Goal: Information Seeking & Learning: Compare options

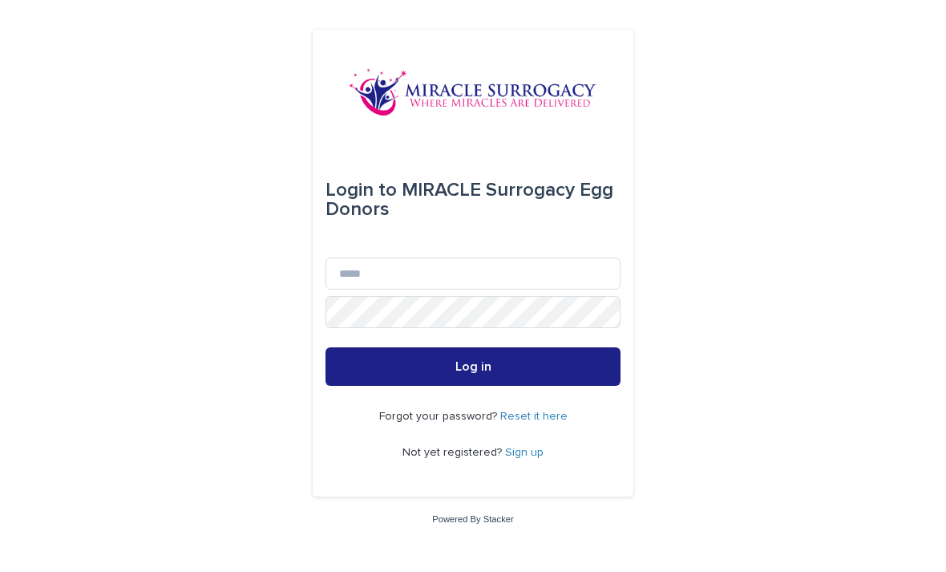
scroll to position [159, 0]
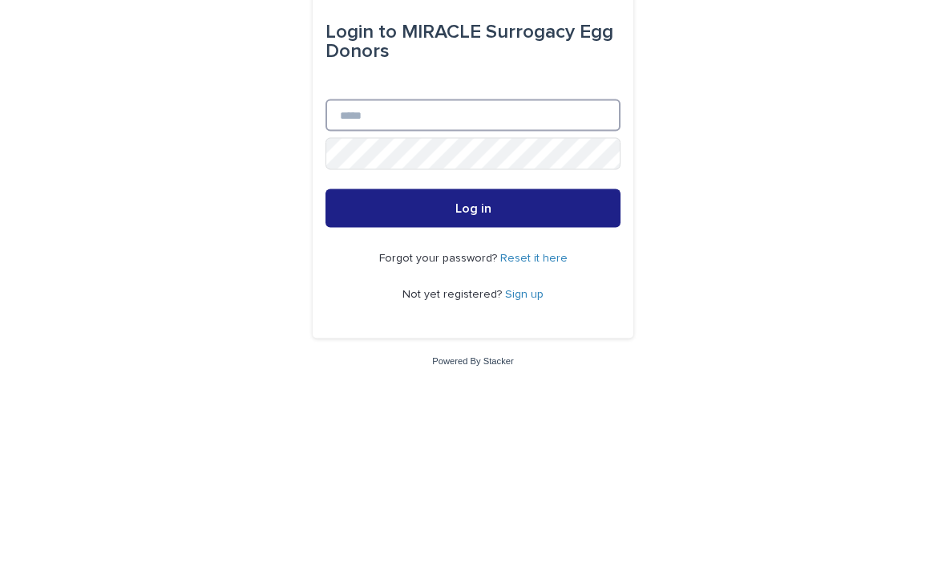
type input "**********"
click at [473, 347] on button "Log in" at bounding box center [473, 366] width 295 height 38
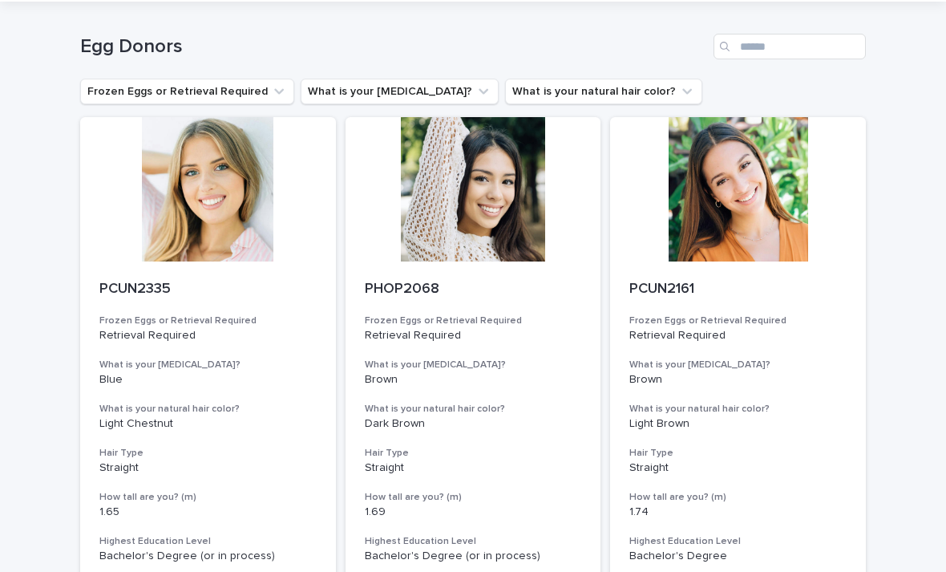
scroll to position [49, 0]
click at [621, 79] on button "What is your natural hair color?" at bounding box center [603, 92] width 197 height 26
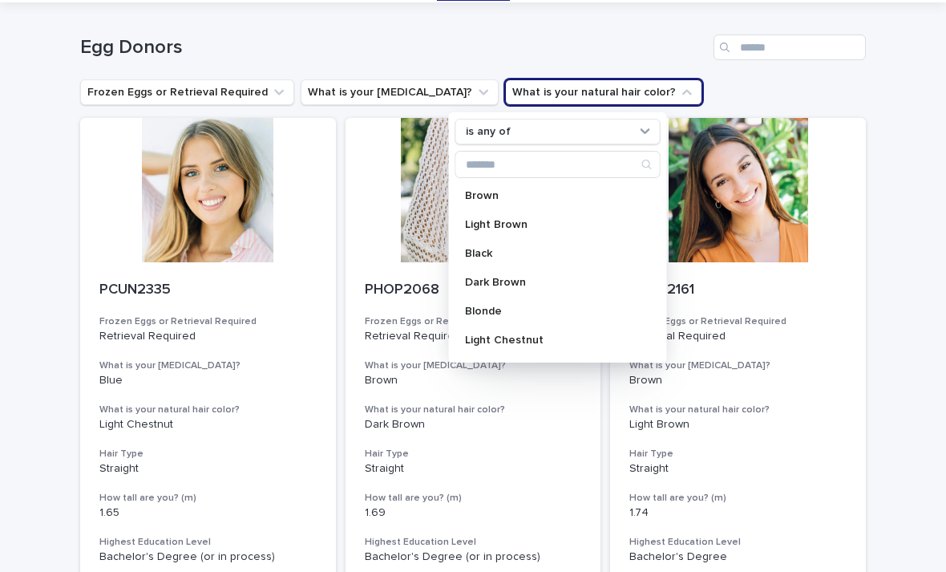
click at [506, 206] on div "Brown" at bounding box center [557, 196] width 205 height 26
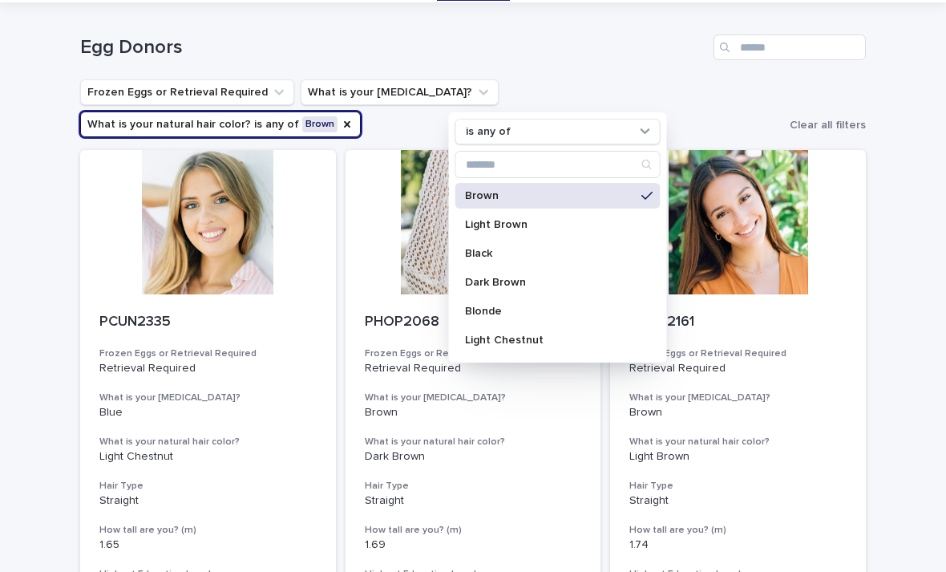
click at [548, 224] on p "Light Brown" at bounding box center [550, 224] width 170 height 11
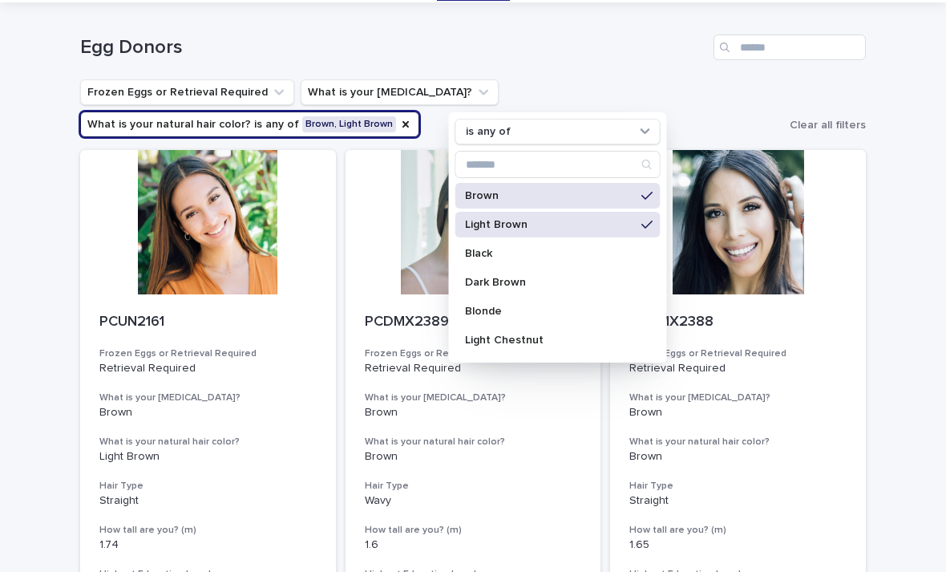
click at [551, 287] on p "Dark Brown" at bounding box center [550, 282] width 170 height 11
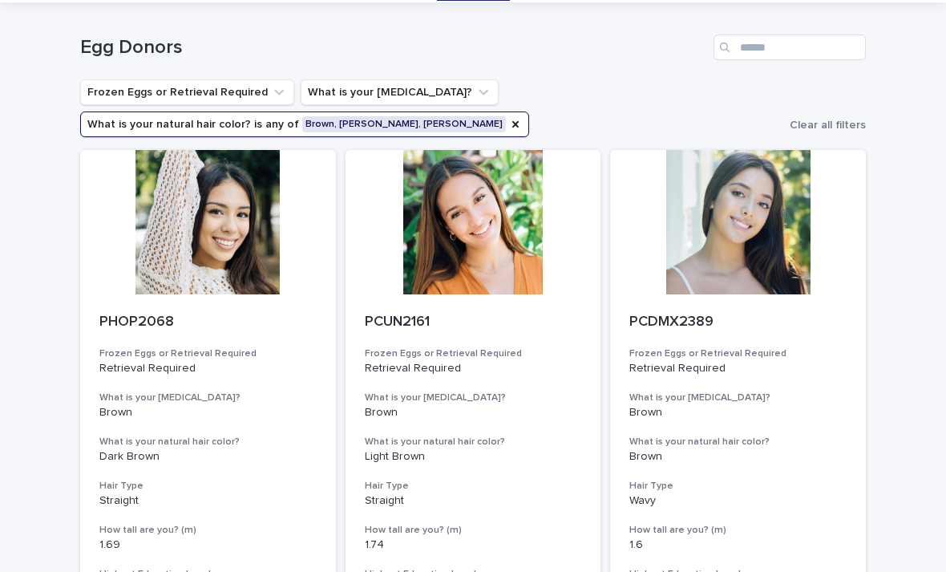
click at [254, 91] on button "Frozen Eggs or Retrieval Required" at bounding box center [187, 92] width 214 height 26
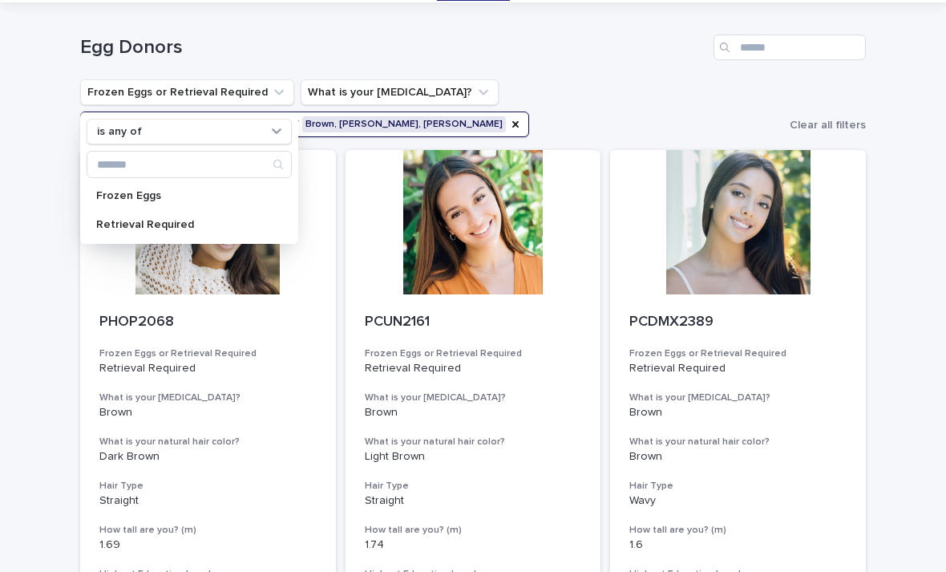
click at [556, 93] on ul "Frozen Eggs or Retrieval Required is any of Frozen Eggs Retrieval Required What…" at bounding box center [432, 108] width 710 height 64
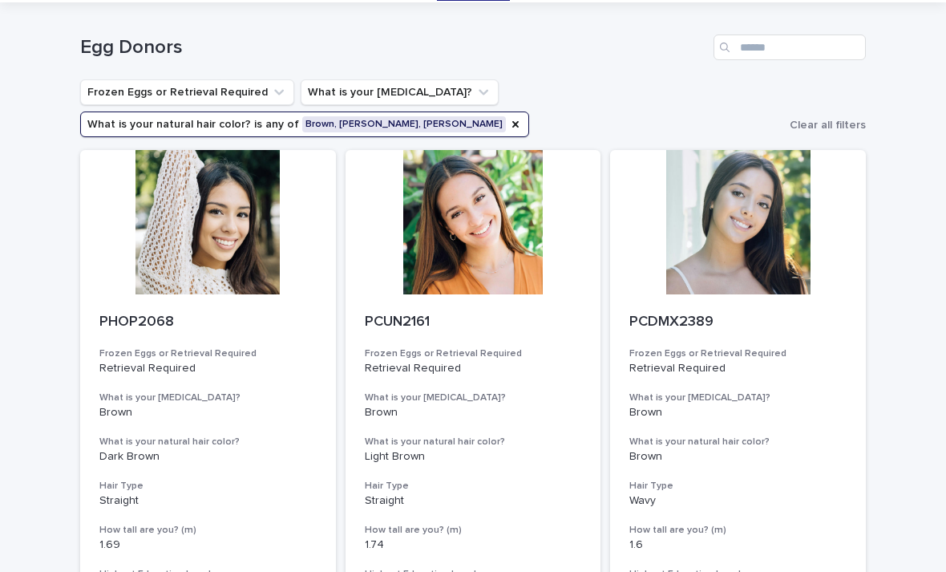
click at [411, 95] on button "What is your [MEDICAL_DATA]?" at bounding box center [400, 92] width 198 height 26
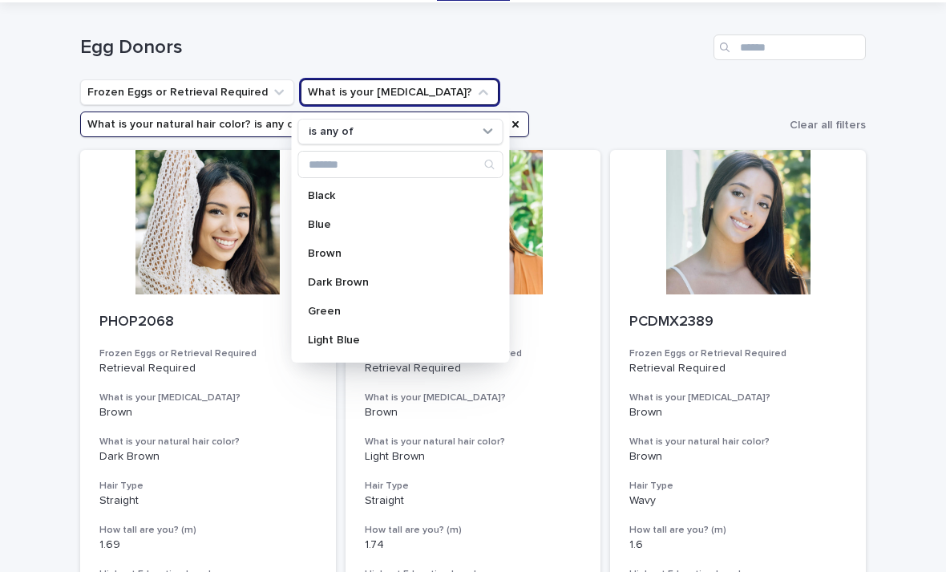
click at [387, 285] on p "Dark Brown" at bounding box center [393, 282] width 170 height 11
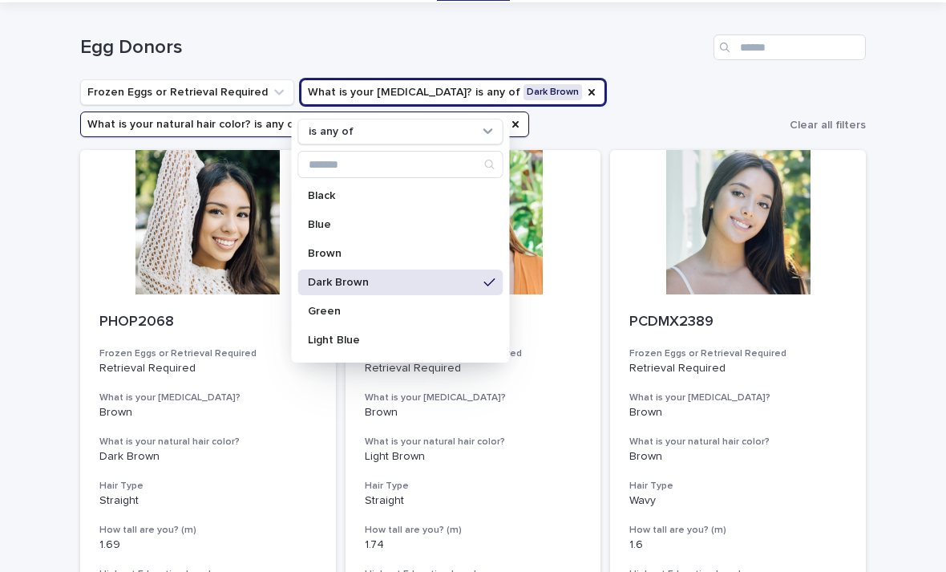
click at [380, 253] on p "Brown" at bounding box center [393, 253] width 170 height 11
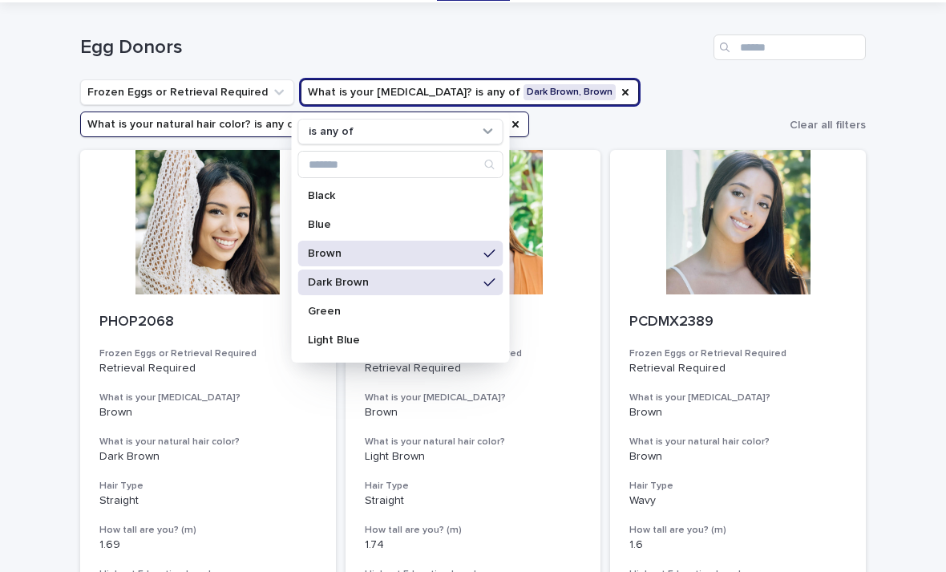
click at [644, 83] on ul "Frozen Eggs or Retrieval Required What is your [MEDICAL_DATA]? is any of Dark B…" at bounding box center [432, 108] width 710 height 64
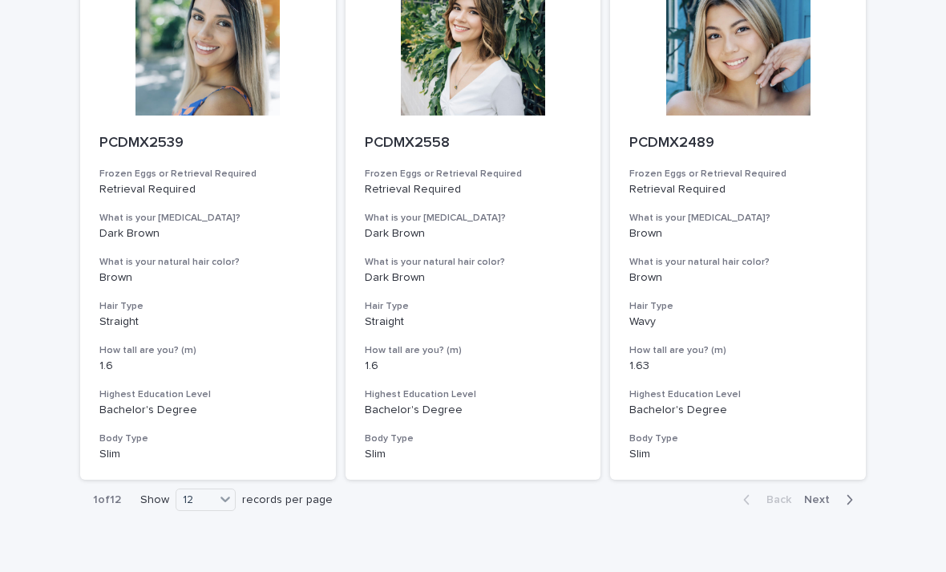
scroll to position [1782, 0]
click at [840, 493] on button "Next" at bounding box center [832, 500] width 68 height 14
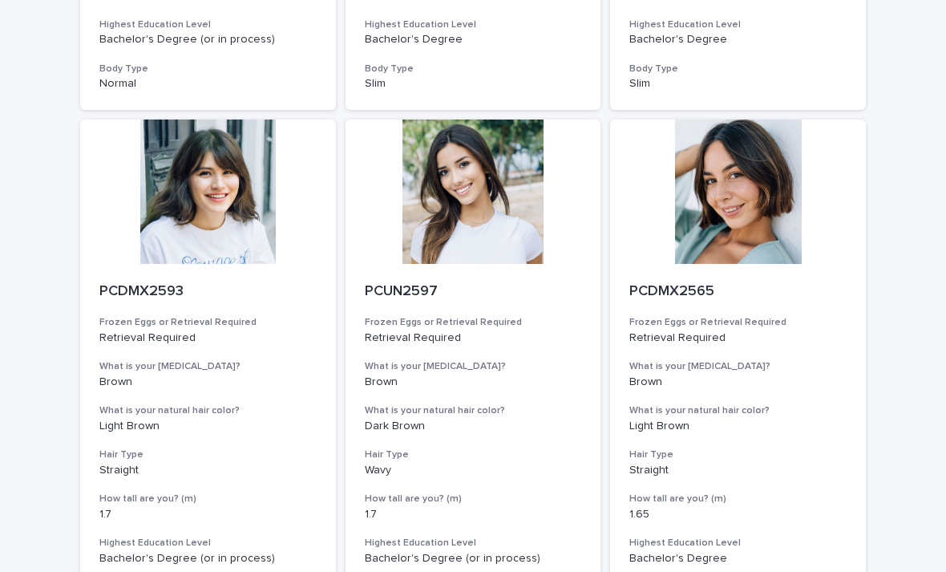
scroll to position [1635, 0]
click at [234, 244] on div at bounding box center [208, 191] width 256 height 144
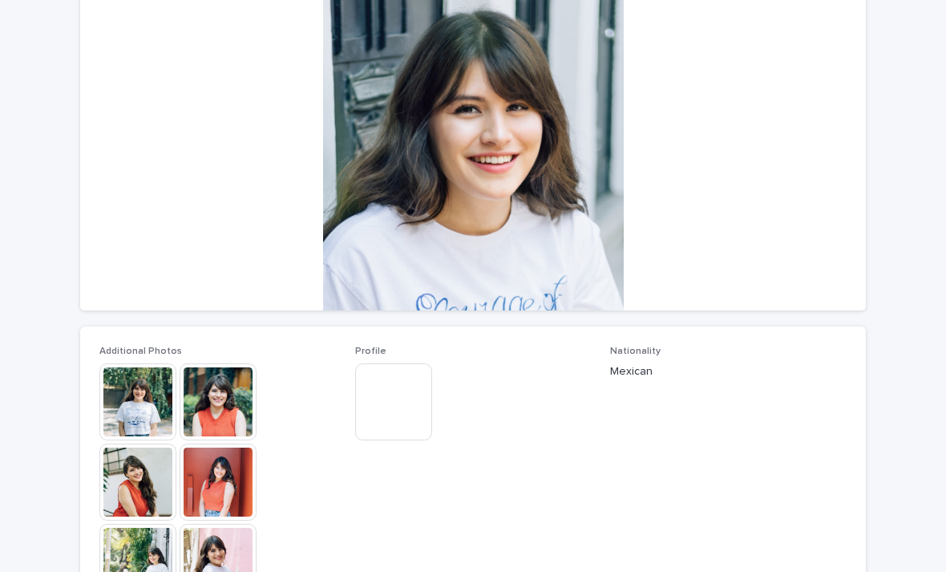
scroll to position [163, 0]
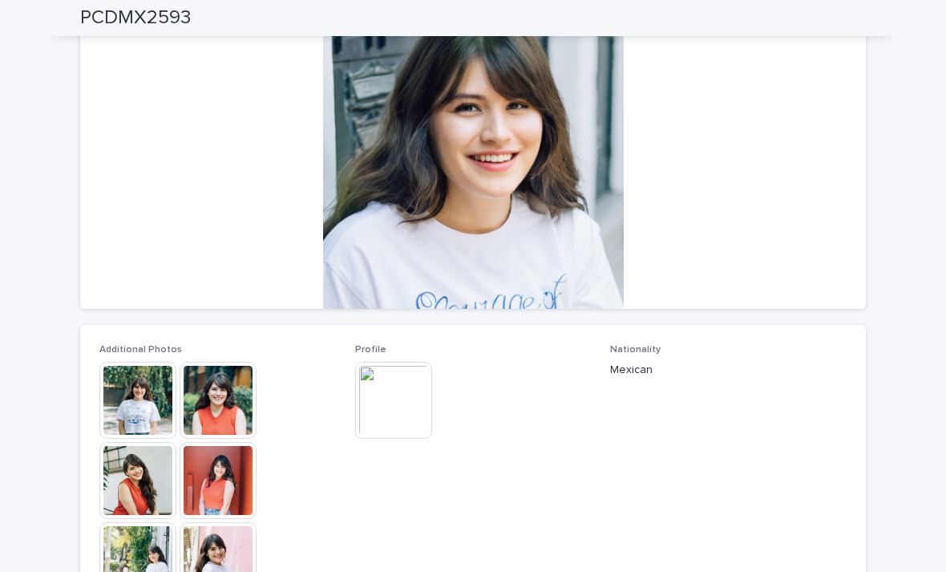
click at [143, 399] on img at bounding box center [137, 400] width 77 height 77
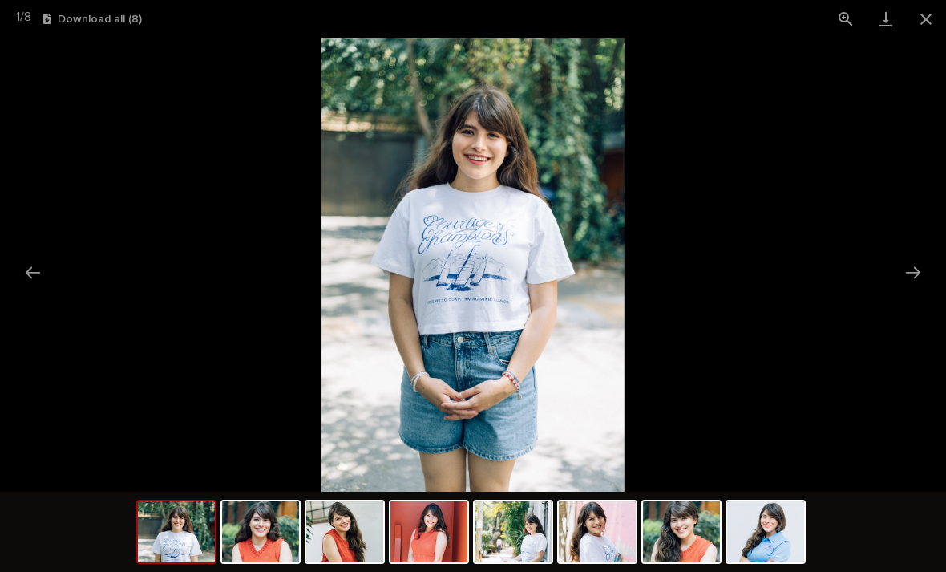
click at [916, 276] on button "Next slide" at bounding box center [913, 272] width 34 height 31
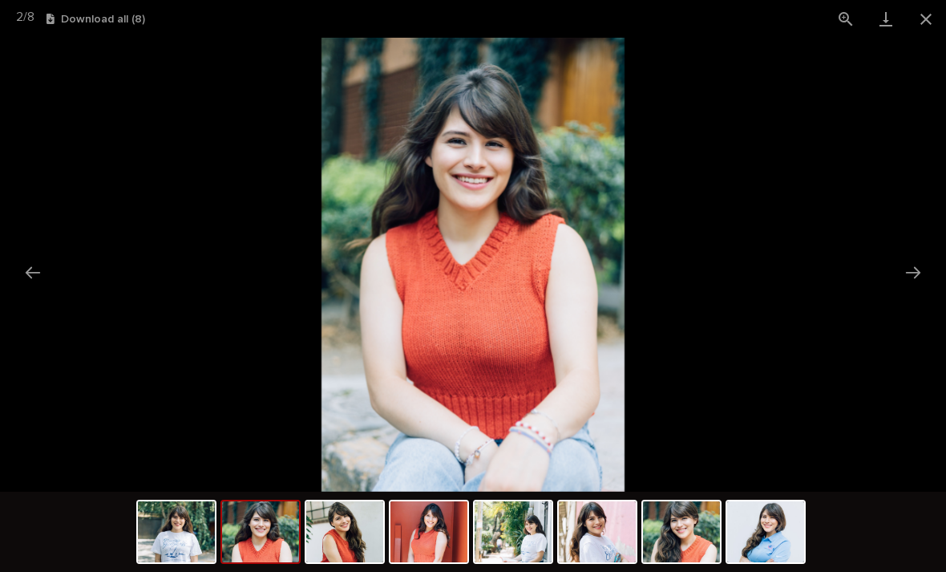
click at [923, 285] on button "Next slide" at bounding box center [913, 272] width 34 height 31
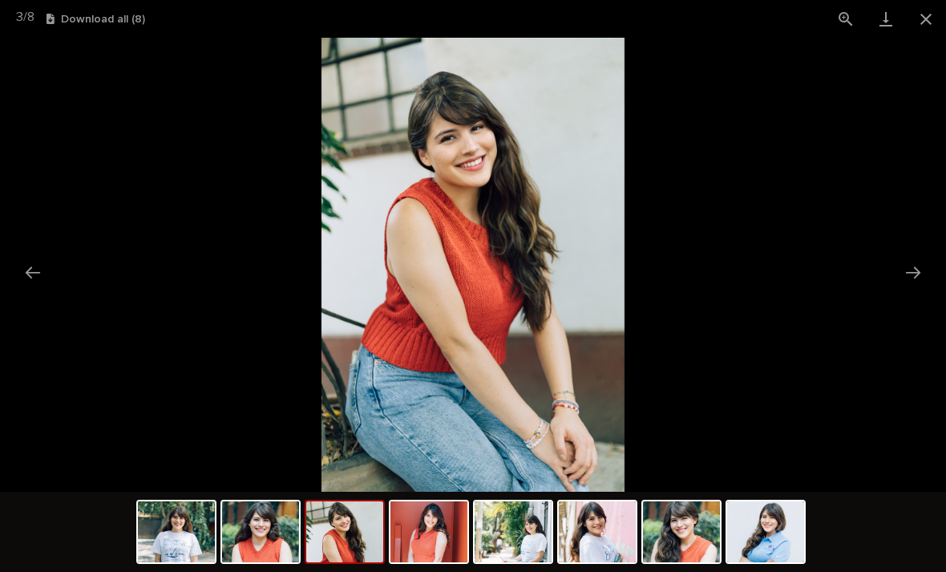
click at [908, 285] on button "Next slide" at bounding box center [913, 272] width 34 height 31
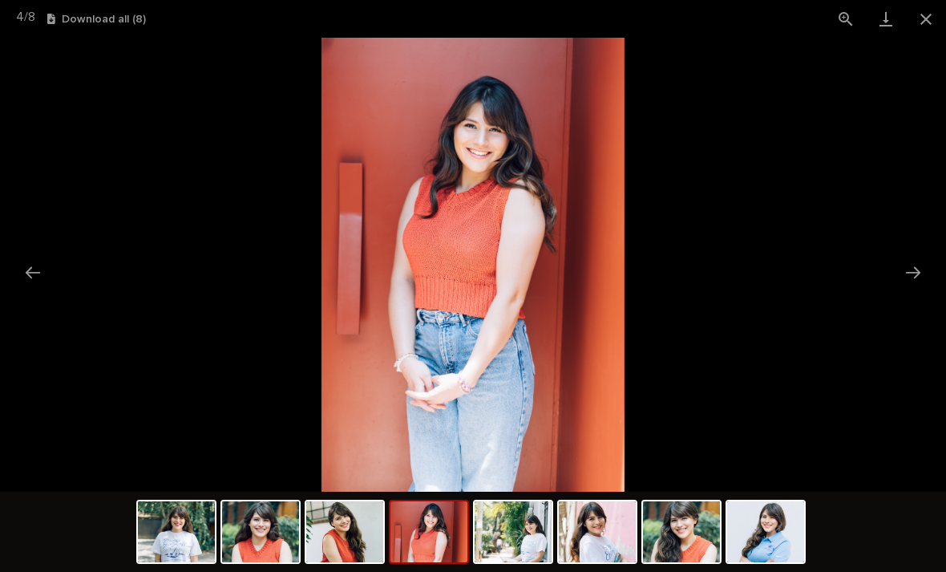
click at [914, 284] on button "Next slide" at bounding box center [913, 272] width 34 height 31
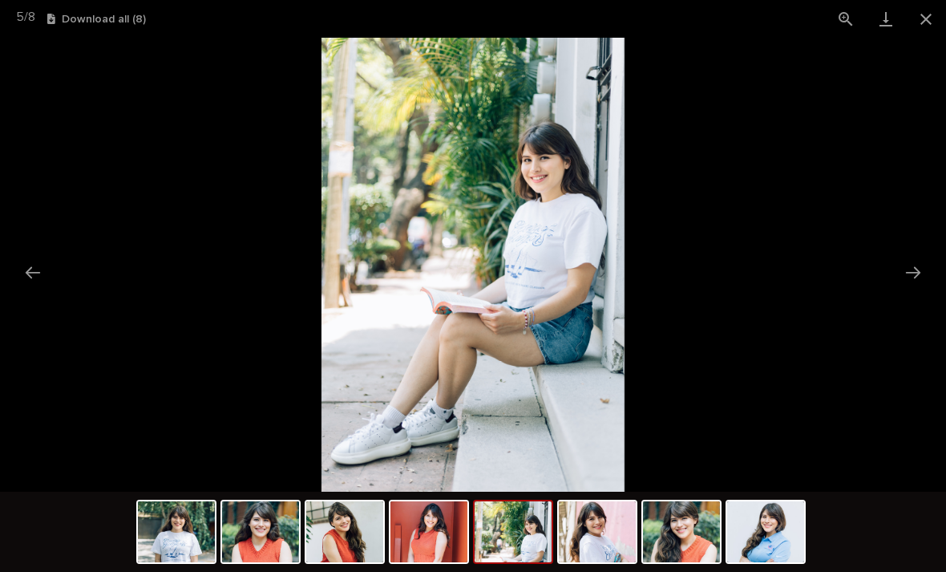
click at [925, 26] on button "Close gallery" at bounding box center [926, 19] width 40 height 38
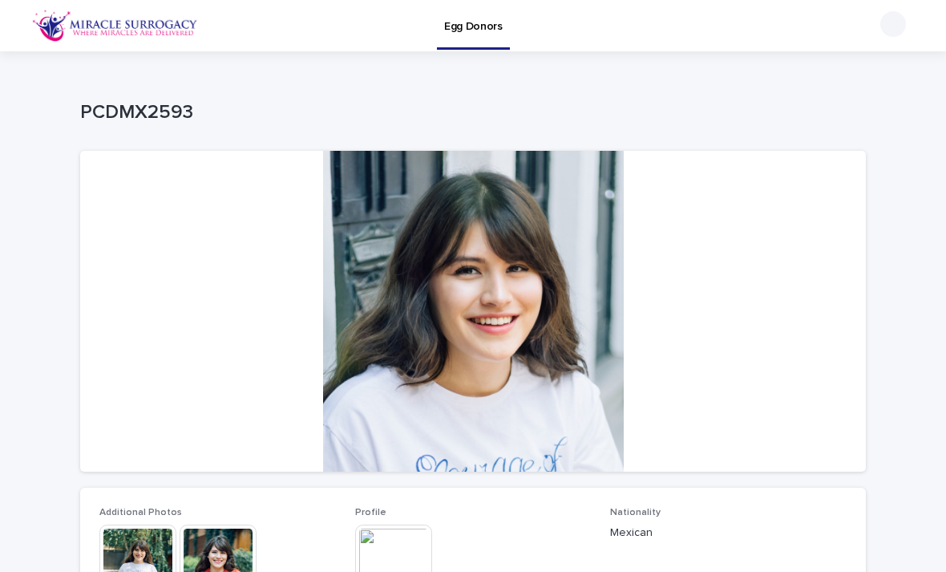
scroll to position [0, 0]
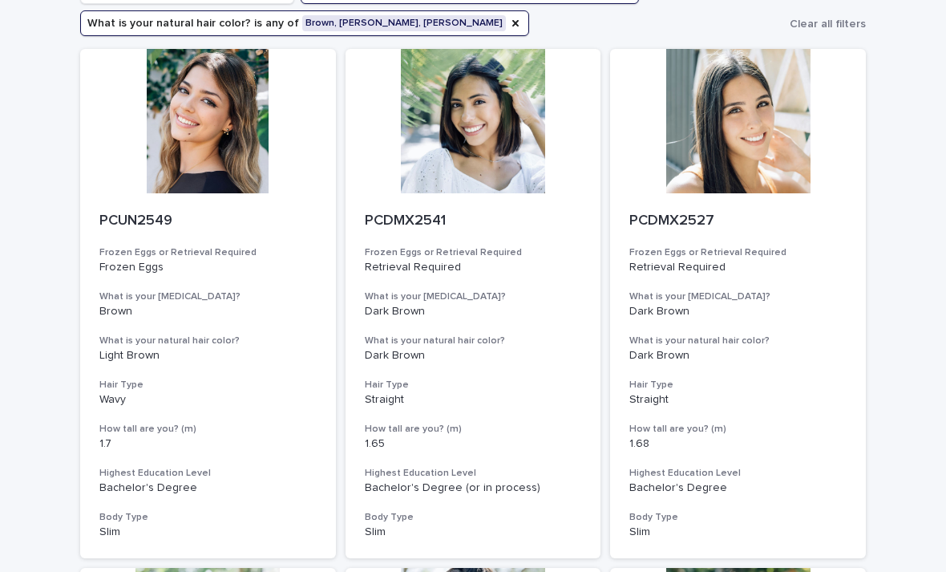
scroll to position [151, 0]
click at [749, 140] on div at bounding box center [738, 120] width 256 height 144
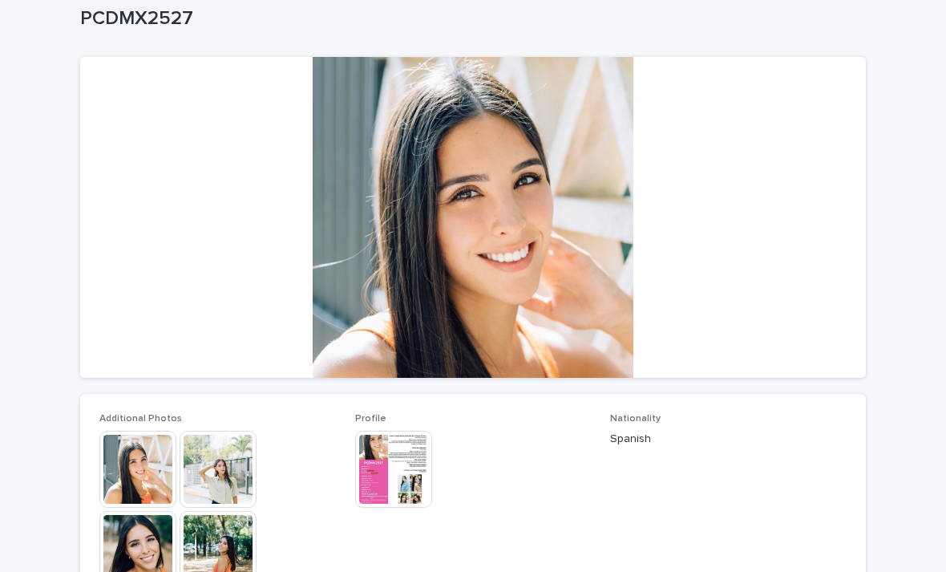
scroll to position [169, 0]
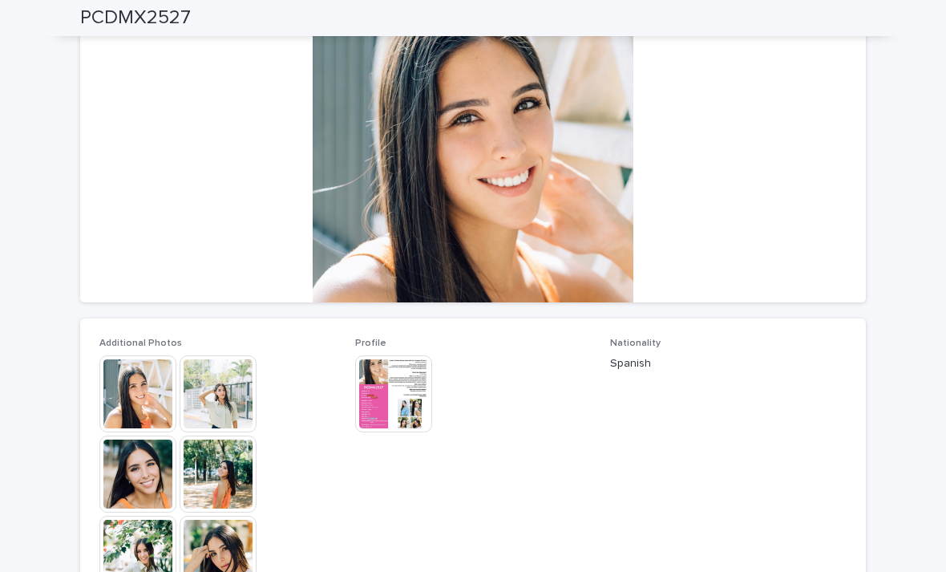
click at [150, 390] on img at bounding box center [137, 393] width 77 height 77
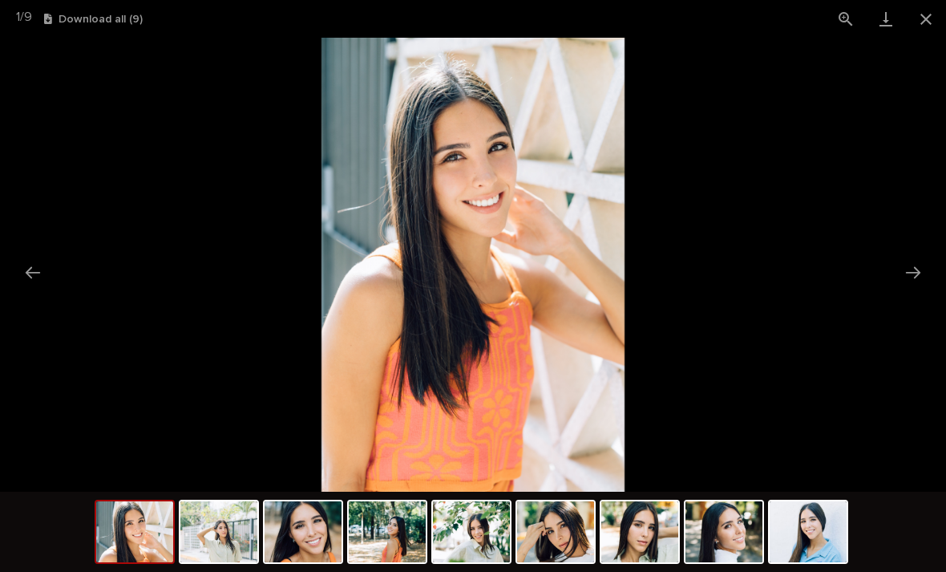
click at [922, 266] on button "Next slide" at bounding box center [913, 272] width 34 height 31
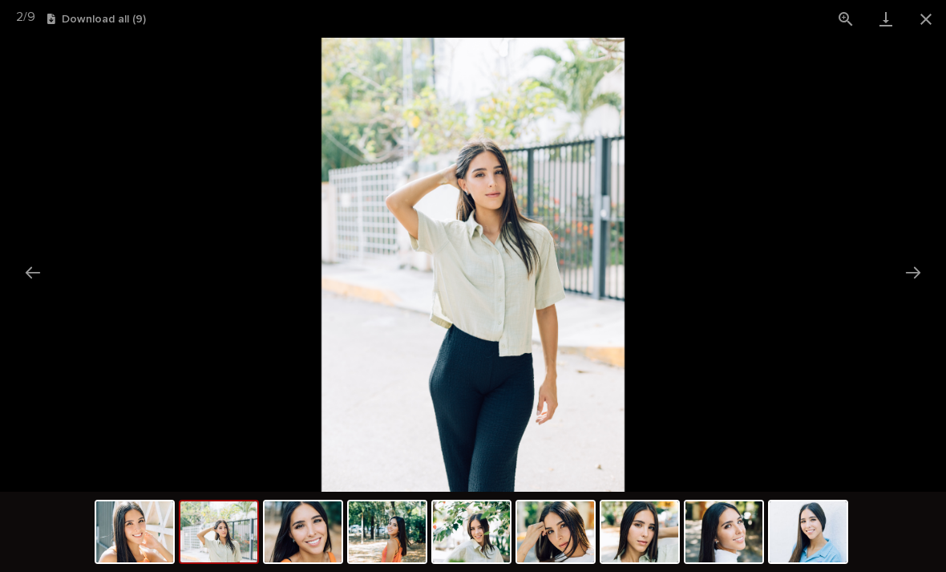
click at [921, 285] on button "Next slide" at bounding box center [913, 272] width 34 height 31
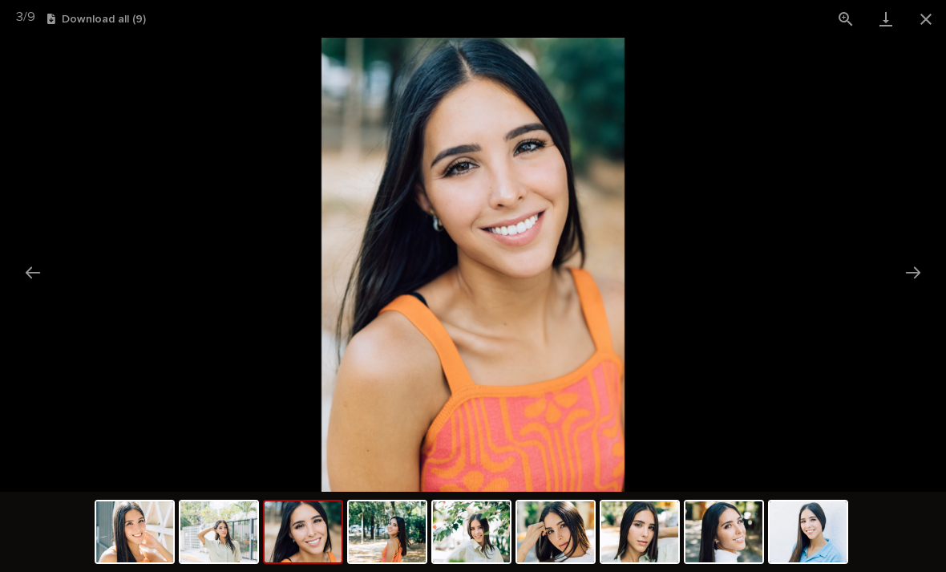
click at [915, 276] on button "Next slide" at bounding box center [913, 272] width 34 height 31
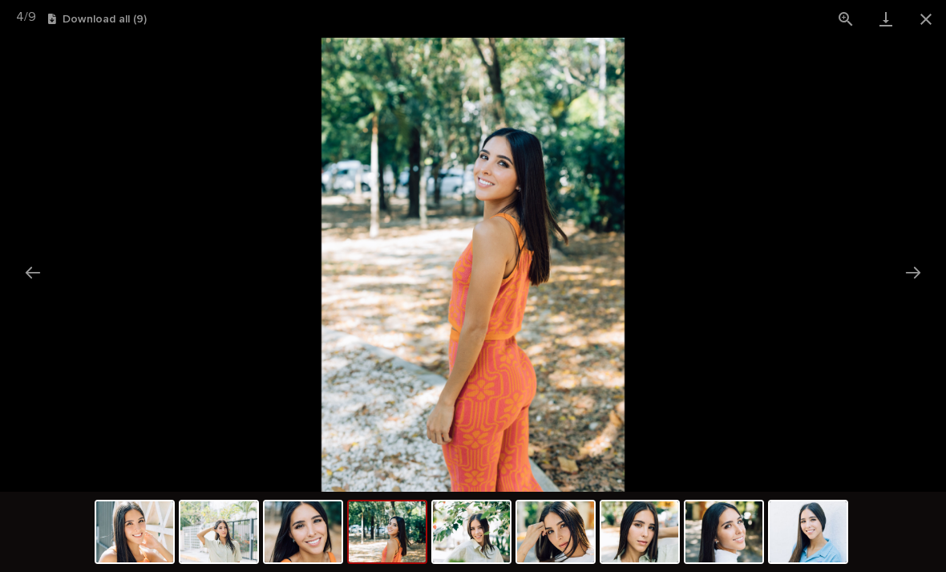
click at [914, 276] on button "Next slide" at bounding box center [913, 272] width 34 height 31
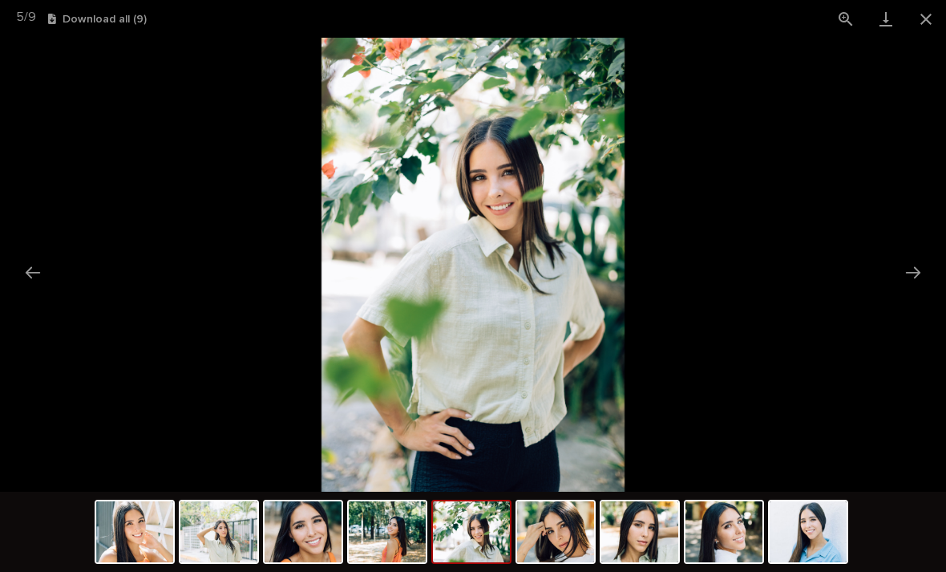
click at [919, 269] on button "Next slide" at bounding box center [913, 272] width 34 height 31
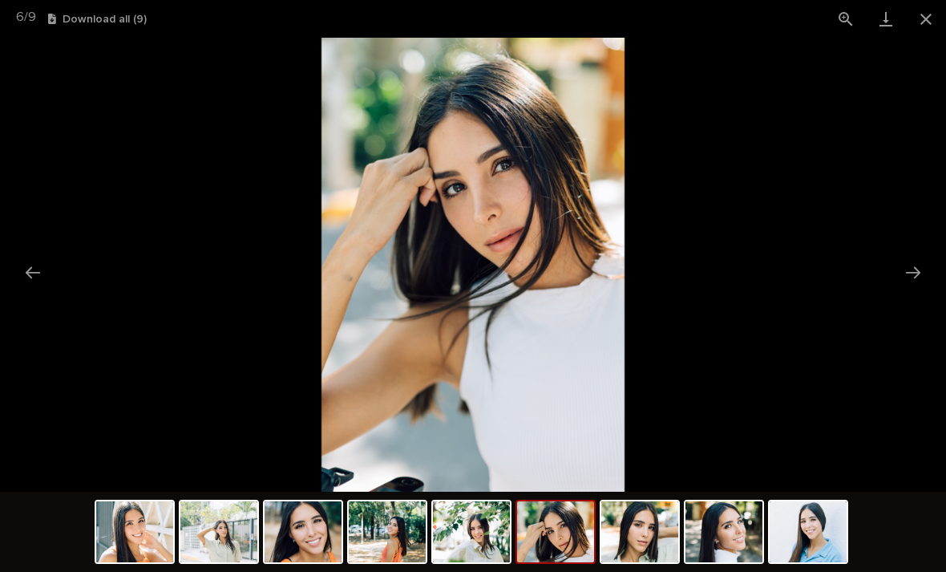
click at [925, 29] on button "Close gallery" at bounding box center [926, 19] width 40 height 38
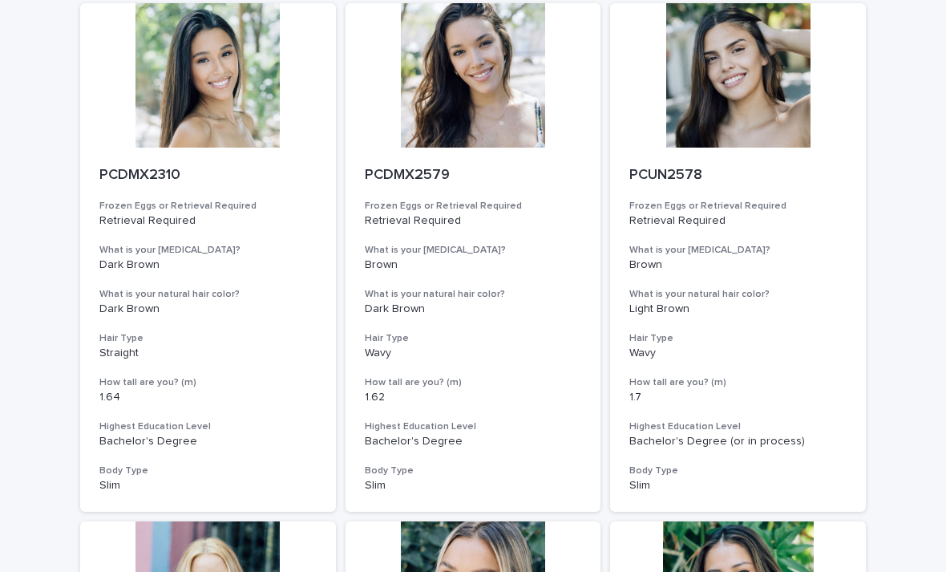
scroll to position [715, 0]
click at [465, 134] on div at bounding box center [474, 74] width 256 height 144
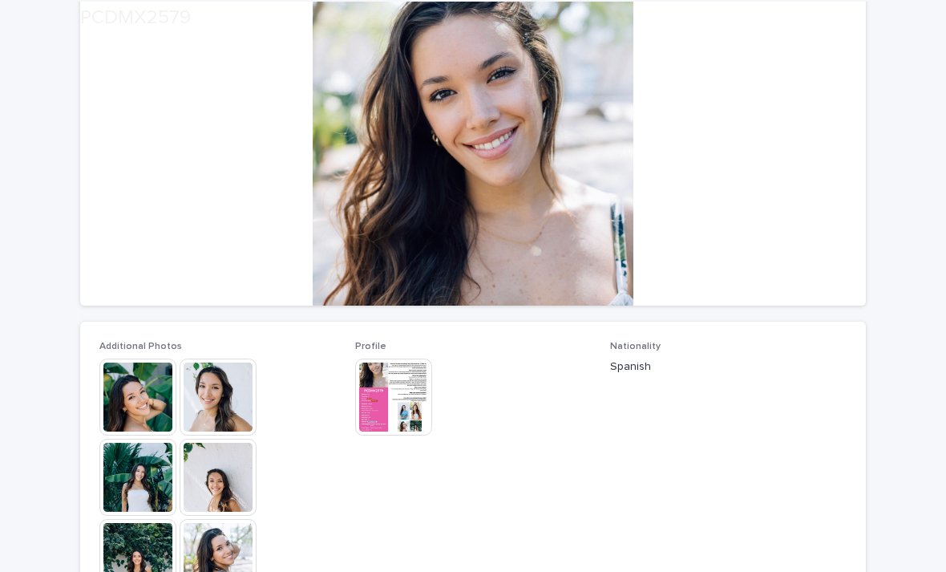
scroll to position [165, 0]
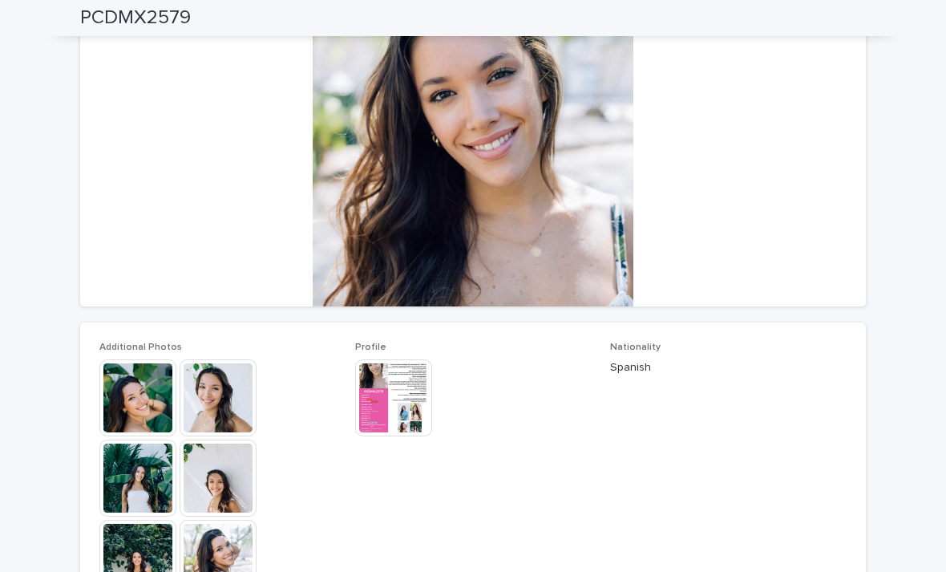
click at [143, 395] on img at bounding box center [137, 397] width 77 height 77
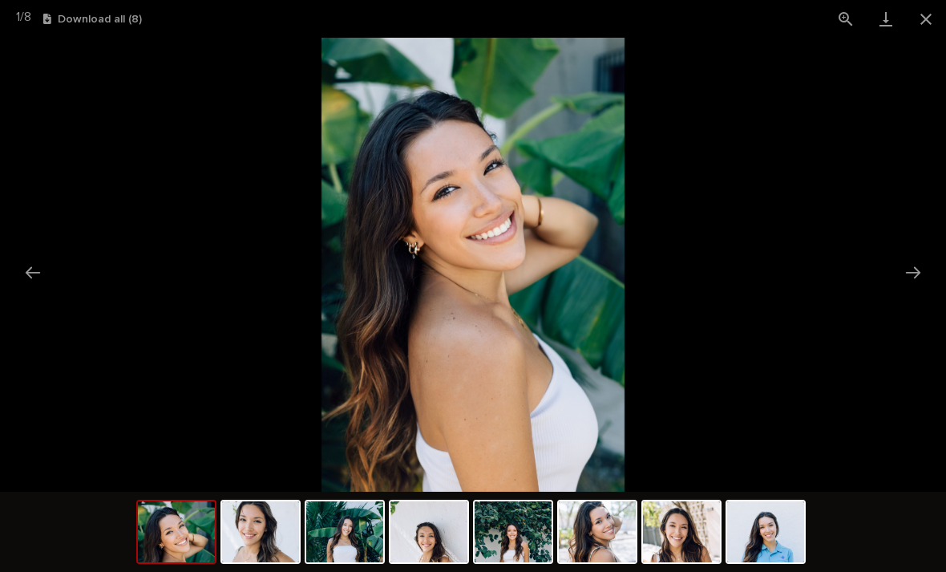
click at [912, 263] on button "Next slide" at bounding box center [913, 272] width 34 height 31
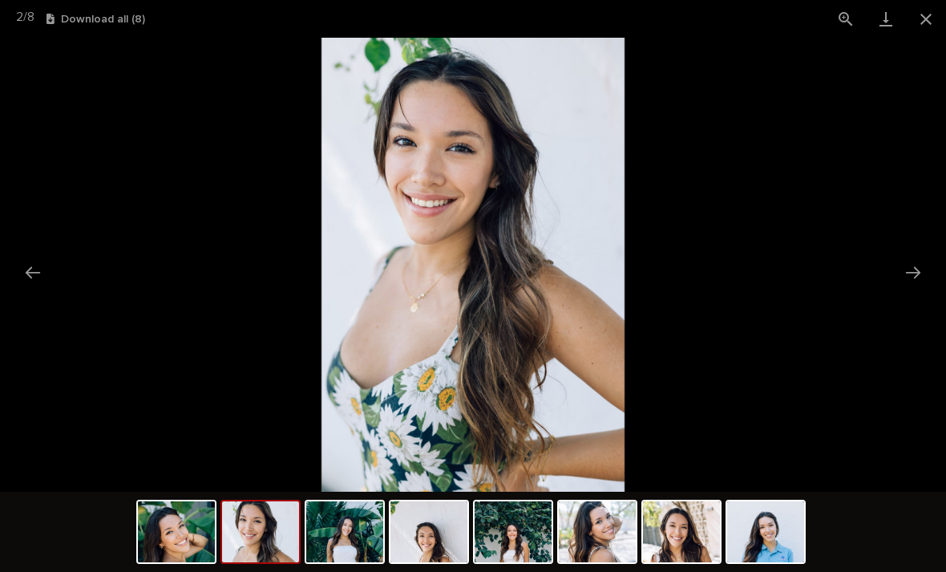
click at [928, 278] on button "Next slide" at bounding box center [913, 272] width 34 height 31
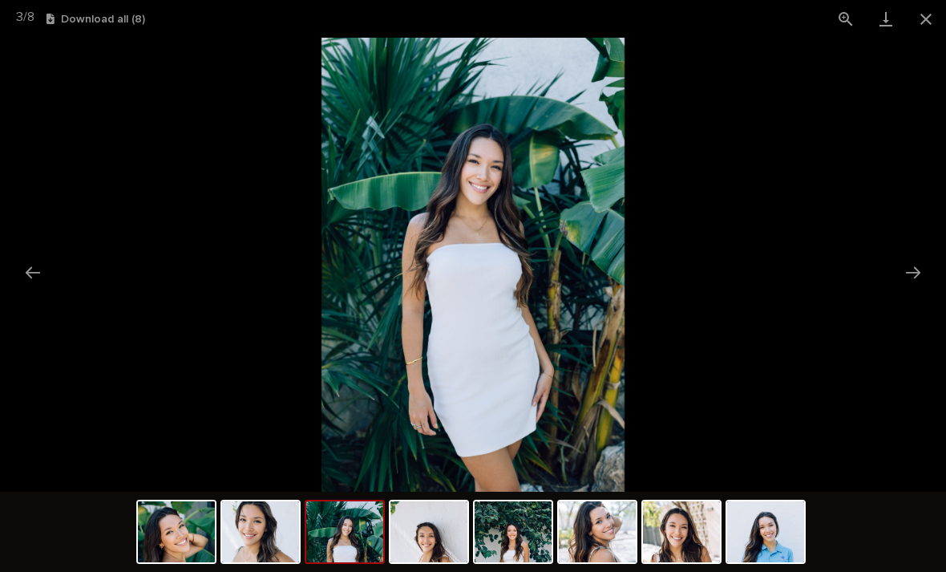
click at [924, 285] on button "Next slide" at bounding box center [913, 272] width 34 height 31
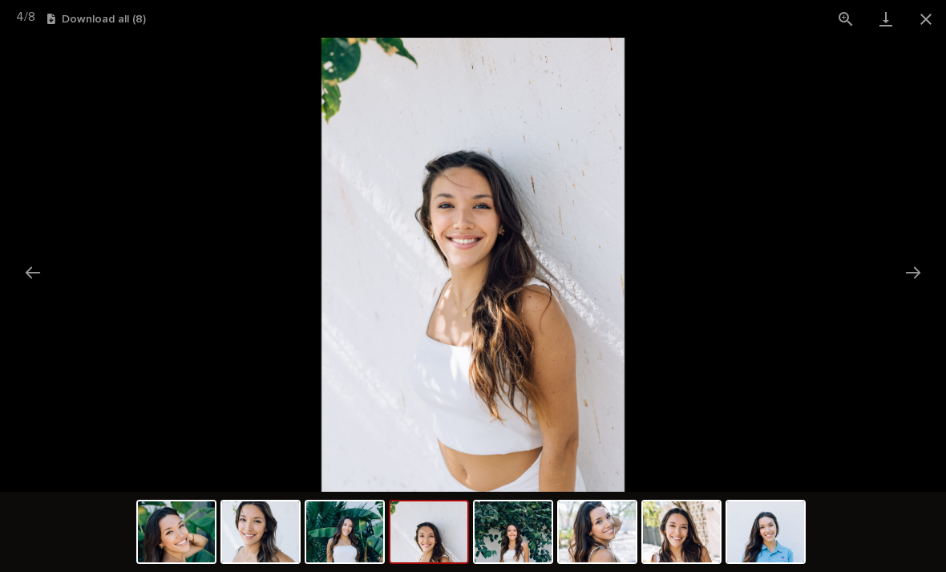
click at [927, 20] on button "Close gallery" at bounding box center [926, 19] width 40 height 38
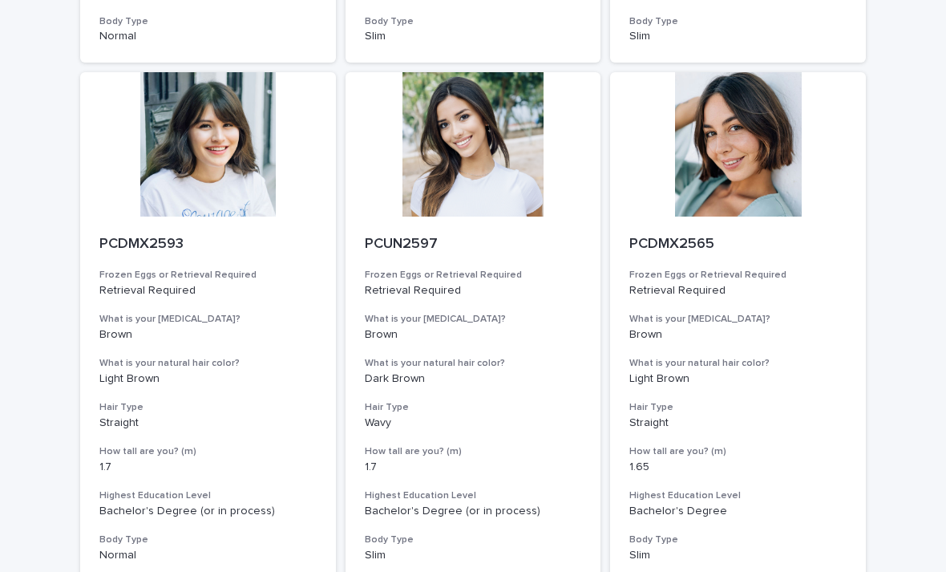
scroll to position [1684, 0]
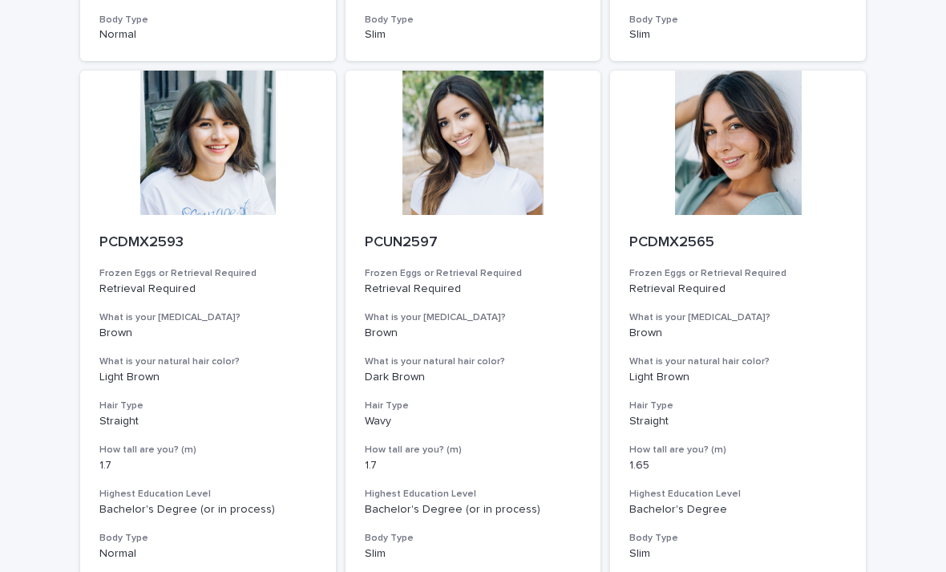
click at [752, 163] on div at bounding box center [738, 143] width 256 height 144
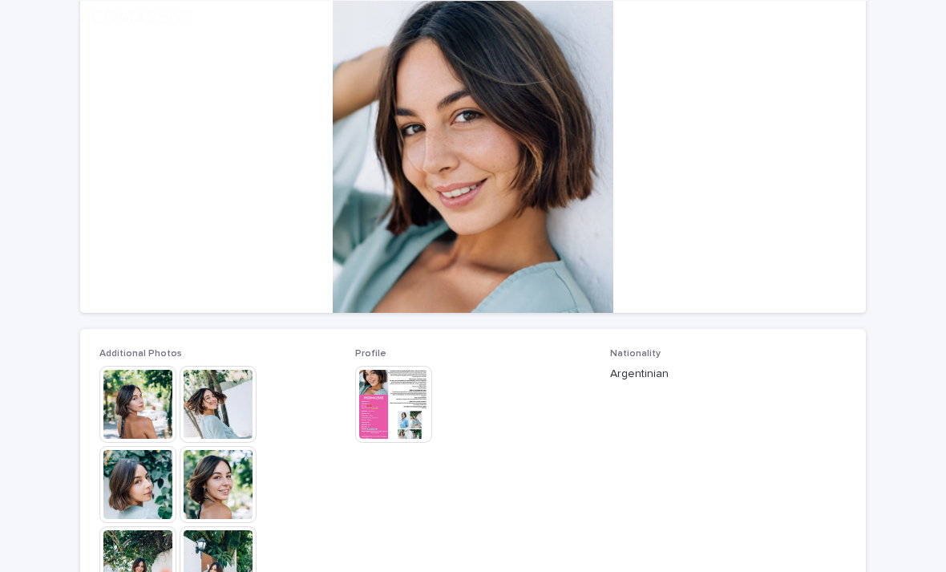
scroll to position [160, 0]
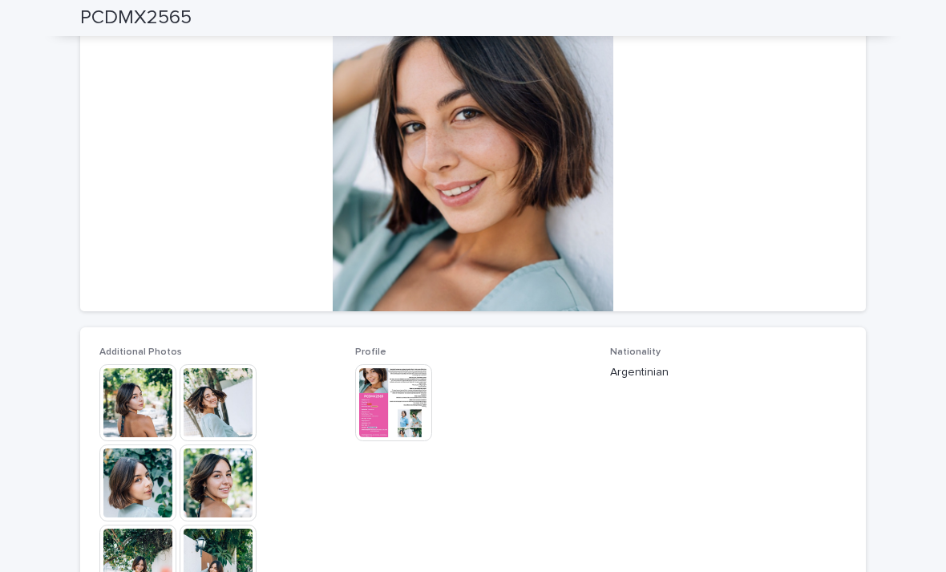
click at [160, 396] on img at bounding box center [137, 402] width 77 height 77
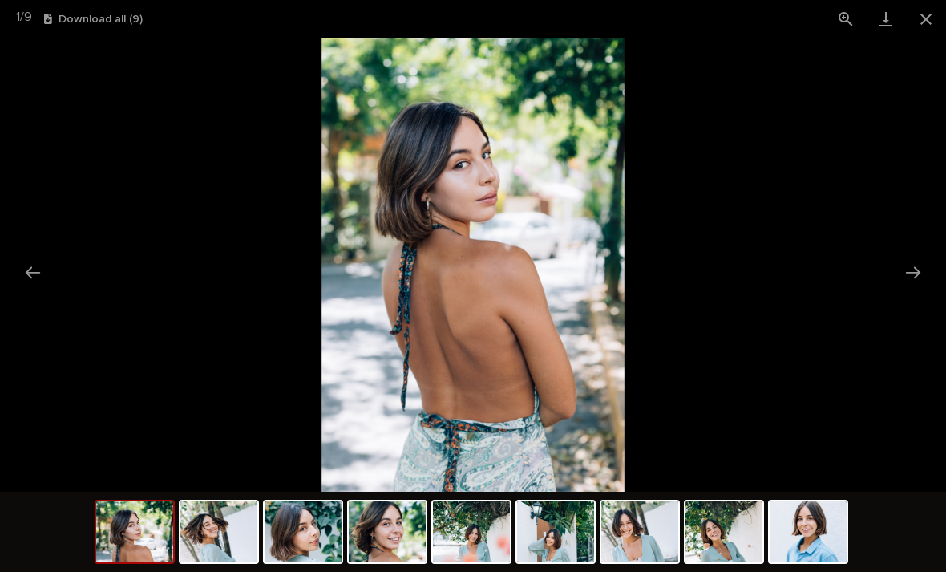
click at [914, 286] on button "Next slide" at bounding box center [913, 272] width 34 height 31
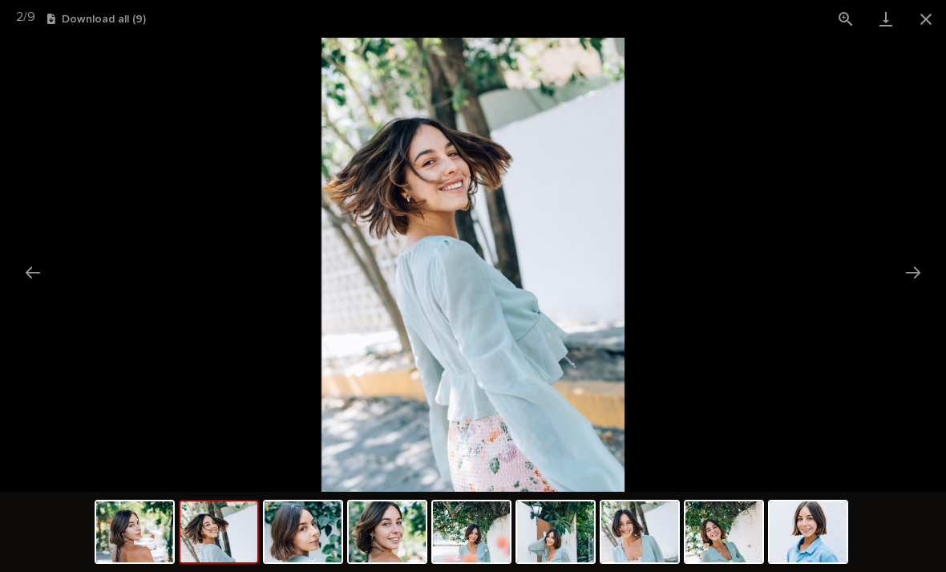
click at [906, 280] on button "Next slide" at bounding box center [913, 272] width 34 height 31
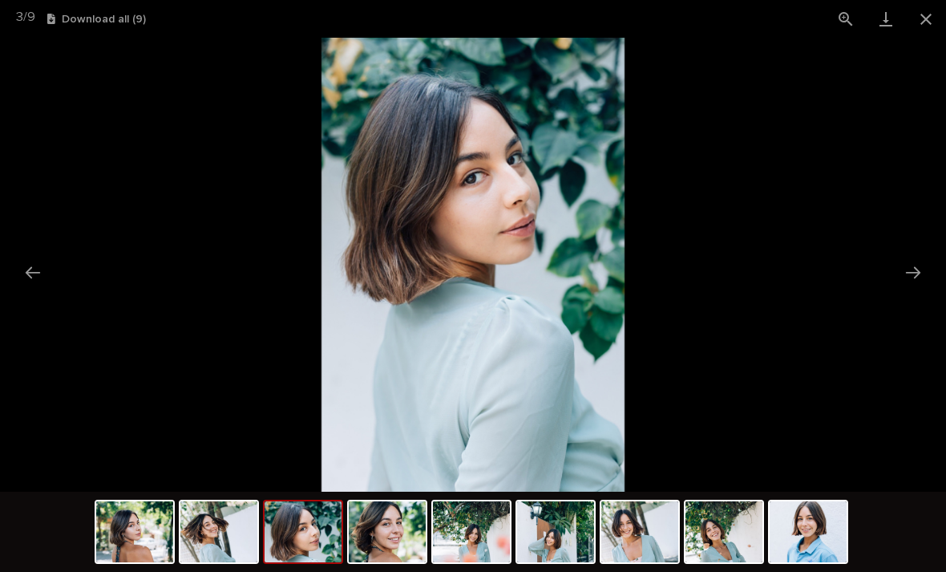
click at [899, 279] on button "Next slide" at bounding box center [913, 272] width 34 height 31
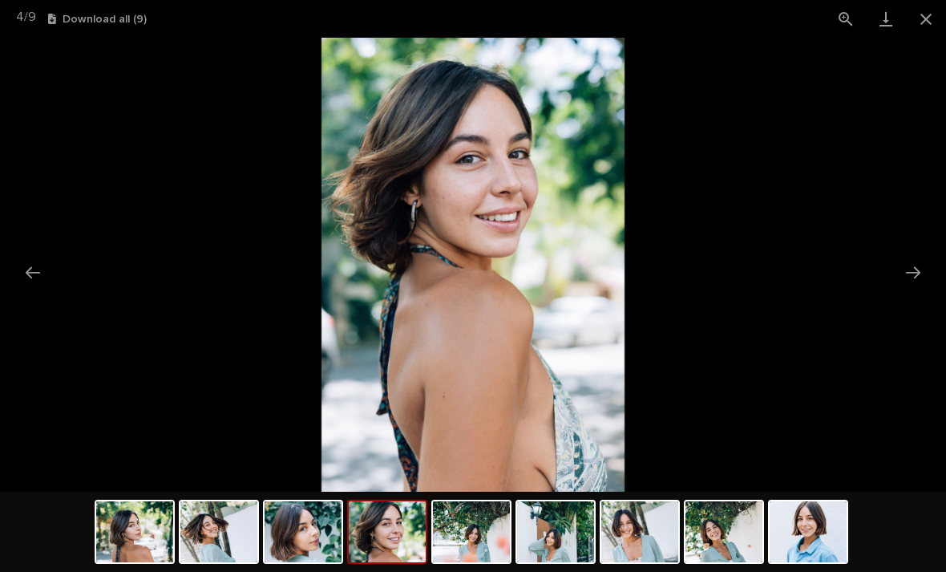
click at [900, 274] on button "Next slide" at bounding box center [913, 272] width 34 height 31
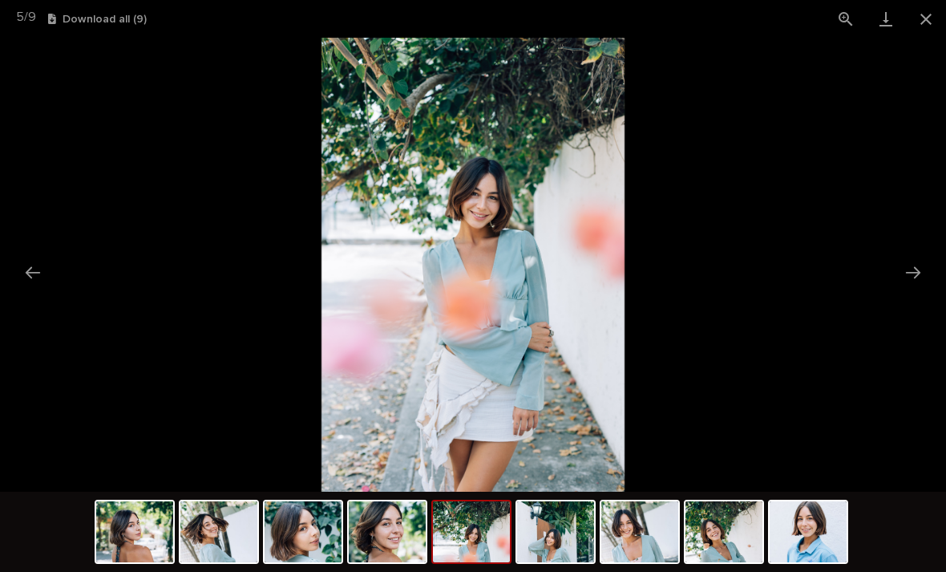
click at [41, 272] on button "Previous slide" at bounding box center [33, 272] width 34 height 31
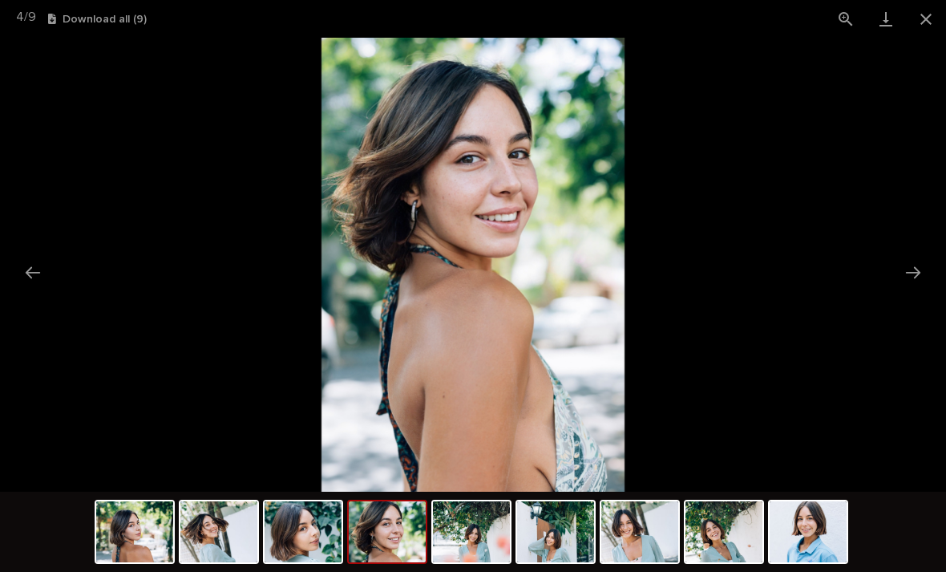
click at [908, 285] on button "Next slide" at bounding box center [913, 272] width 34 height 31
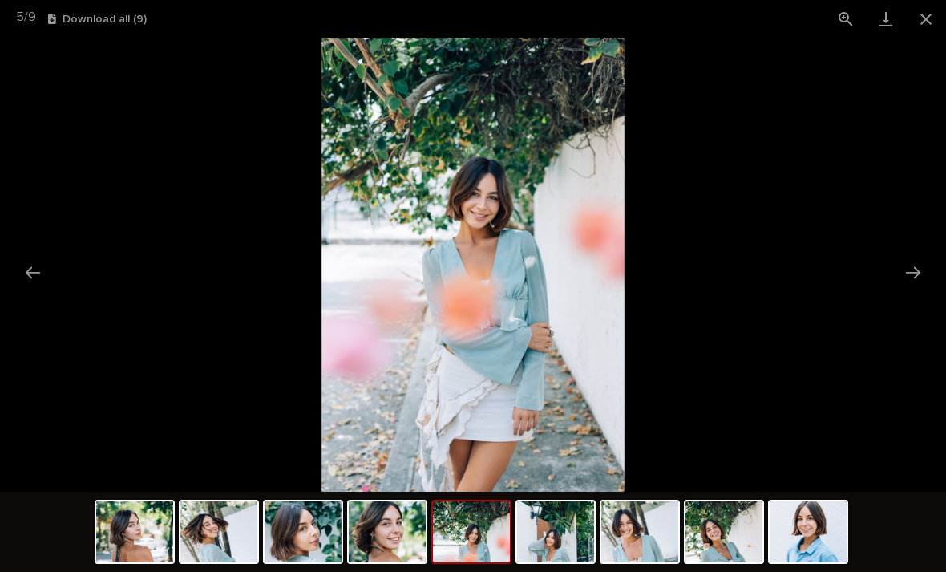
click at [913, 278] on button "Next slide" at bounding box center [913, 272] width 34 height 31
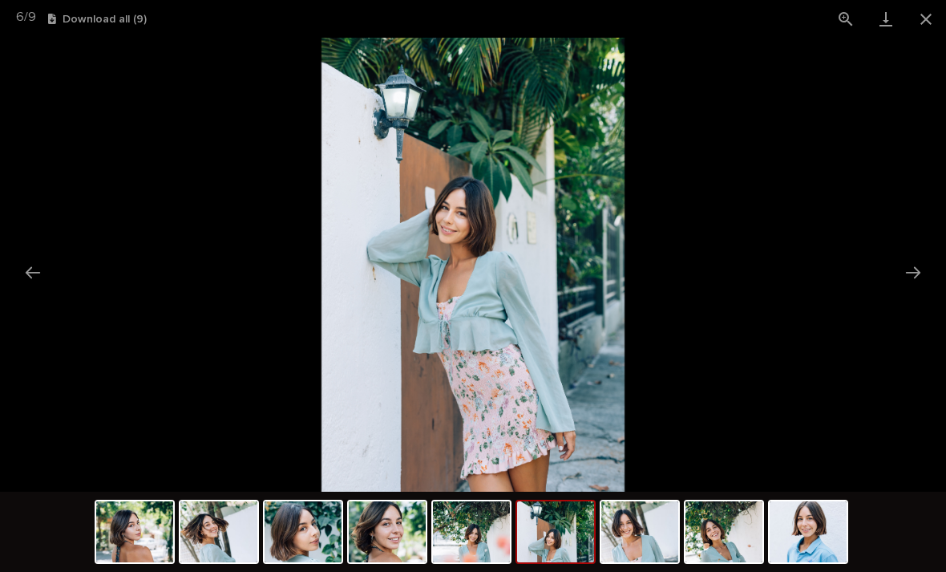
click at [912, 278] on button "Next slide" at bounding box center [913, 272] width 34 height 31
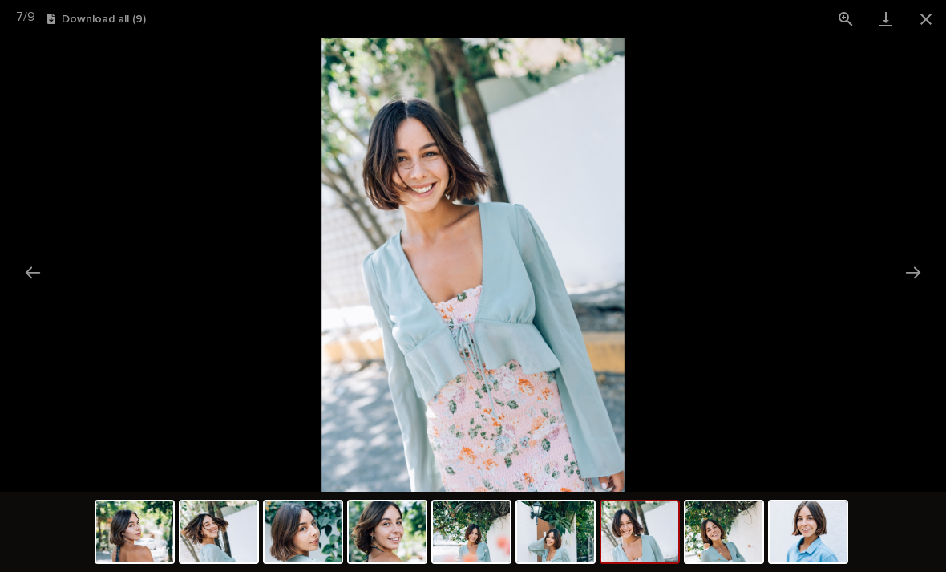
click at [904, 284] on button "Next slide" at bounding box center [913, 272] width 34 height 31
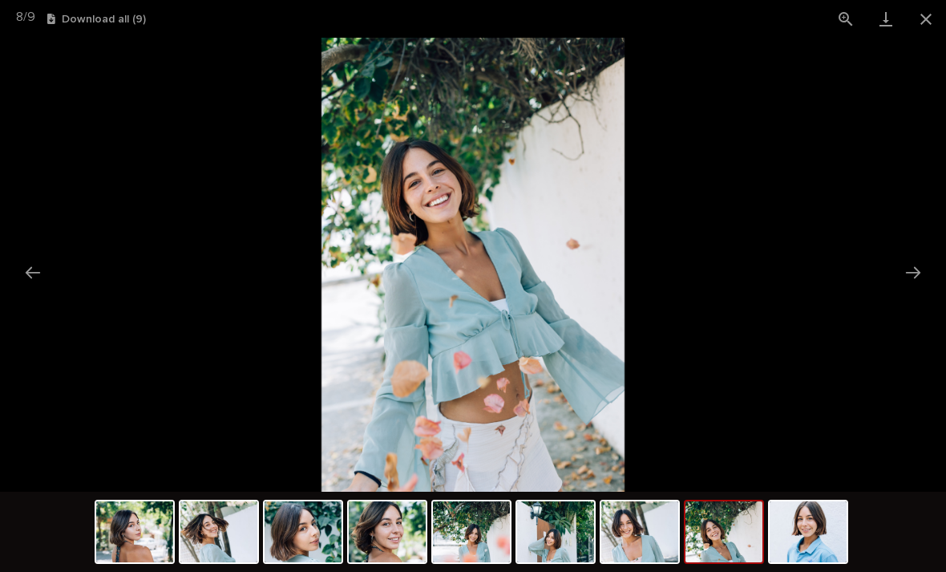
click at [905, 284] on button "Next slide" at bounding box center [913, 272] width 34 height 31
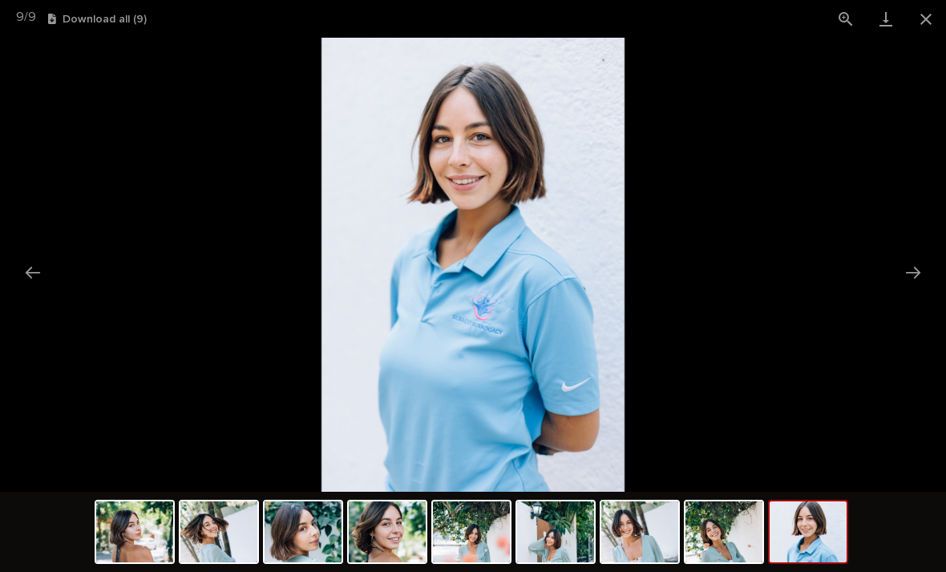
click at [907, 279] on button "Next slide" at bounding box center [913, 272] width 34 height 31
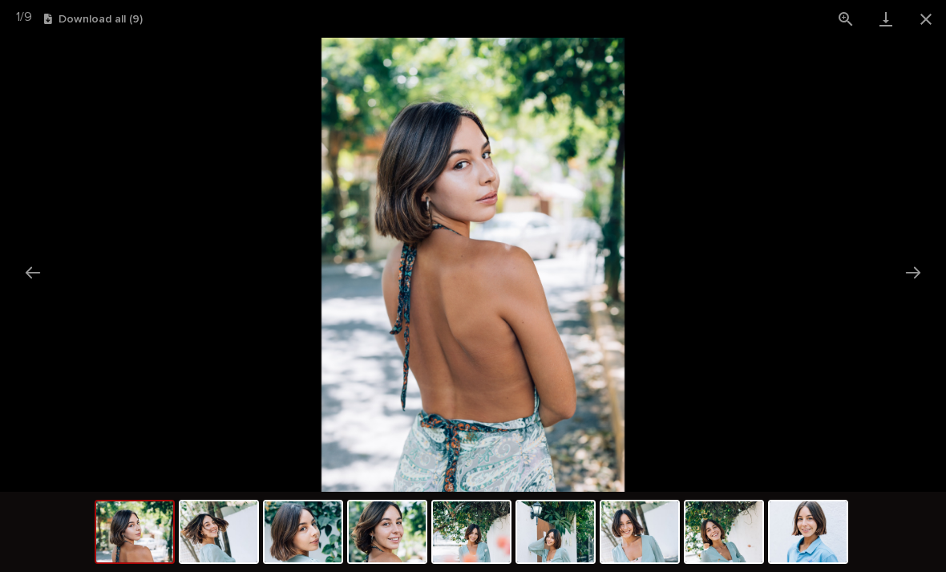
click at [926, 27] on button "Close gallery" at bounding box center [926, 19] width 40 height 38
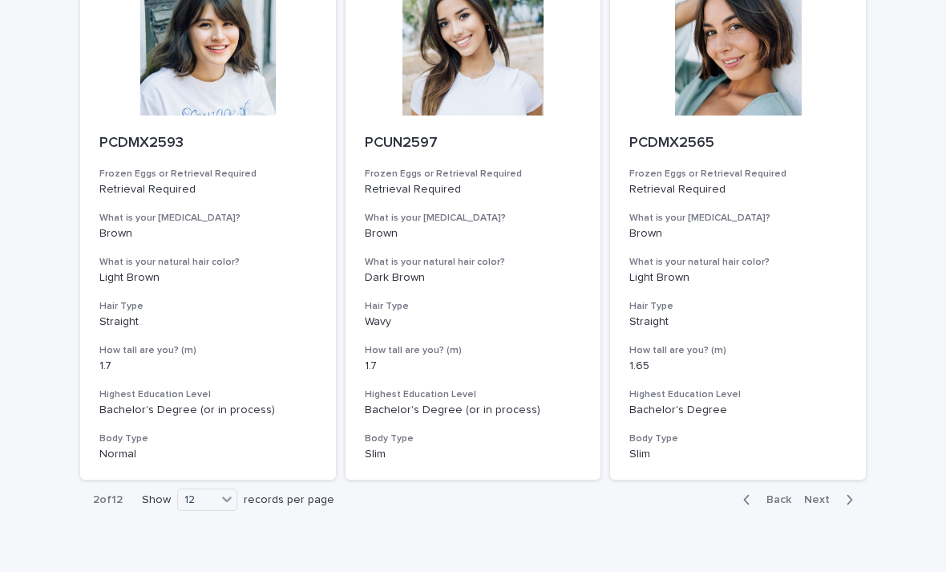
scroll to position [1782, 0]
click at [822, 493] on button "Next" at bounding box center [832, 500] width 68 height 14
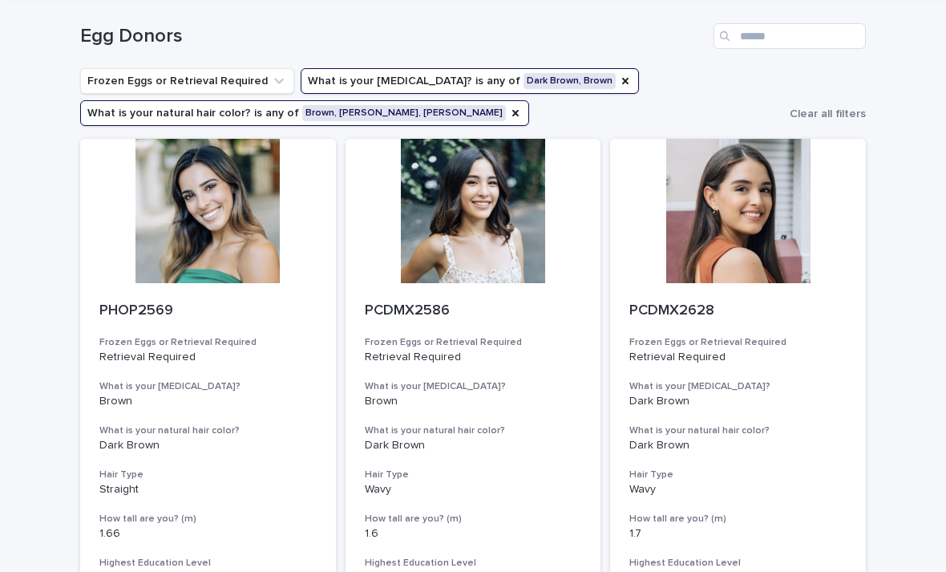
scroll to position [63, 0]
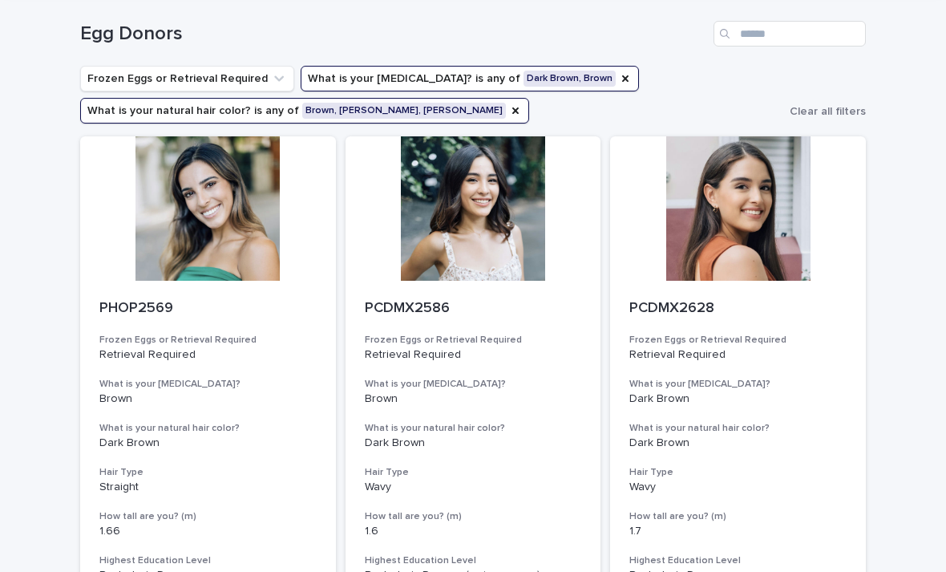
click at [747, 221] on div at bounding box center [738, 208] width 256 height 144
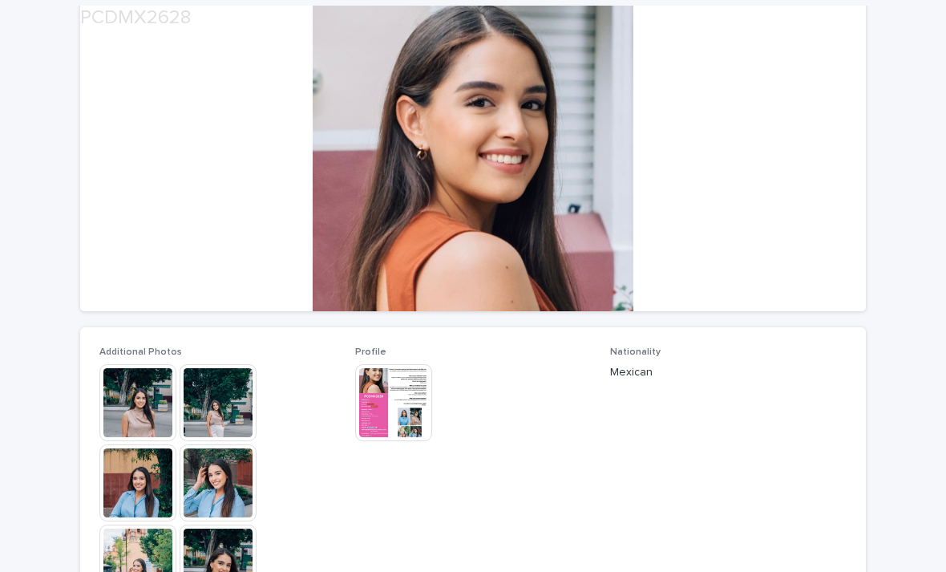
scroll to position [160, 0]
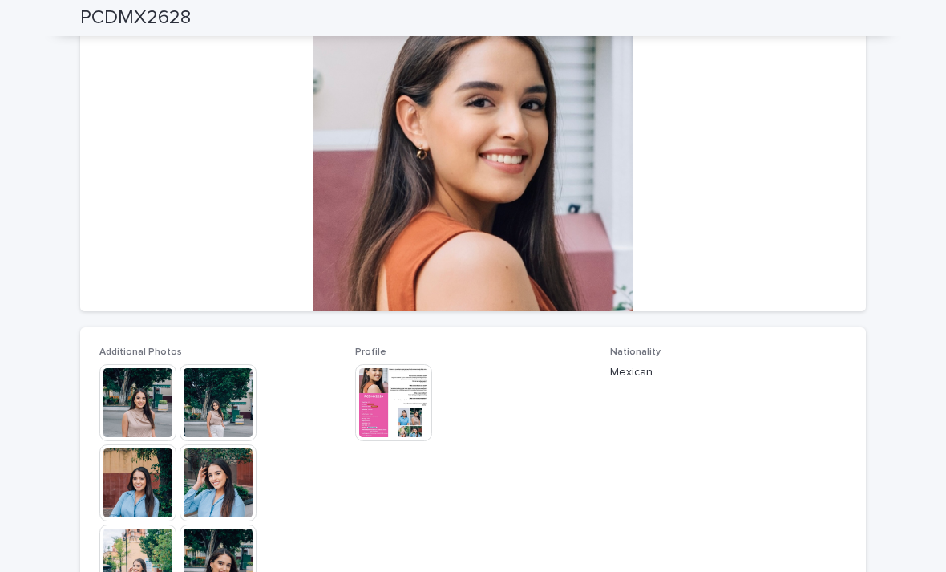
click at [156, 414] on img at bounding box center [137, 402] width 77 height 77
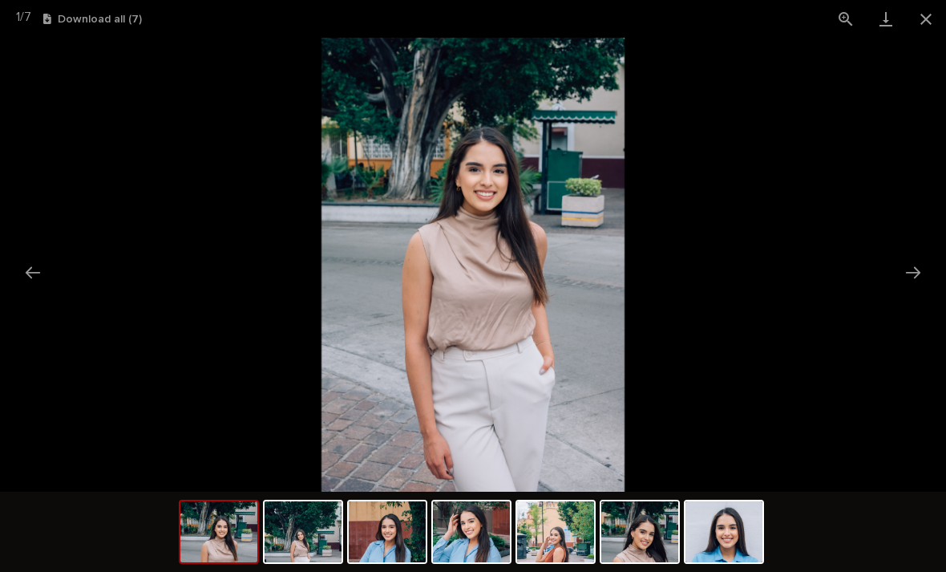
click at [926, 272] on button "Next slide" at bounding box center [913, 272] width 34 height 31
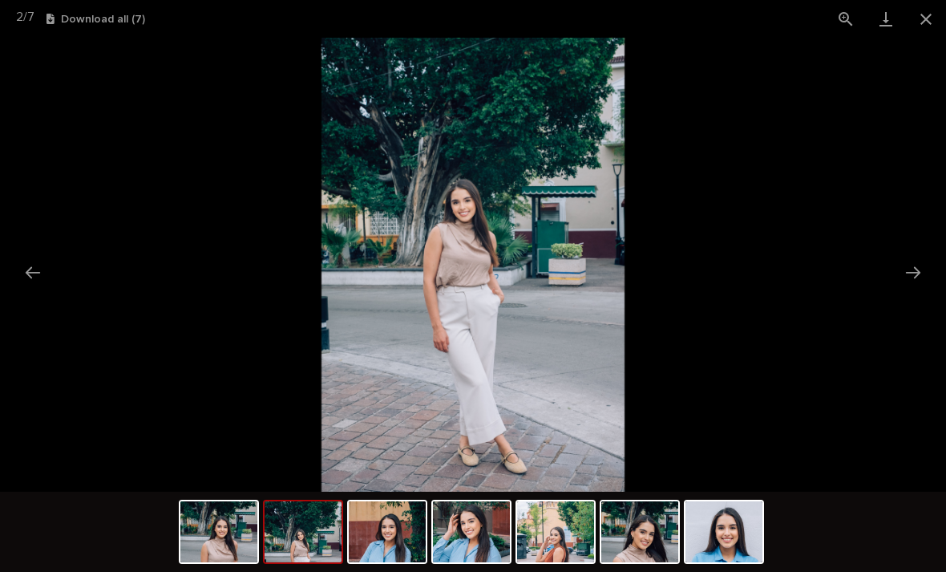
click at [914, 289] on picture at bounding box center [473, 265] width 946 height 454
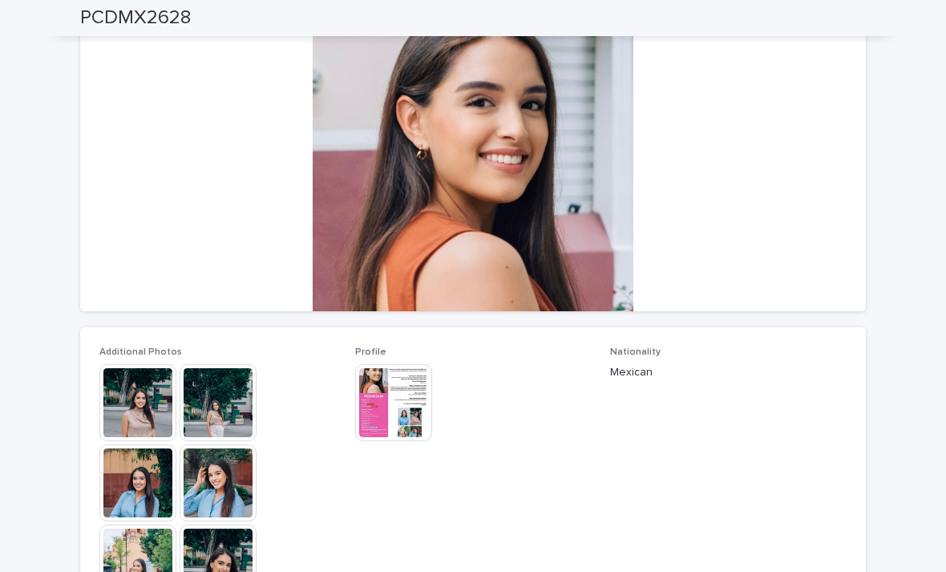
scroll to position [0, 0]
click at [233, 399] on img at bounding box center [218, 402] width 77 height 77
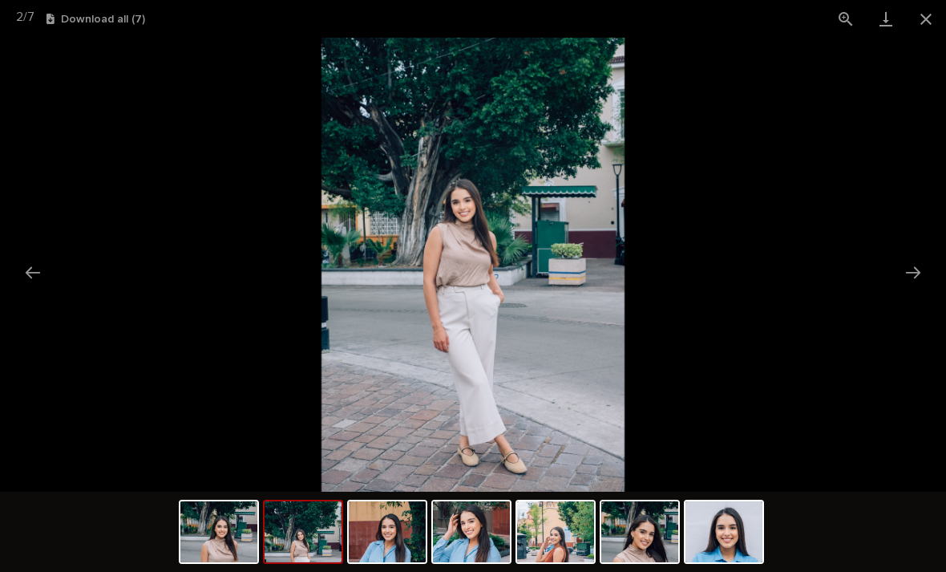
click at [911, 273] on button "Next slide" at bounding box center [913, 272] width 34 height 31
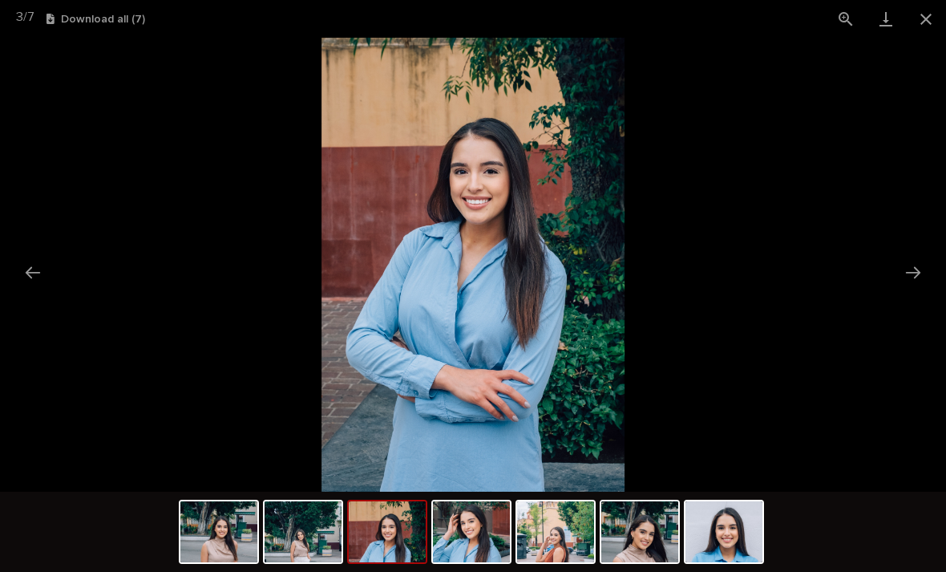
click at [897, 276] on button "Next slide" at bounding box center [913, 272] width 34 height 31
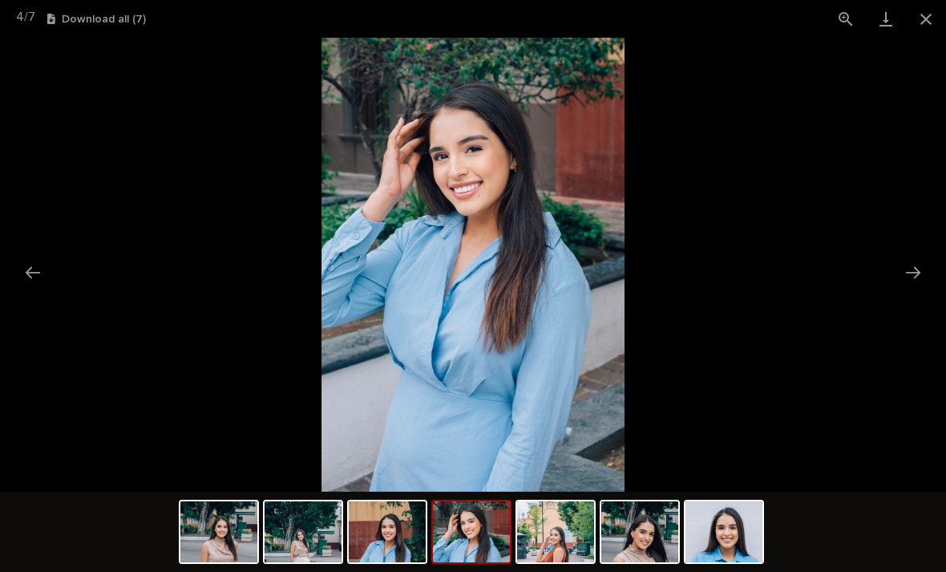
click at [895, 271] on picture at bounding box center [473, 265] width 946 height 454
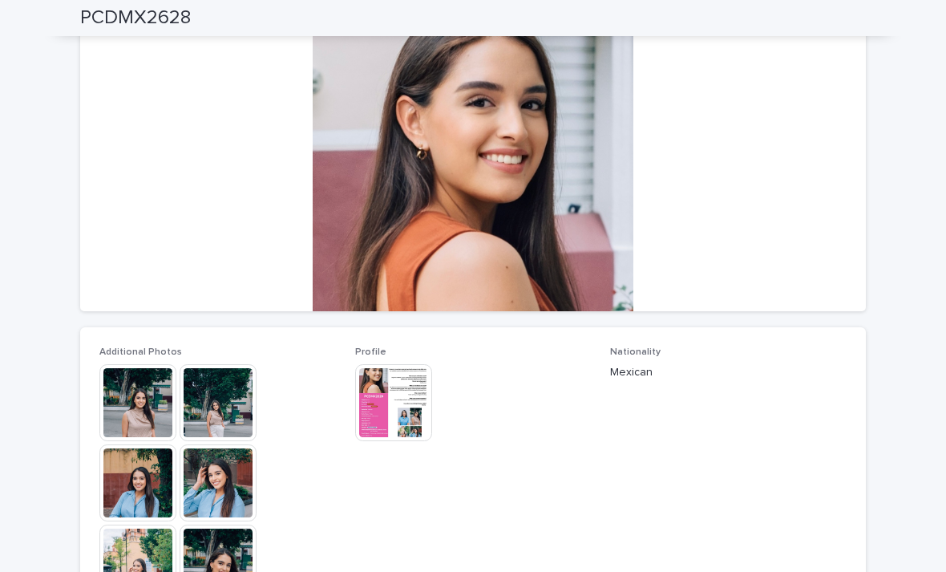
click at [232, 479] on img at bounding box center [218, 482] width 77 height 77
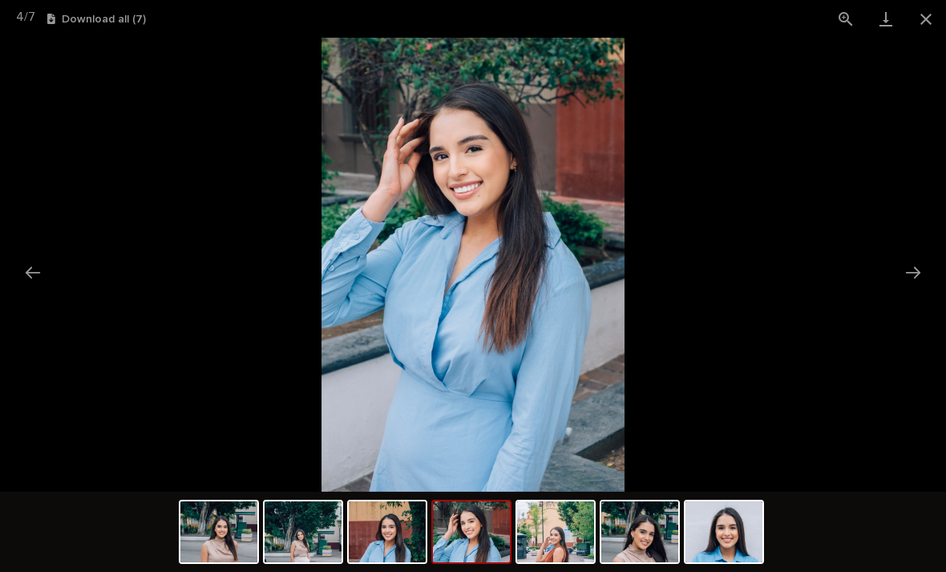
click at [908, 282] on button "Next slide" at bounding box center [913, 272] width 34 height 31
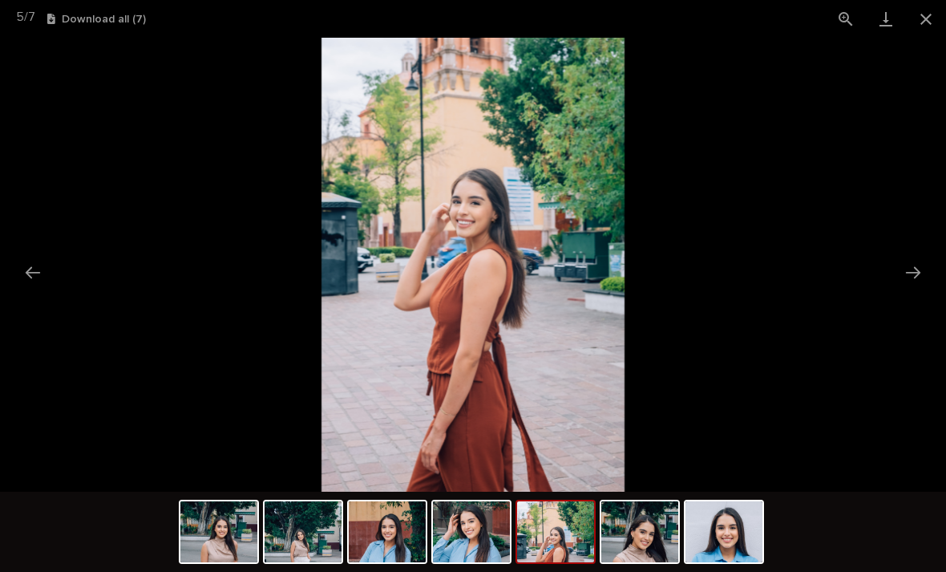
click at [913, 290] on picture at bounding box center [473, 265] width 946 height 454
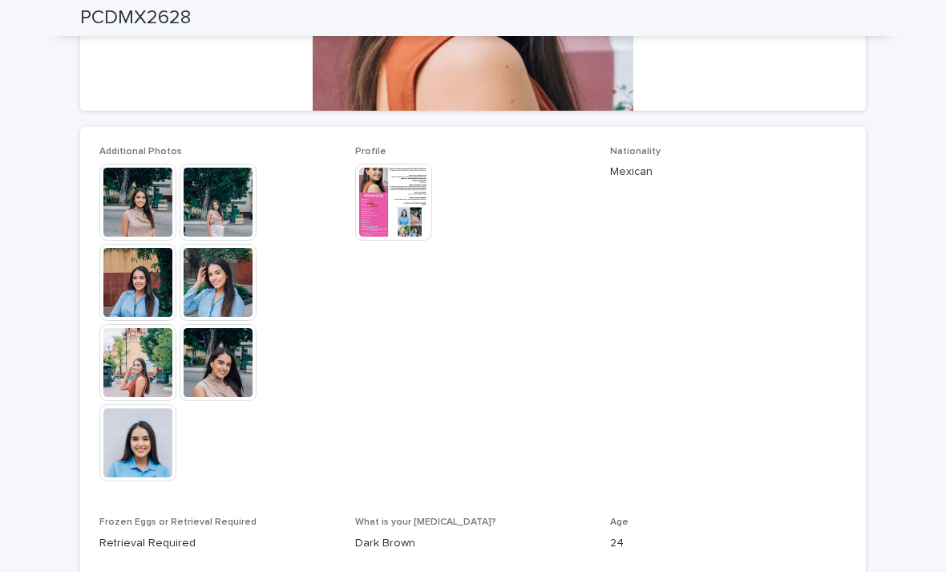
scroll to position [361, 0]
click at [160, 378] on img at bounding box center [137, 362] width 77 height 77
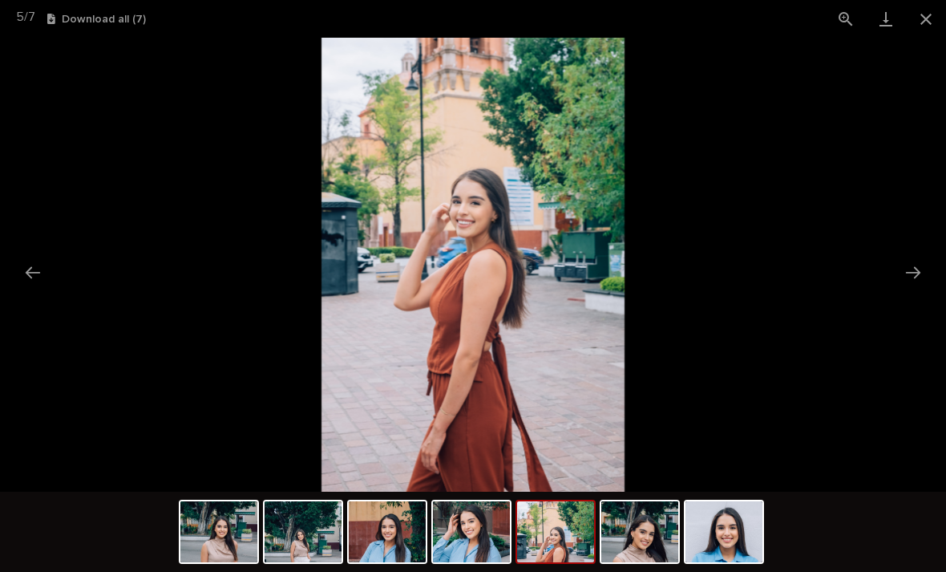
click at [711, 322] on picture at bounding box center [473, 265] width 946 height 454
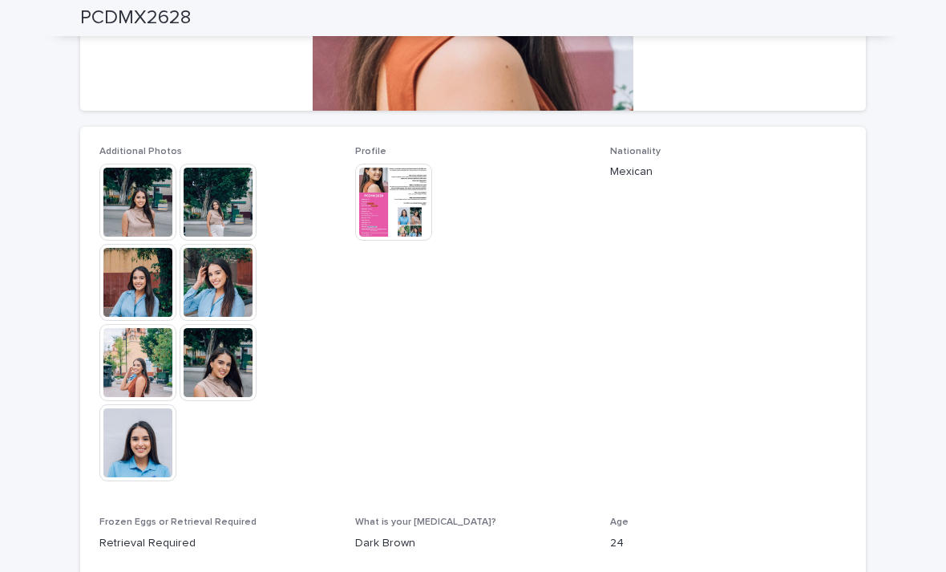
click at [142, 350] on img at bounding box center [137, 362] width 77 height 77
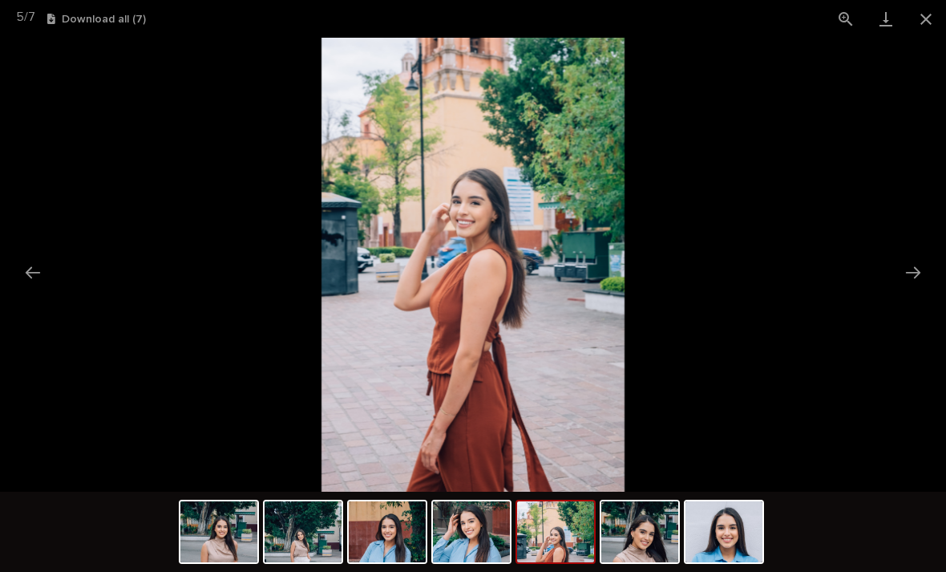
click at [909, 283] on button "Next slide" at bounding box center [913, 272] width 34 height 31
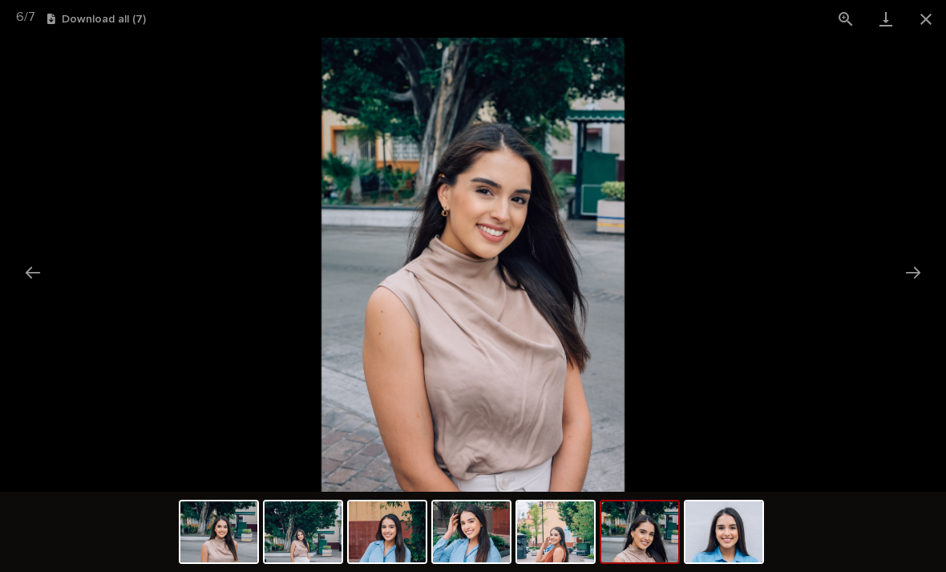
click at [916, 276] on button "Next slide" at bounding box center [913, 272] width 34 height 31
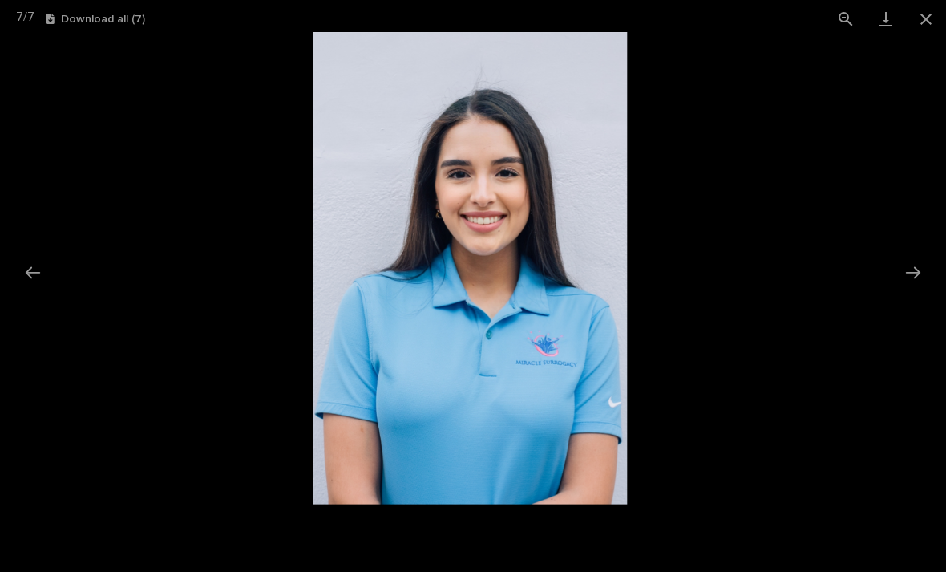
click at [919, 279] on button "Next slide" at bounding box center [913, 272] width 34 height 31
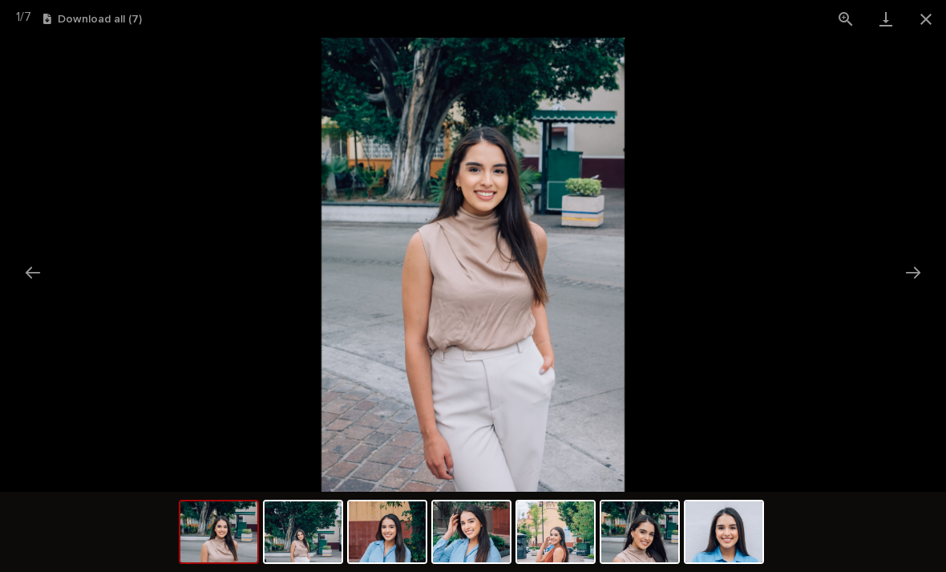
click at [921, 277] on button "Next slide" at bounding box center [913, 272] width 34 height 31
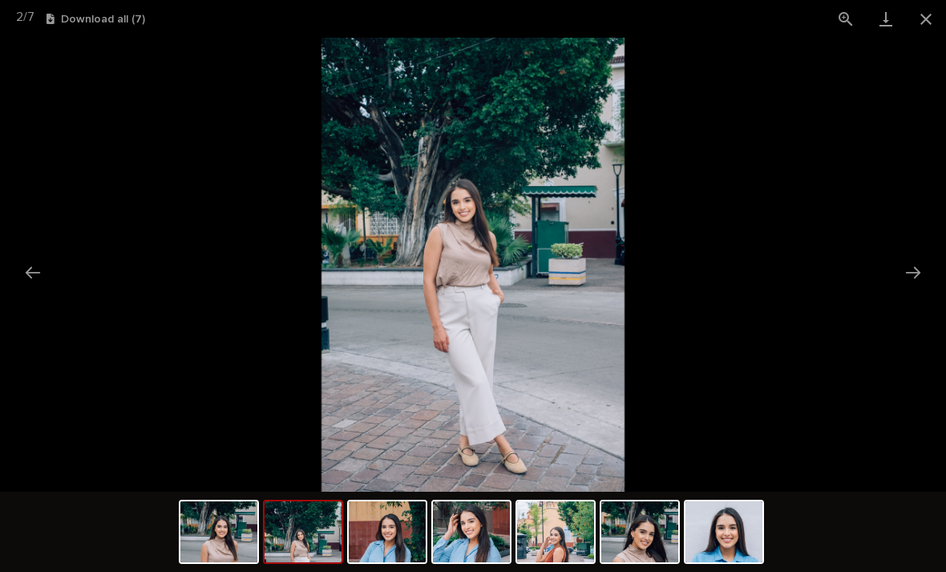
click at [926, 26] on button "Close gallery" at bounding box center [926, 19] width 40 height 38
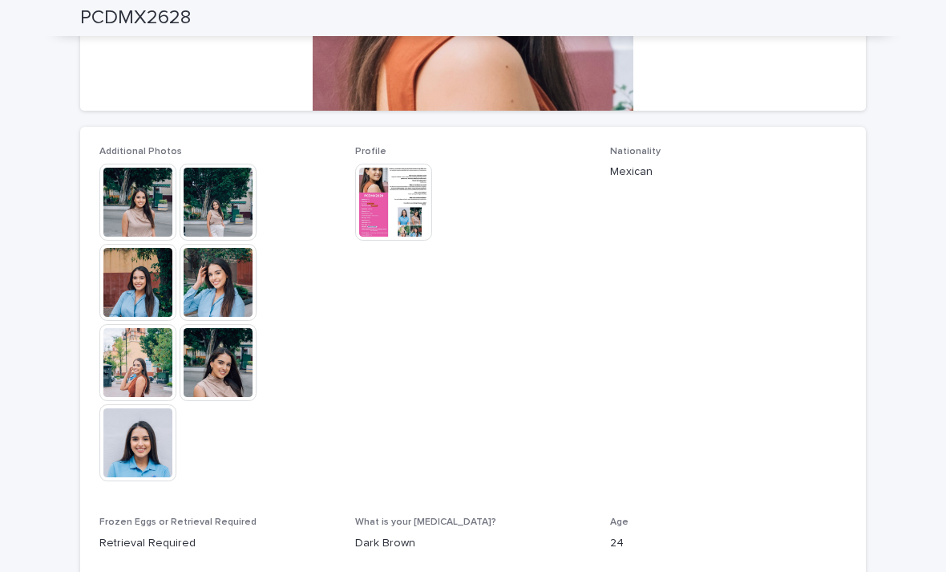
click at [398, 207] on img at bounding box center [393, 202] width 77 height 77
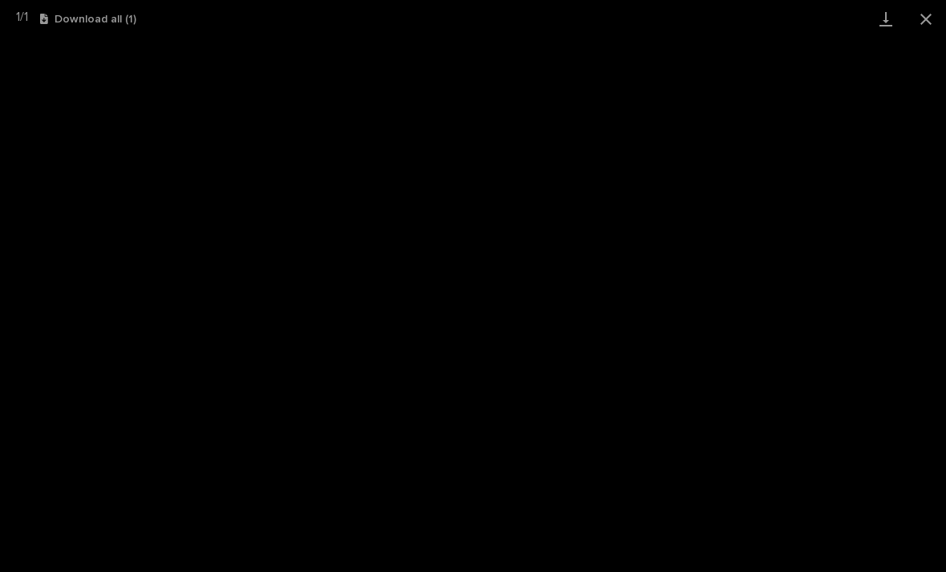
click at [924, 35] on button "Close gallery" at bounding box center [926, 19] width 40 height 38
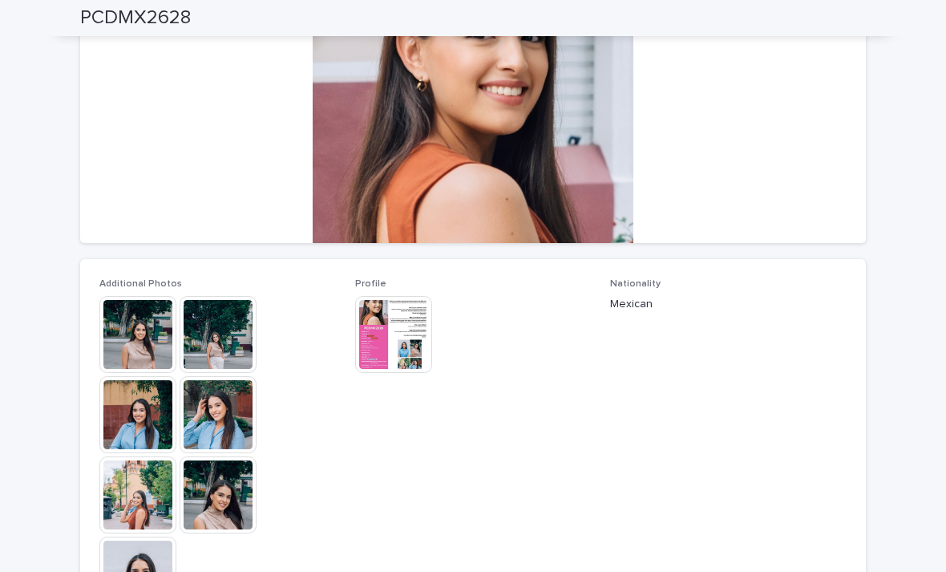
scroll to position [229, 0]
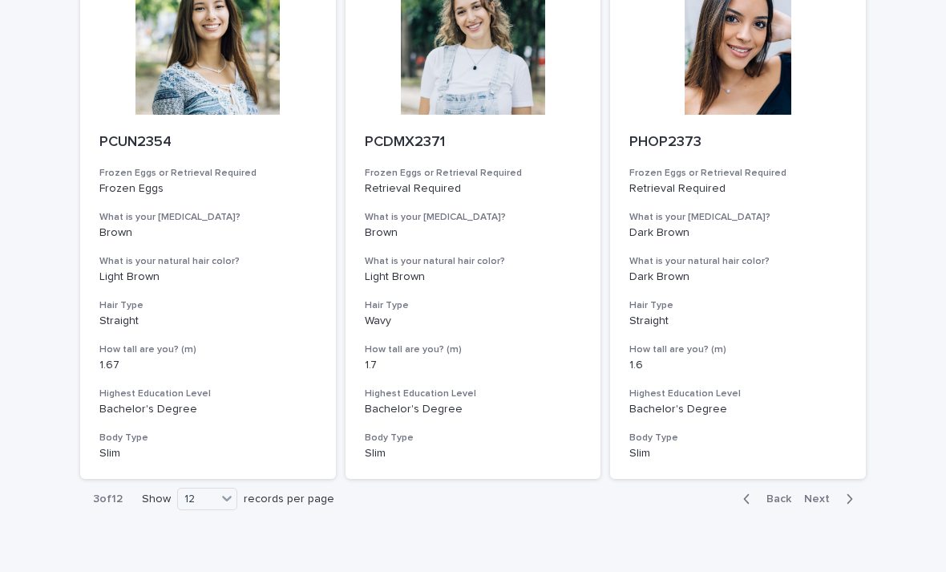
scroll to position [1782, 0]
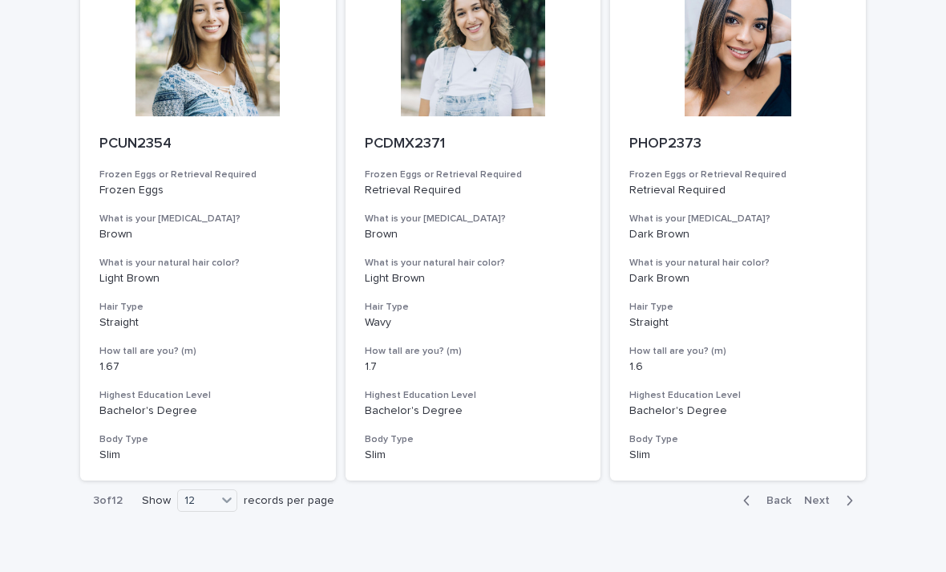
click at [838, 495] on span "Next" at bounding box center [821, 500] width 35 height 11
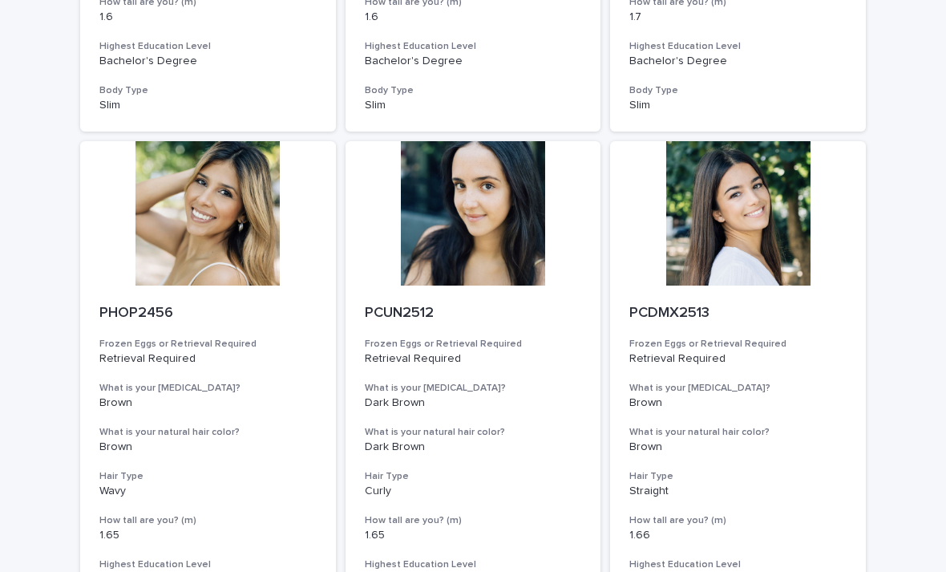
scroll to position [577, 0]
click at [750, 233] on div at bounding box center [738, 212] width 256 height 144
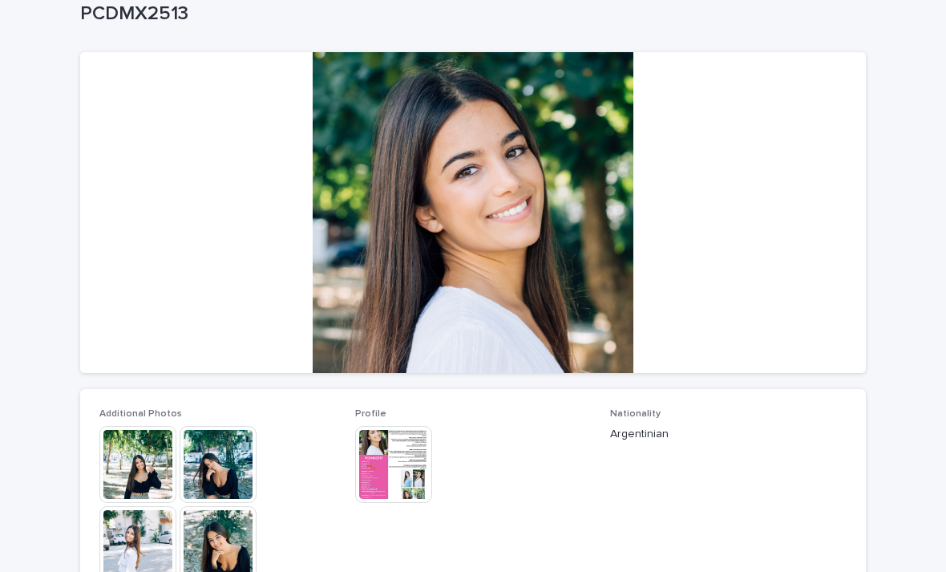
scroll to position [99, 0]
click at [144, 469] on img at bounding box center [137, 464] width 77 height 77
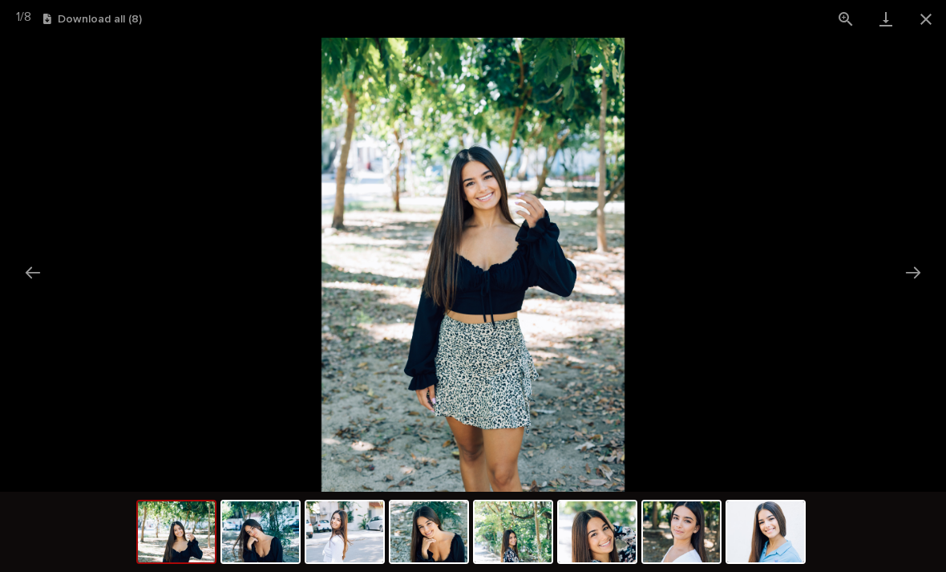
click at [912, 281] on button "Next slide" at bounding box center [913, 272] width 34 height 31
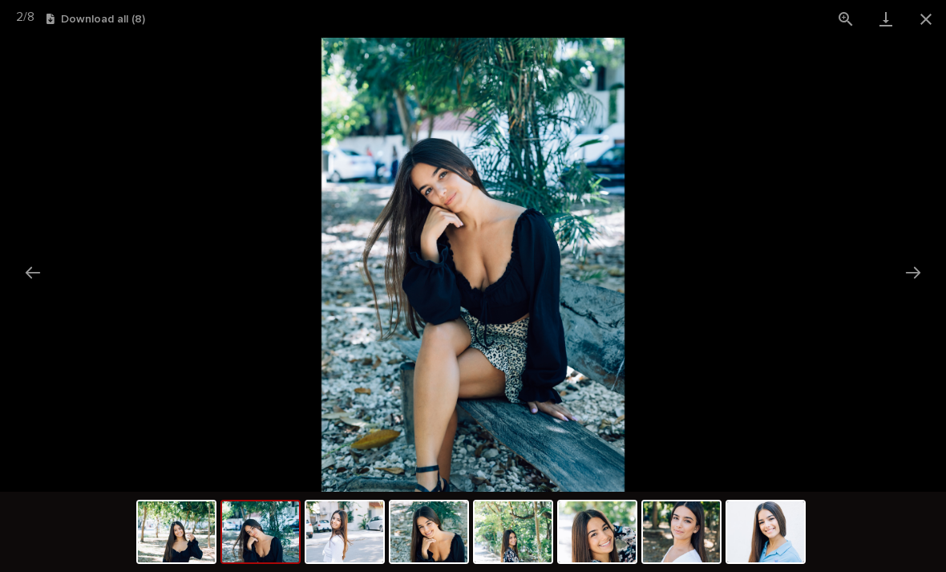
click at [912, 281] on button "Next slide" at bounding box center [913, 272] width 34 height 31
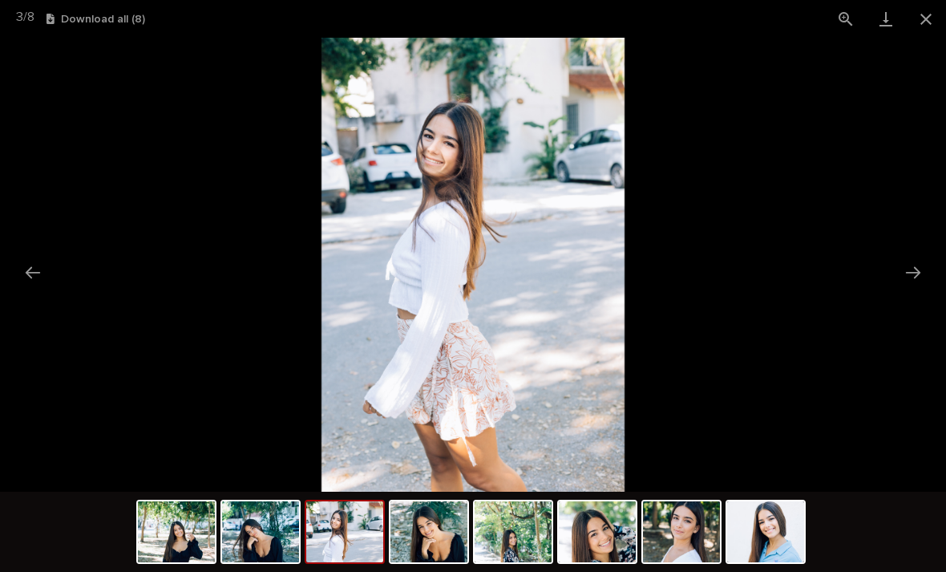
click at [908, 284] on button "Next slide" at bounding box center [913, 272] width 34 height 31
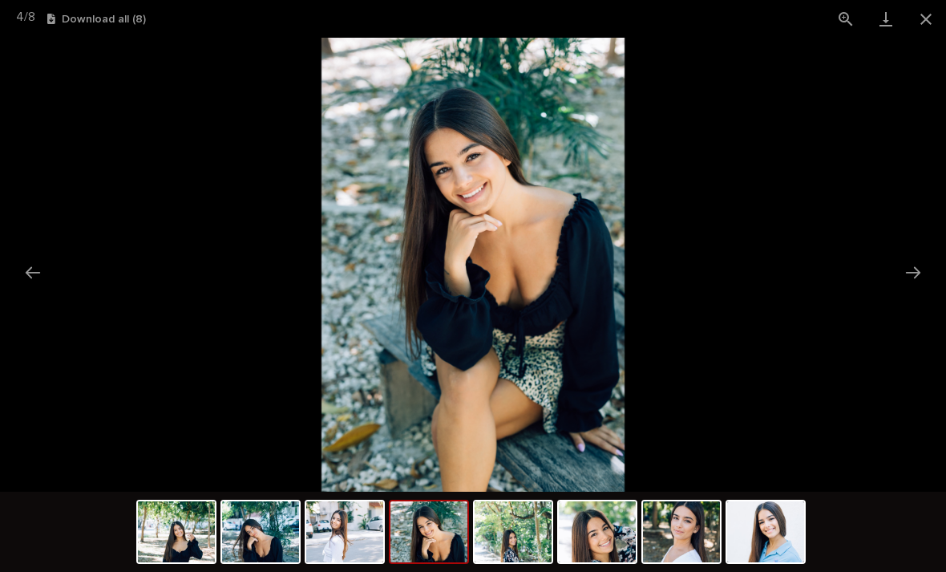
click at [909, 276] on button "Next slide" at bounding box center [913, 272] width 34 height 31
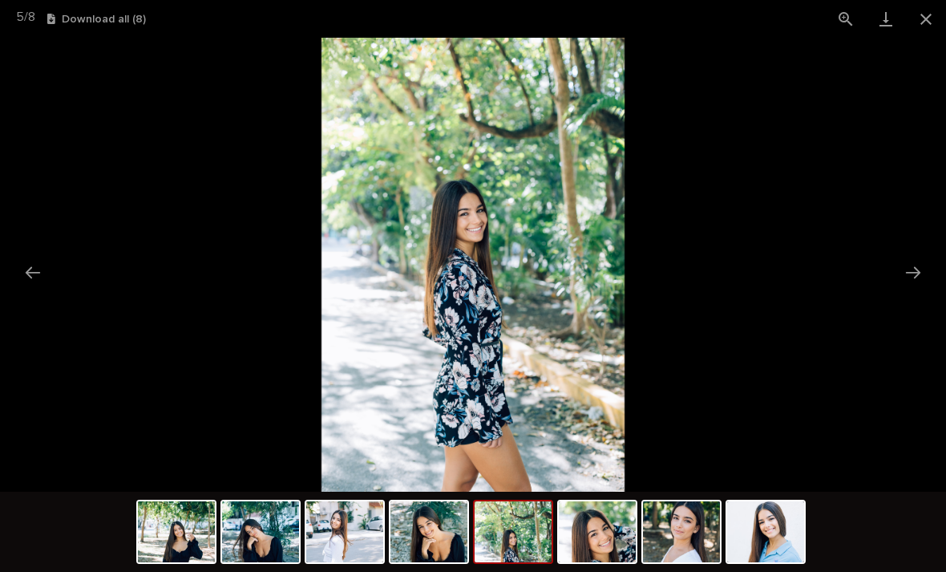
click at [912, 281] on button "Next slide" at bounding box center [913, 272] width 34 height 31
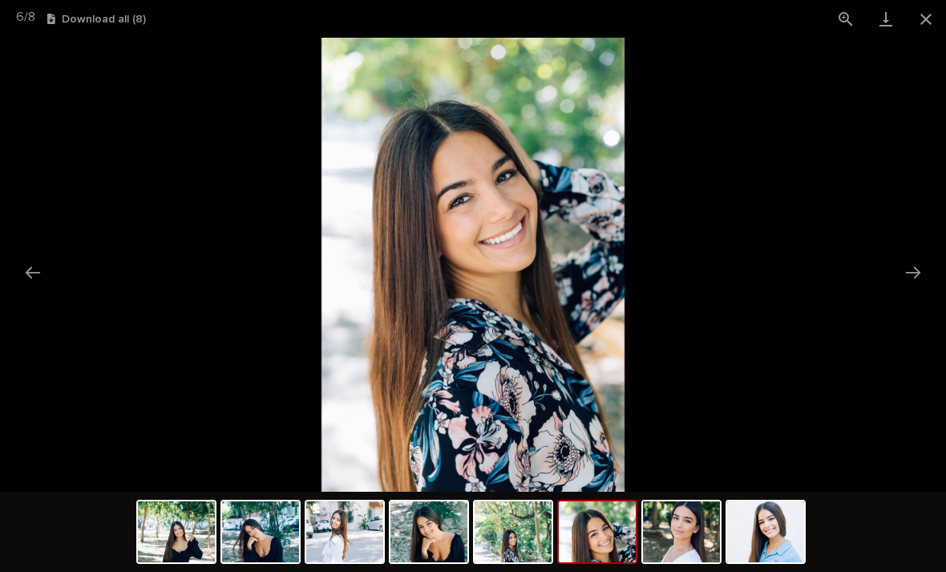
click at [916, 282] on button "Next slide" at bounding box center [913, 272] width 34 height 31
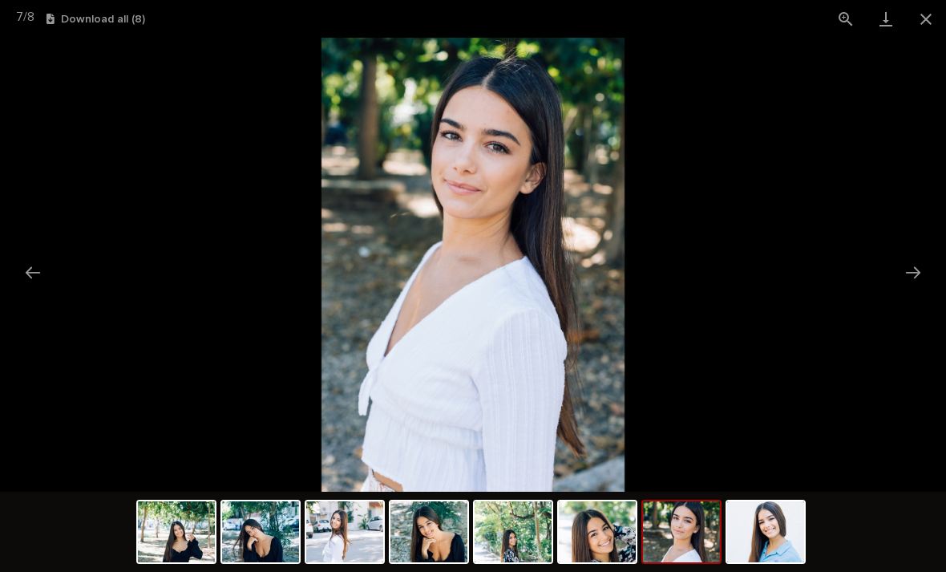
click at [911, 279] on button "Next slide" at bounding box center [913, 272] width 34 height 31
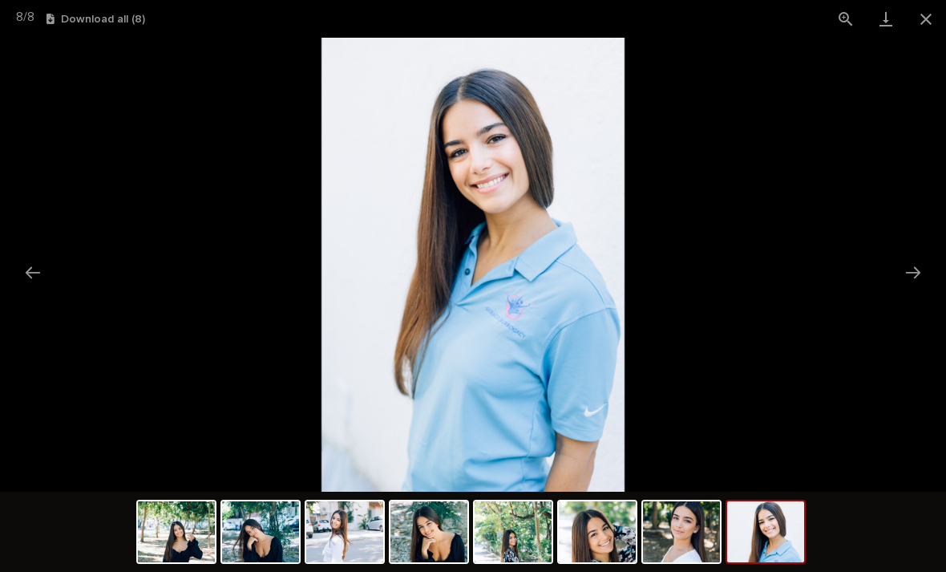
click at [912, 278] on button "Next slide" at bounding box center [913, 272] width 34 height 31
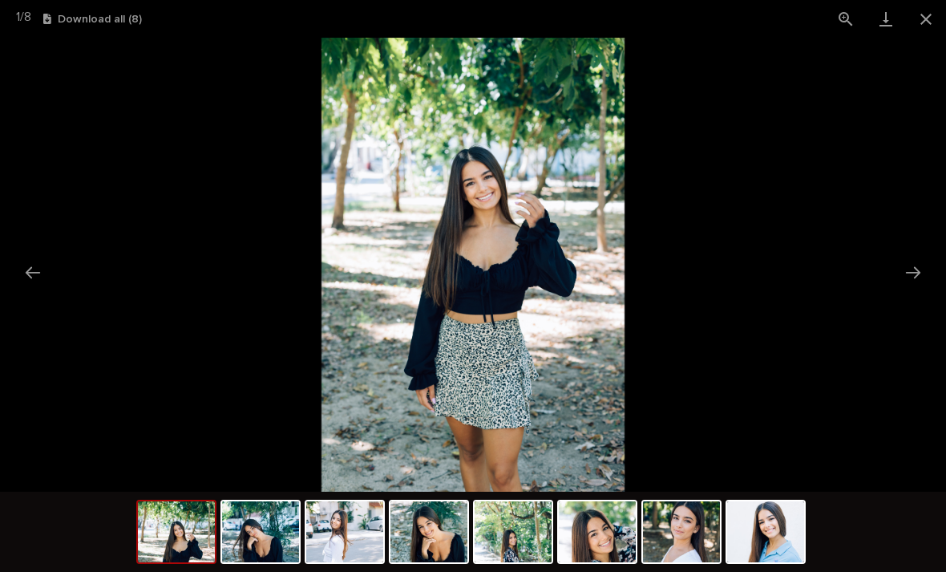
click at [35, 287] on button "Previous slide" at bounding box center [33, 272] width 34 height 31
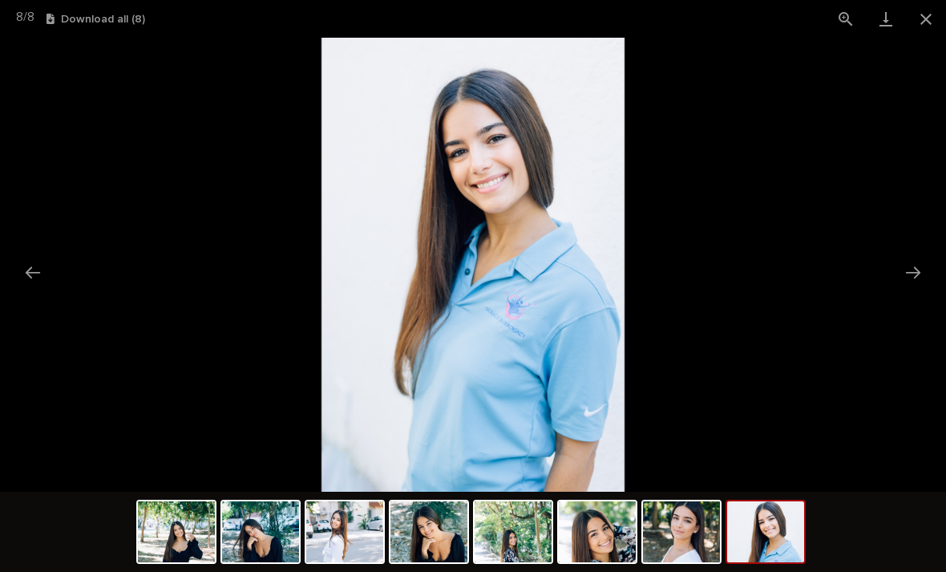
click at [921, 285] on button "Next slide" at bounding box center [913, 272] width 34 height 31
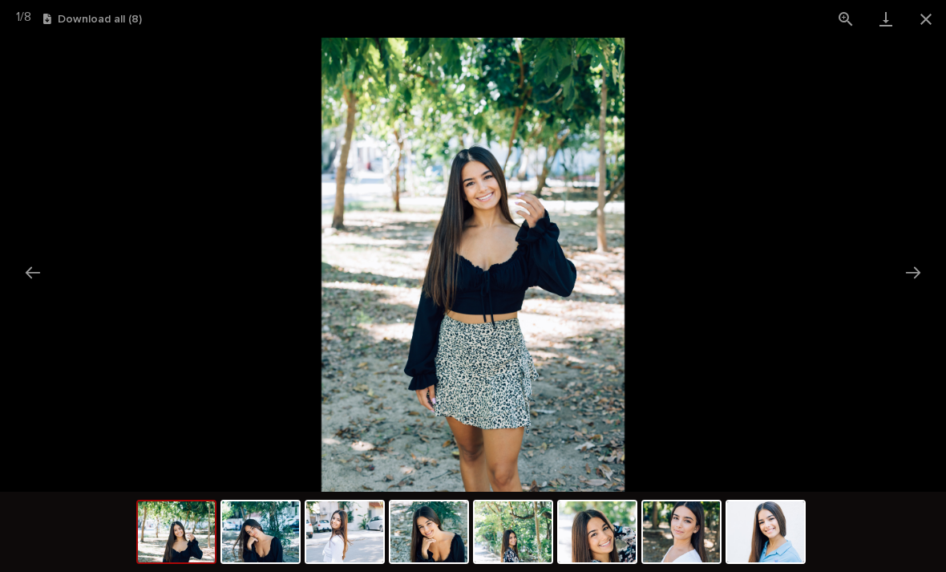
click at [929, 27] on button "Close gallery" at bounding box center [926, 19] width 40 height 38
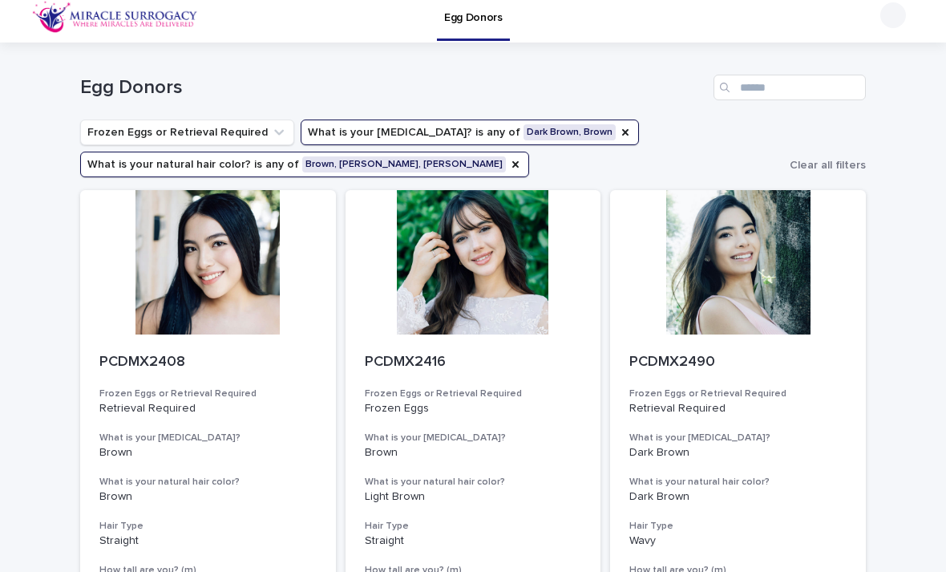
scroll to position [10, 0]
click at [515, 319] on div at bounding box center [474, 261] width 256 height 144
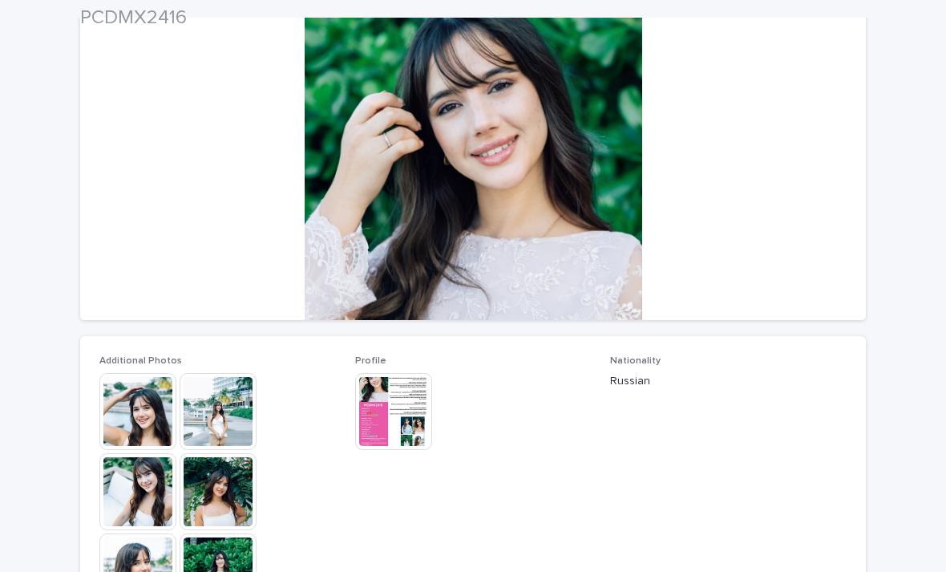
scroll to position [151, 0]
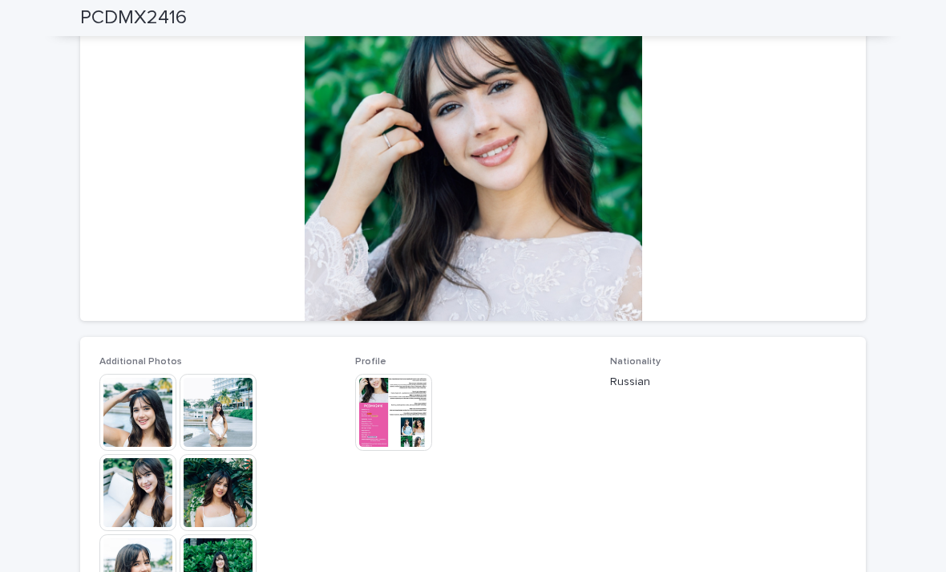
click at [144, 413] on img at bounding box center [137, 412] width 77 height 77
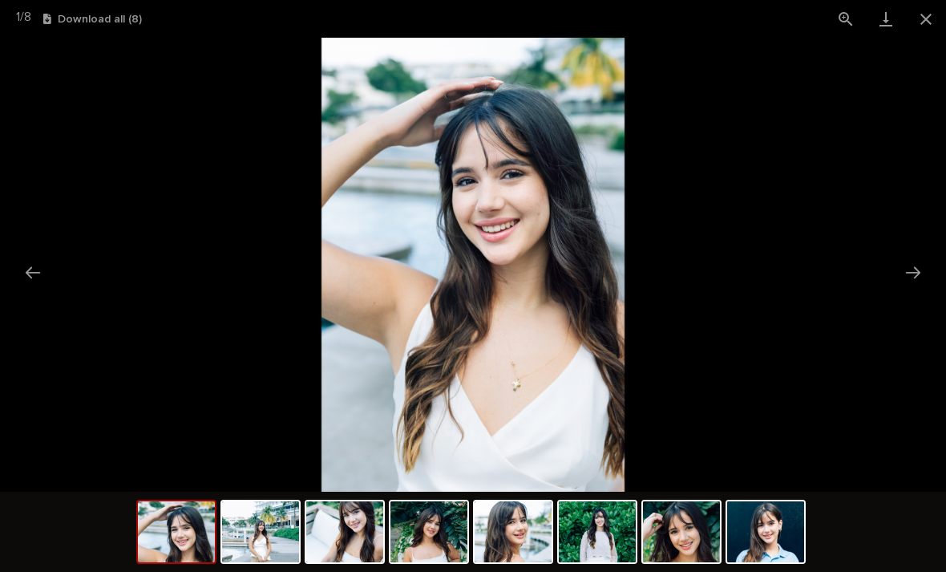
click at [912, 280] on button "Next slide" at bounding box center [913, 272] width 34 height 31
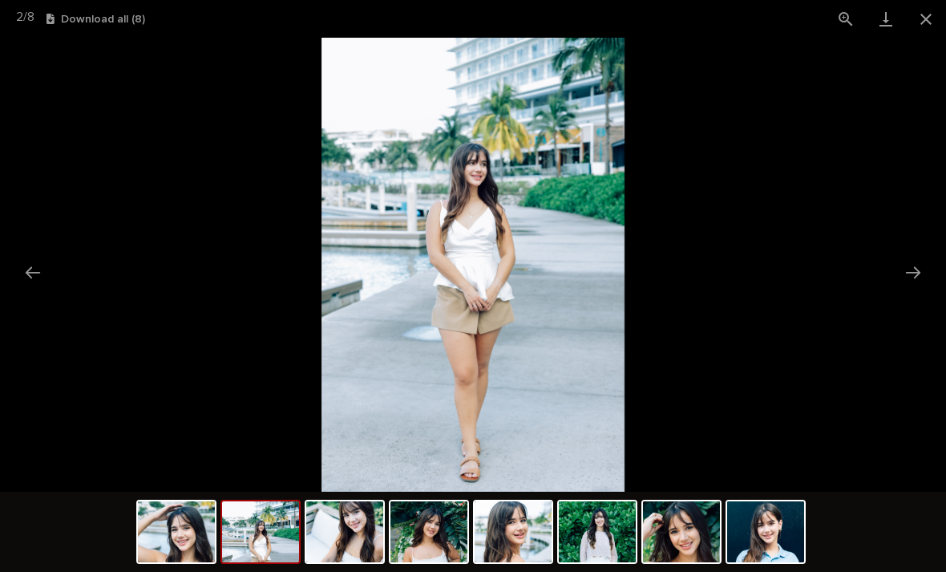
click at [920, 277] on button "Next slide" at bounding box center [913, 272] width 34 height 31
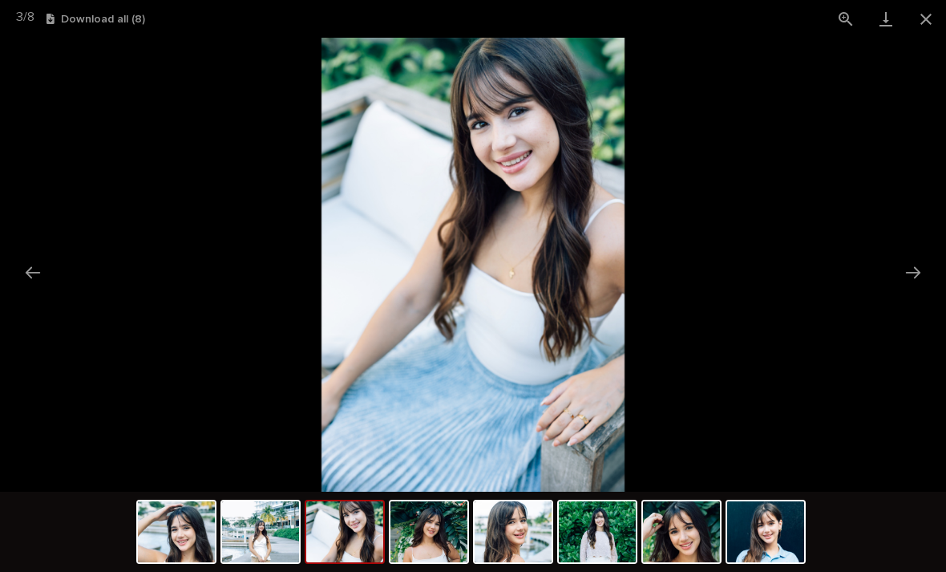
click at [908, 276] on button "Next slide" at bounding box center [913, 272] width 34 height 31
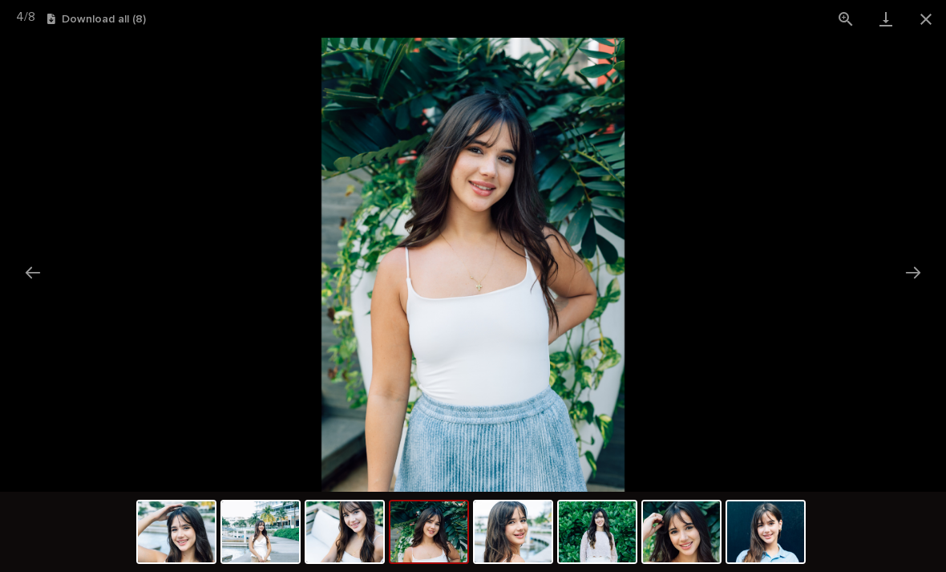
click at [916, 282] on button "Next slide" at bounding box center [913, 272] width 34 height 31
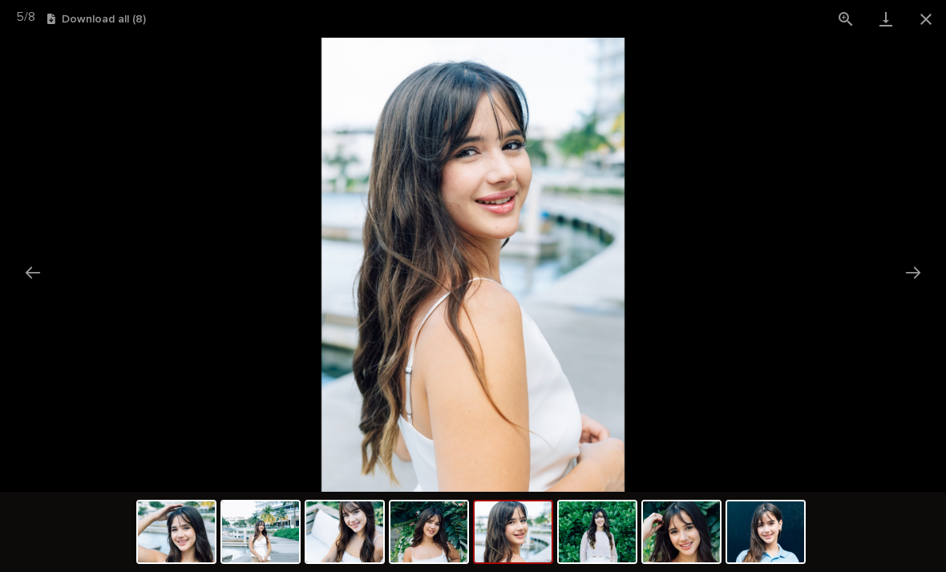
click at [915, 281] on button "Next slide" at bounding box center [913, 272] width 34 height 31
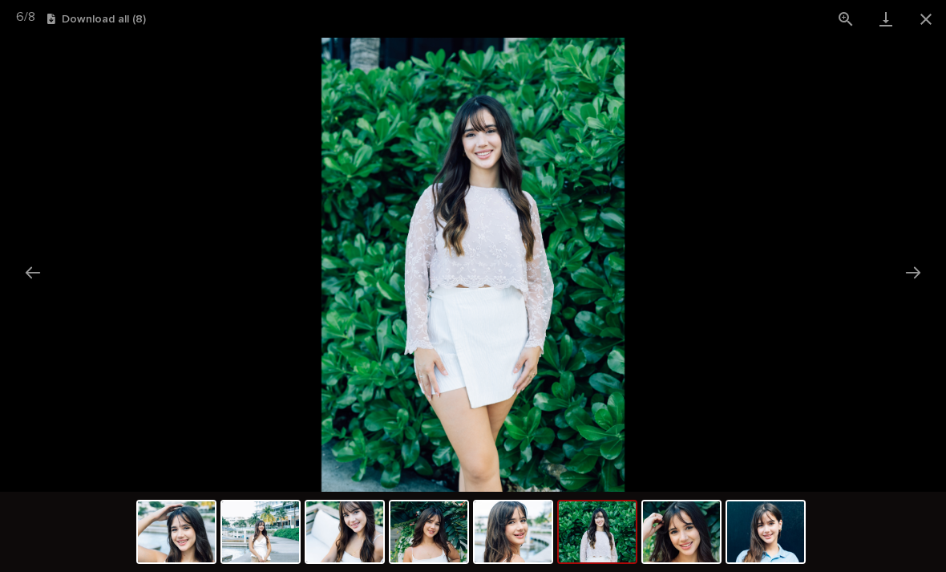
click at [917, 279] on button "Next slide" at bounding box center [913, 272] width 34 height 31
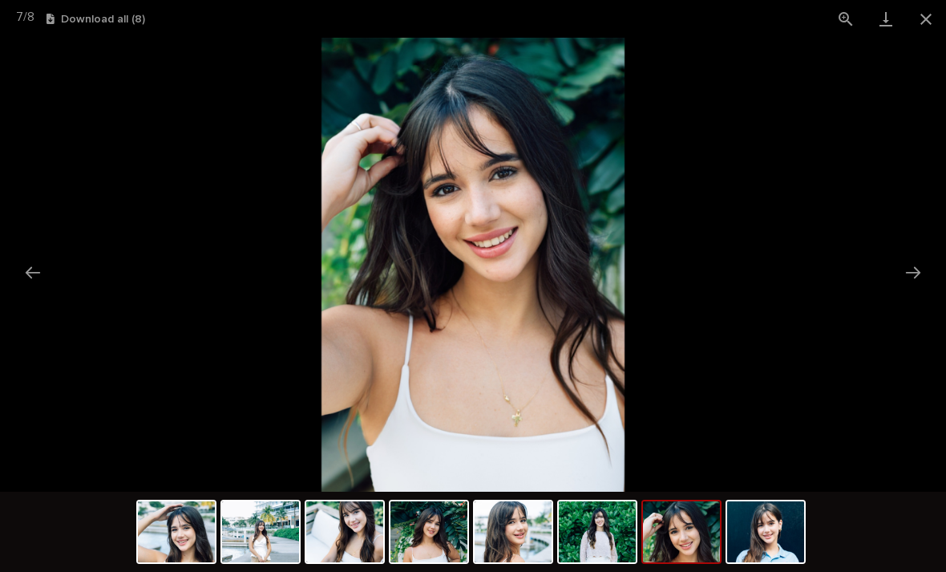
click at [916, 283] on button "Next slide" at bounding box center [913, 272] width 34 height 31
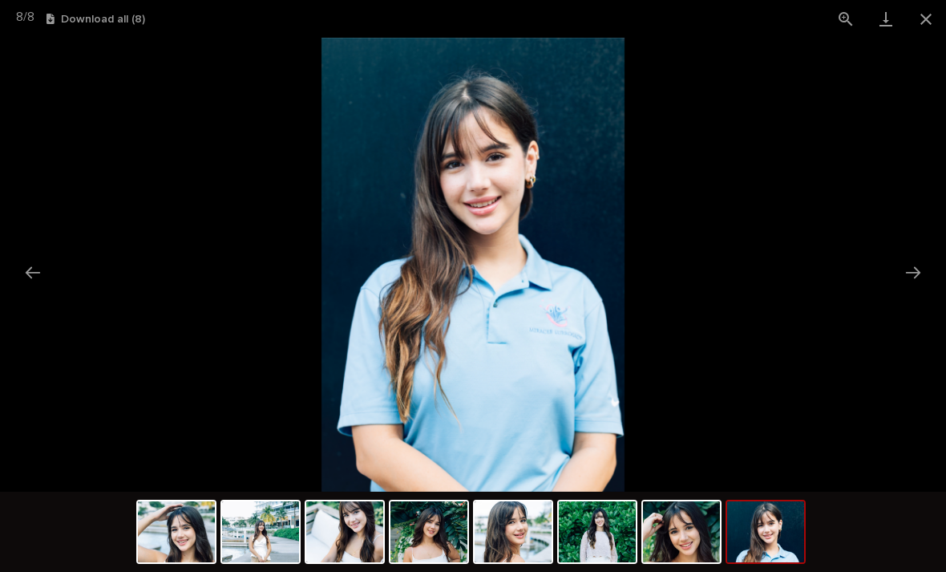
click at [916, 285] on button "Next slide" at bounding box center [913, 272] width 34 height 31
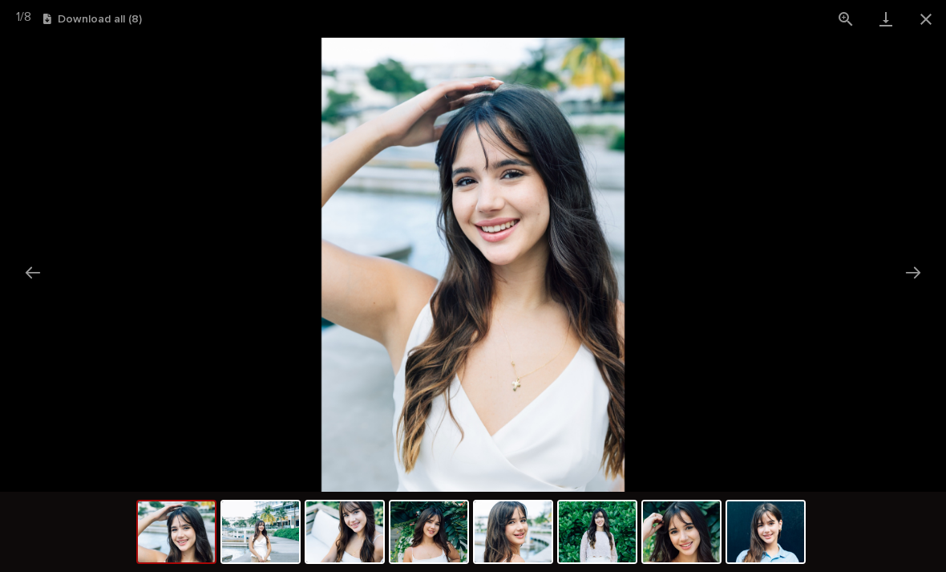
click at [917, 287] on button "Next slide" at bounding box center [913, 272] width 34 height 31
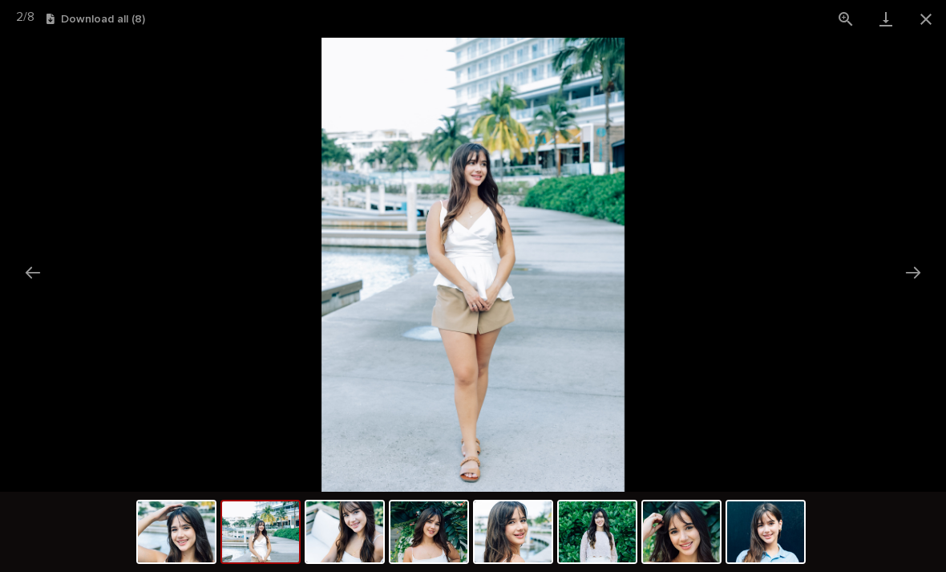
click at [930, 23] on button "Close gallery" at bounding box center [926, 19] width 40 height 38
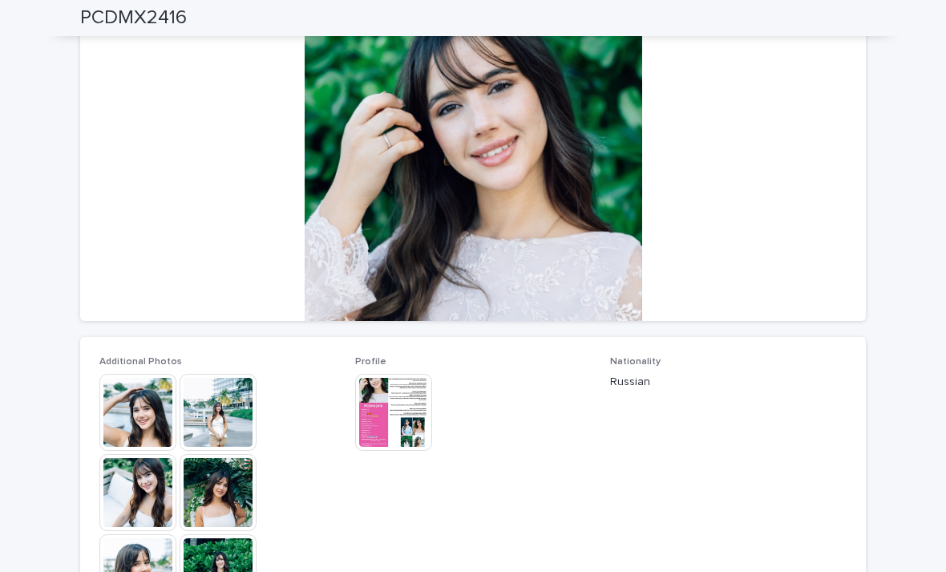
click at [386, 423] on img at bounding box center [393, 412] width 77 height 77
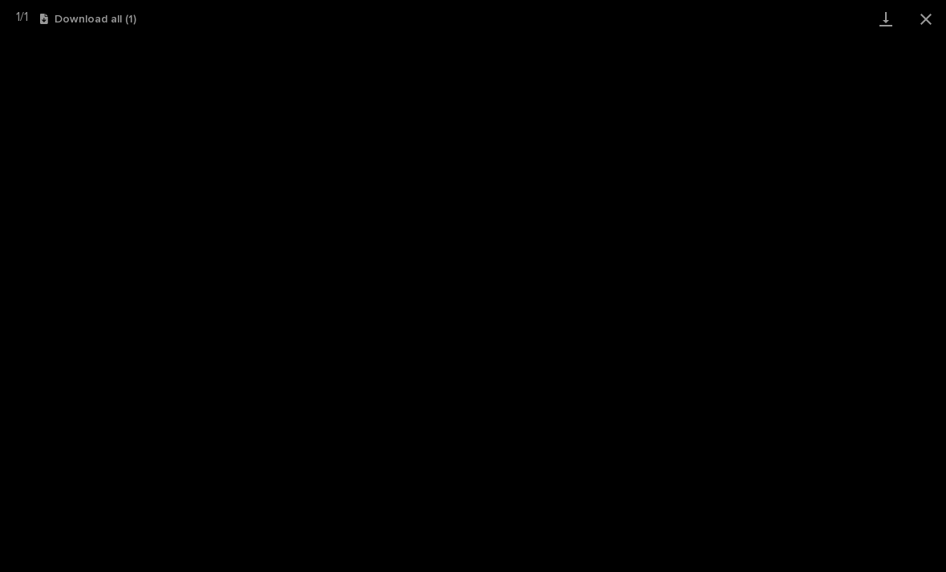
click at [917, 22] on button "Close gallery" at bounding box center [926, 19] width 40 height 38
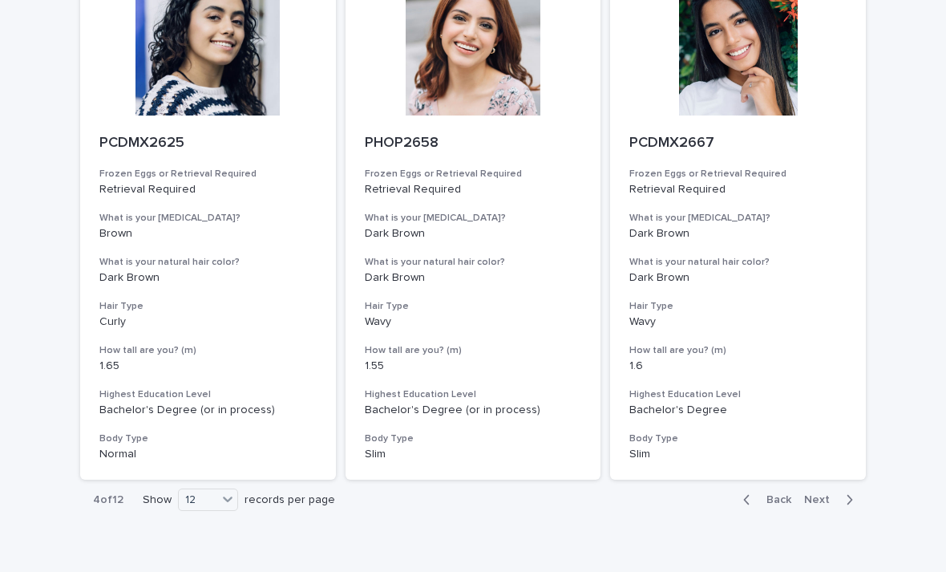
scroll to position [1782, 0]
click at [823, 495] on span "Next" at bounding box center [821, 500] width 35 height 11
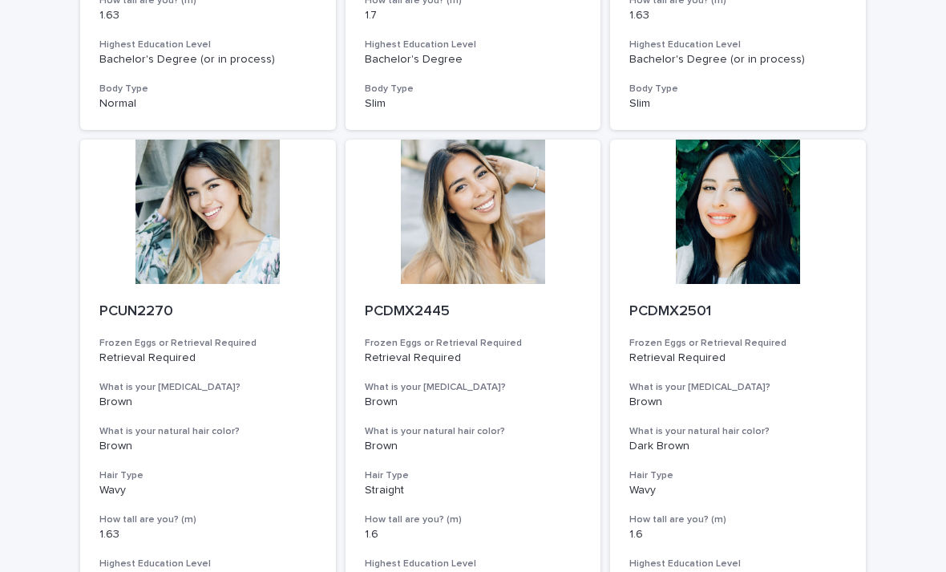
scroll to position [1096, 0]
click at [211, 245] on div at bounding box center [208, 212] width 256 height 144
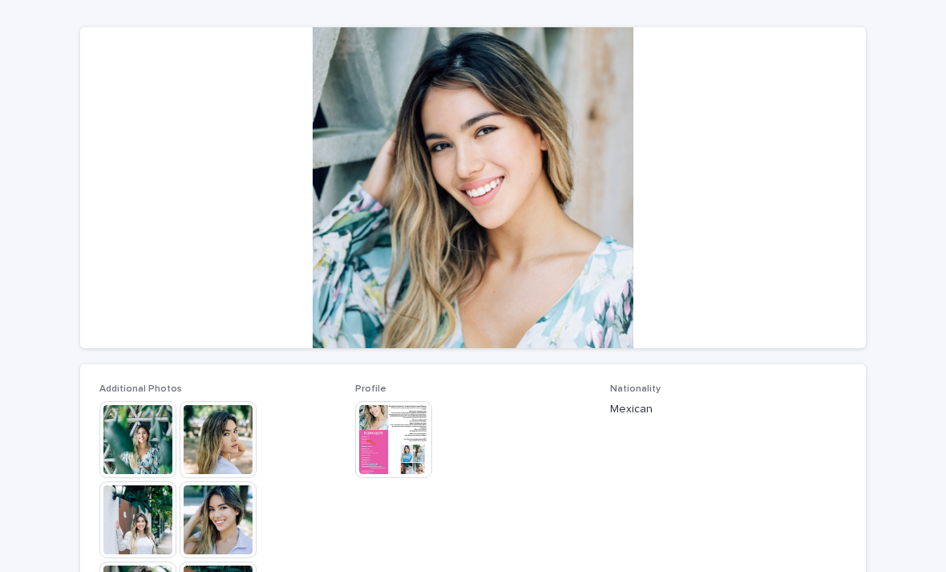
scroll to position [123, 0]
click at [397, 441] on img at bounding box center [393, 439] width 77 height 77
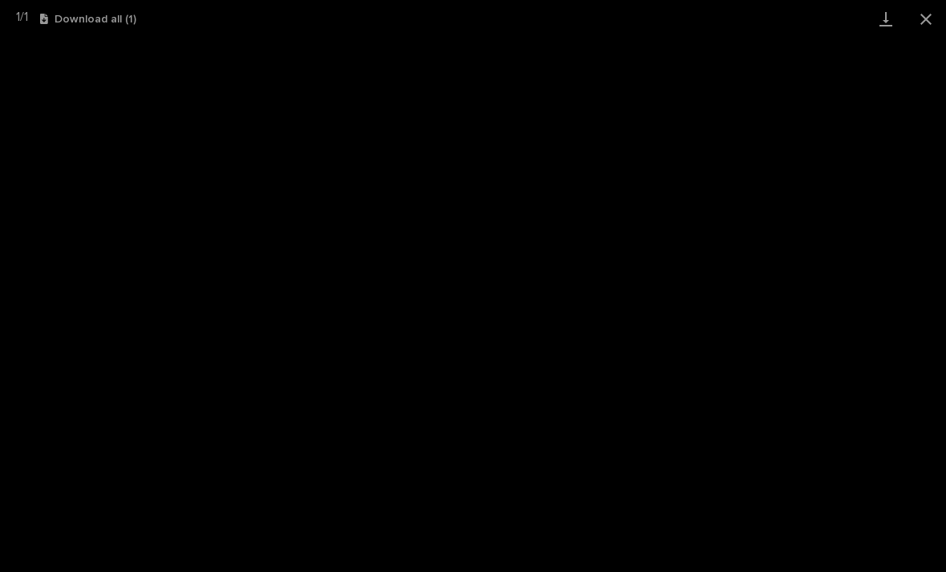
click at [921, 23] on button "Close gallery" at bounding box center [926, 19] width 40 height 38
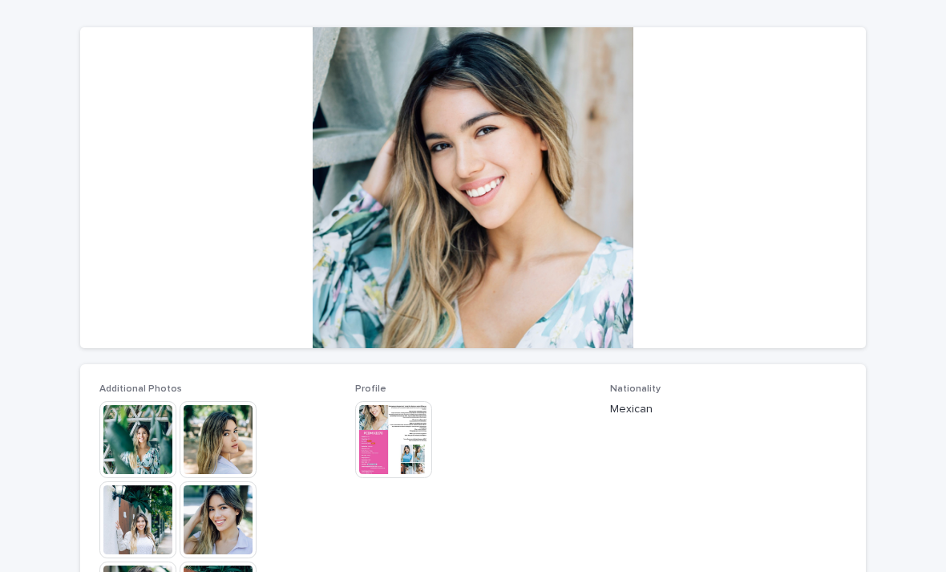
click at [154, 443] on img at bounding box center [137, 439] width 77 height 77
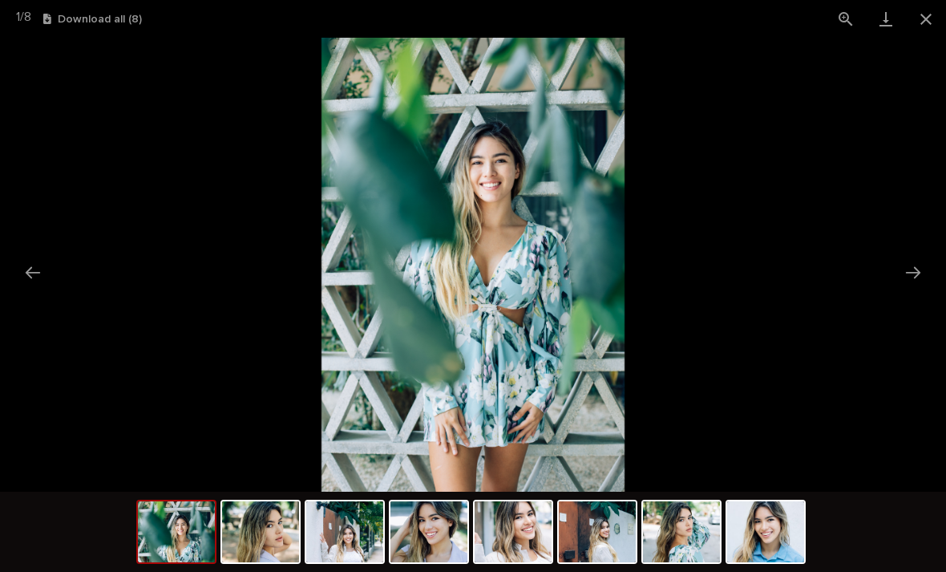
click at [904, 281] on button "Next slide" at bounding box center [913, 272] width 34 height 31
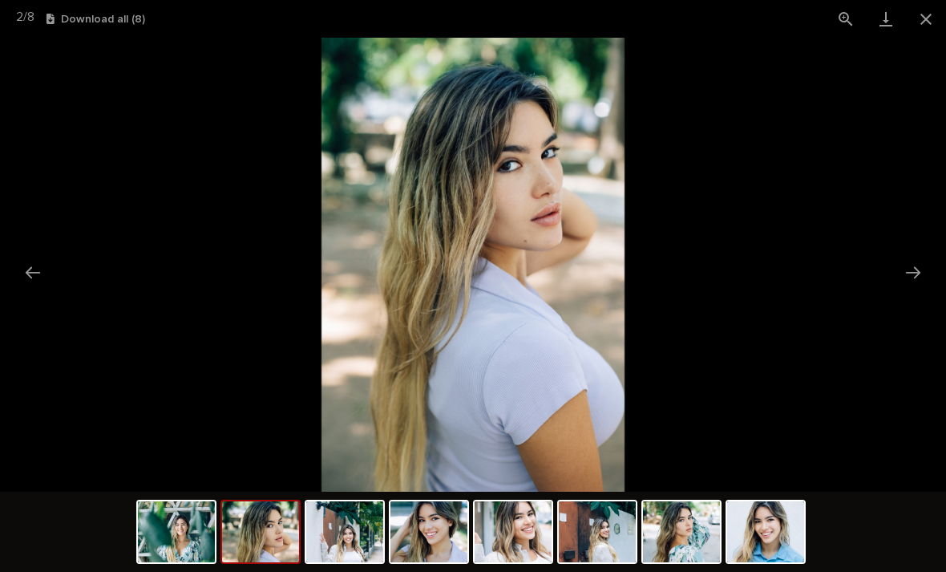
click at [925, 273] on button "Next slide" at bounding box center [913, 272] width 34 height 31
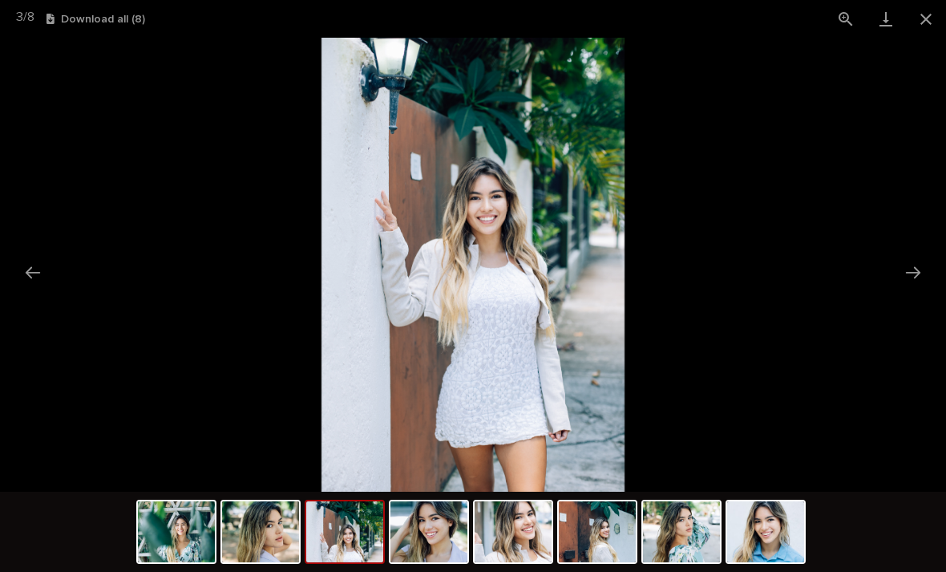
click at [918, 272] on button "Next slide" at bounding box center [913, 272] width 34 height 31
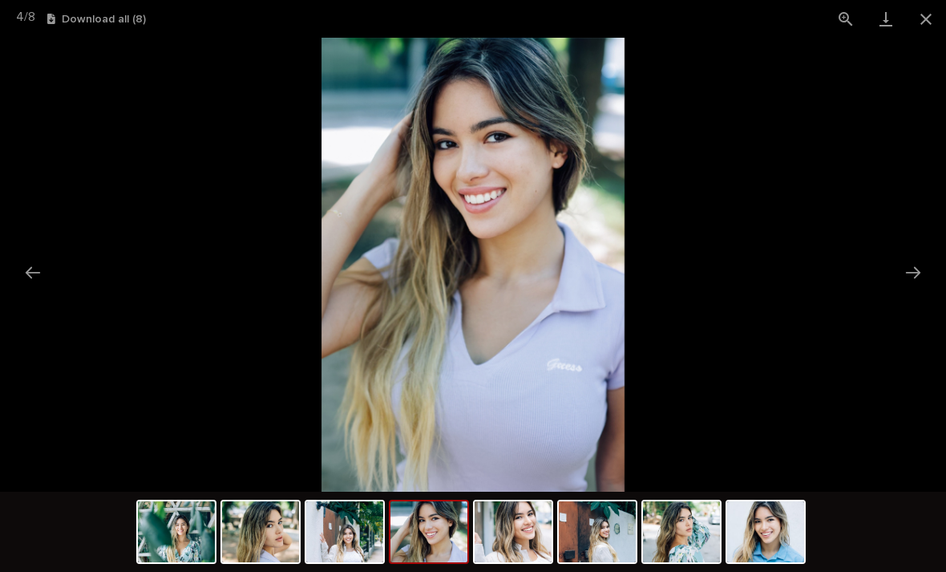
click at [911, 278] on button "Next slide" at bounding box center [913, 272] width 34 height 31
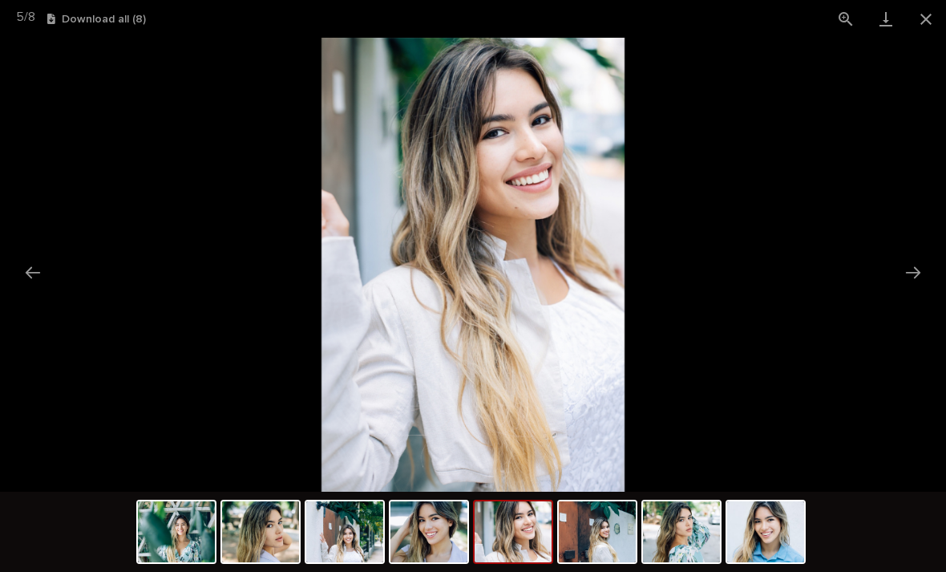
click at [916, 276] on button "Next slide" at bounding box center [913, 272] width 34 height 31
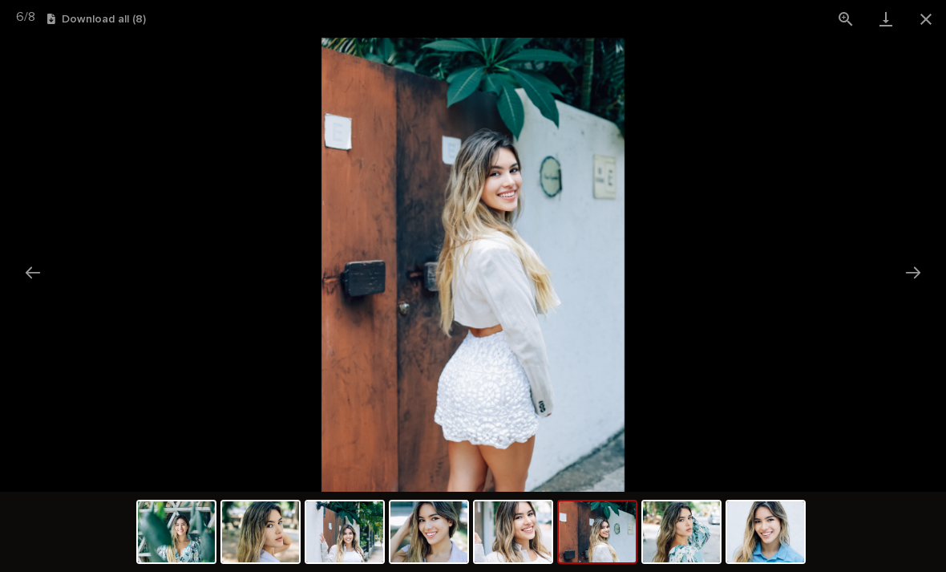
click at [914, 273] on button "Next slide" at bounding box center [913, 272] width 34 height 31
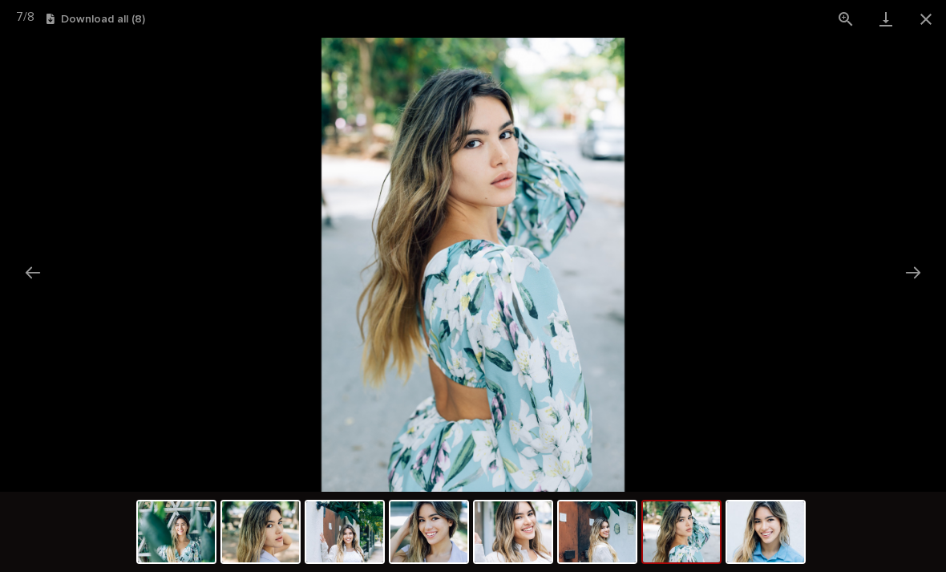
click at [916, 278] on button "Next slide" at bounding box center [913, 272] width 34 height 31
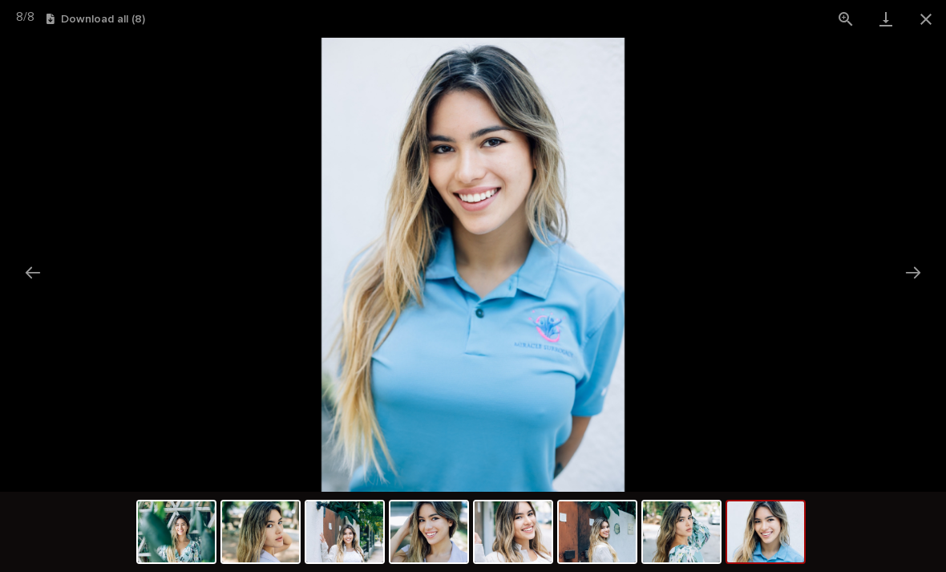
click at [908, 284] on button "Next slide" at bounding box center [913, 272] width 34 height 31
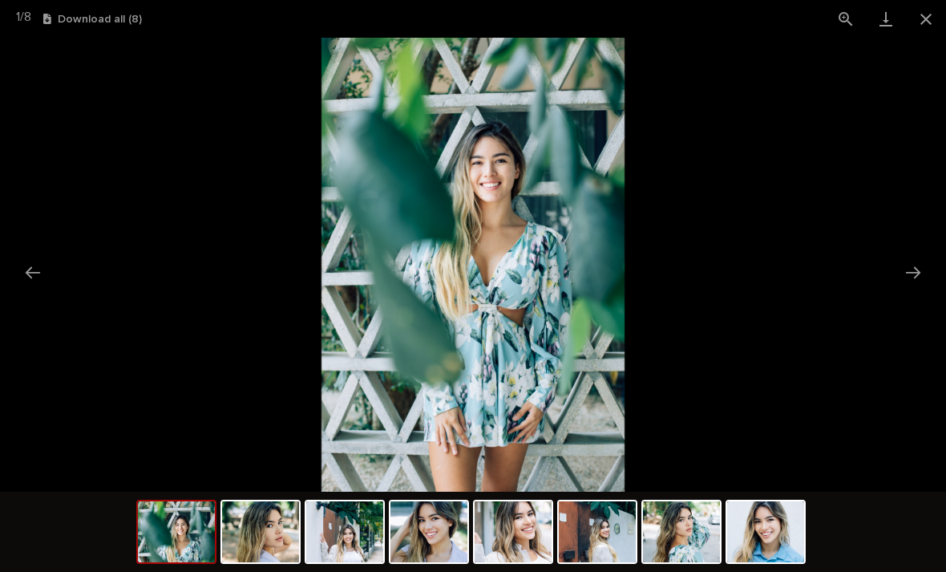
click at [917, 277] on button "Next slide" at bounding box center [913, 272] width 34 height 31
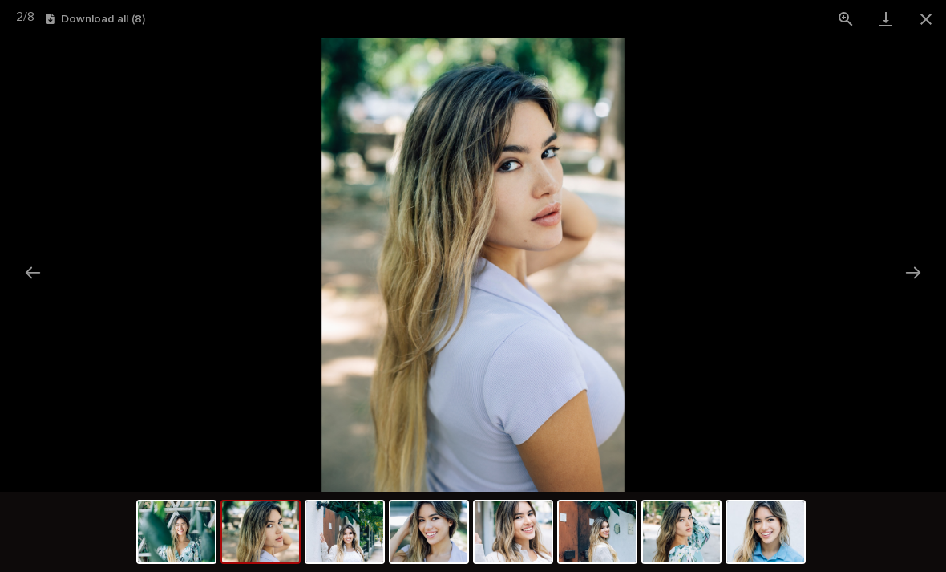
click at [925, 37] on button "Close gallery" at bounding box center [926, 19] width 40 height 38
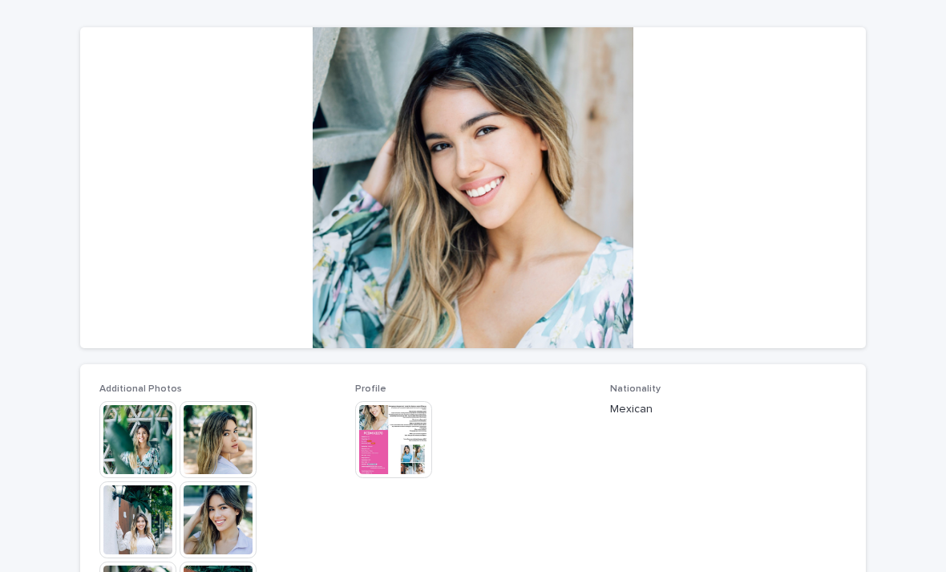
click at [395, 433] on img at bounding box center [393, 439] width 77 height 77
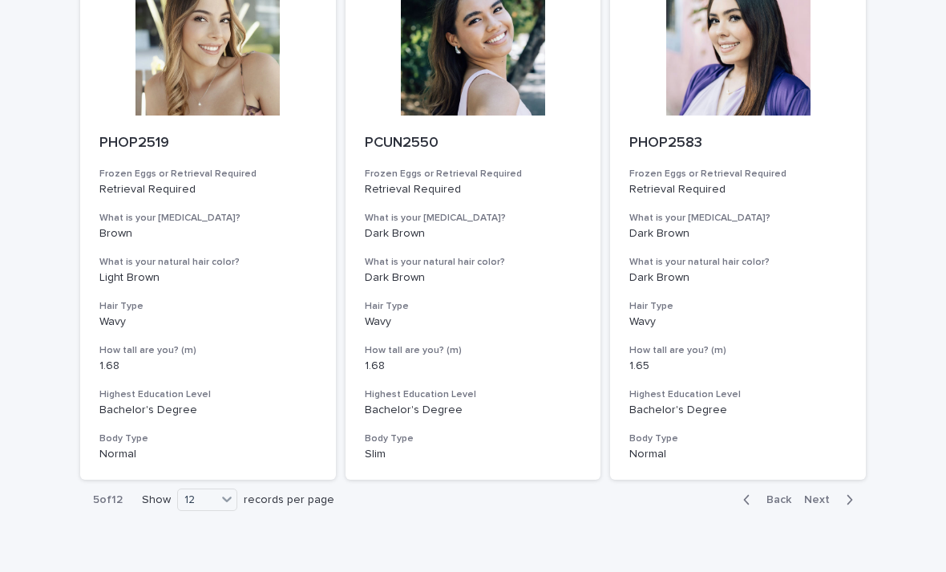
scroll to position [1782, 0]
click at [823, 495] on span "Next" at bounding box center [821, 500] width 35 height 11
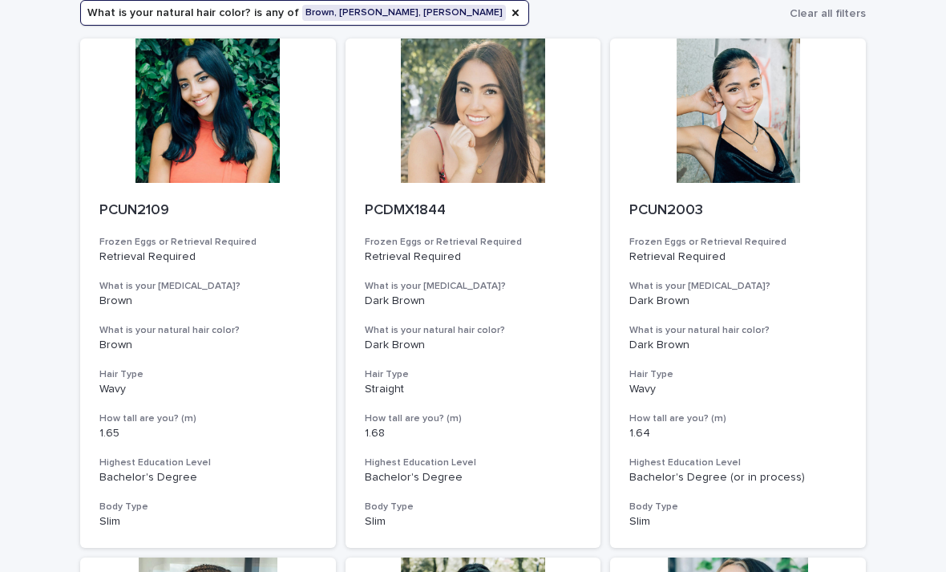
scroll to position [160, 0]
click at [490, 160] on div at bounding box center [474, 110] width 256 height 144
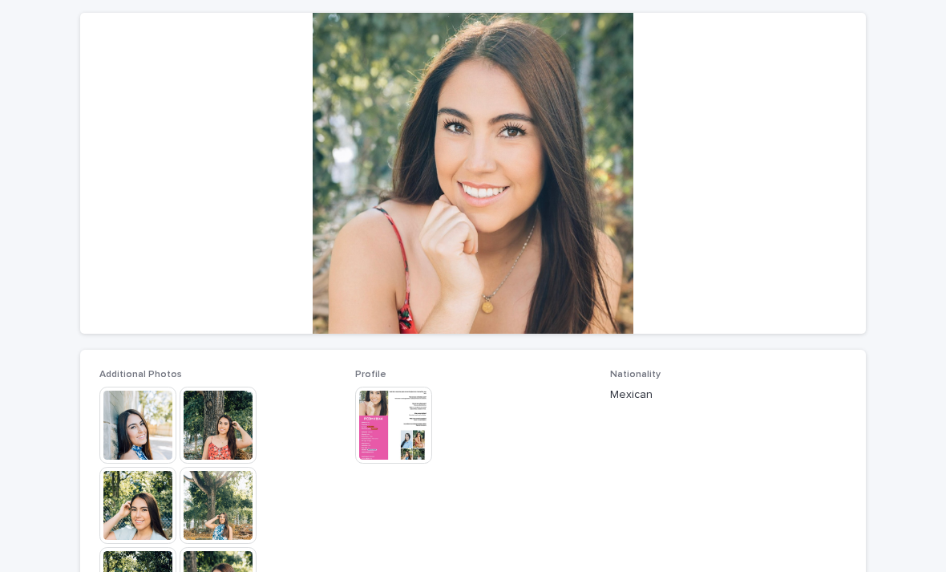
scroll to position [142, 0]
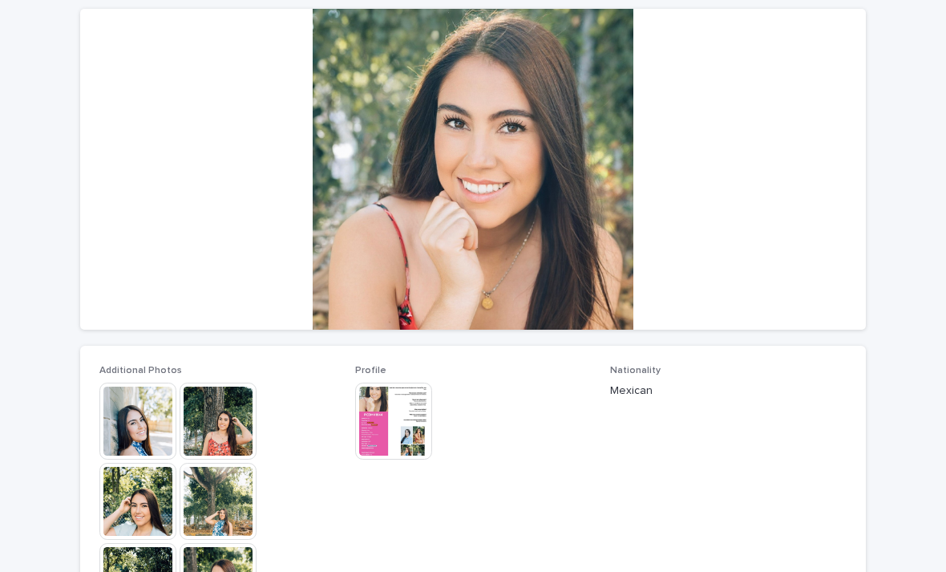
click at [214, 439] on img at bounding box center [218, 420] width 77 height 77
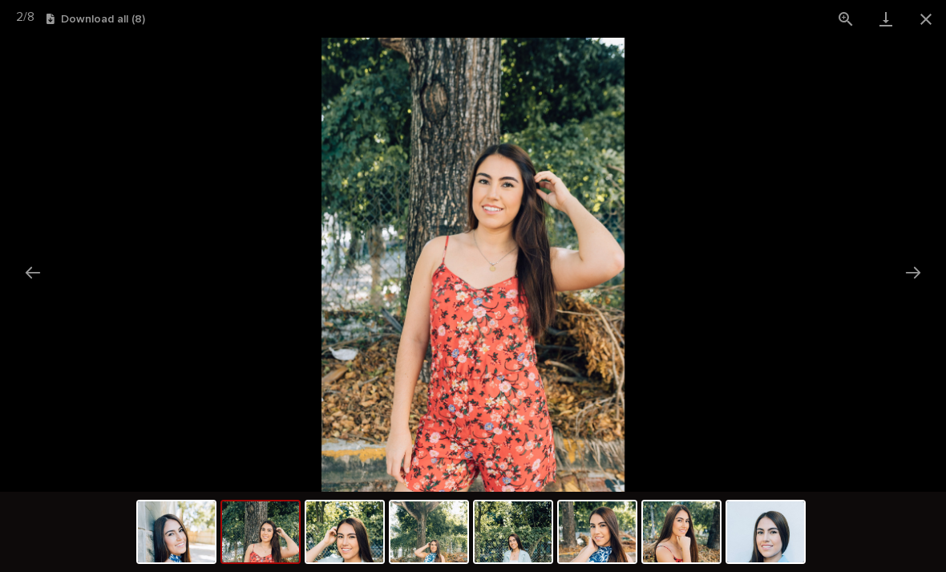
click at [904, 277] on button "Next slide" at bounding box center [913, 272] width 34 height 31
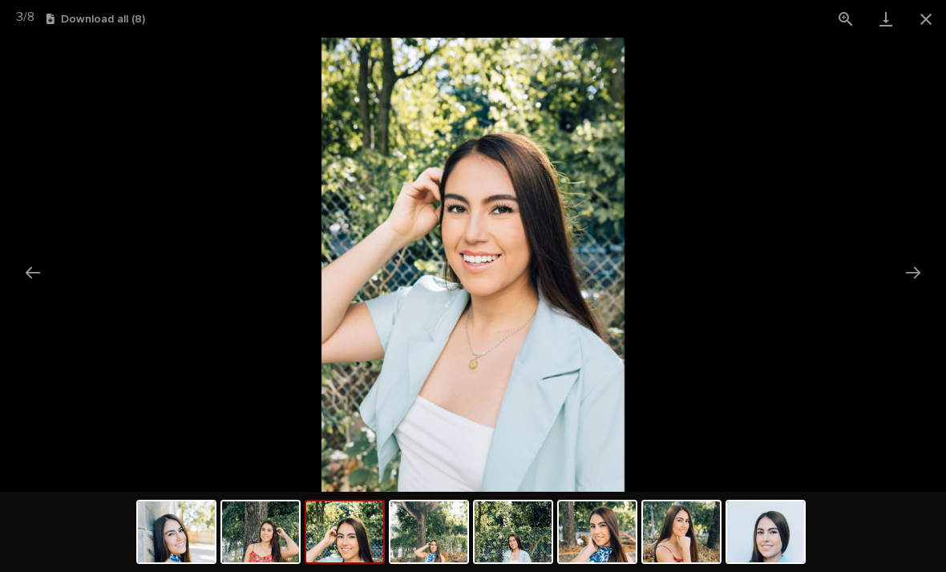
click at [916, 274] on button "Next slide" at bounding box center [913, 272] width 34 height 31
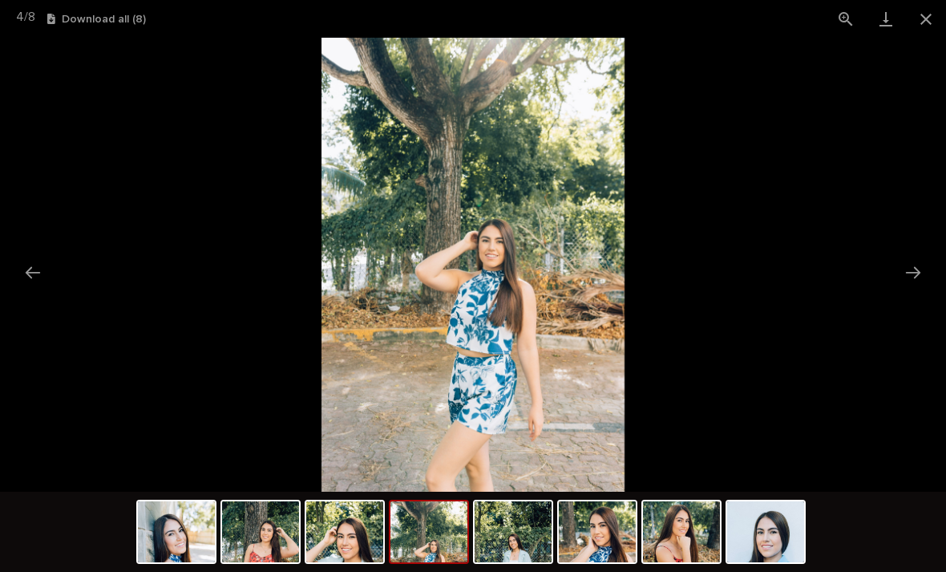
click at [909, 280] on button "Next slide" at bounding box center [913, 272] width 34 height 31
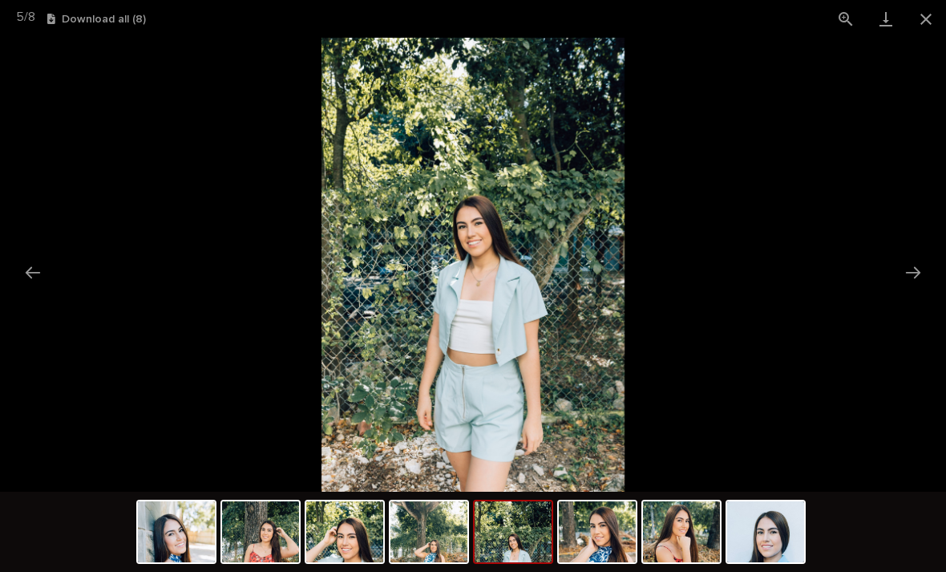
click at [918, 274] on button "Next slide" at bounding box center [913, 272] width 34 height 31
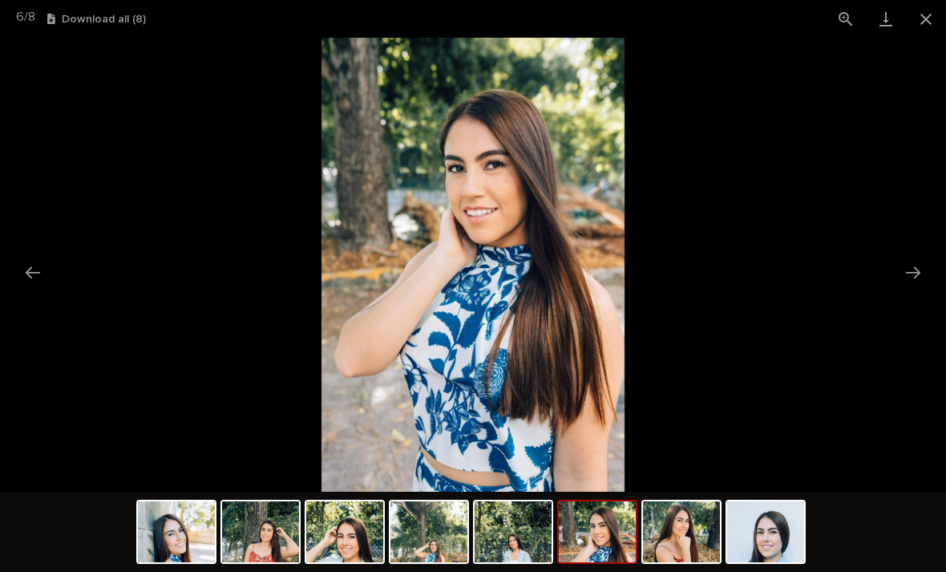
click at [916, 270] on button "Next slide" at bounding box center [913, 272] width 34 height 31
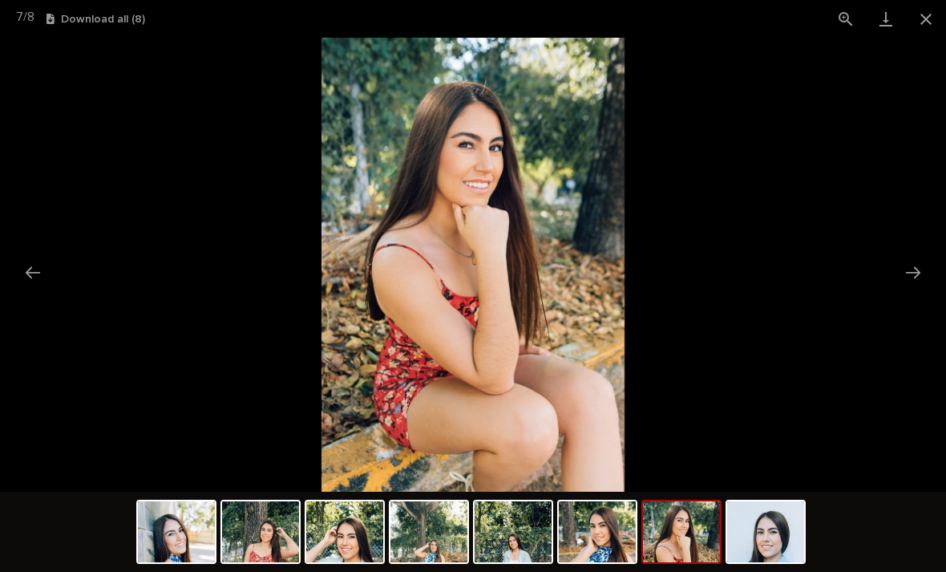
click at [913, 275] on button "Next slide" at bounding box center [913, 272] width 34 height 31
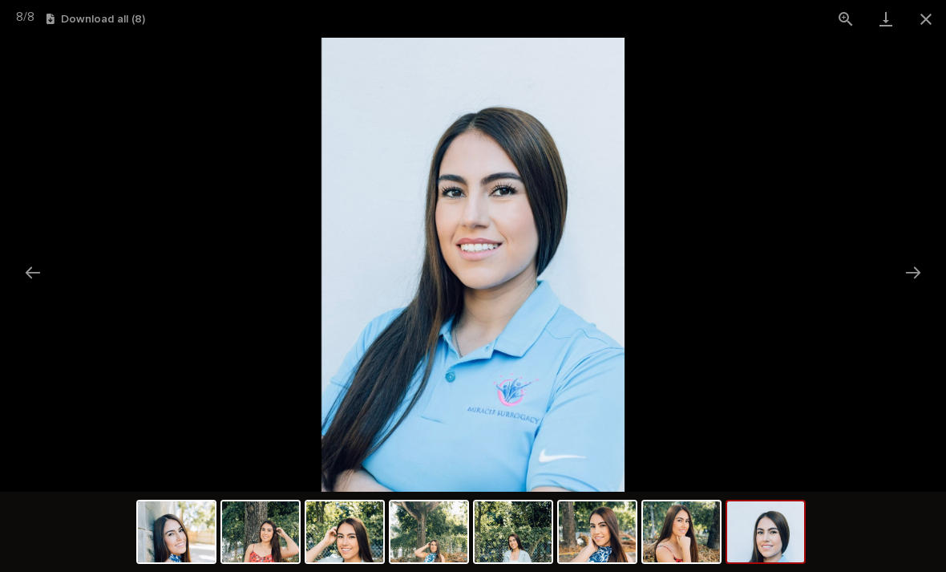
click at [929, 23] on button "Close gallery" at bounding box center [926, 19] width 40 height 38
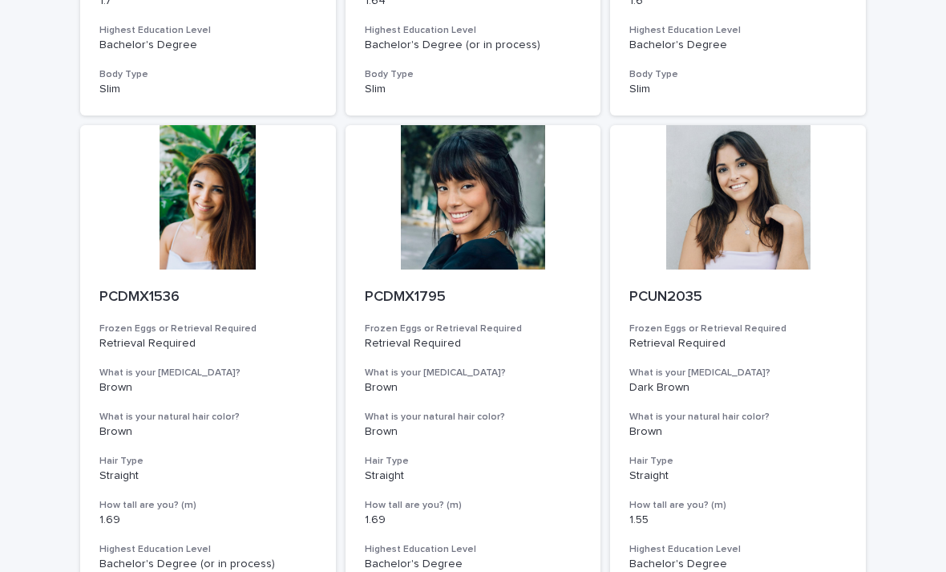
scroll to position [1111, 0]
click at [212, 208] on div at bounding box center [208, 197] width 256 height 144
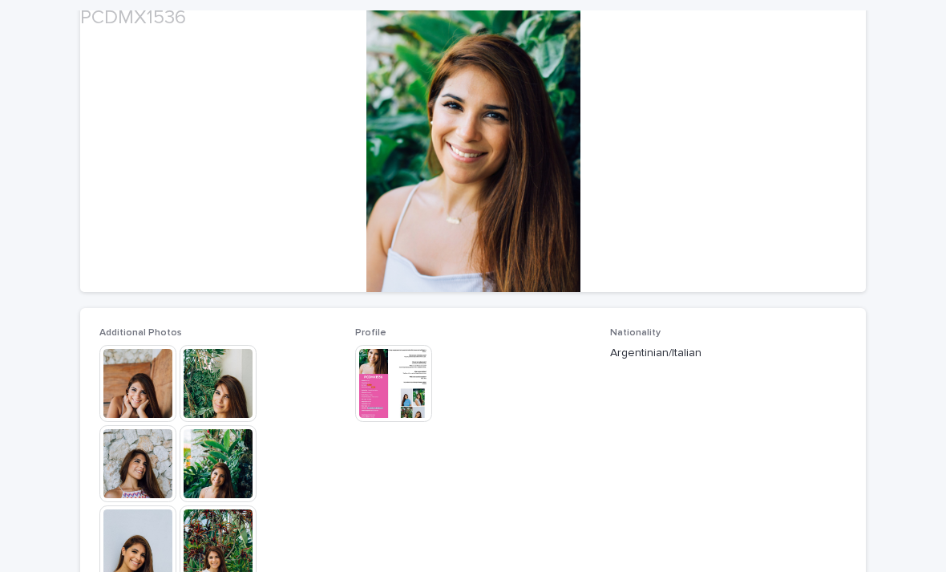
scroll to position [176, 0]
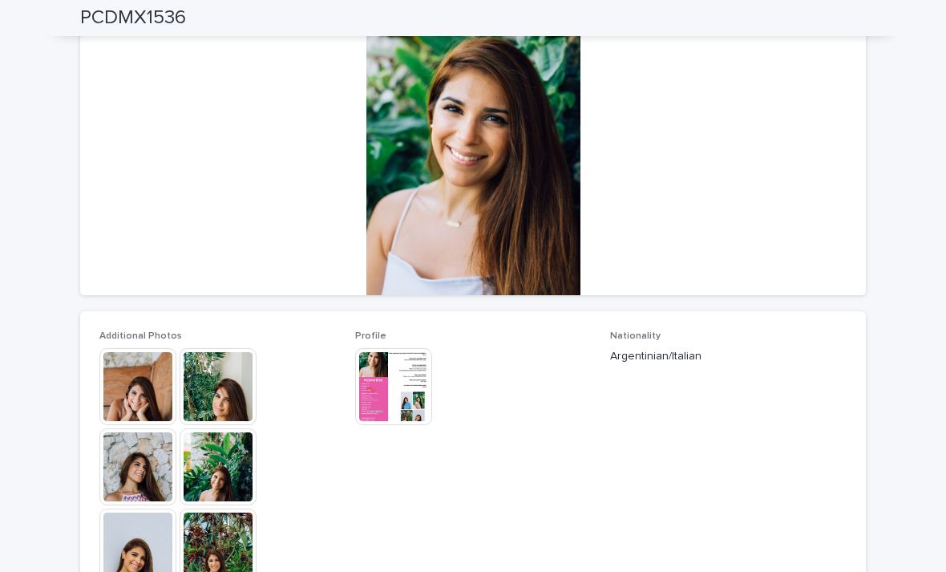
click at [144, 386] on img at bounding box center [137, 386] width 77 height 77
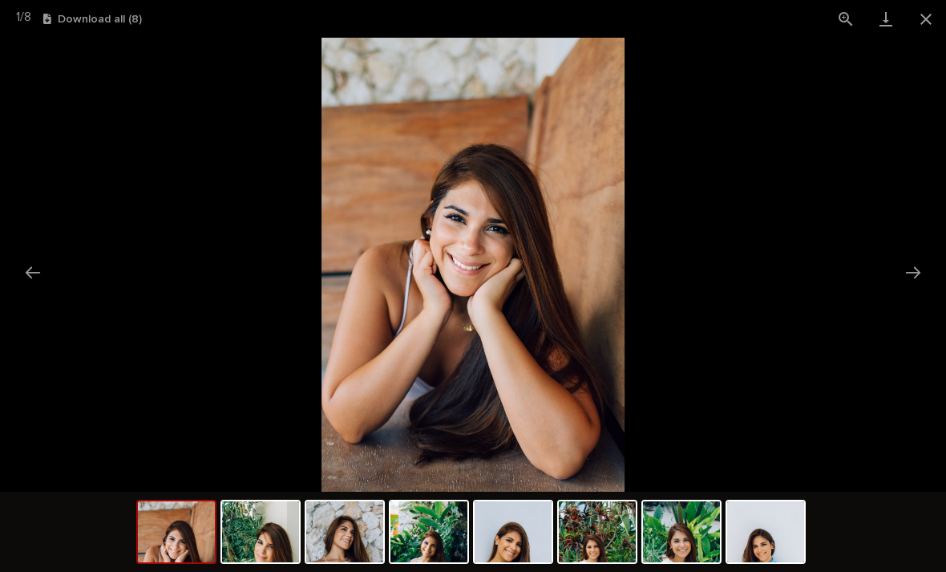
click at [921, 284] on button "Next slide" at bounding box center [913, 272] width 34 height 31
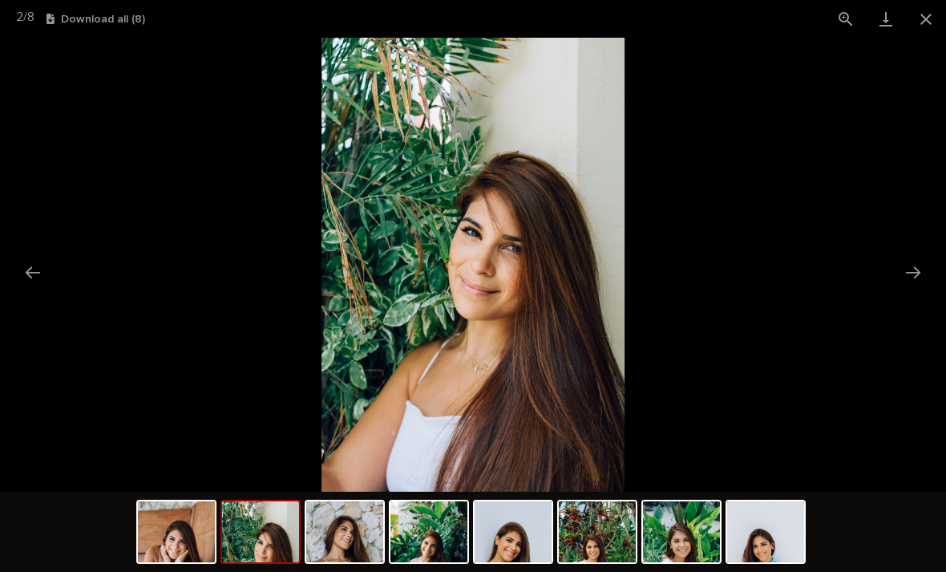
click at [921, 273] on button "Next slide" at bounding box center [913, 272] width 34 height 31
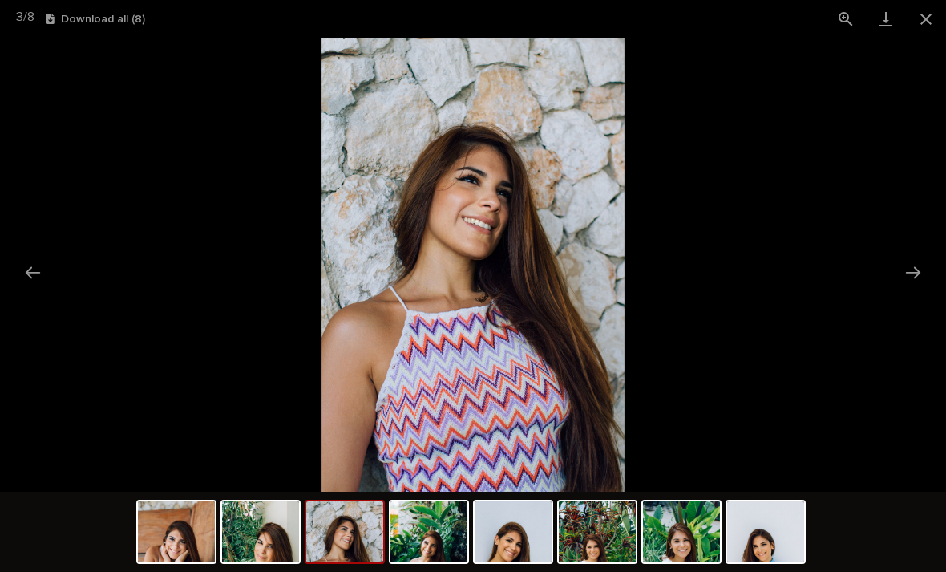
click at [916, 277] on button "Next slide" at bounding box center [913, 272] width 34 height 31
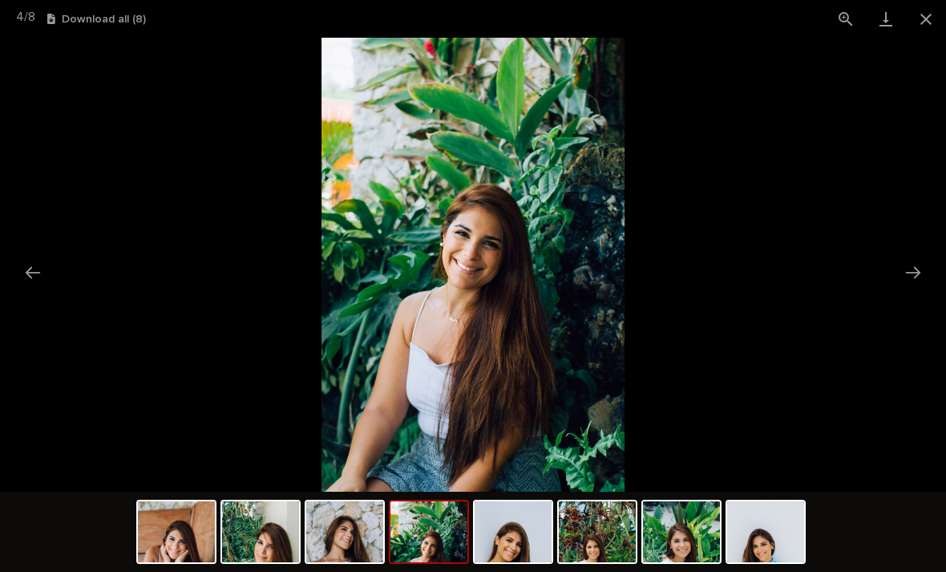
click at [920, 274] on button "Next slide" at bounding box center [913, 272] width 34 height 31
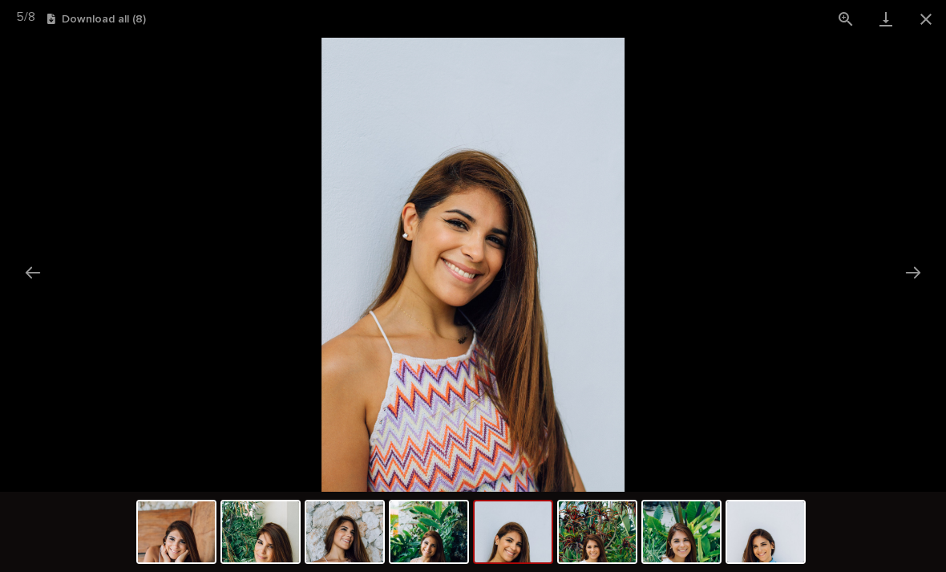
click at [908, 277] on button "Next slide" at bounding box center [913, 272] width 34 height 31
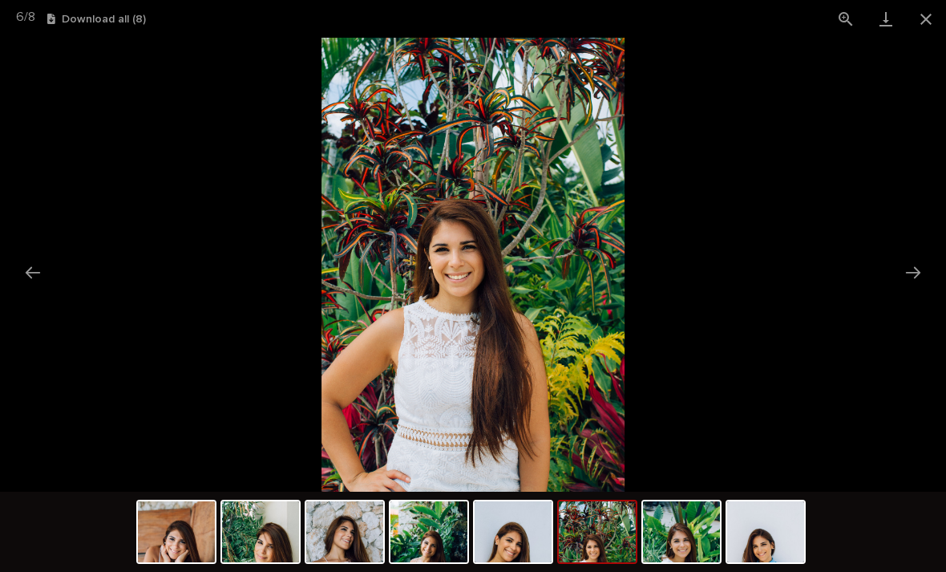
click at [910, 269] on button "Next slide" at bounding box center [913, 272] width 34 height 31
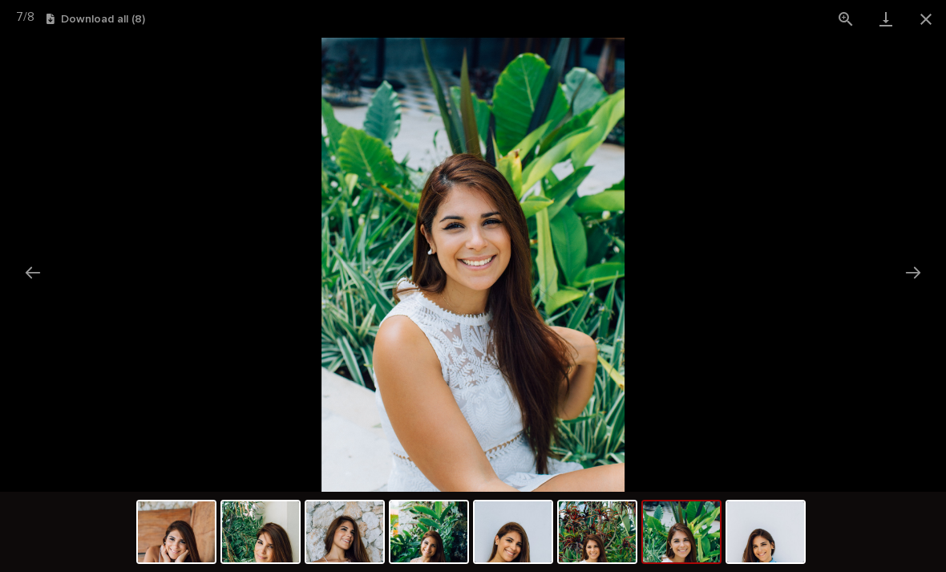
click at [909, 274] on button "Next slide" at bounding box center [913, 272] width 34 height 31
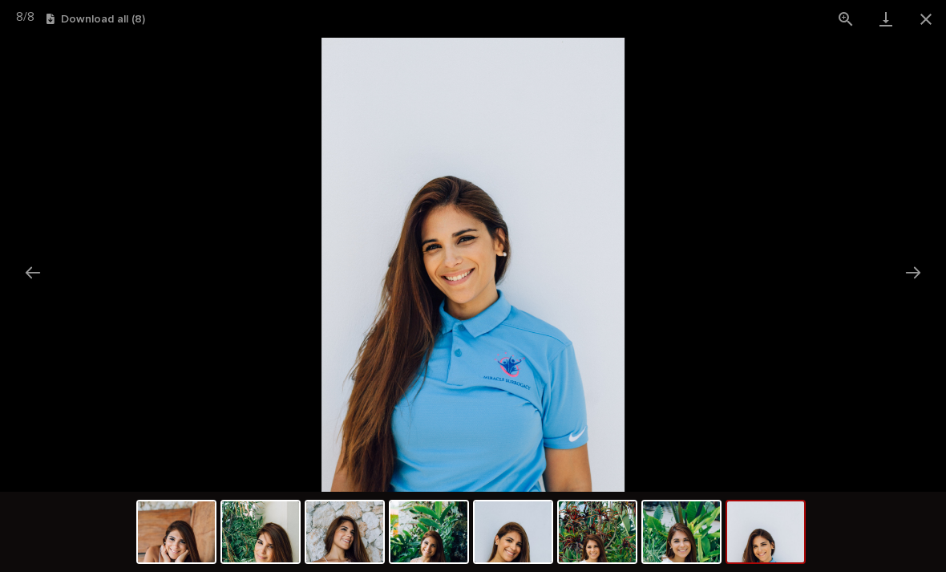
click at [920, 42] on picture at bounding box center [473, 265] width 946 height 454
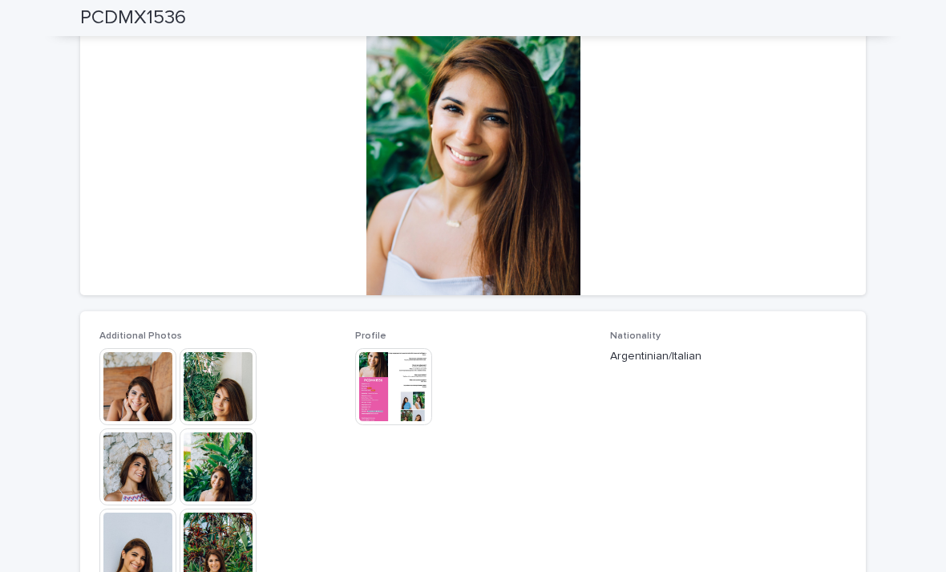
scroll to position [0, 0]
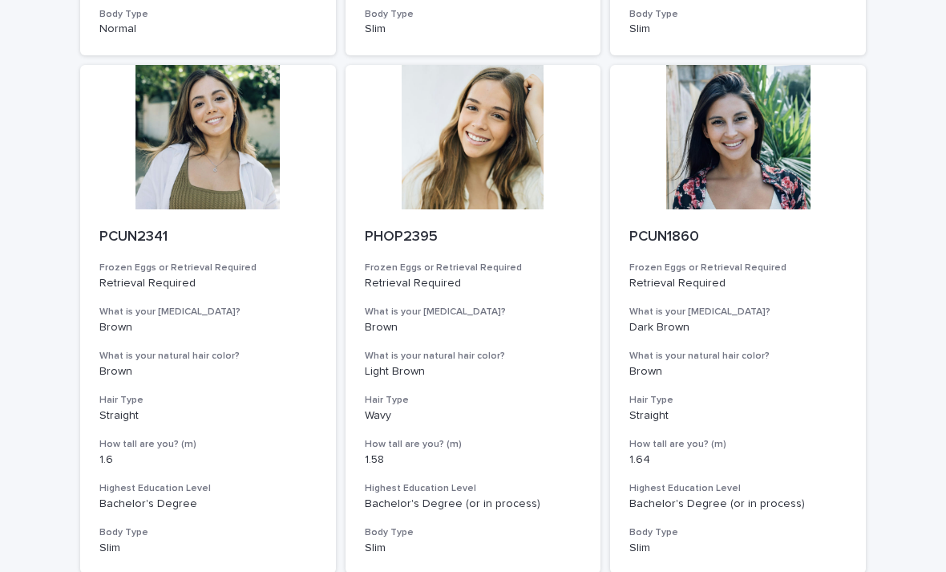
scroll to position [1689, 0]
click at [478, 119] on div at bounding box center [474, 137] width 256 height 144
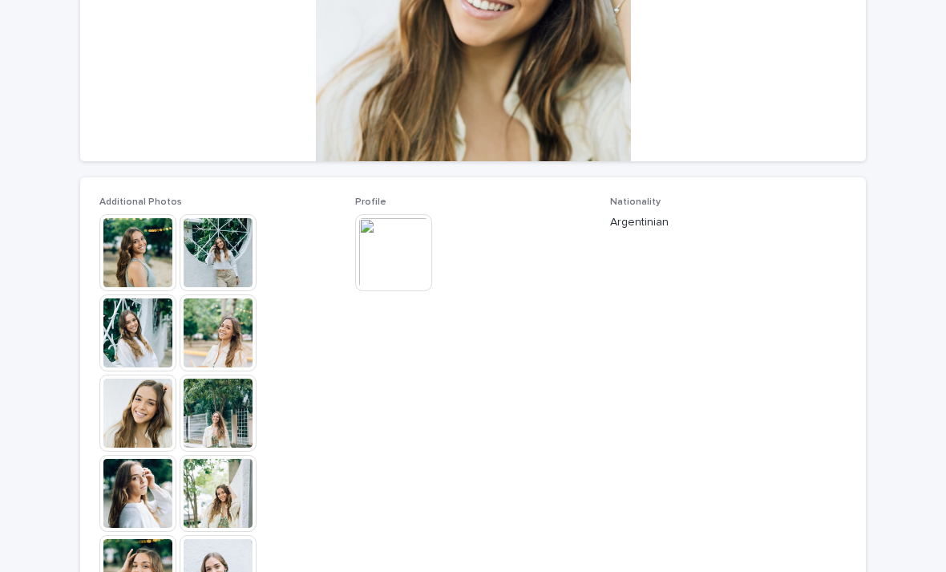
scroll to position [317, 0]
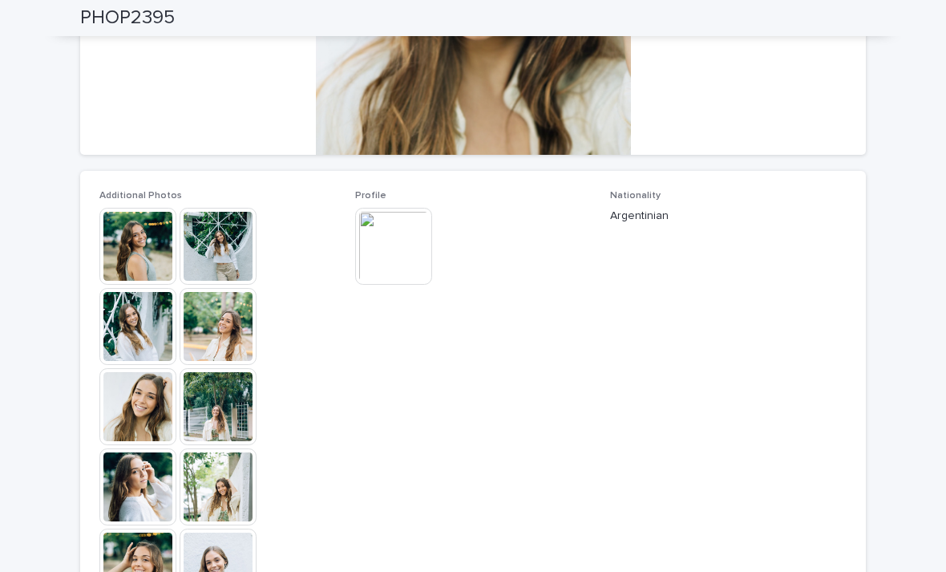
click at [128, 245] on img at bounding box center [137, 246] width 77 height 77
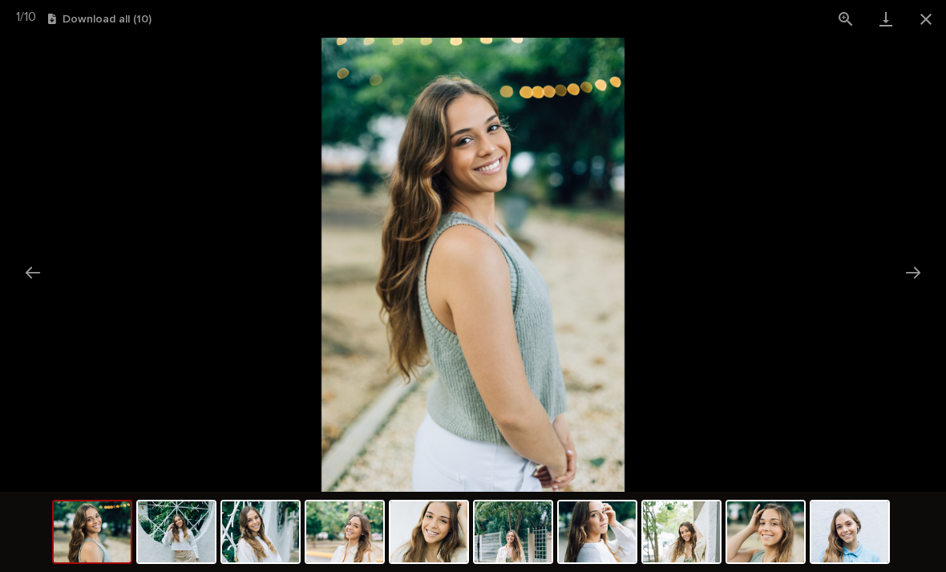
click at [914, 282] on button "Next slide" at bounding box center [913, 272] width 34 height 31
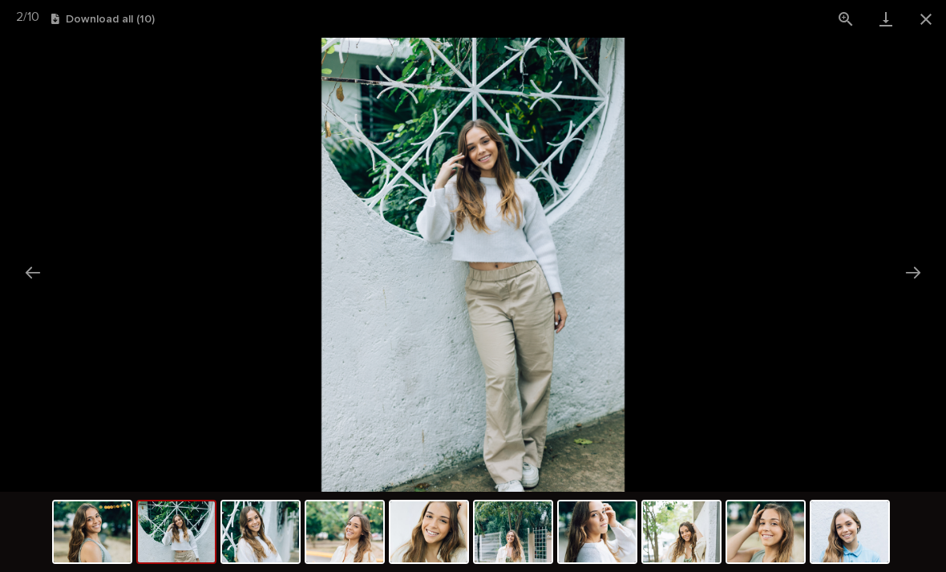
click at [910, 273] on button "Next slide" at bounding box center [913, 272] width 34 height 31
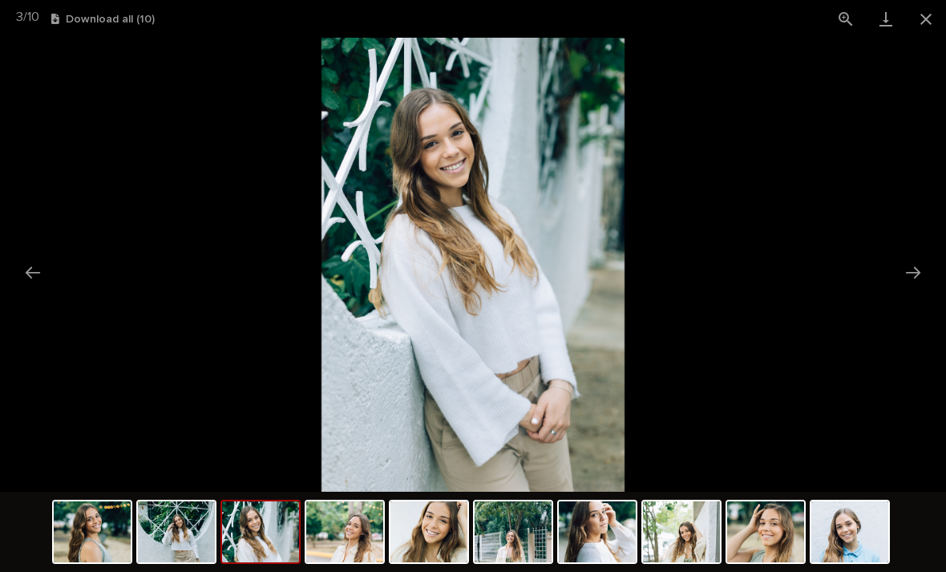
click at [916, 276] on button "Next slide" at bounding box center [913, 272] width 34 height 31
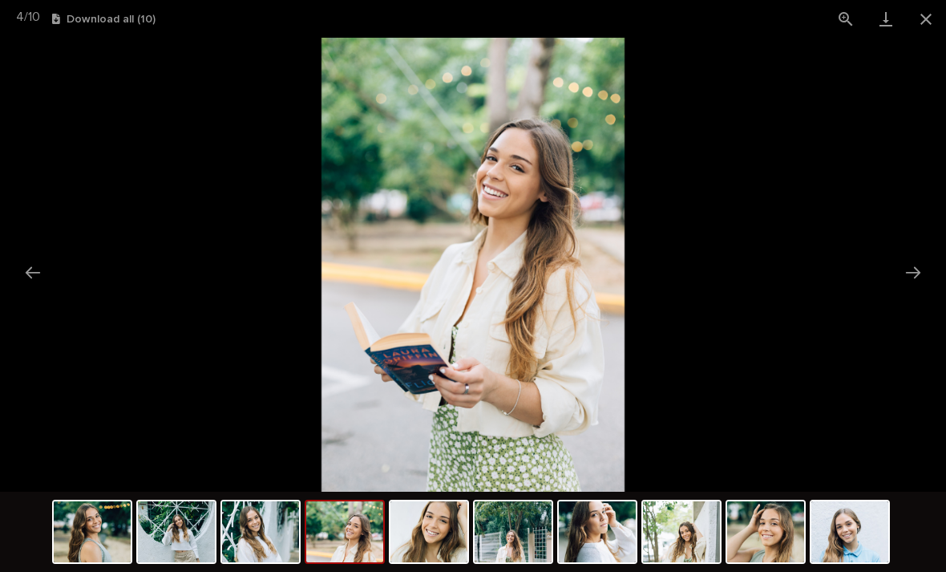
click at [930, 269] on picture at bounding box center [473, 265] width 946 height 454
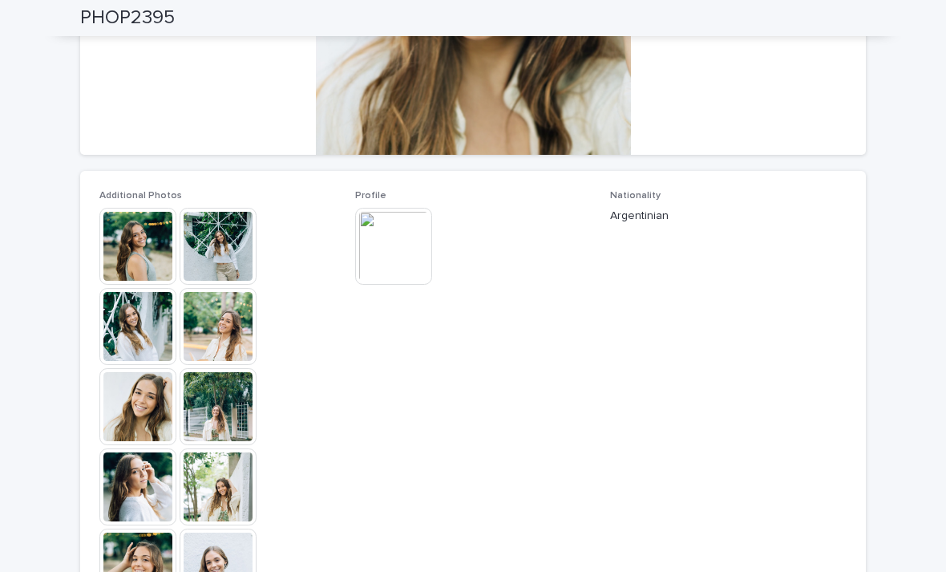
click at [221, 333] on img at bounding box center [218, 326] width 77 height 77
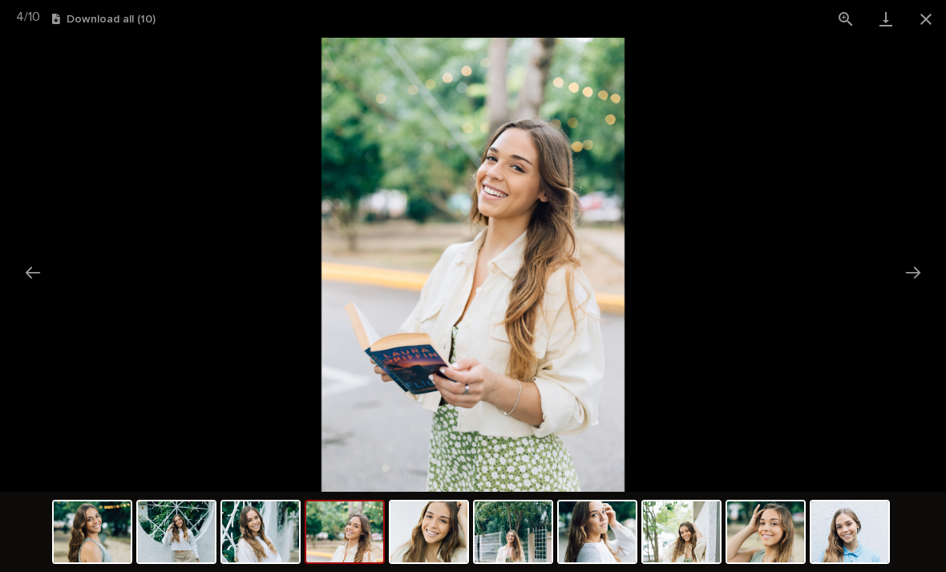
click at [921, 278] on button "Next slide" at bounding box center [913, 272] width 34 height 31
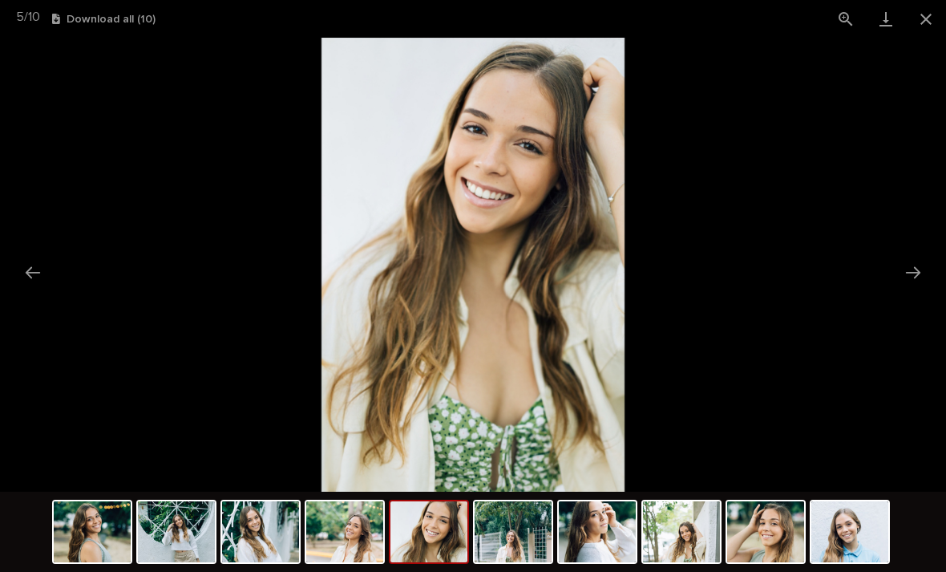
click at [914, 276] on button "Next slide" at bounding box center [913, 272] width 34 height 31
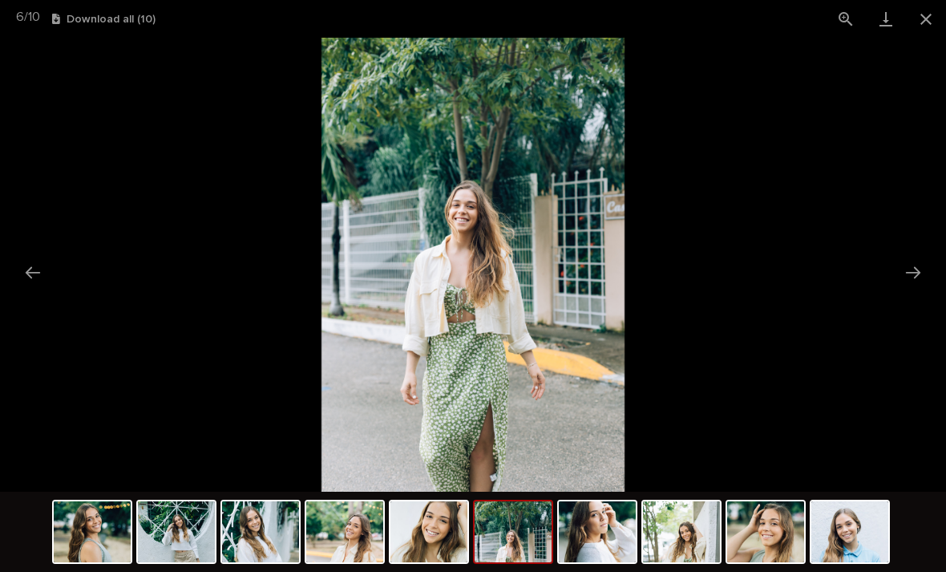
click at [915, 274] on button "Next slide" at bounding box center [913, 272] width 34 height 31
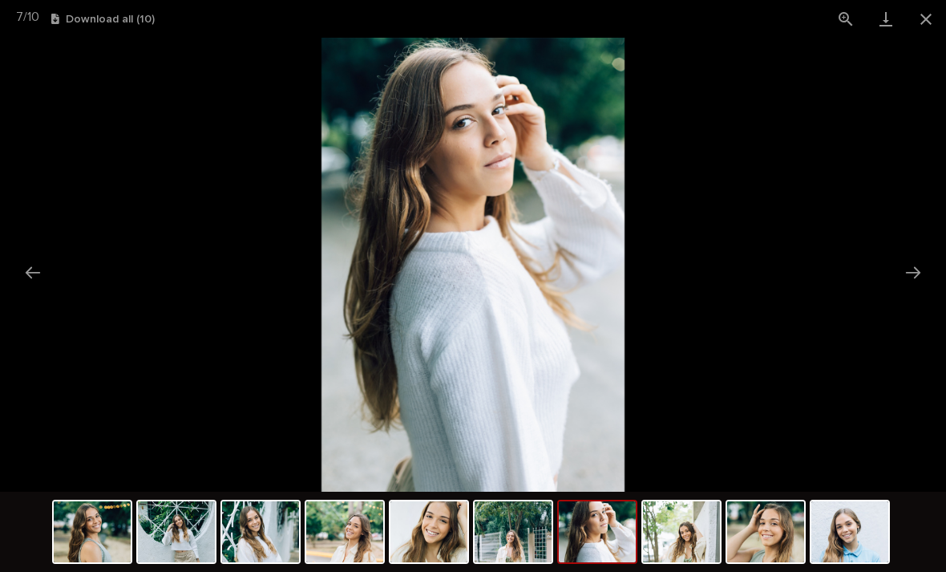
click at [914, 276] on button "Next slide" at bounding box center [913, 272] width 34 height 31
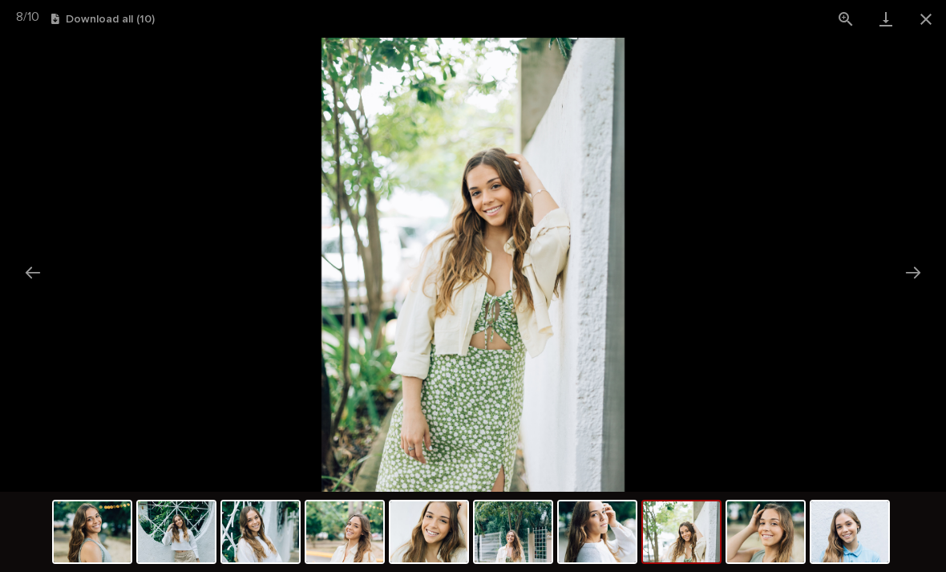
click at [914, 273] on button "Next slide" at bounding box center [913, 272] width 34 height 31
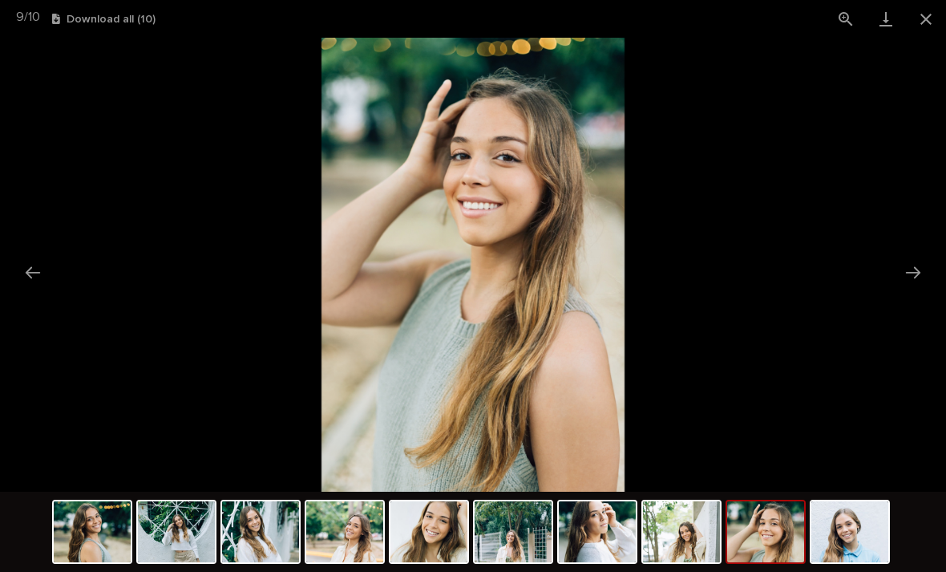
click at [918, 266] on button "Next slide" at bounding box center [913, 272] width 34 height 31
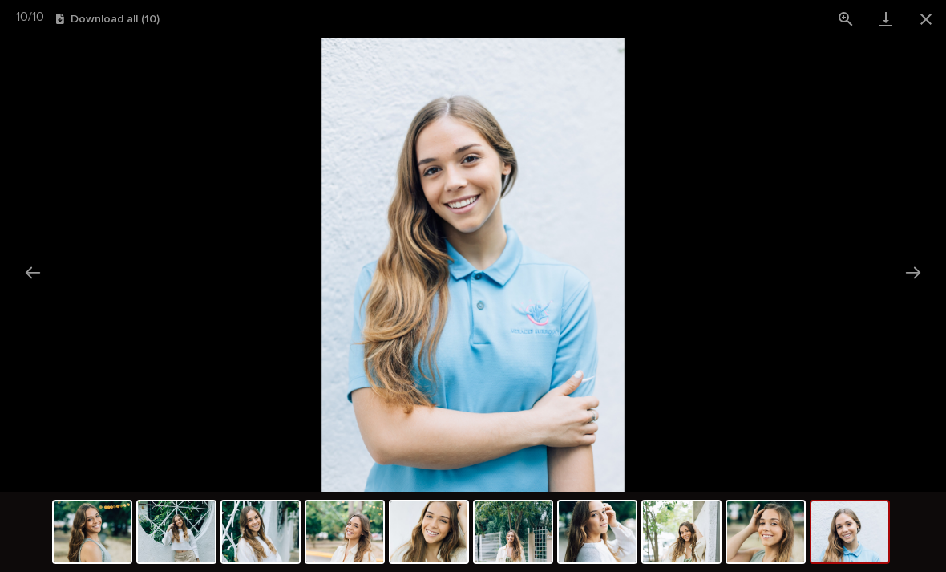
click at [924, 276] on button "Next slide" at bounding box center [913, 272] width 34 height 31
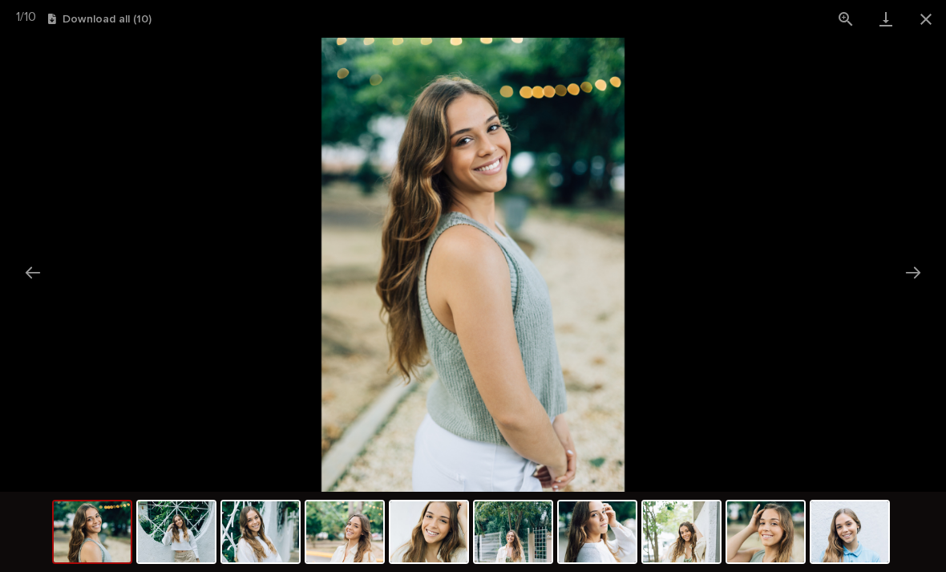
click at [917, 29] on button "Close gallery" at bounding box center [926, 19] width 40 height 38
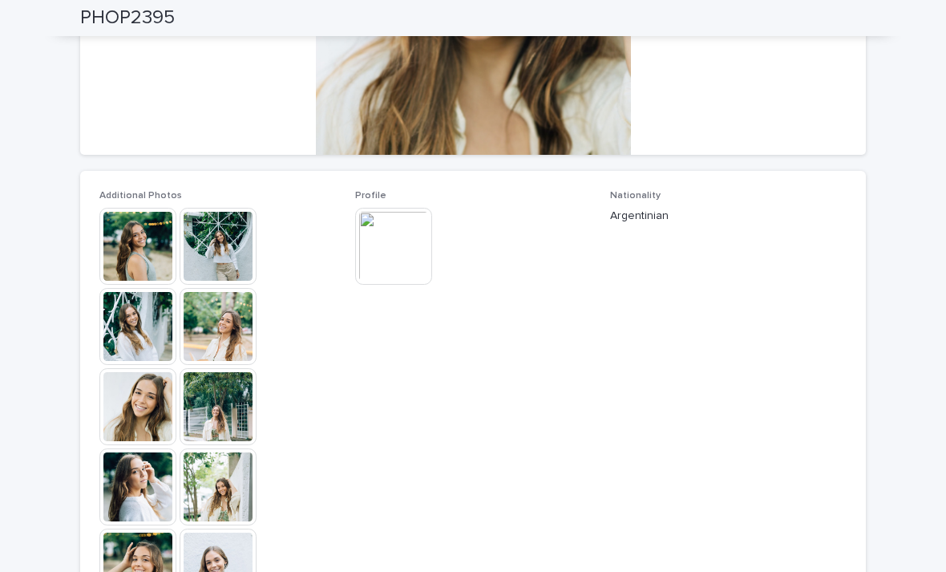
click at [409, 277] on img at bounding box center [393, 246] width 77 height 77
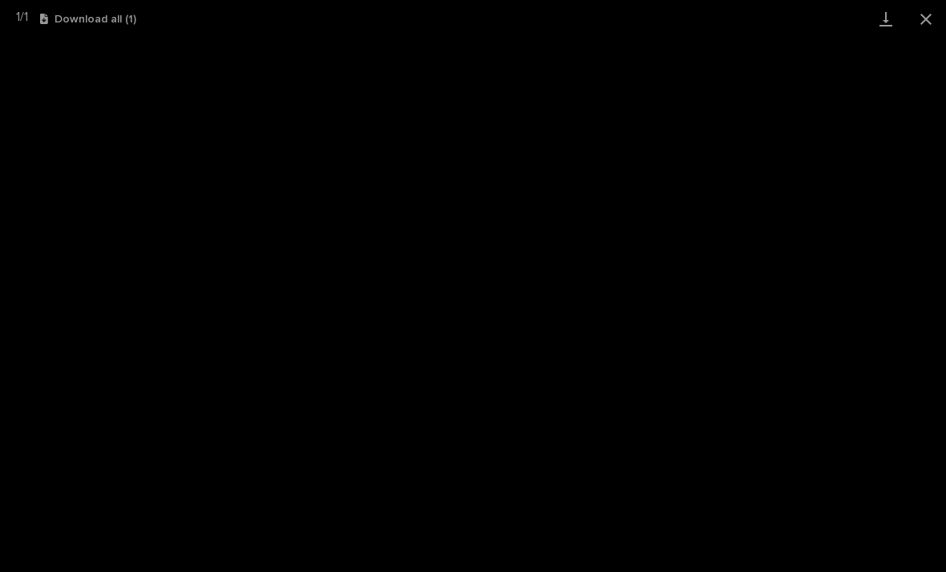
click at [927, 26] on button "Close gallery" at bounding box center [926, 19] width 40 height 38
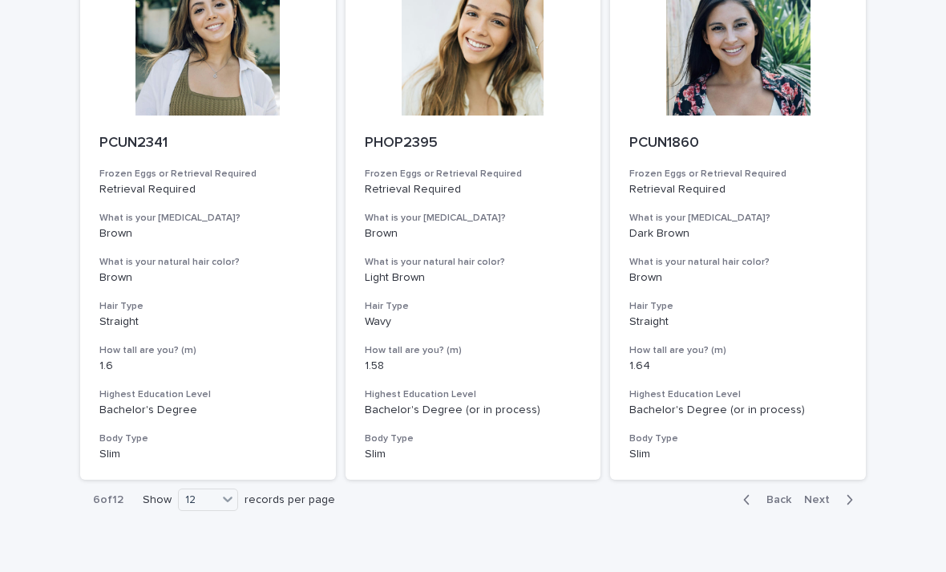
scroll to position [1782, 0]
click at [828, 493] on button "Next" at bounding box center [832, 500] width 68 height 14
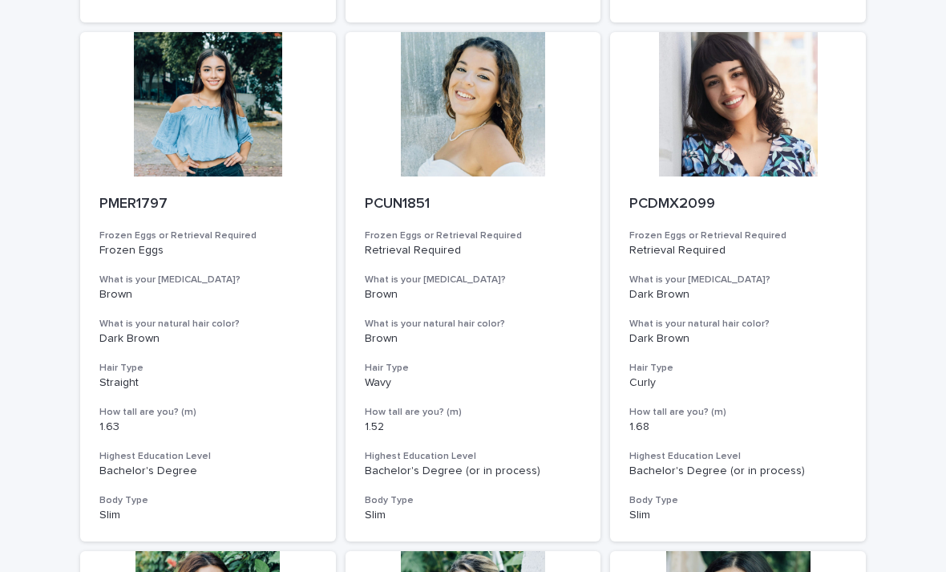
scroll to position [1204, 0]
click at [773, 119] on div at bounding box center [738, 104] width 256 height 144
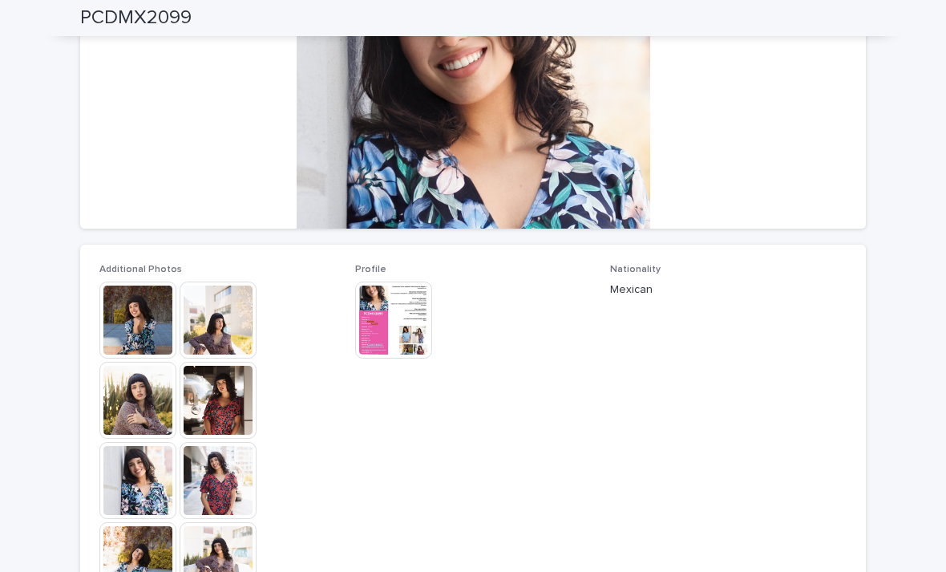
scroll to position [243, 0]
click at [387, 330] on img at bounding box center [393, 319] width 77 height 77
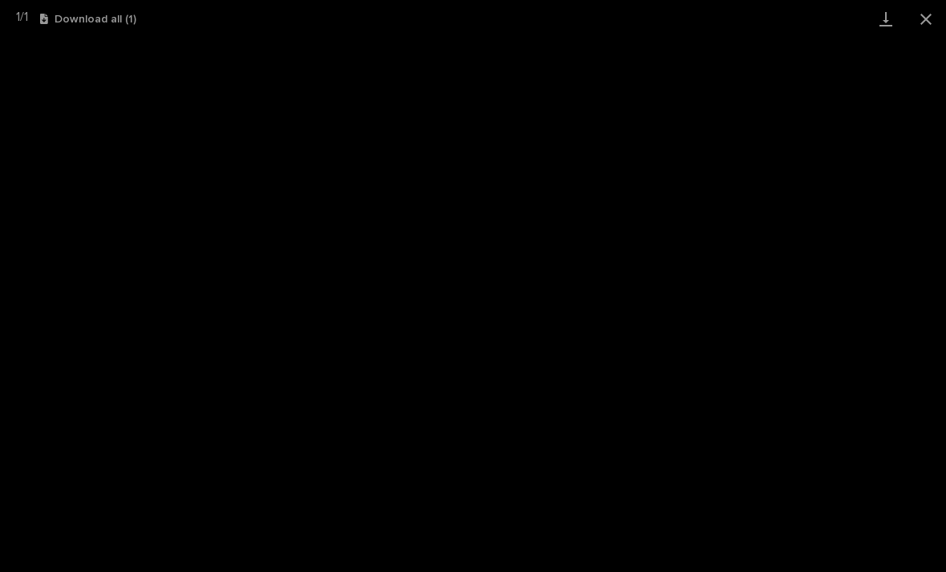
click at [937, 31] on button "Close gallery" at bounding box center [926, 19] width 40 height 38
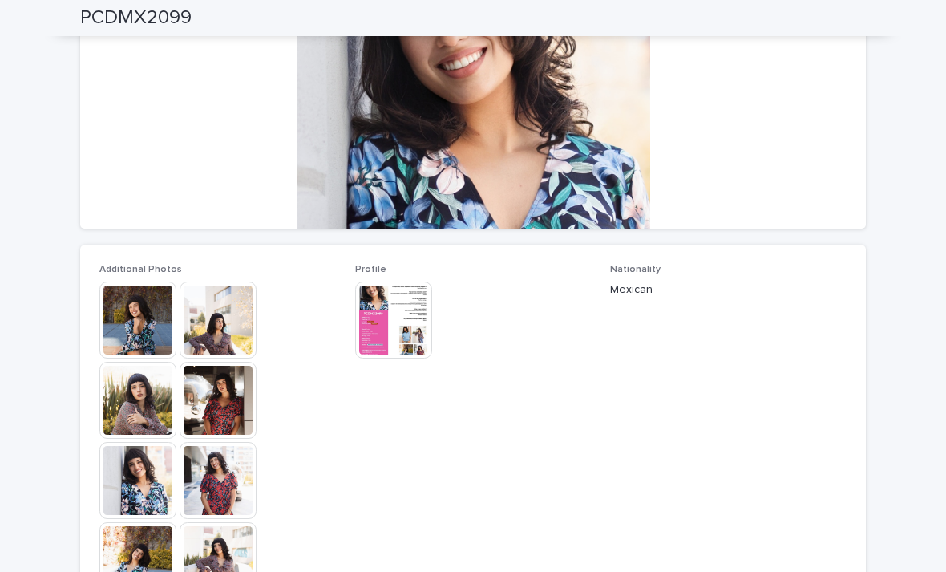
click at [144, 321] on img at bounding box center [137, 319] width 77 height 77
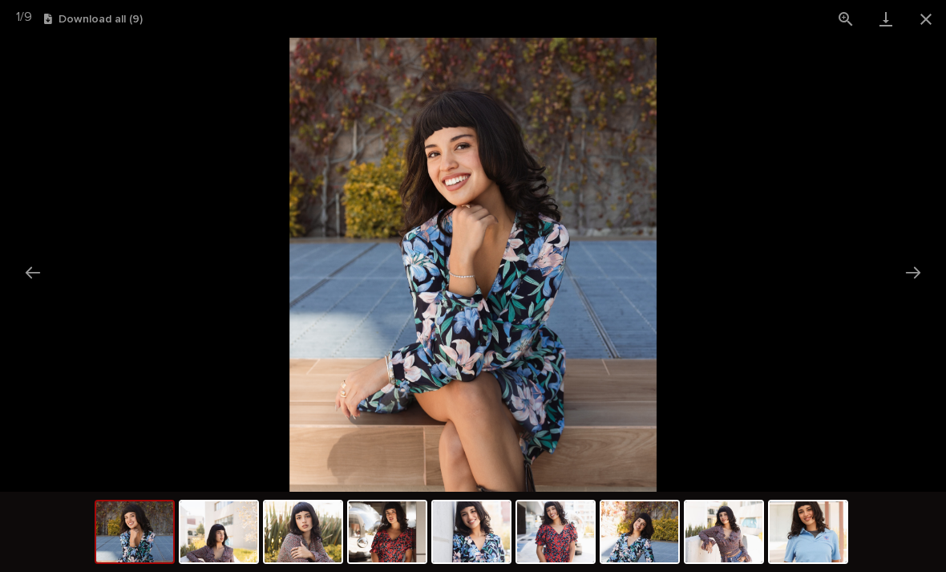
click at [913, 271] on button "Next slide" at bounding box center [913, 272] width 34 height 31
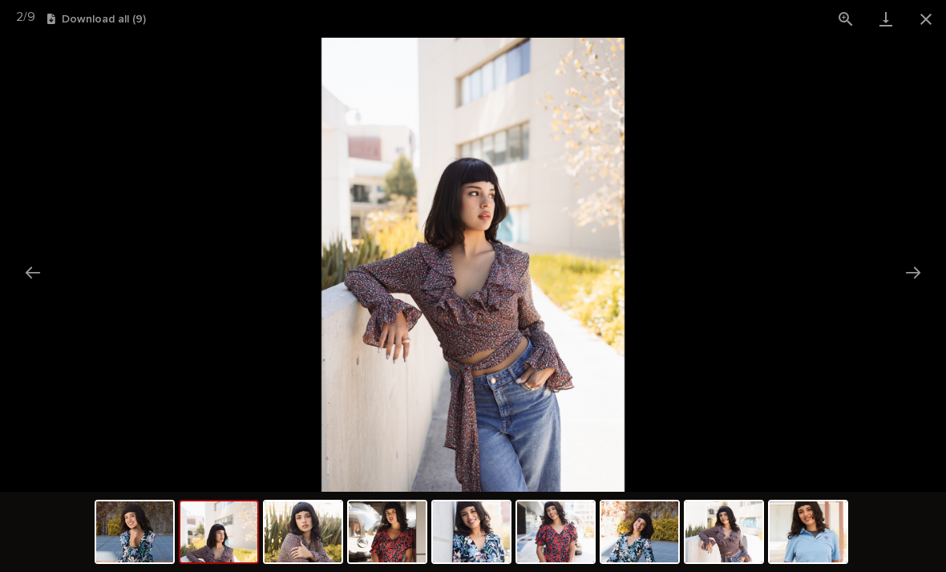
click at [925, 272] on button "Next slide" at bounding box center [913, 272] width 34 height 31
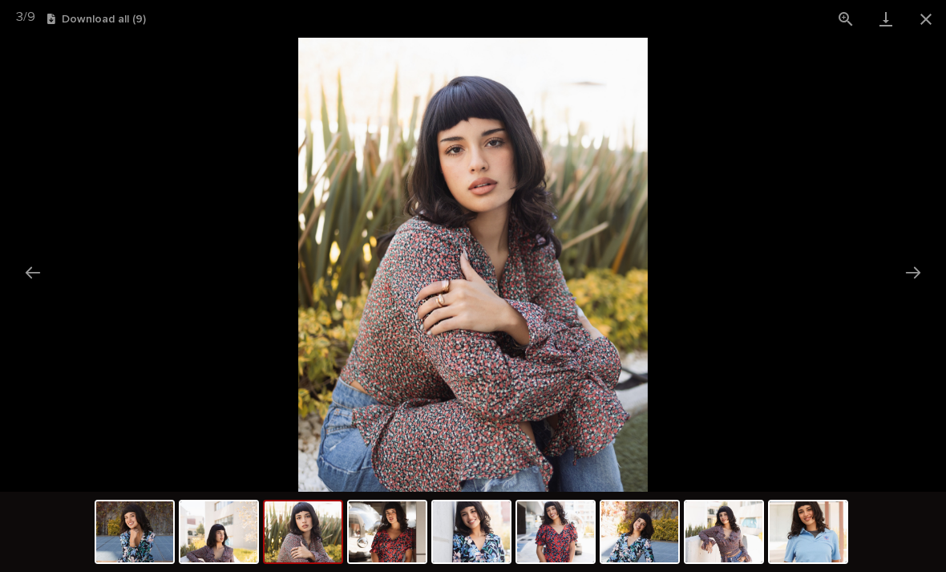
click at [906, 280] on button "Next slide" at bounding box center [913, 272] width 34 height 31
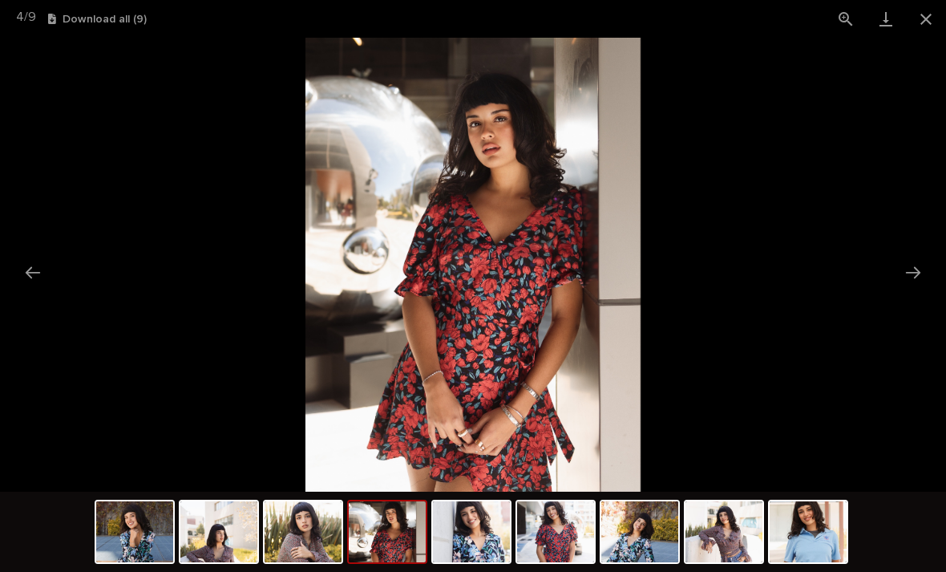
click at [910, 279] on button "Next slide" at bounding box center [913, 272] width 34 height 31
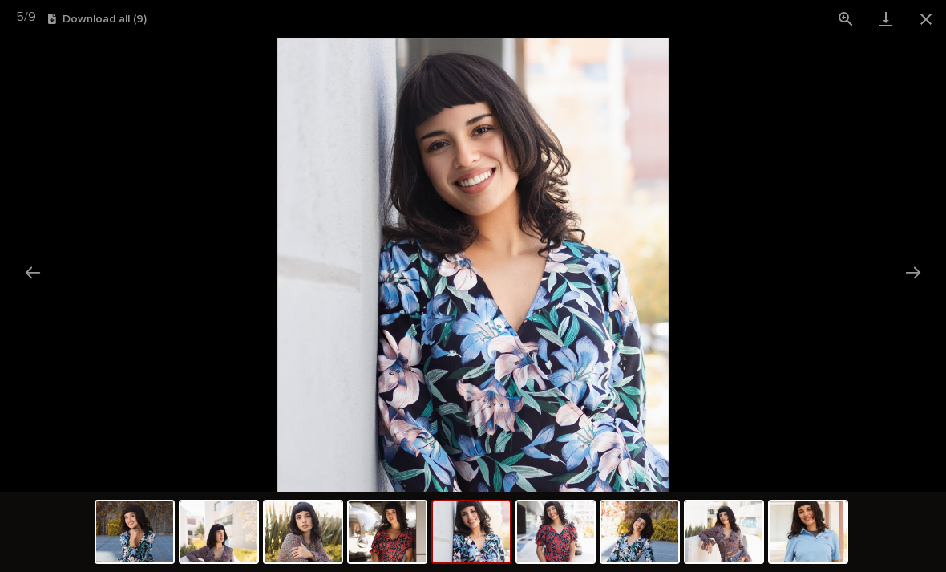
click at [926, 274] on button "Next slide" at bounding box center [913, 272] width 34 height 31
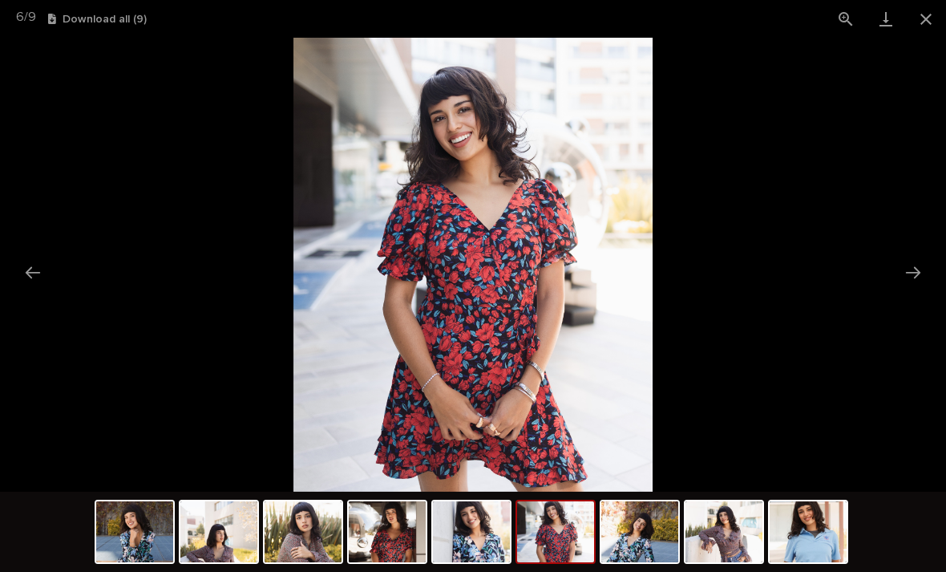
click at [919, 277] on button "Next slide" at bounding box center [913, 272] width 34 height 31
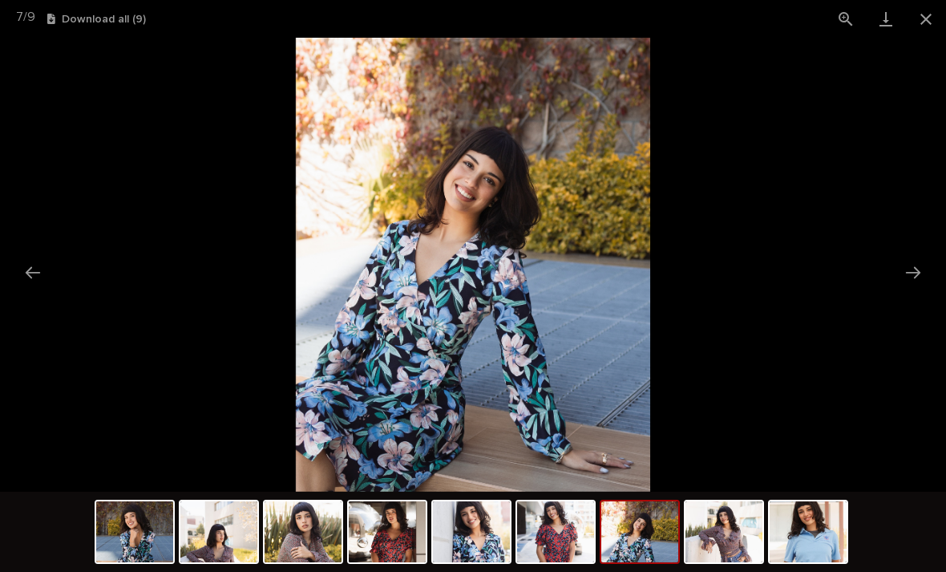
click at [911, 266] on button "Next slide" at bounding box center [913, 272] width 34 height 31
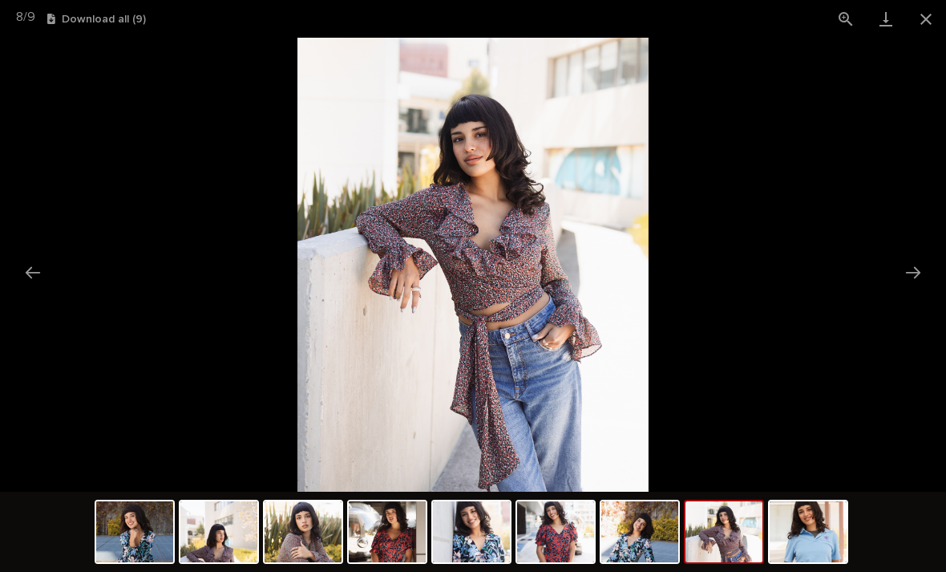
click at [910, 269] on button "Next slide" at bounding box center [913, 272] width 34 height 31
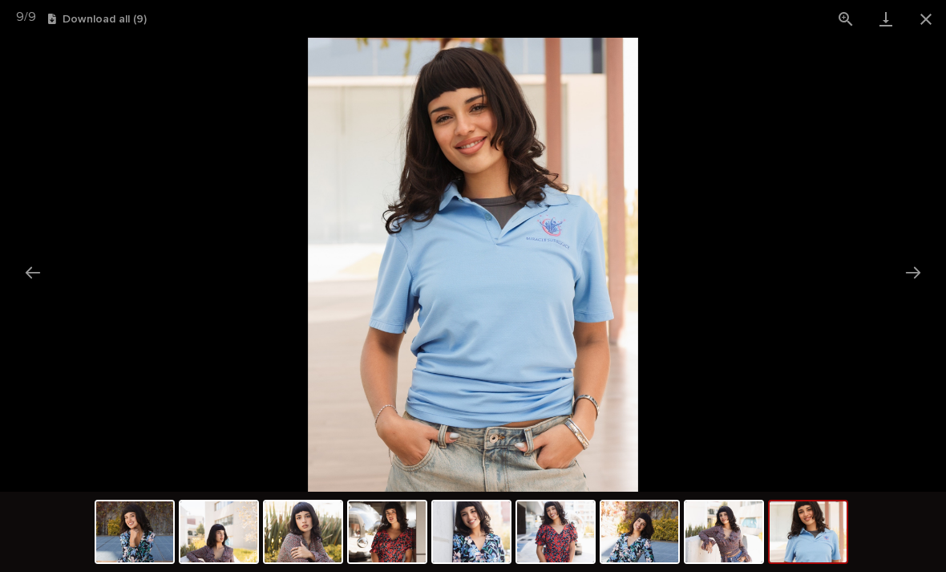
click at [903, 272] on button "Next slide" at bounding box center [913, 272] width 34 height 31
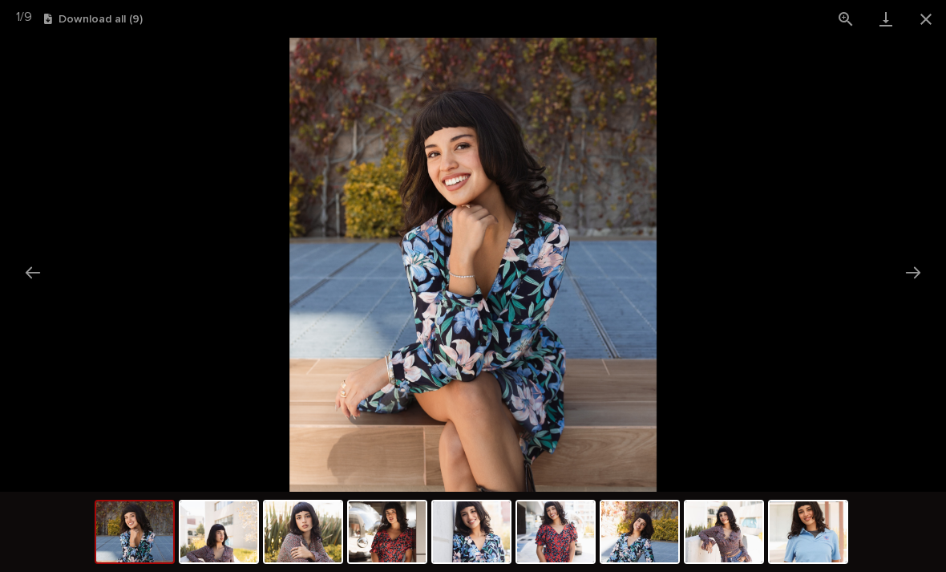
click at [910, 257] on button "Next slide" at bounding box center [913, 272] width 34 height 31
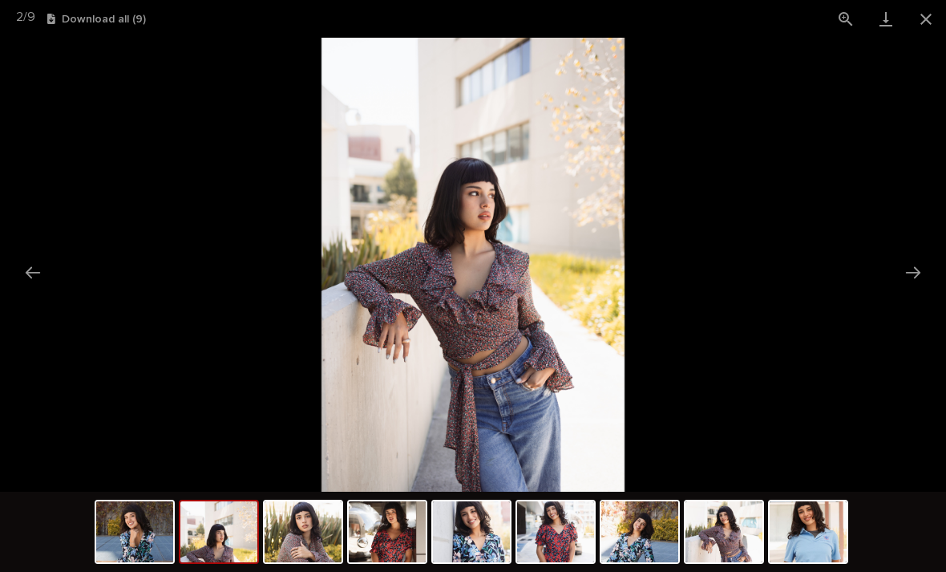
click at [905, 274] on button "Next slide" at bounding box center [913, 272] width 34 height 31
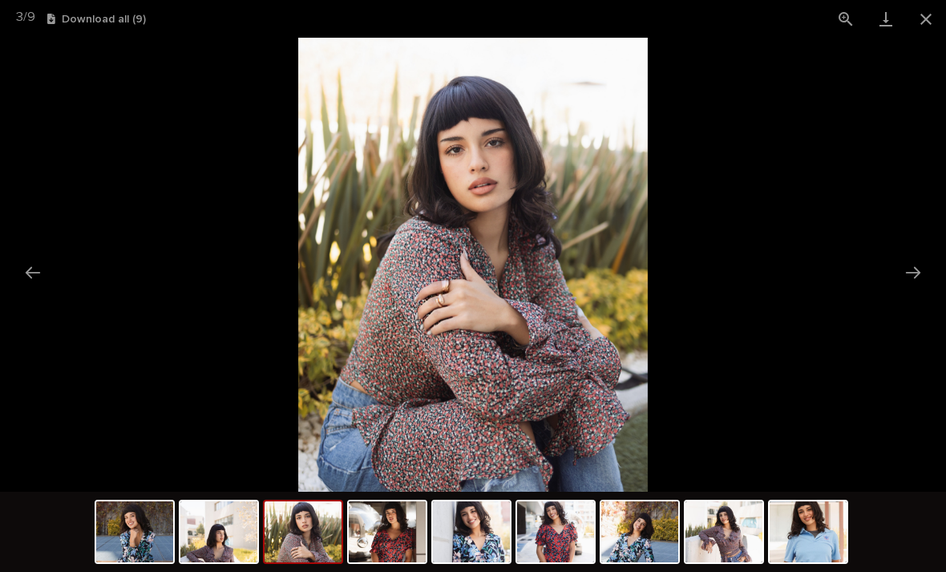
click at [929, 273] on button "Next slide" at bounding box center [913, 272] width 34 height 31
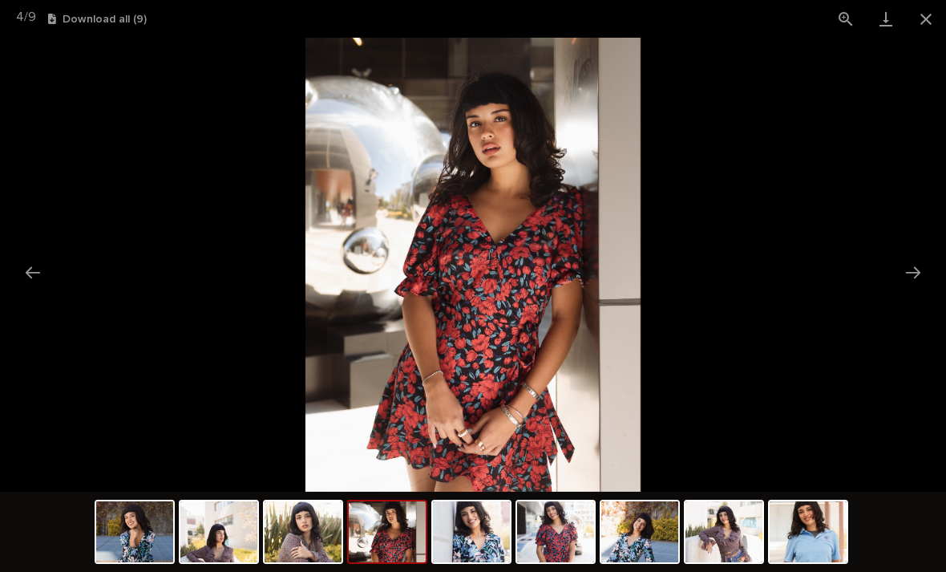
click at [917, 263] on button "Next slide" at bounding box center [913, 272] width 34 height 31
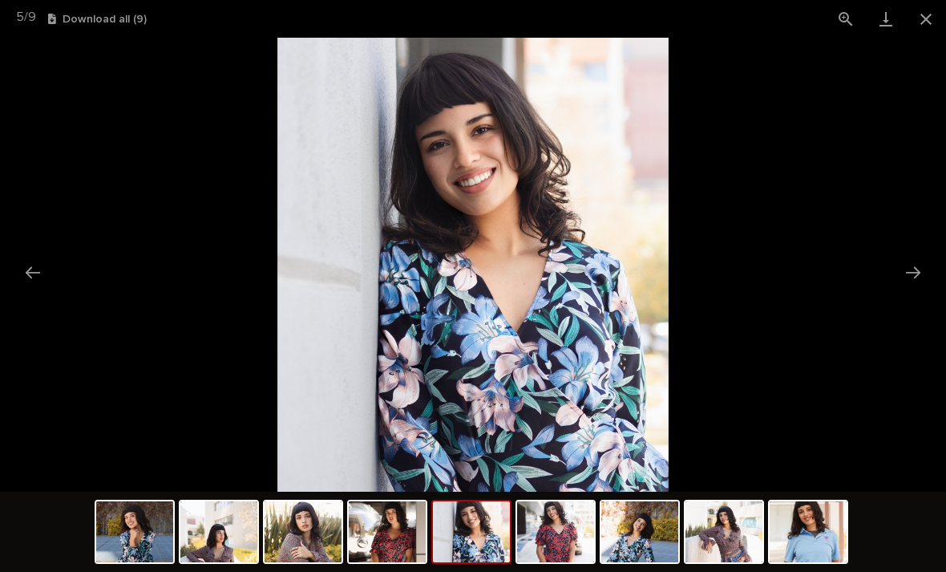
click at [929, 18] on button "Close gallery" at bounding box center [926, 19] width 40 height 38
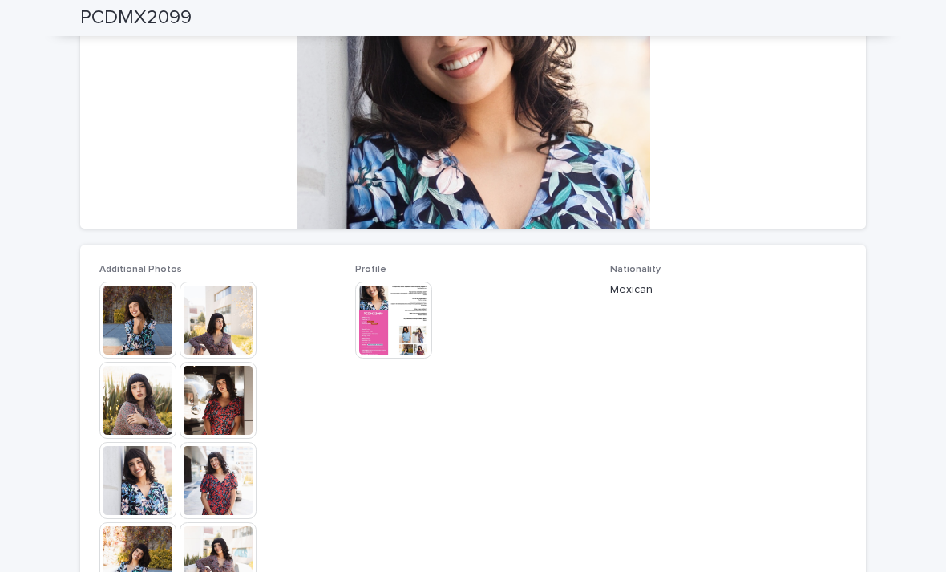
click at [395, 310] on img at bounding box center [393, 319] width 77 height 77
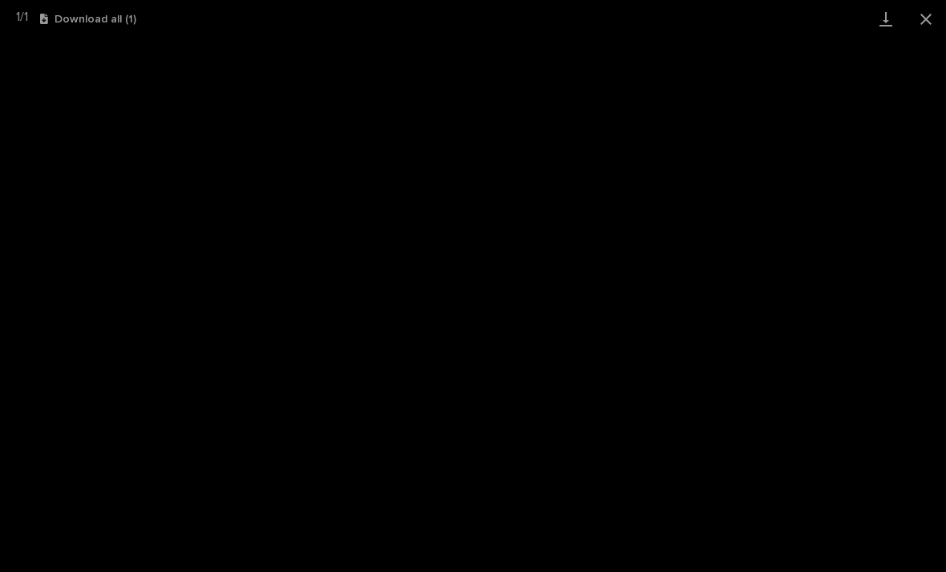
click at [922, 29] on button "Close gallery" at bounding box center [926, 19] width 40 height 38
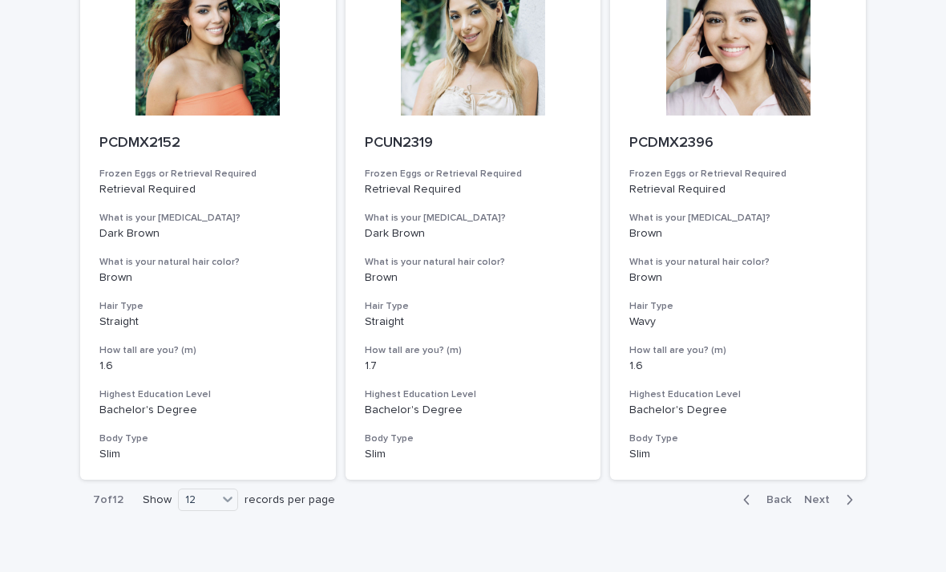
scroll to position [1782, 0]
click at [796, 493] on button "Back" at bounding box center [763, 500] width 67 height 14
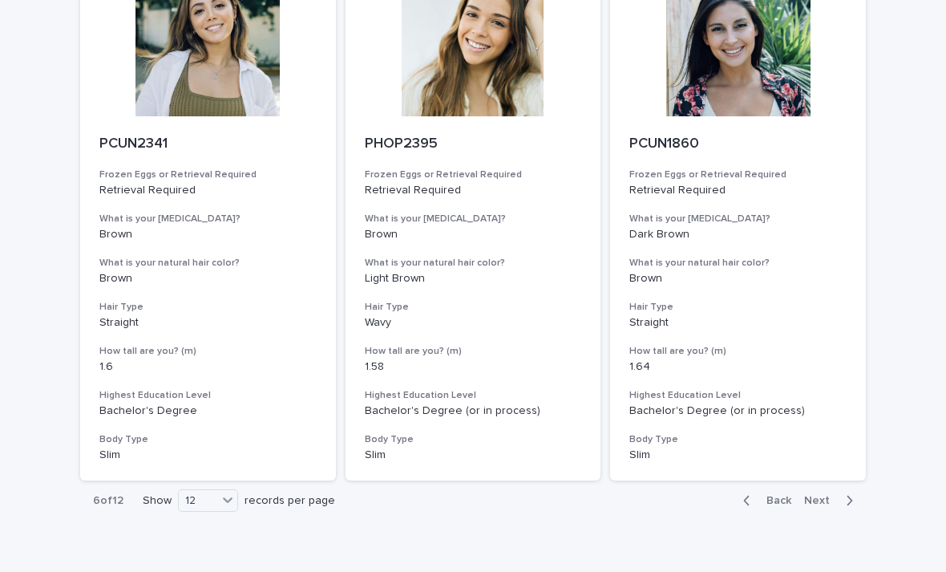
click at [834, 495] on span "Next" at bounding box center [821, 500] width 35 height 11
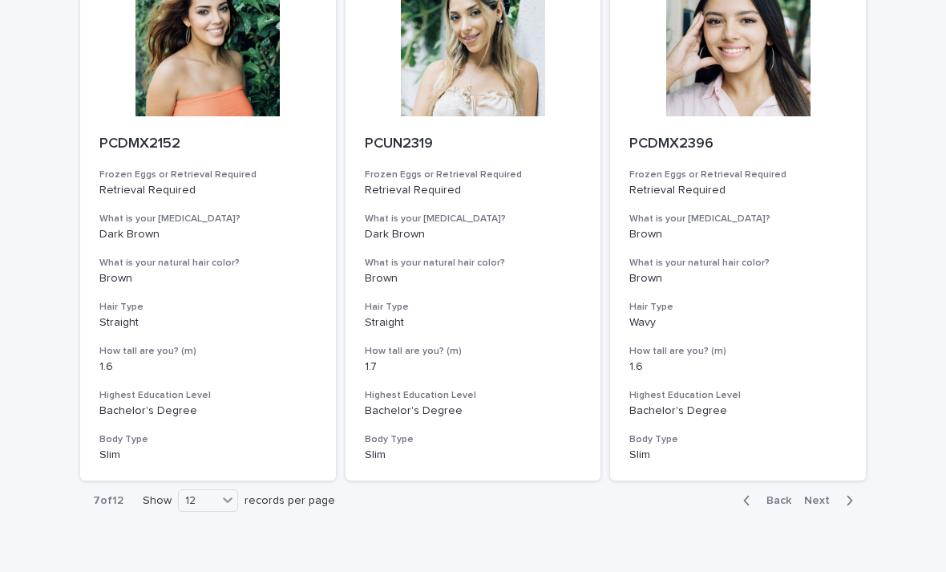
click at [828, 495] on span "Next" at bounding box center [821, 500] width 35 height 11
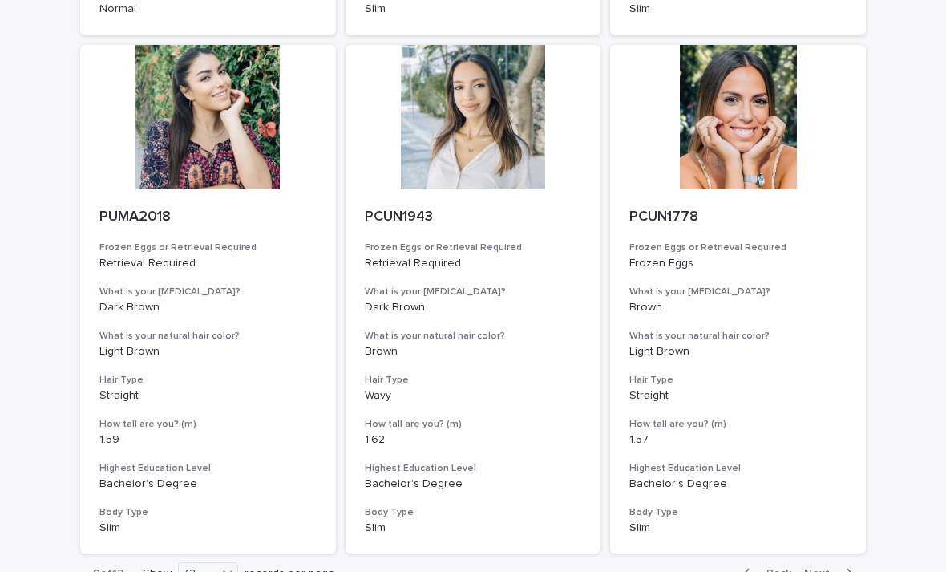
scroll to position [1710, 0]
click at [494, 189] on div "PCUN1943 Frozen Eggs or Retrieval Required Retrieval Required What is your [MED…" at bounding box center [474, 371] width 256 height 365
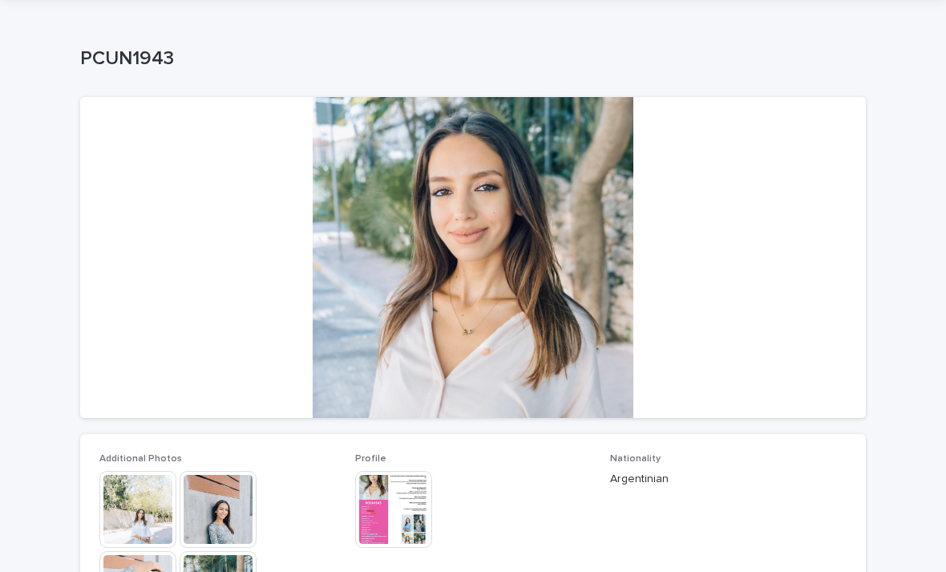
scroll to position [54, 0]
click at [162, 527] on img at bounding box center [137, 509] width 77 height 77
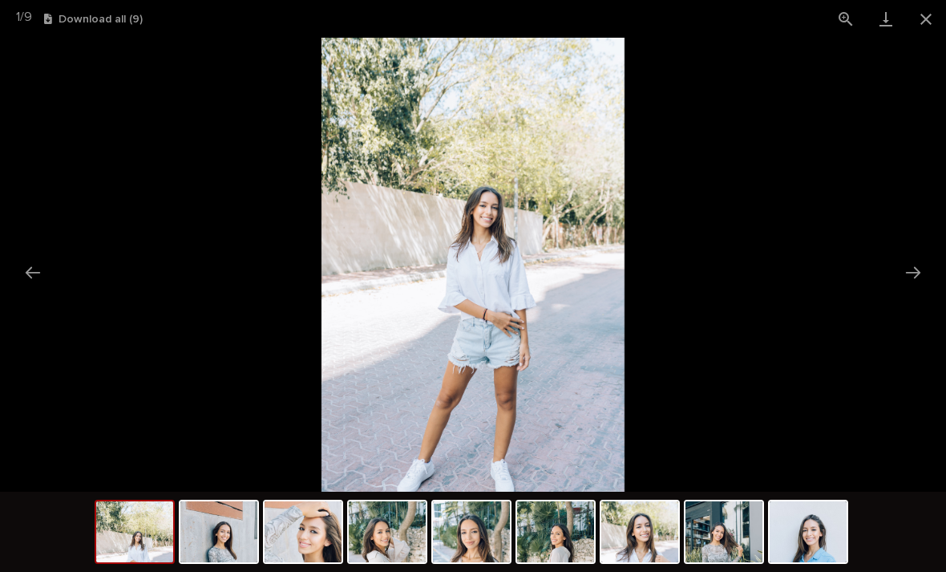
click at [930, 270] on picture at bounding box center [473, 265] width 946 height 454
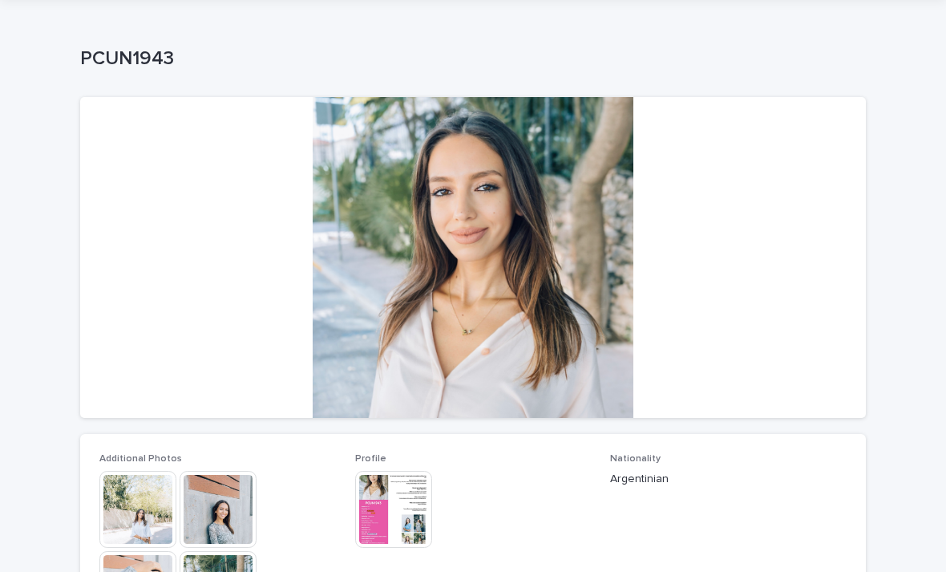
click at [226, 497] on img at bounding box center [218, 509] width 77 height 77
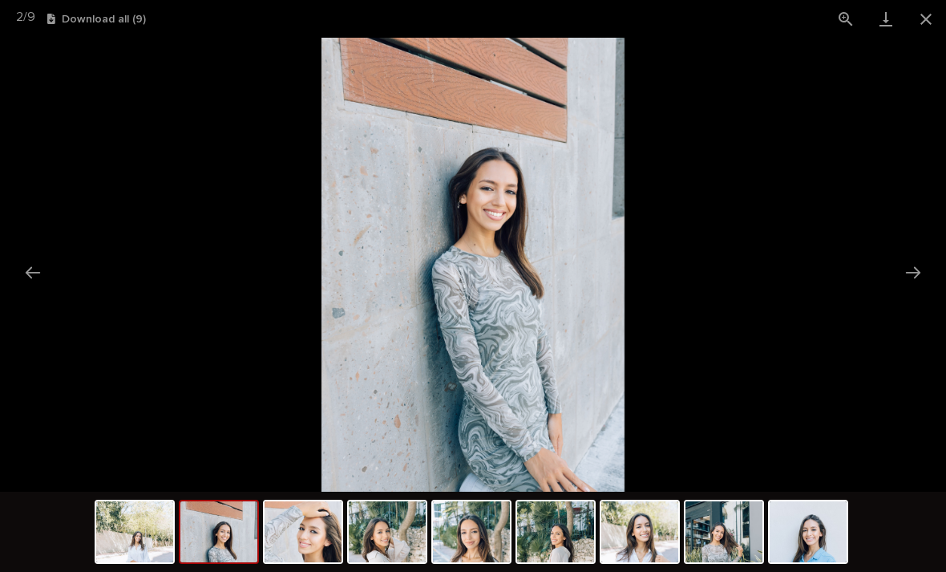
click at [912, 283] on button "Next slide" at bounding box center [913, 272] width 34 height 31
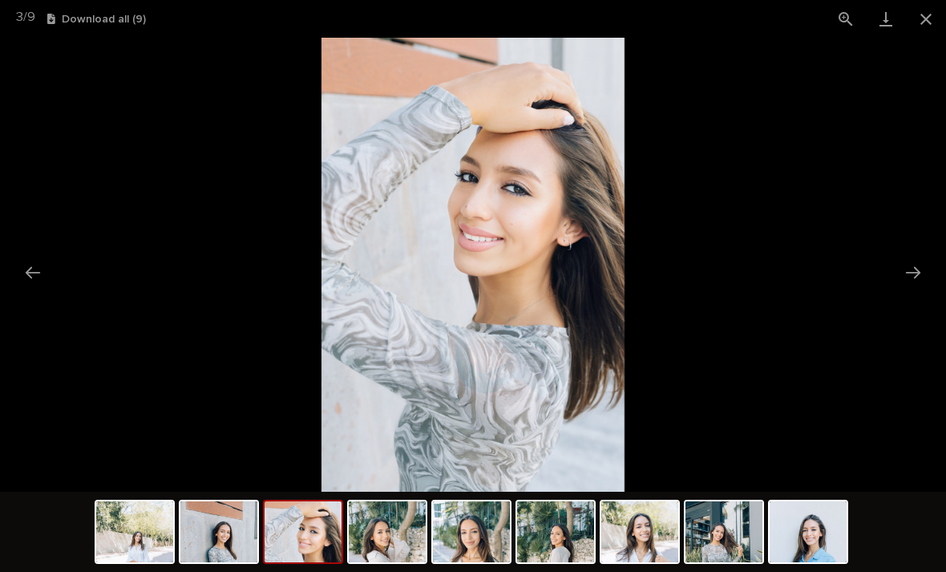
click at [913, 267] on button "Next slide" at bounding box center [913, 272] width 34 height 31
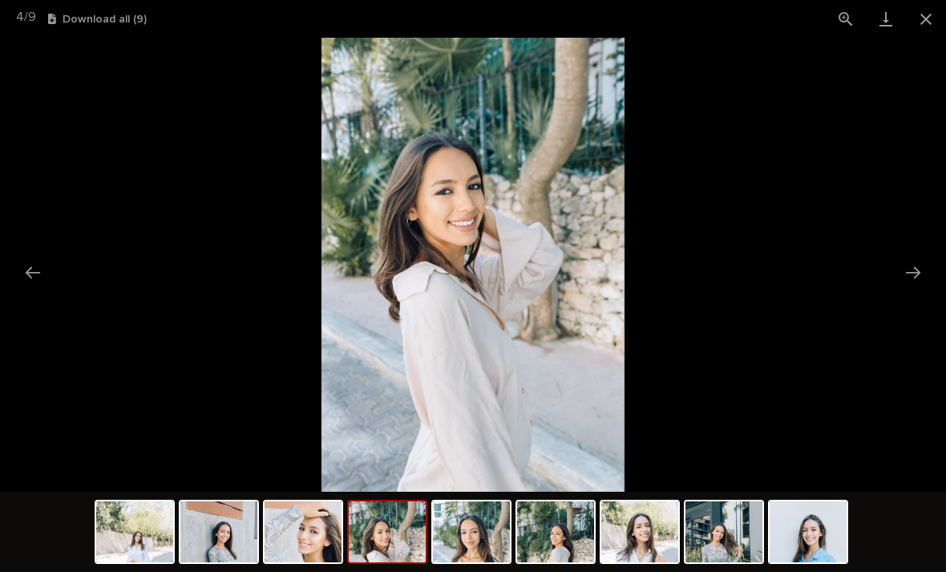
click at [915, 274] on button "Next slide" at bounding box center [913, 272] width 34 height 31
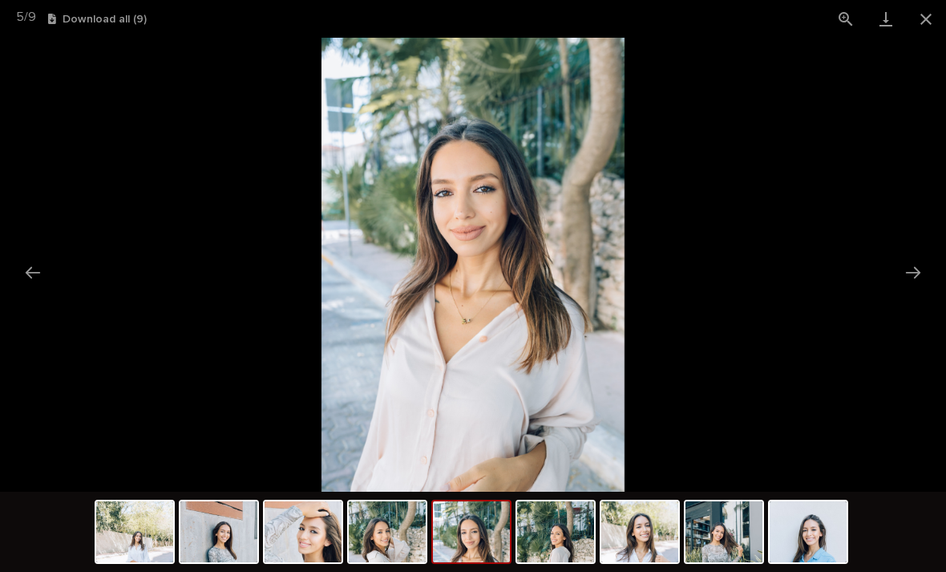
click at [916, 274] on button "Next slide" at bounding box center [913, 272] width 34 height 31
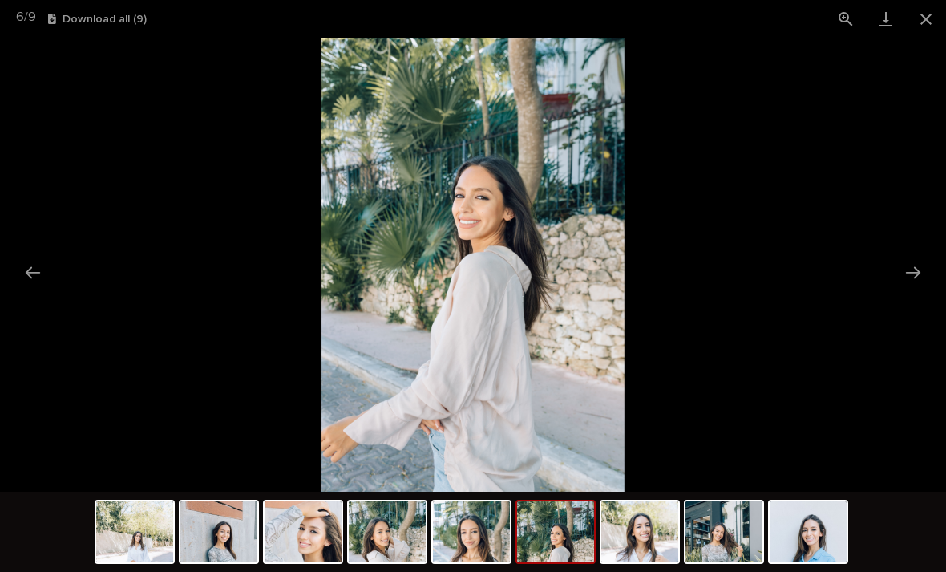
click at [918, 268] on button "Next slide" at bounding box center [913, 272] width 34 height 31
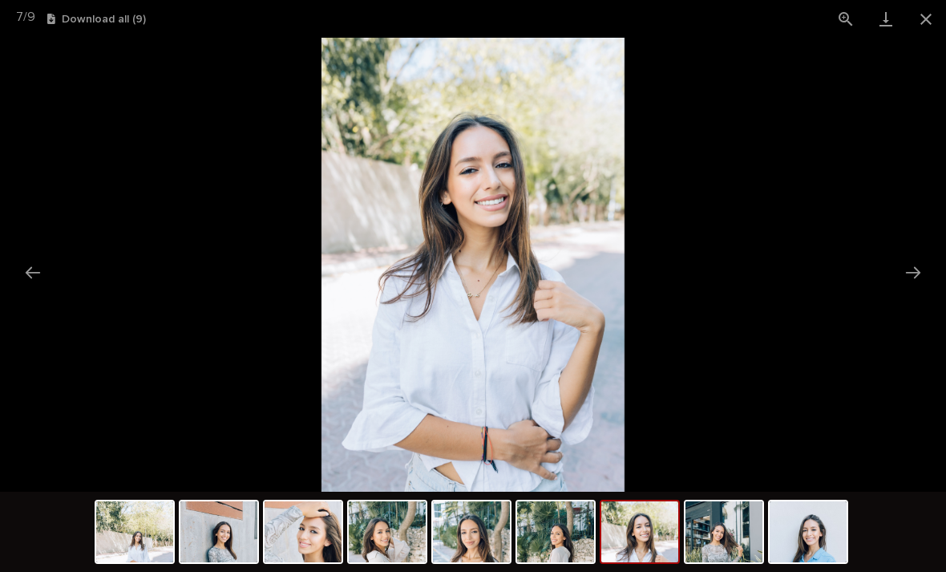
click at [909, 275] on button "Next slide" at bounding box center [913, 272] width 34 height 31
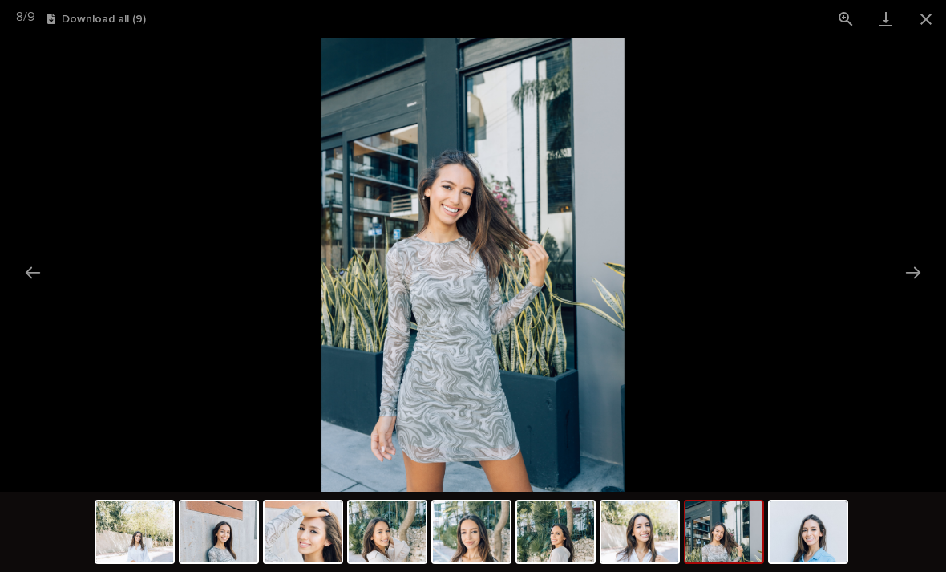
click at [908, 272] on button "Next slide" at bounding box center [913, 272] width 34 height 31
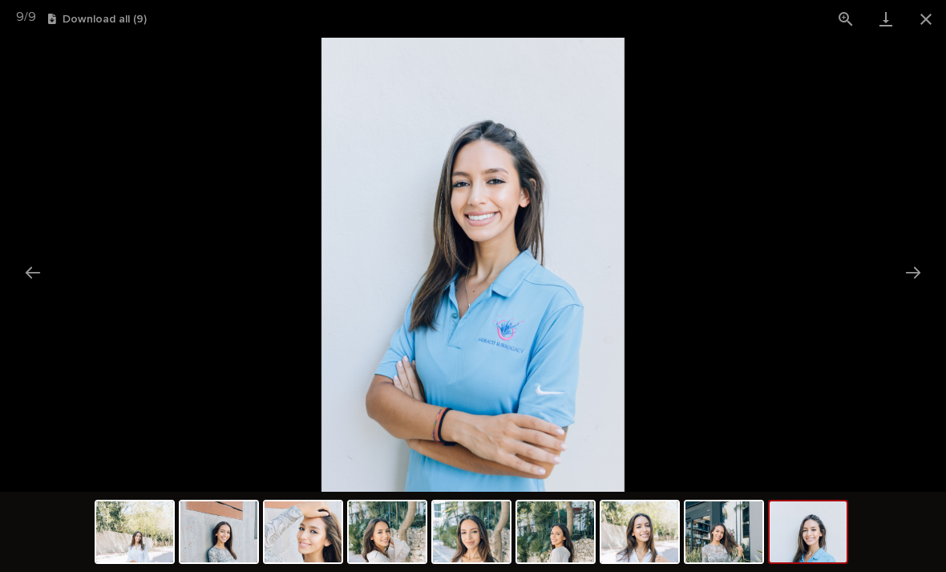
click at [924, 267] on button "Next slide" at bounding box center [913, 272] width 34 height 31
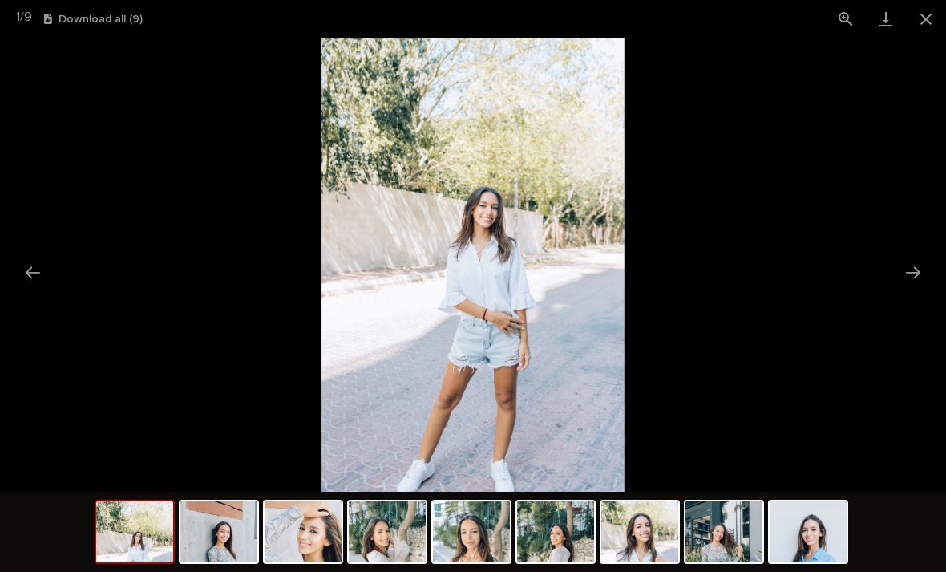
click at [936, 20] on button "Close gallery" at bounding box center [926, 19] width 40 height 38
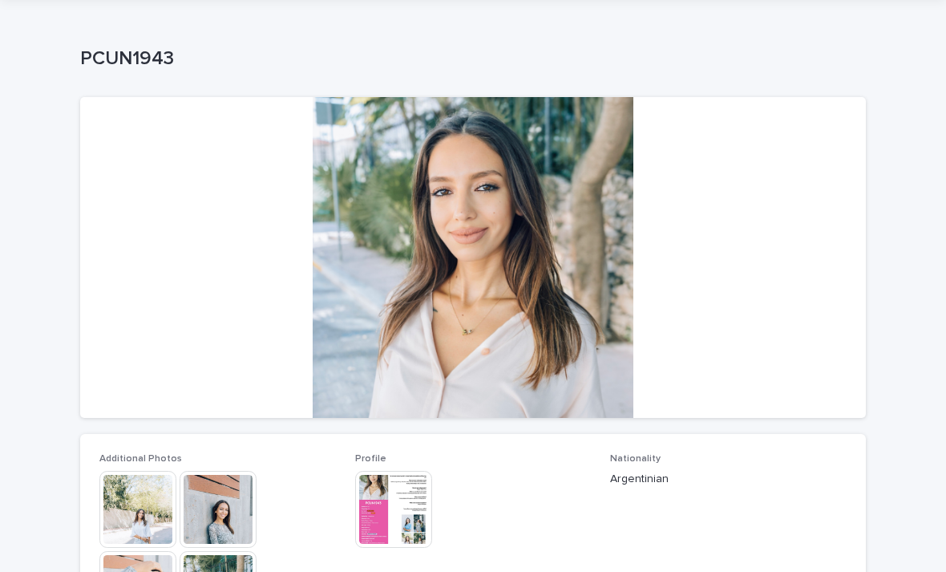
click at [397, 506] on img at bounding box center [393, 509] width 77 height 77
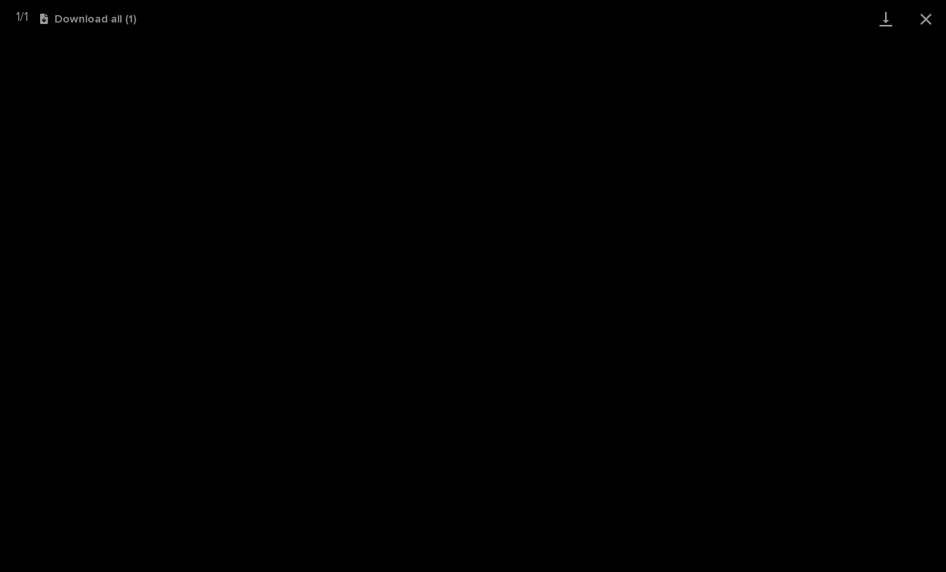
click at [920, 24] on button "Close gallery" at bounding box center [926, 19] width 40 height 38
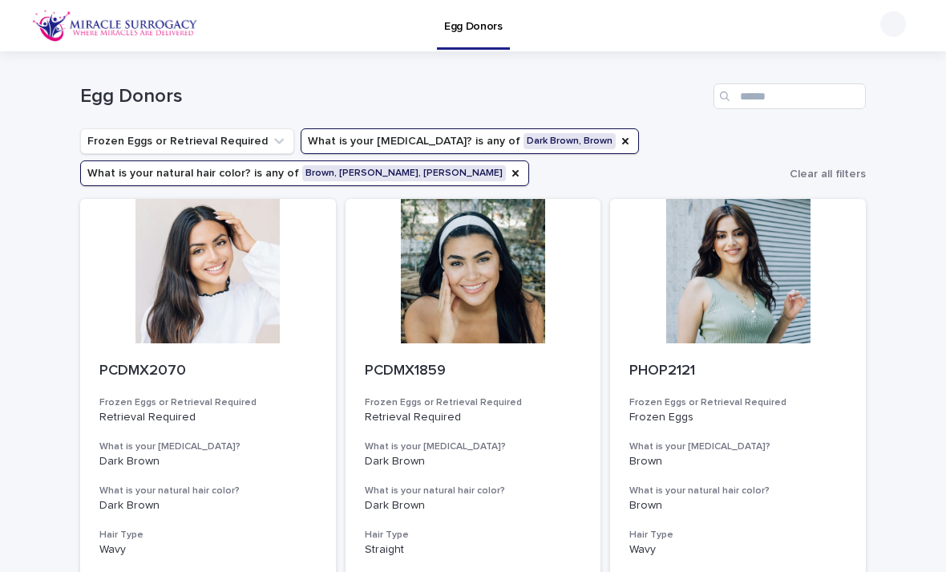
click at [747, 297] on div at bounding box center [738, 271] width 256 height 144
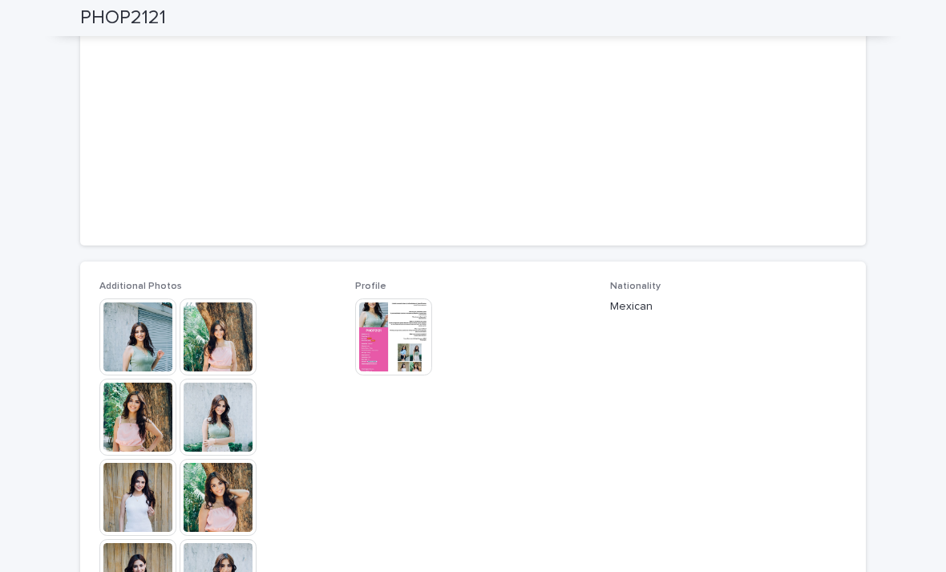
scroll to position [226, 0]
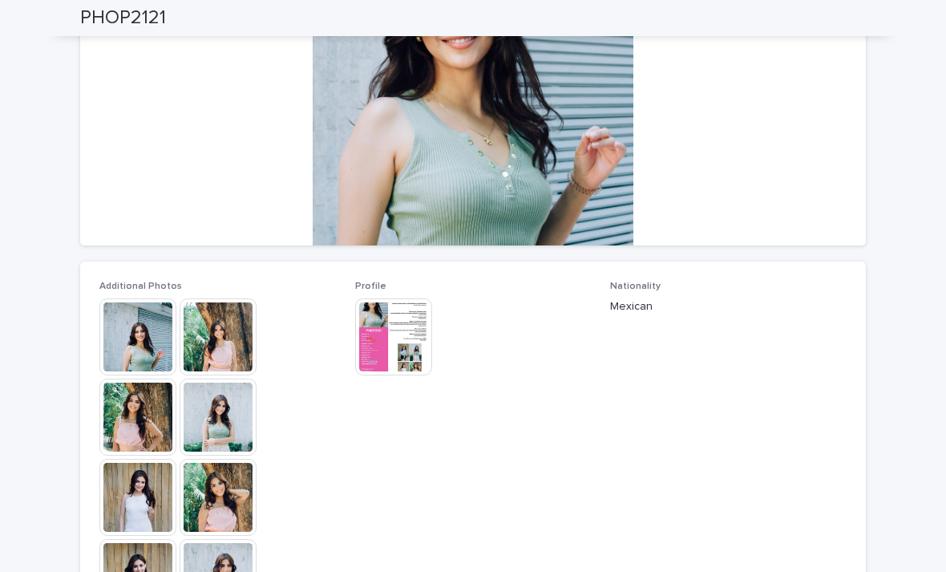
click at [395, 350] on img at bounding box center [393, 336] width 77 height 77
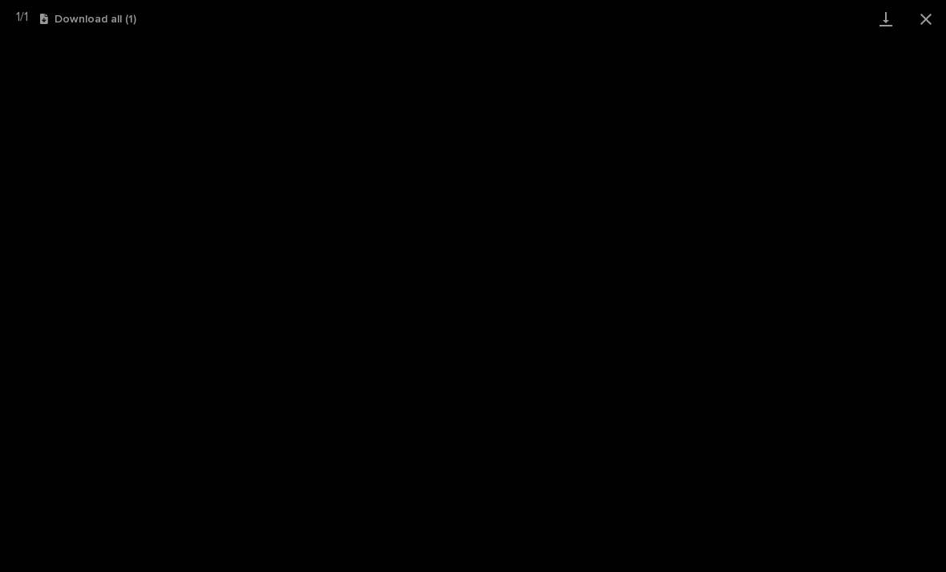
click at [931, 26] on button "Close gallery" at bounding box center [926, 19] width 40 height 38
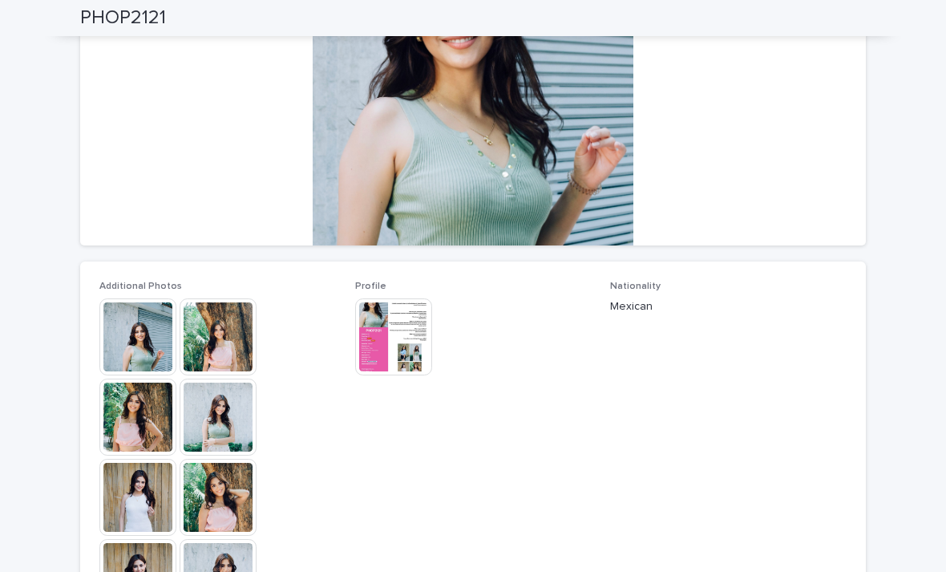
click at [155, 328] on img at bounding box center [137, 336] width 77 height 77
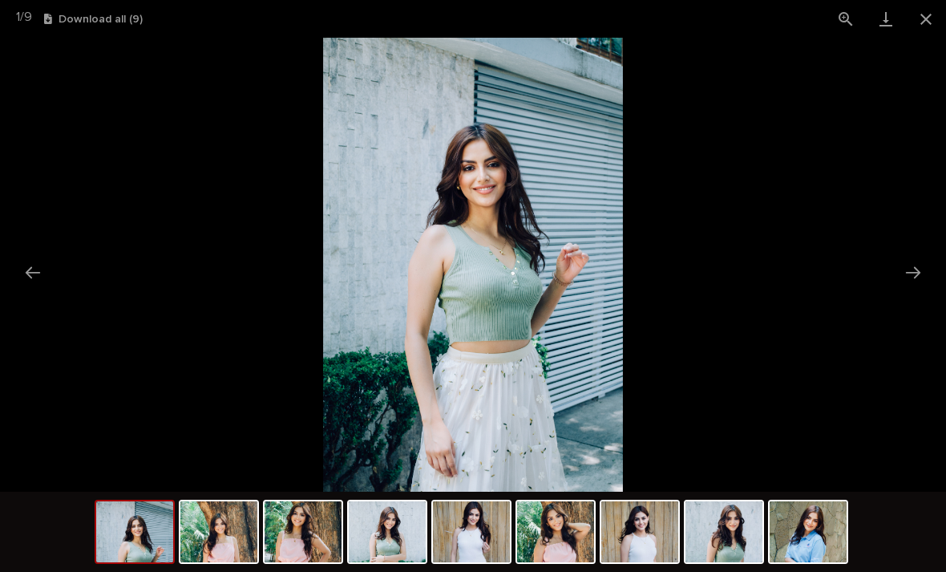
click at [926, 269] on button "Next slide" at bounding box center [913, 272] width 34 height 31
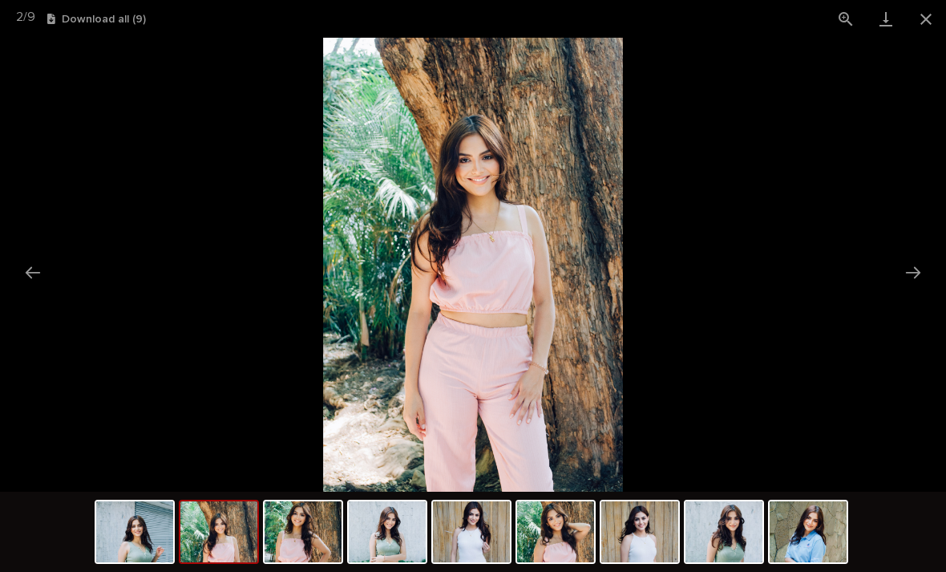
click at [921, 275] on button "Next slide" at bounding box center [913, 272] width 34 height 31
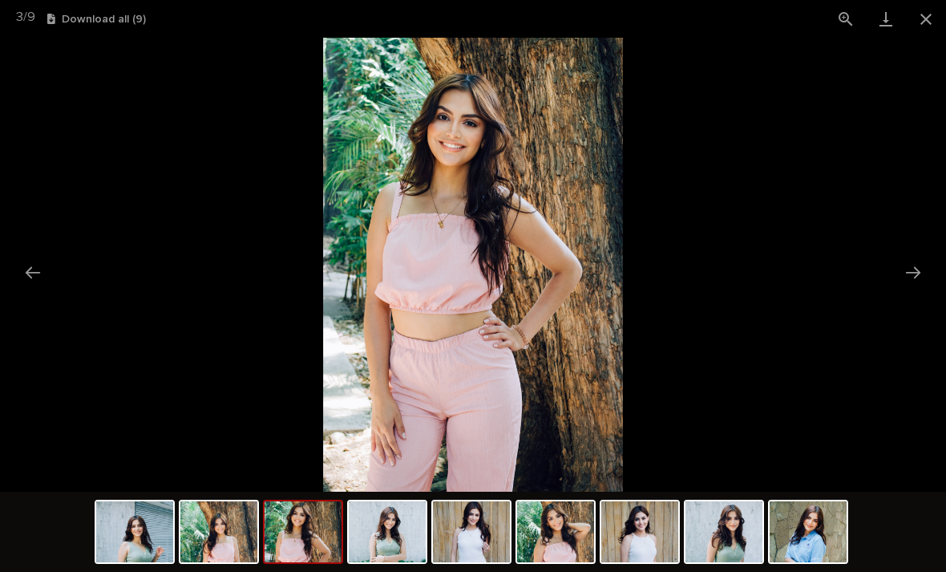
click at [916, 273] on button "Next slide" at bounding box center [913, 272] width 34 height 31
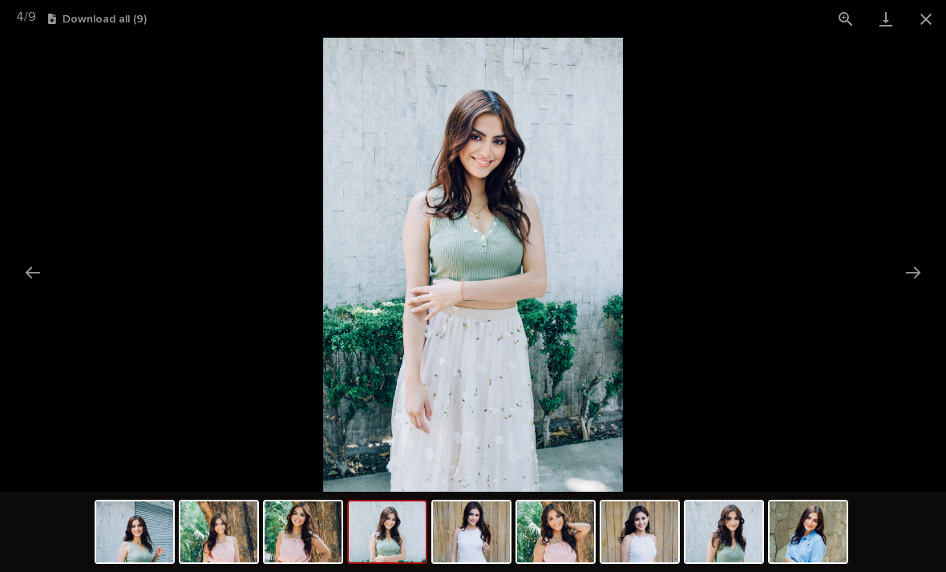
click at [923, 276] on button "Next slide" at bounding box center [913, 272] width 34 height 31
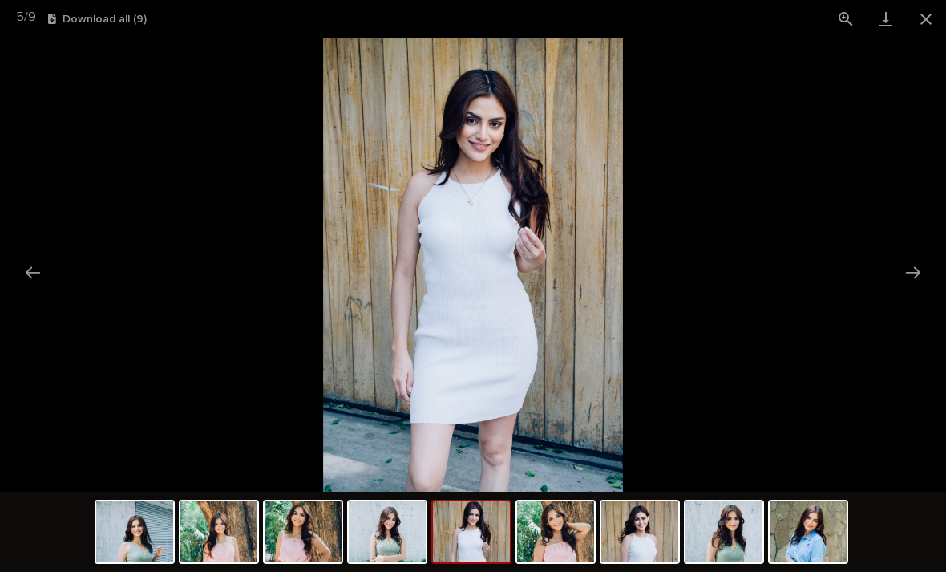
click at [914, 269] on button "Next slide" at bounding box center [913, 272] width 34 height 31
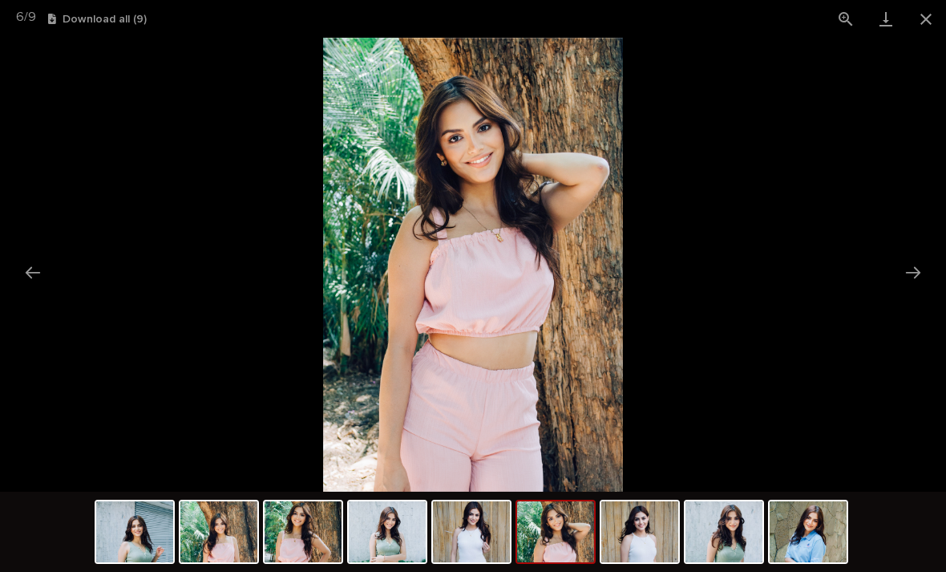
click at [900, 275] on button "Next slide" at bounding box center [913, 272] width 34 height 31
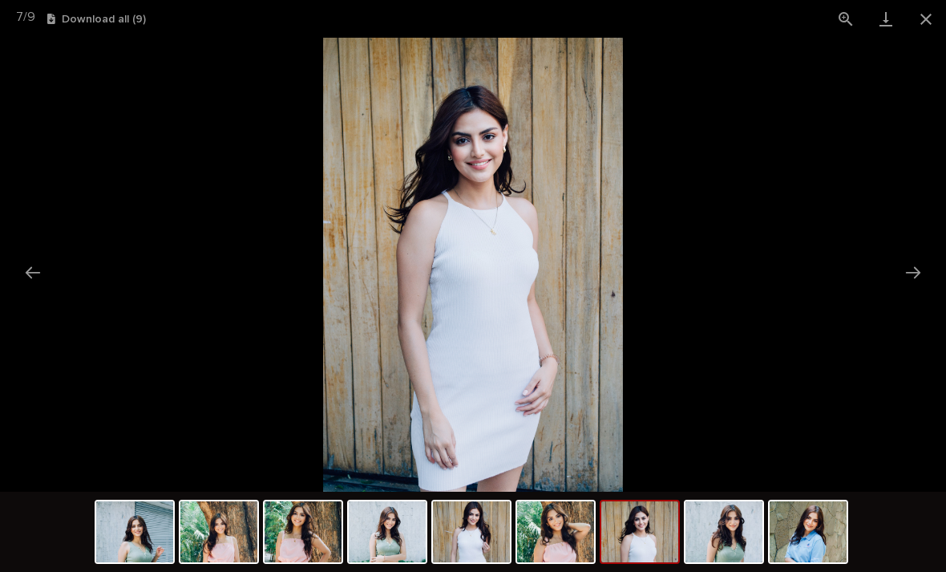
click at [921, 280] on button "Next slide" at bounding box center [913, 272] width 34 height 31
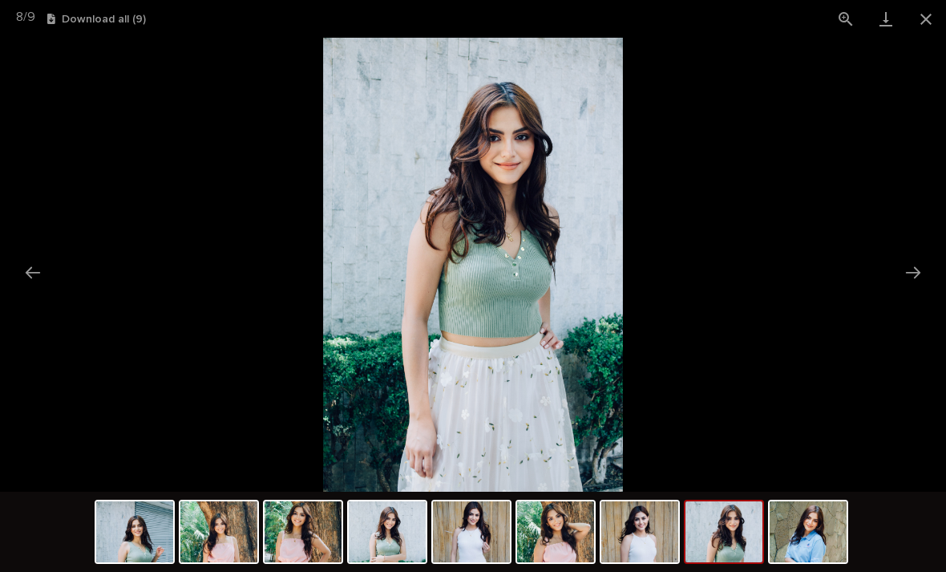
click at [916, 279] on button "Next slide" at bounding box center [913, 272] width 34 height 31
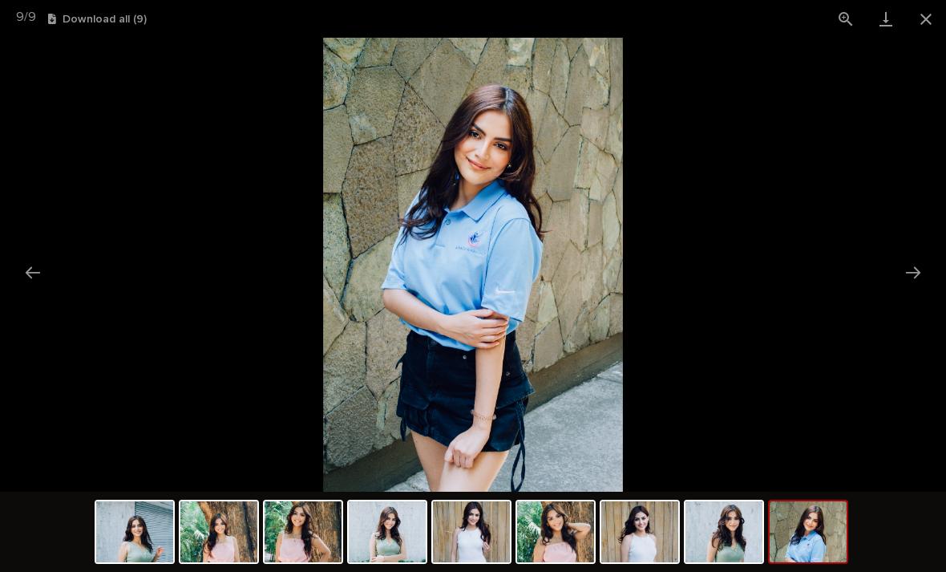
click at [916, 275] on button "Next slide" at bounding box center [913, 272] width 34 height 31
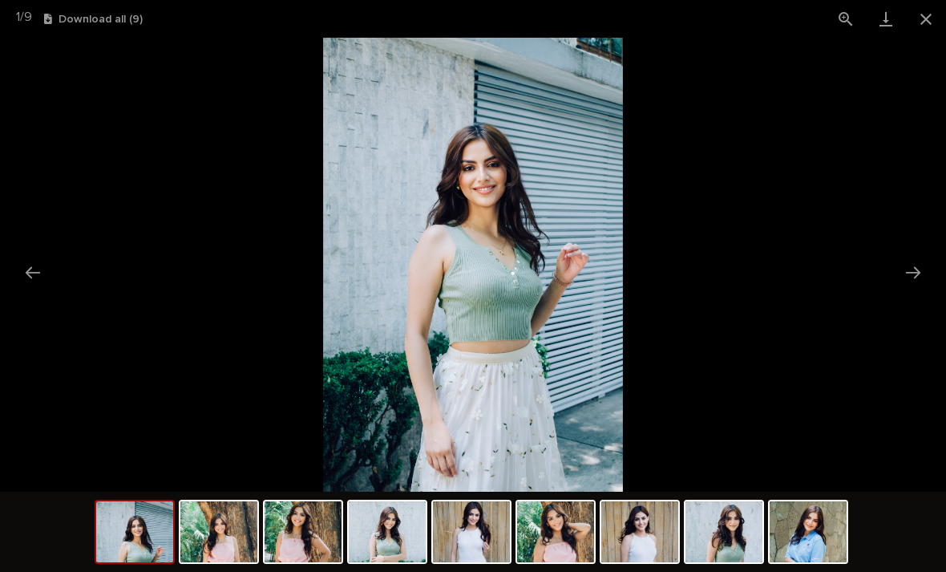
click at [920, 270] on button "Next slide" at bounding box center [913, 272] width 34 height 31
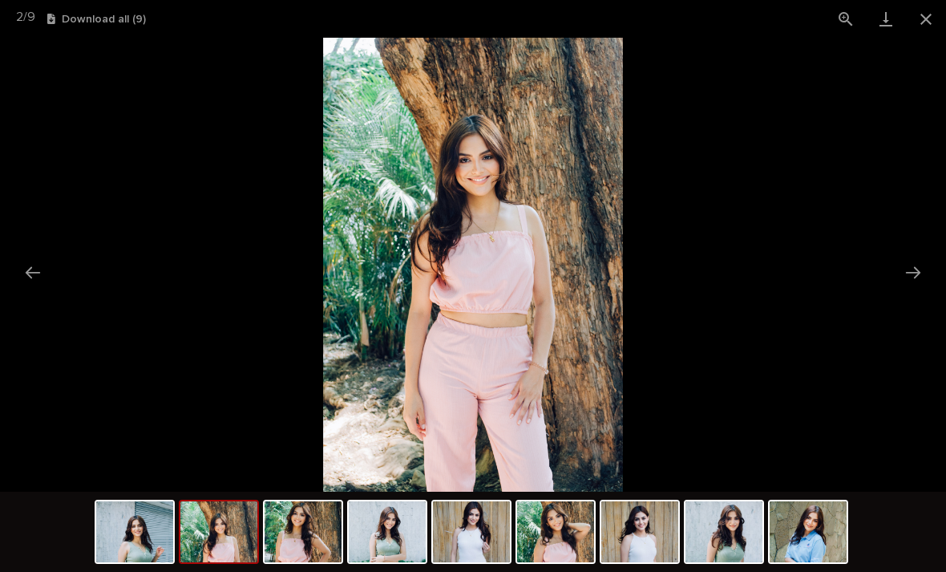
click at [918, 273] on button "Next slide" at bounding box center [913, 272] width 34 height 31
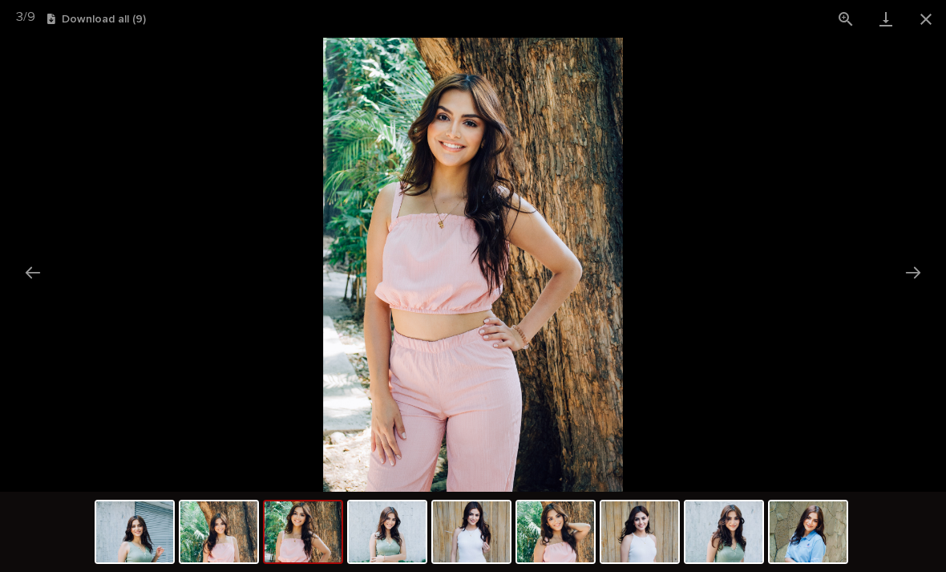
click at [921, 273] on button "Next slide" at bounding box center [913, 272] width 34 height 31
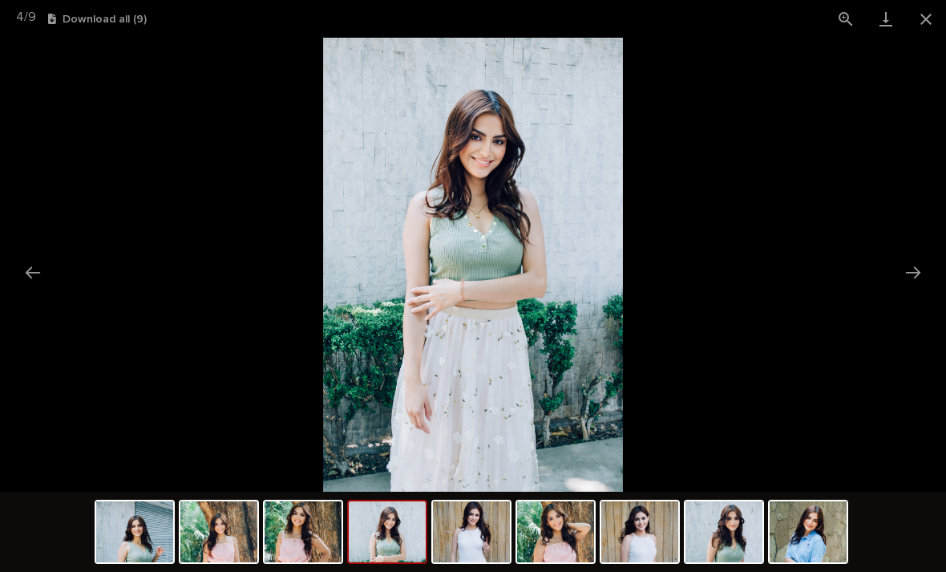
click at [878, 30] on link "Download" at bounding box center [886, 19] width 40 height 38
click at [933, 19] on button "Close gallery" at bounding box center [926, 19] width 40 height 38
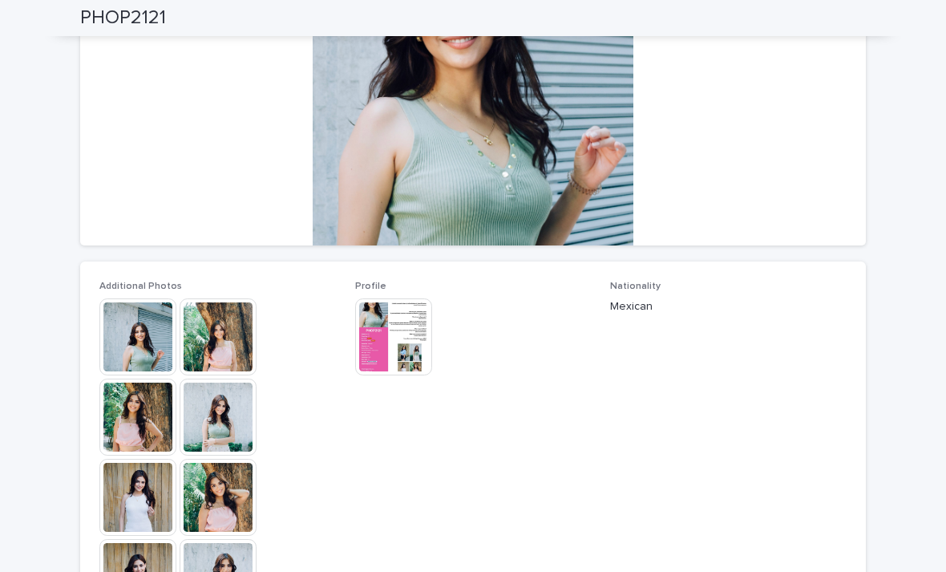
click at [392, 323] on img at bounding box center [393, 336] width 77 height 77
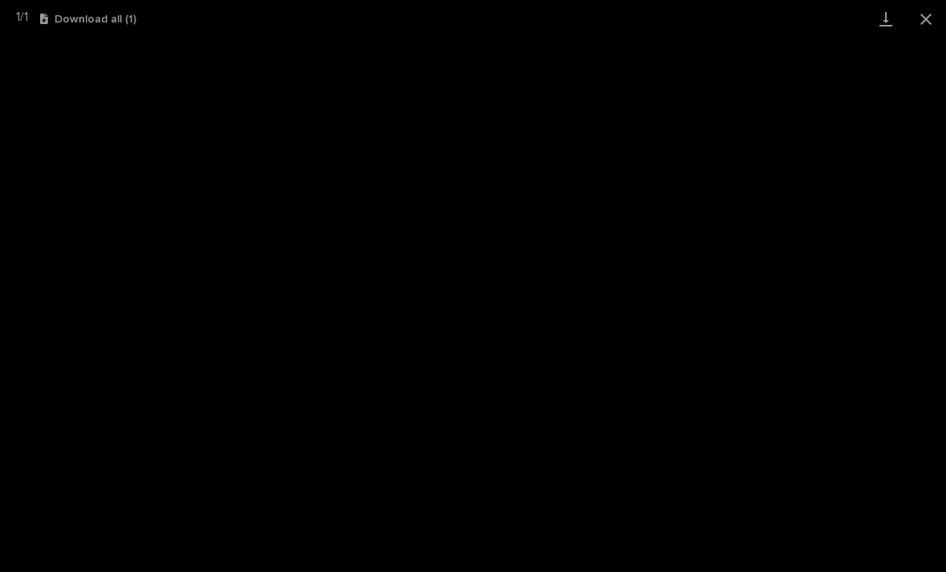
click at [882, 30] on link "Download" at bounding box center [886, 19] width 40 height 38
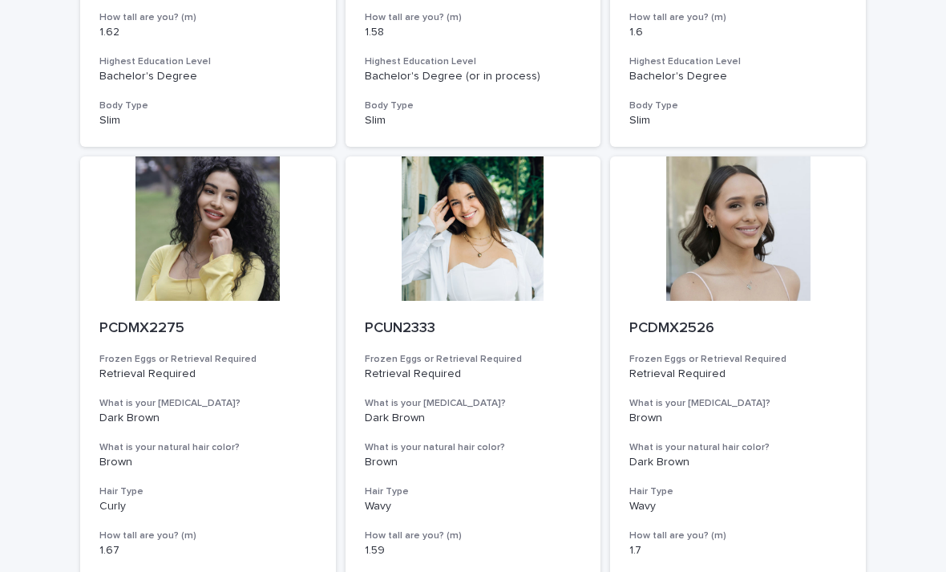
scroll to position [561, 0]
click at [493, 249] on div at bounding box center [474, 228] width 256 height 144
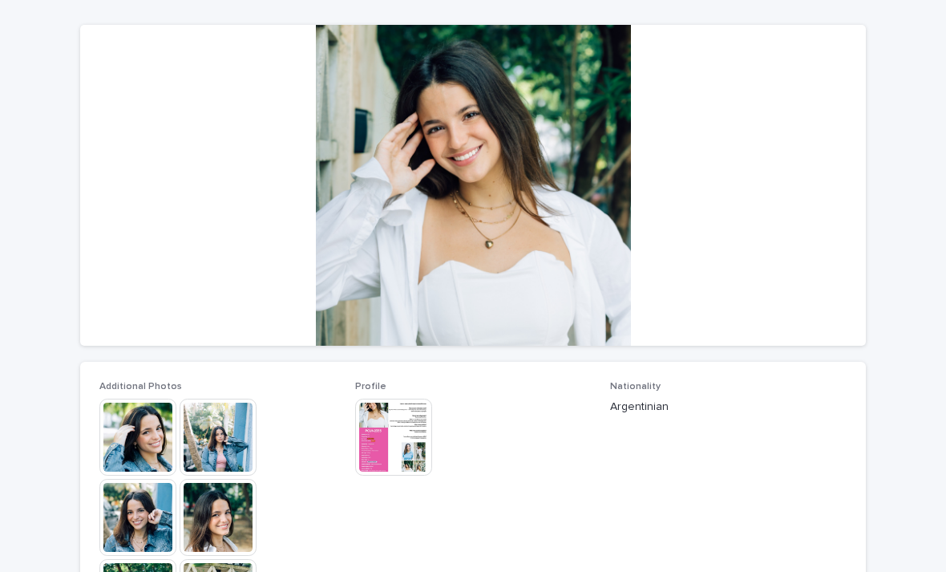
scroll to position [124, 0]
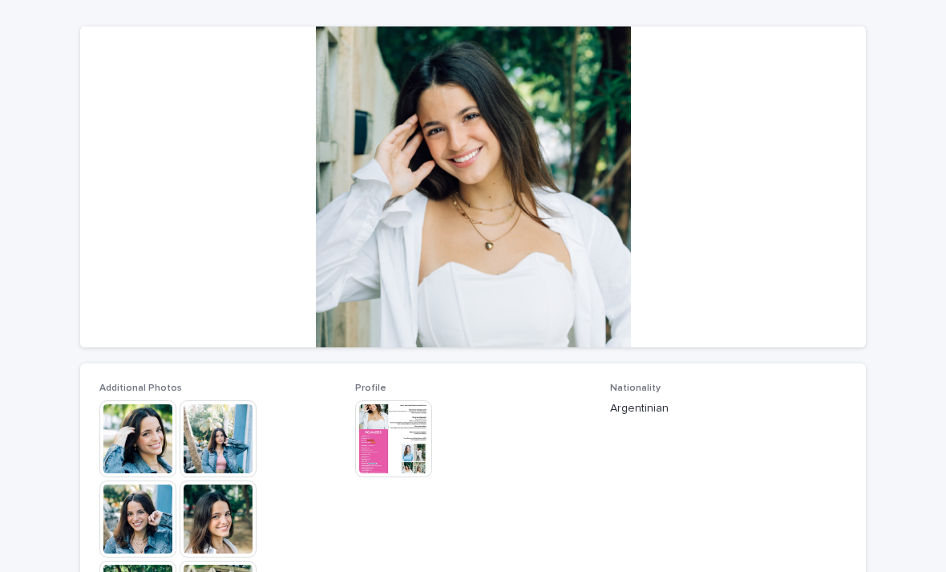
click at [136, 440] on img at bounding box center [137, 438] width 77 height 77
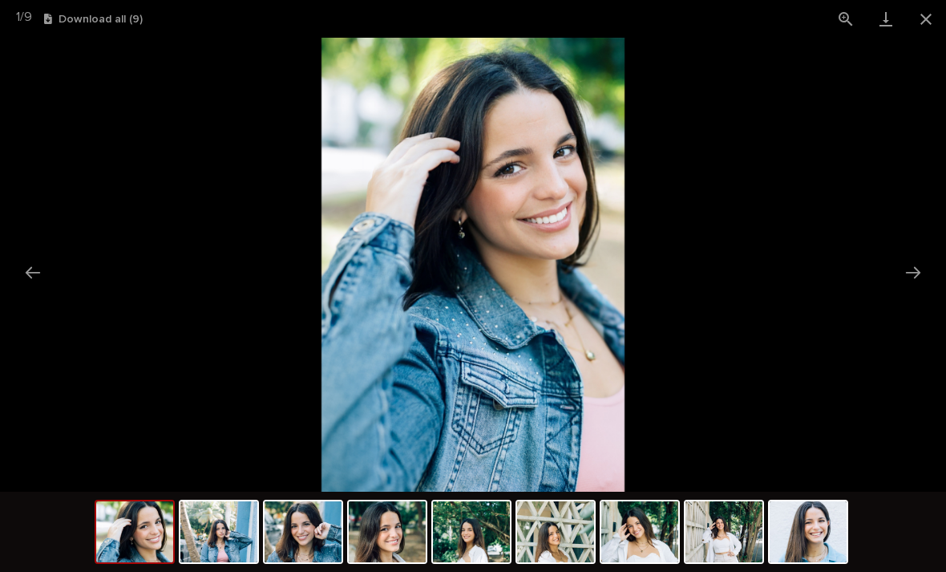
click at [914, 266] on button "Next slide" at bounding box center [913, 272] width 34 height 31
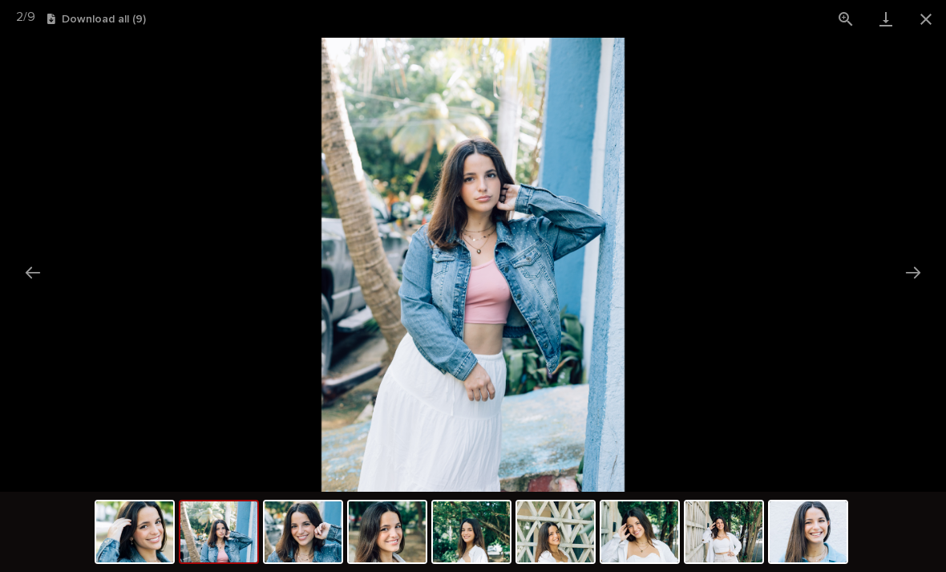
click at [907, 277] on button "Next slide" at bounding box center [913, 272] width 34 height 31
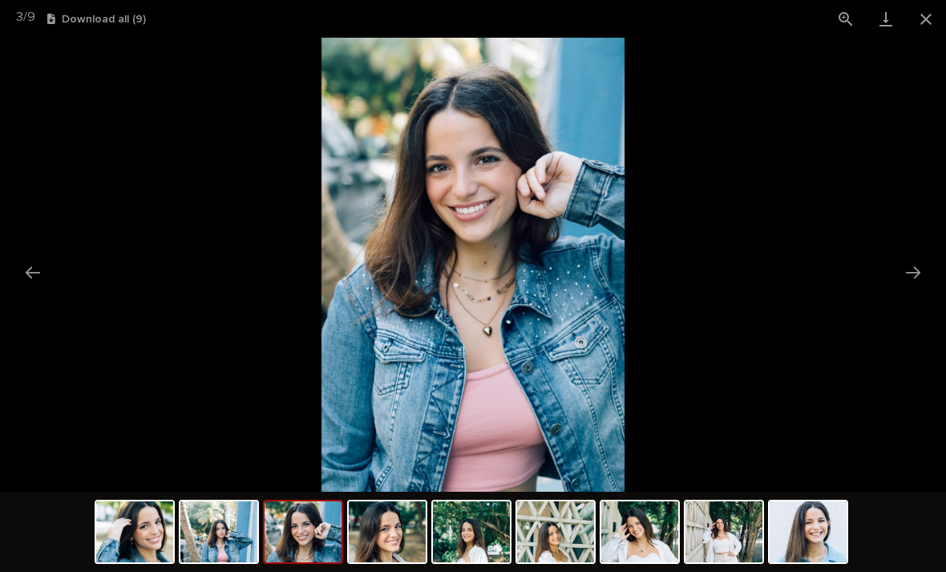
click at [904, 279] on button "Next slide" at bounding box center [913, 272] width 34 height 31
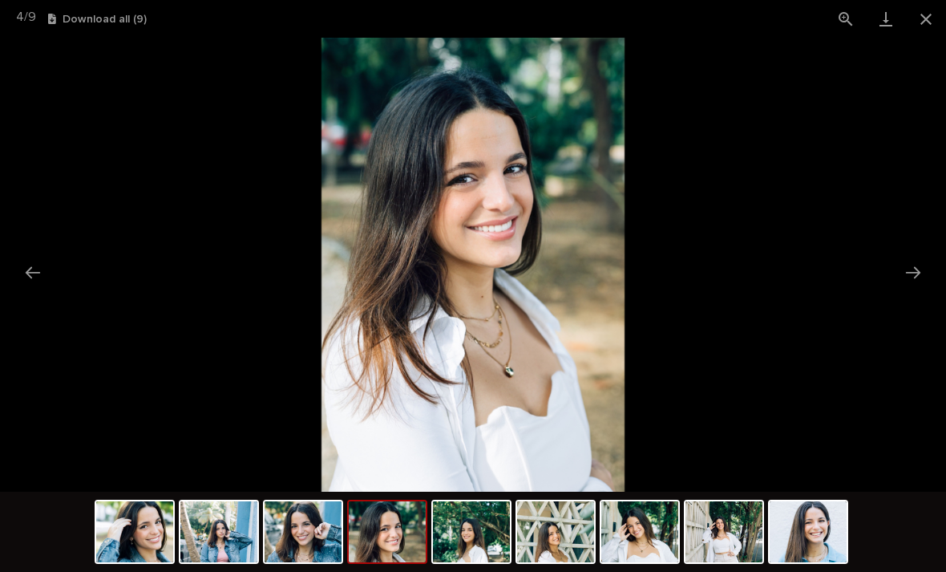
click at [904, 276] on button "Next slide" at bounding box center [913, 272] width 34 height 31
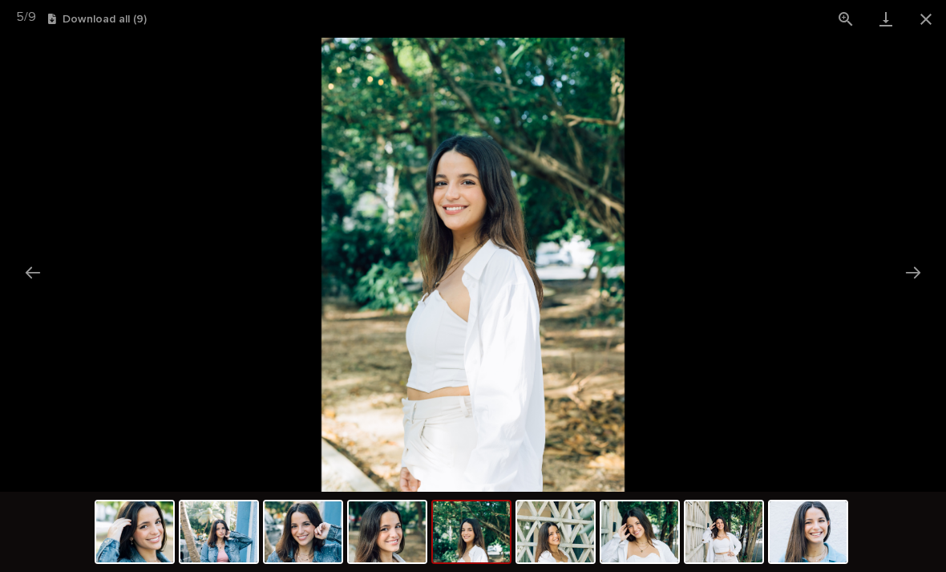
click at [905, 276] on button "Next slide" at bounding box center [913, 272] width 34 height 31
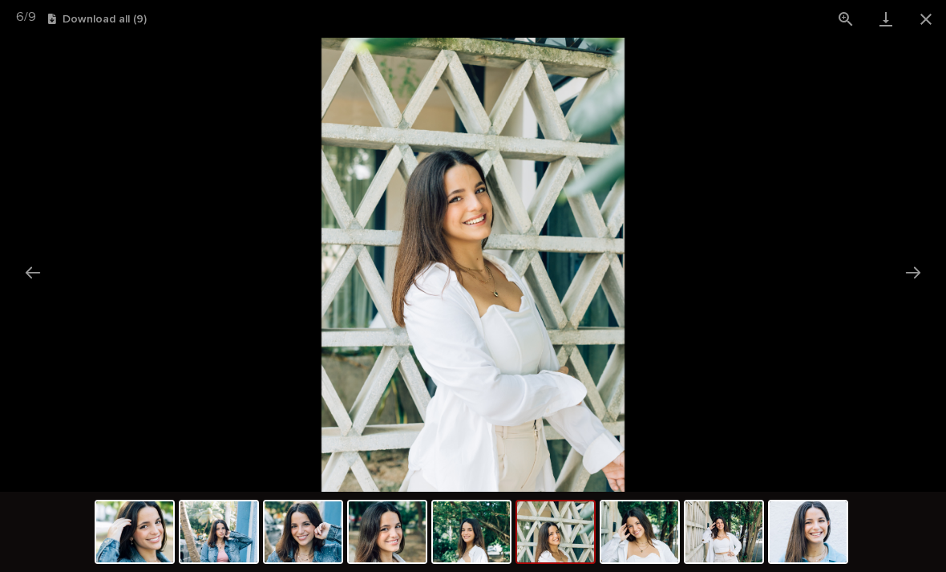
click at [904, 277] on button "Next slide" at bounding box center [913, 272] width 34 height 31
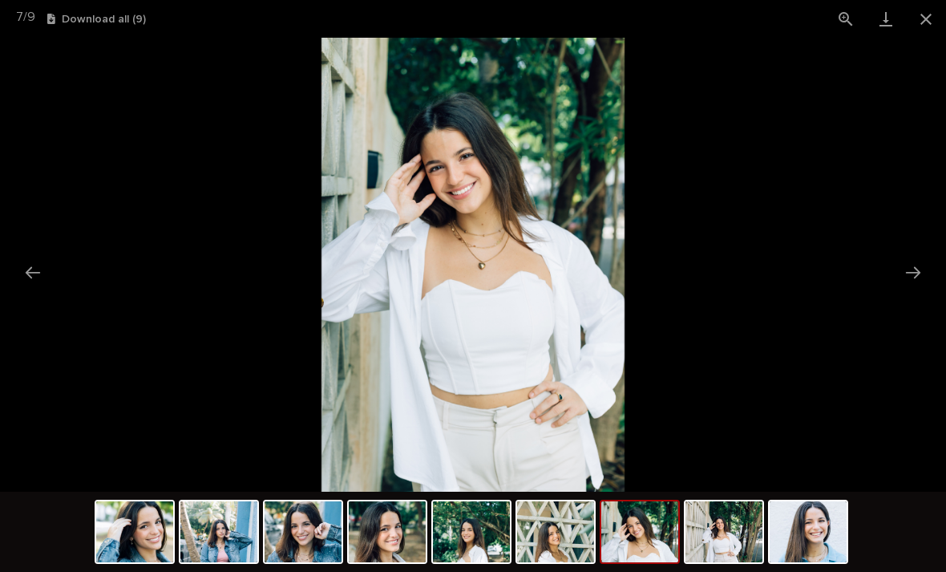
click at [907, 277] on button "Next slide" at bounding box center [913, 272] width 34 height 31
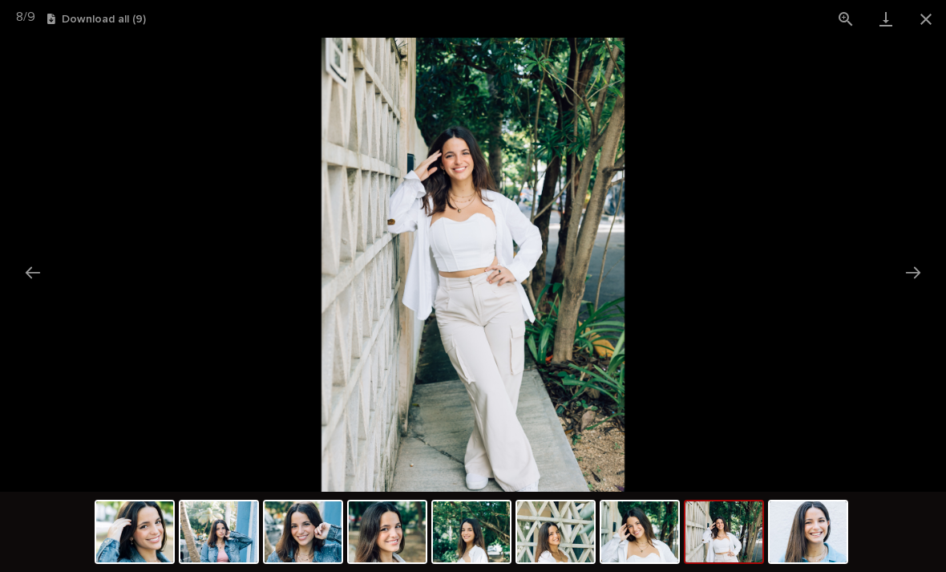
click at [904, 274] on button "Next slide" at bounding box center [913, 272] width 34 height 31
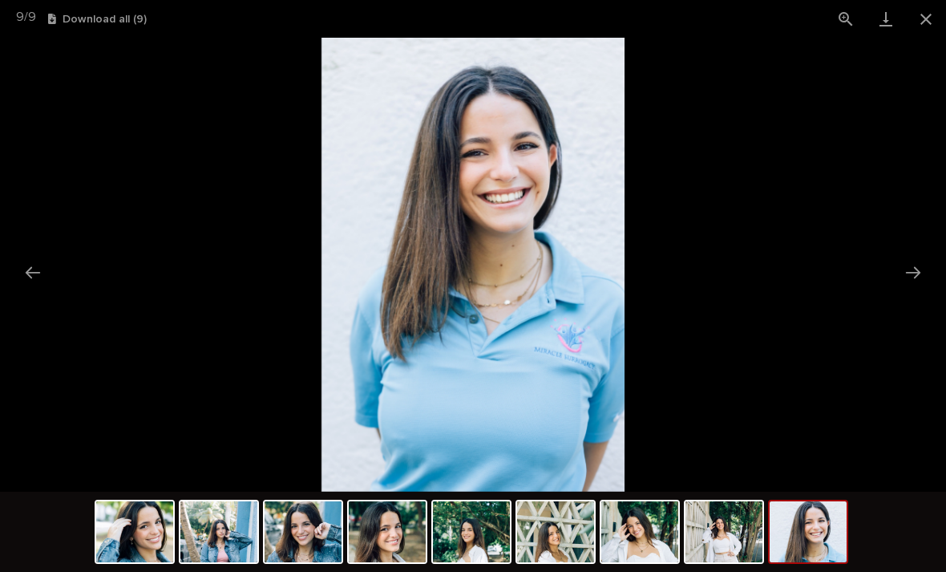
click at [918, 27] on button "Close gallery" at bounding box center [926, 19] width 40 height 38
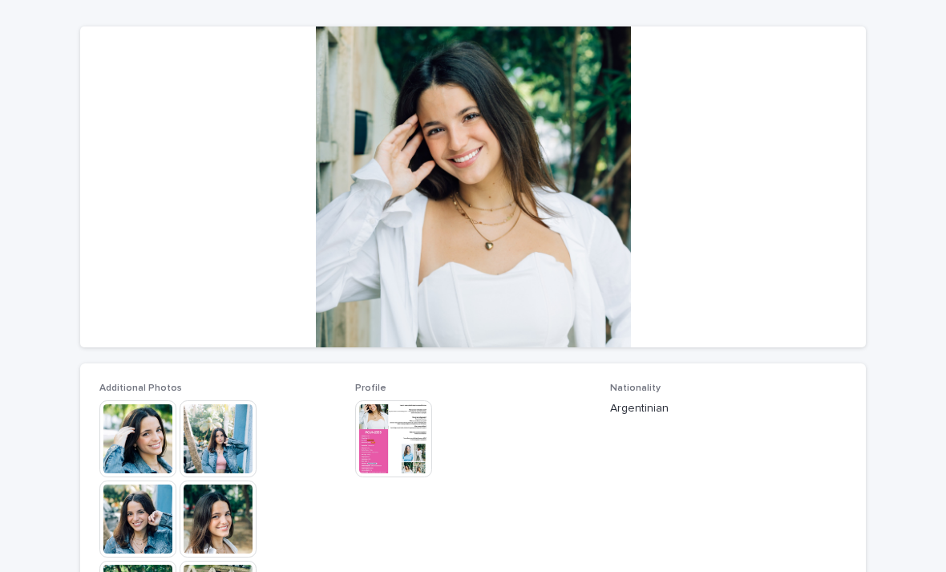
click at [381, 451] on img at bounding box center [393, 438] width 77 height 77
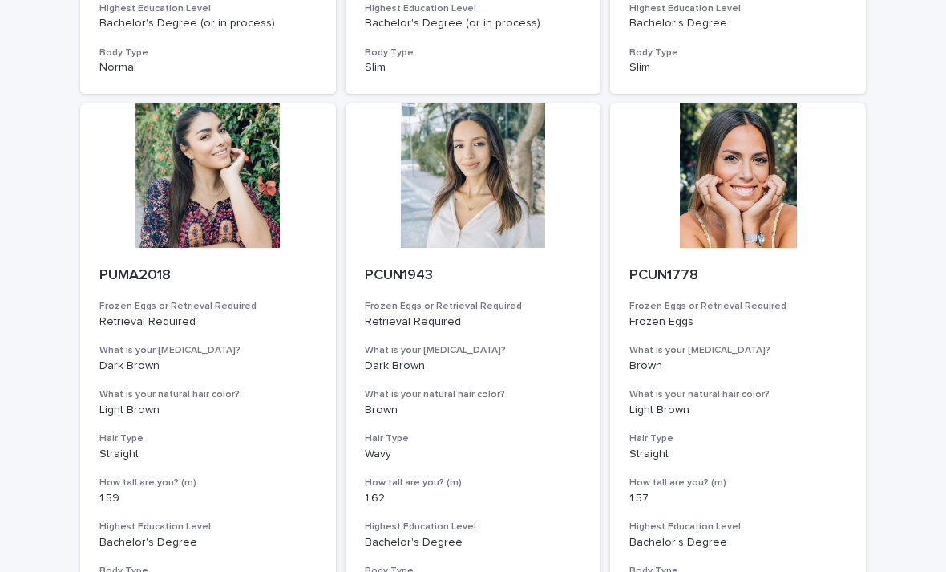
scroll to position [1651, 0]
click at [237, 172] on div at bounding box center [208, 175] width 256 height 144
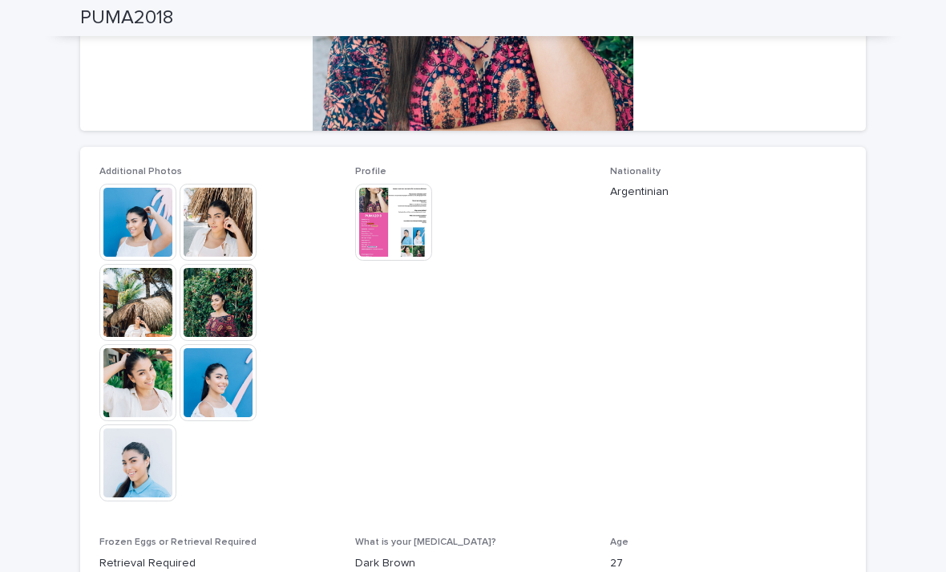
scroll to position [341, 0]
click at [403, 217] on img at bounding box center [393, 222] width 77 height 77
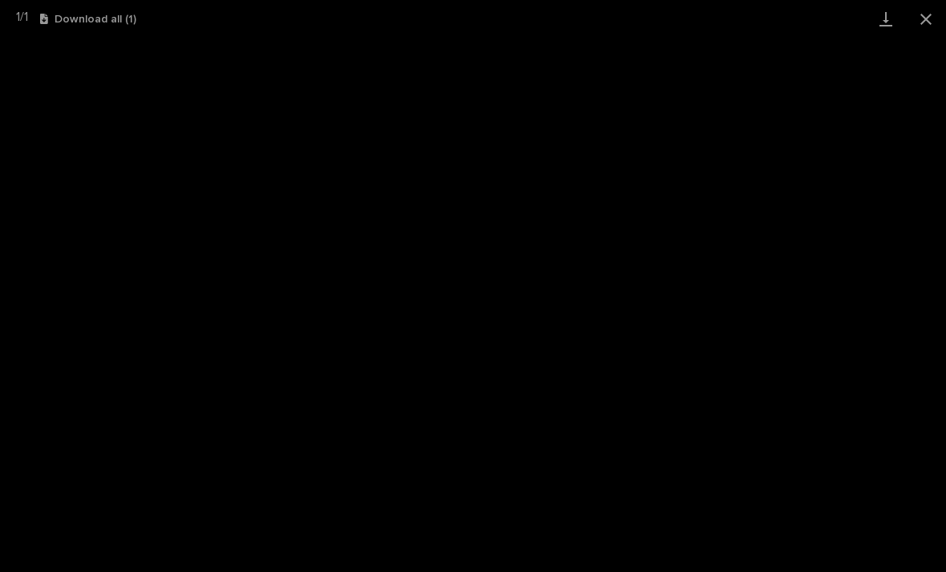
click at [935, 19] on button "Close gallery" at bounding box center [926, 19] width 40 height 38
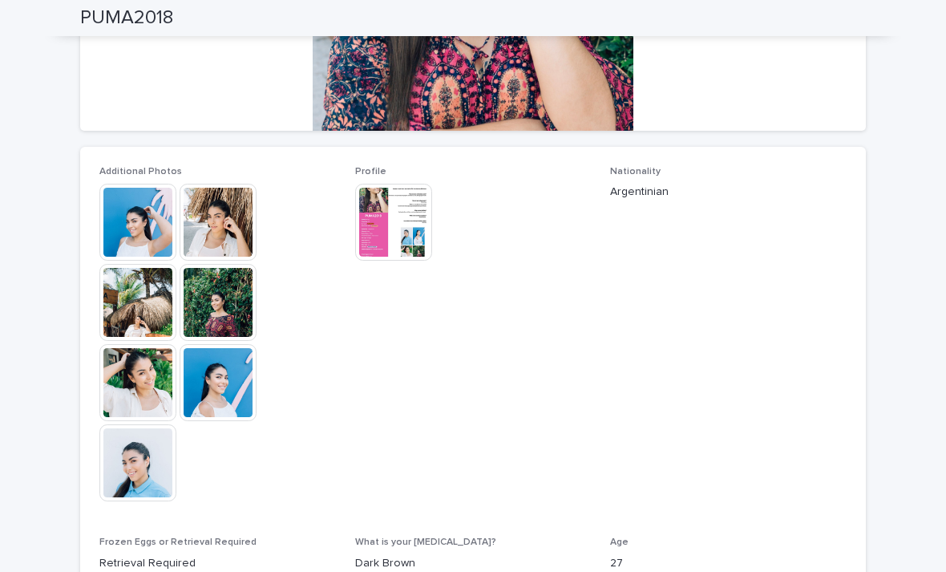
click at [164, 212] on img at bounding box center [137, 222] width 77 height 77
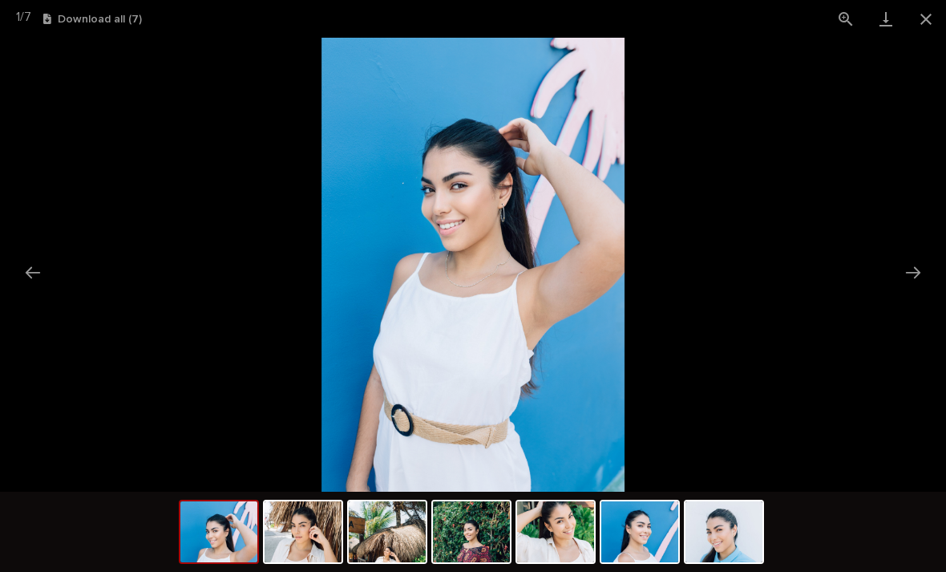
click at [916, 276] on button "Next slide" at bounding box center [913, 272] width 34 height 31
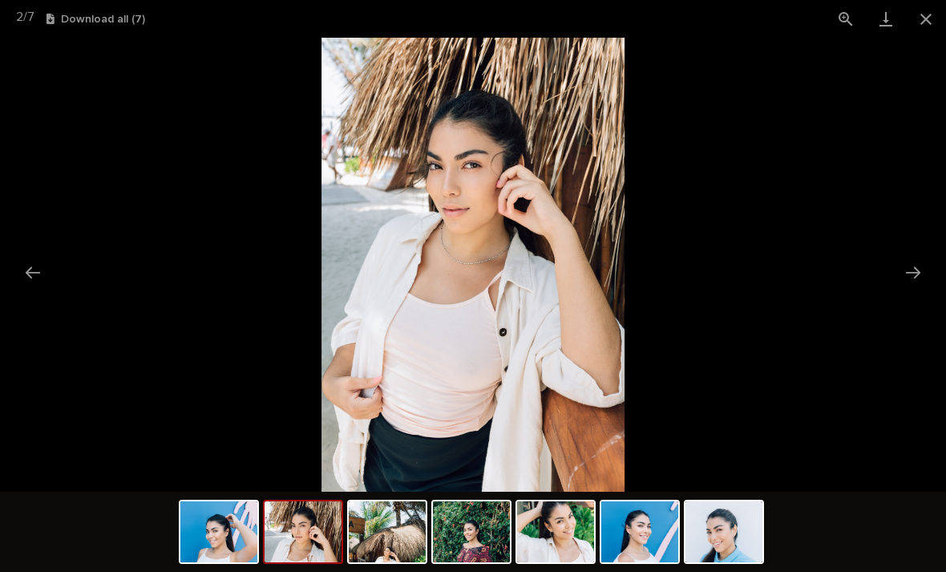
click at [923, 24] on button "Close gallery" at bounding box center [926, 19] width 40 height 38
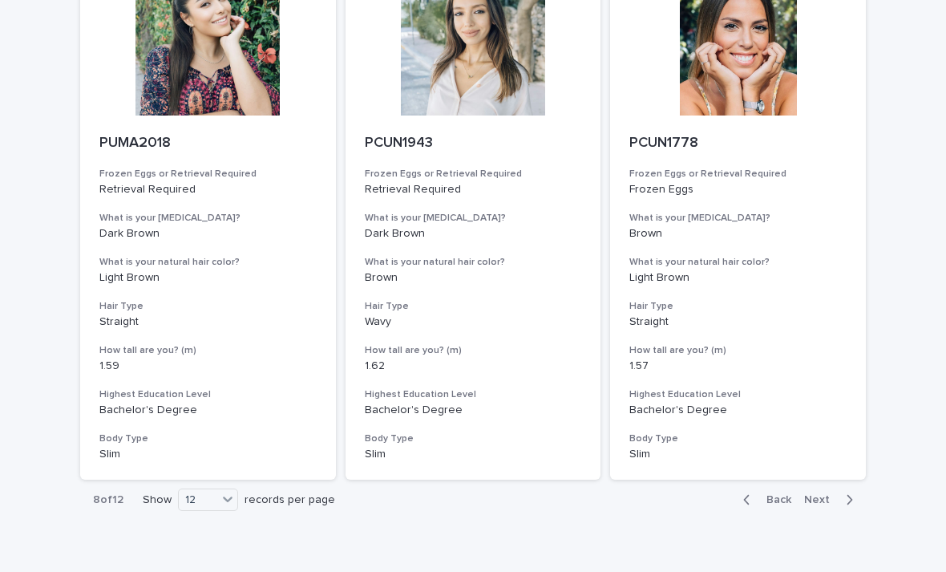
scroll to position [1782, 0]
click at [827, 495] on span "Next" at bounding box center [821, 500] width 35 height 11
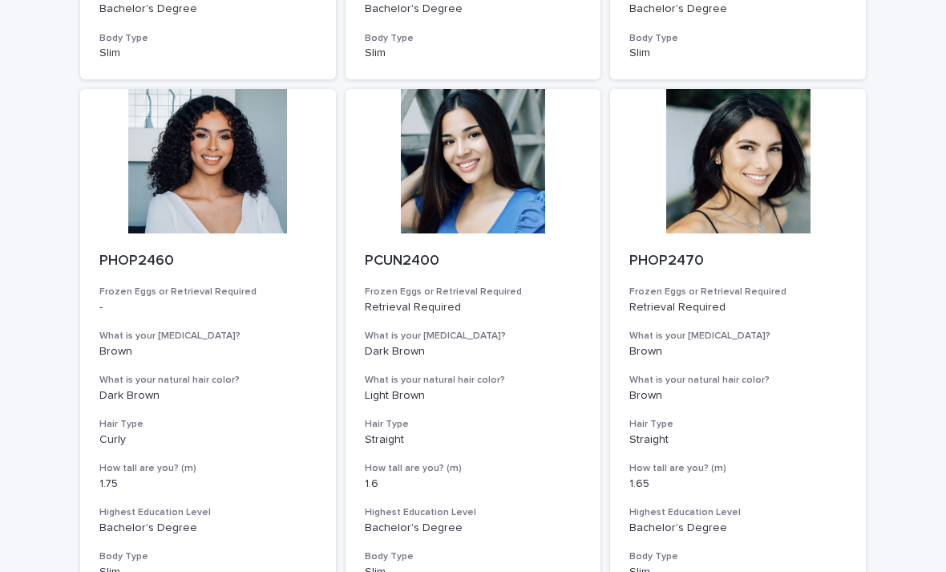
scroll to position [1665, 0]
click at [769, 189] on div at bounding box center [738, 161] width 256 height 144
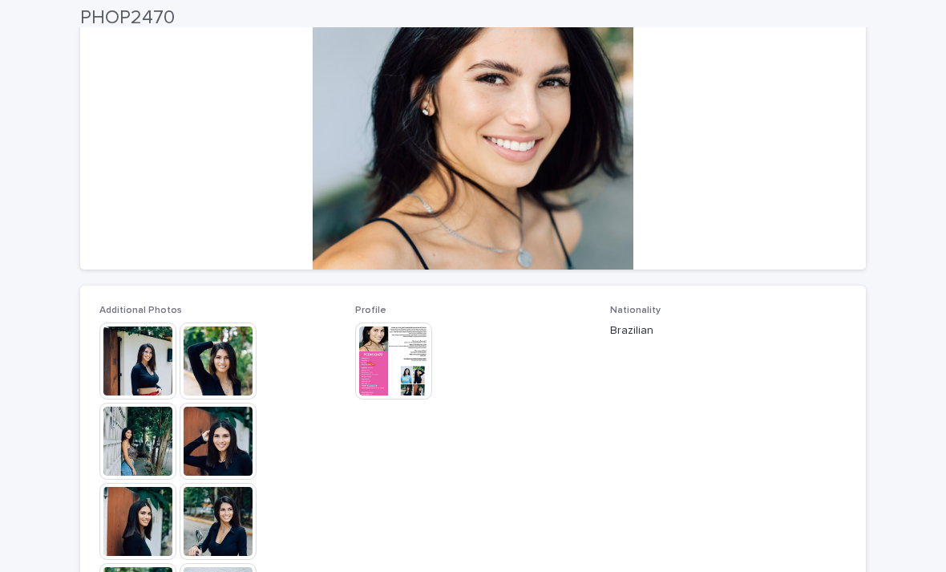
scroll to position [197, 0]
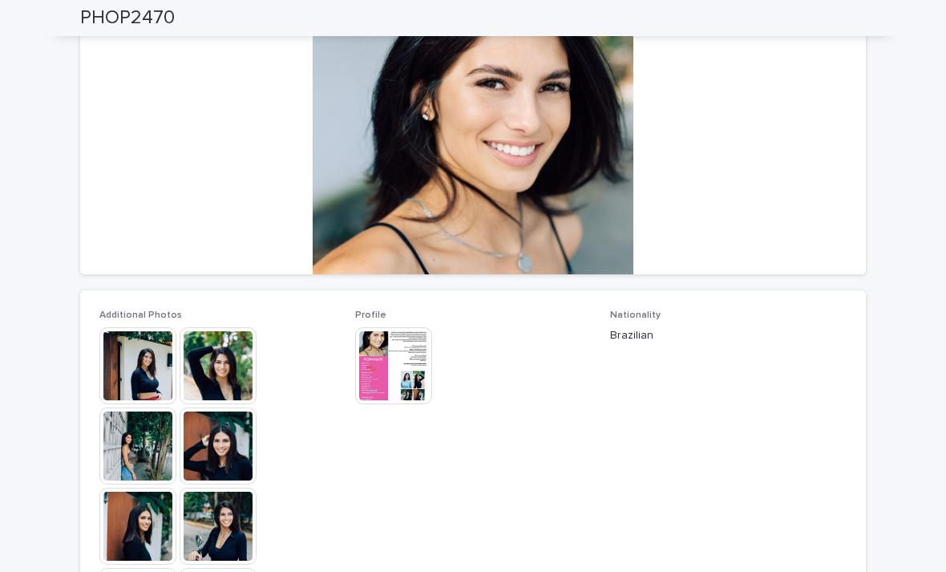
click at [391, 381] on img at bounding box center [393, 365] width 77 height 77
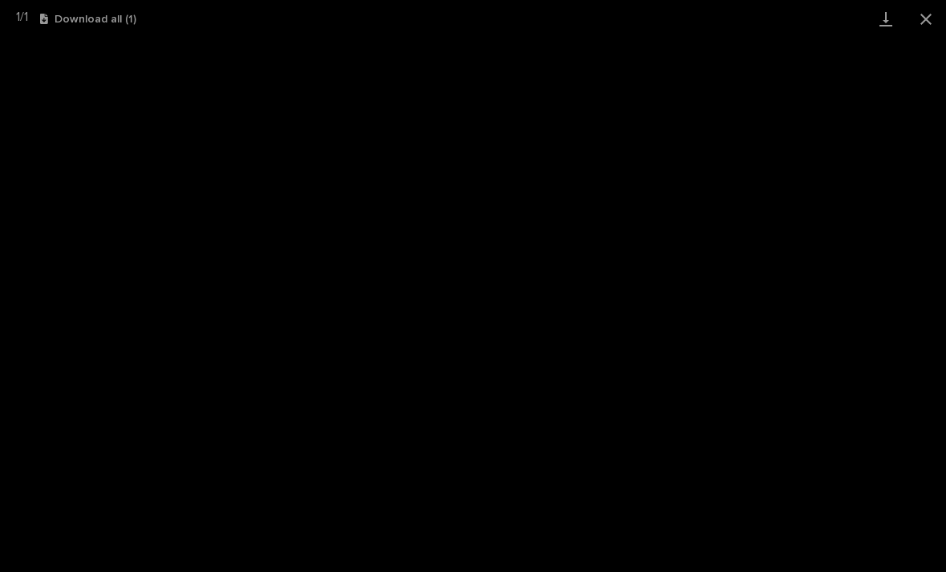
click at [921, 19] on button "Close gallery" at bounding box center [926, 19] width 40 height 38
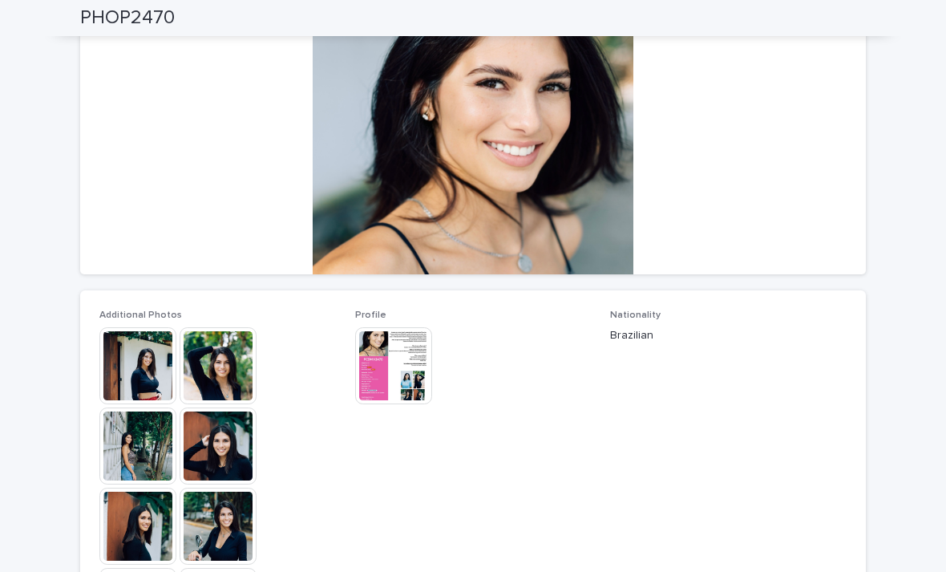
click at [136, 370] on img at bounding box center [137, 365] width 77 height 77
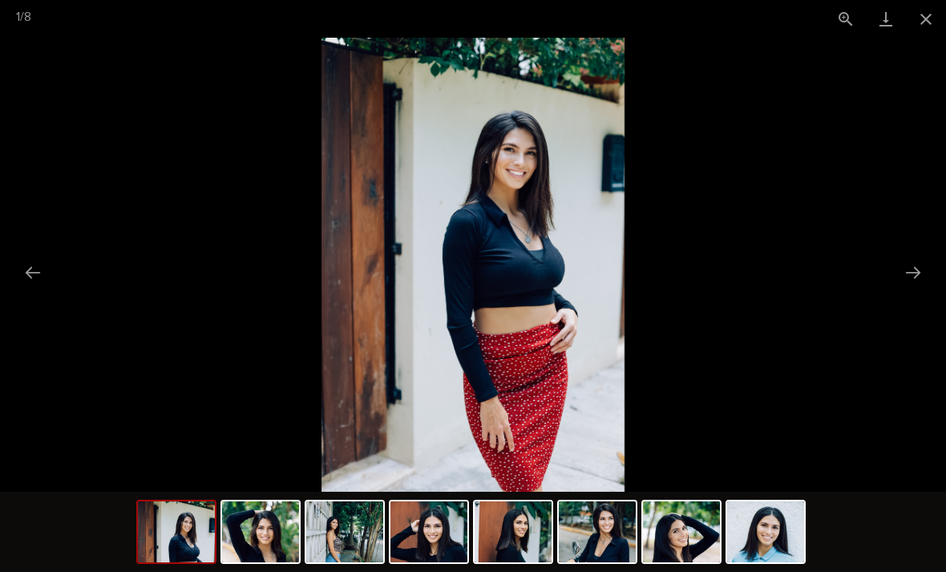
click at [921, 274] on button "Next slide" at bounding box center [913, 272] width 34 height 31
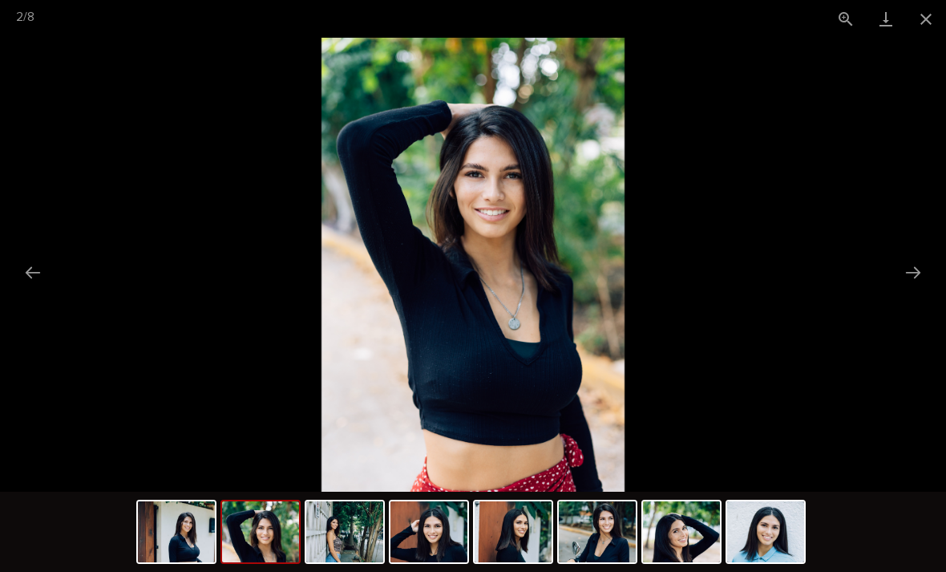
click at [916, 270] on button "Next slide" at bounding box center [913, 272] width 34 height 31
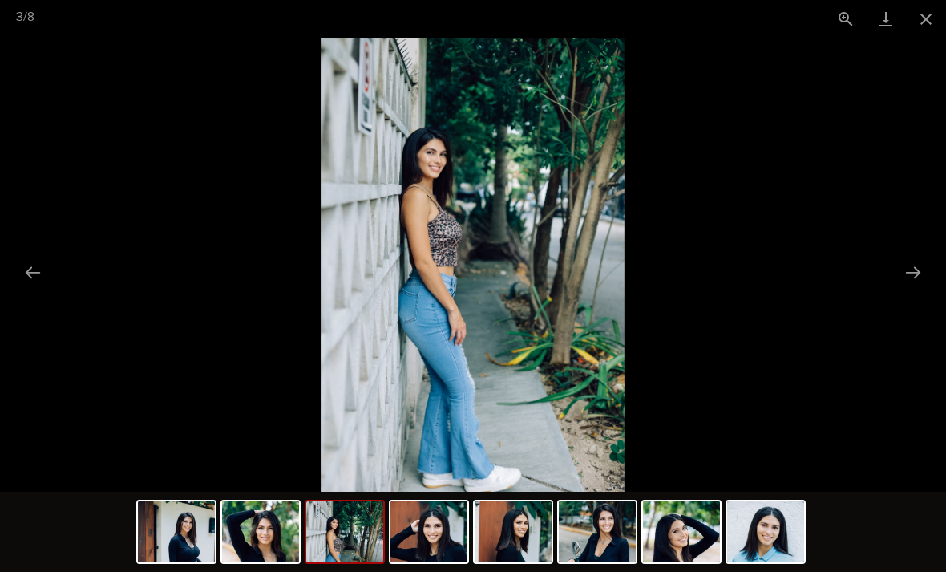
click at [917, 265] on button "Next slide" at bounding box center [913, 272] width 34 height 31
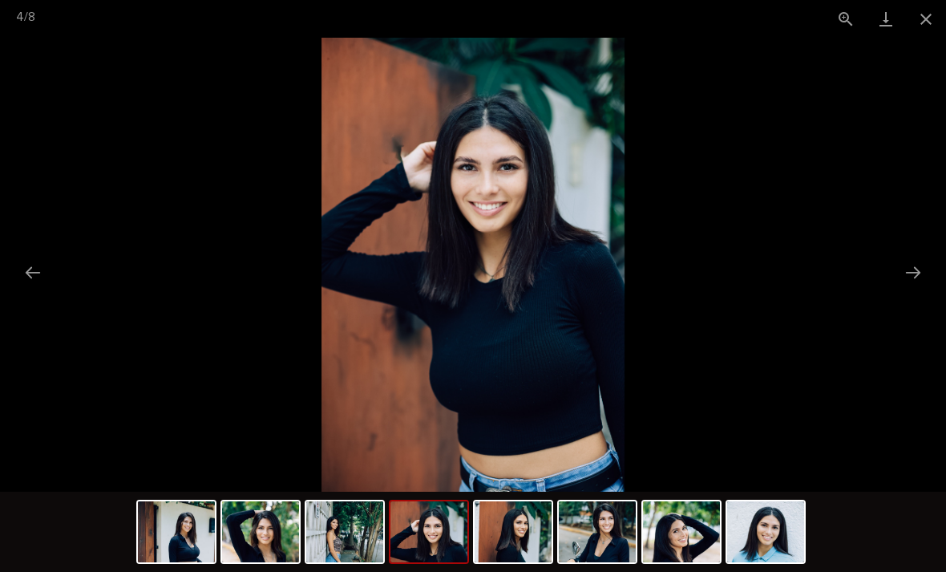
click at [910, 279] on button "Next slide" at bounding box center [913, 272] width 34 height 31
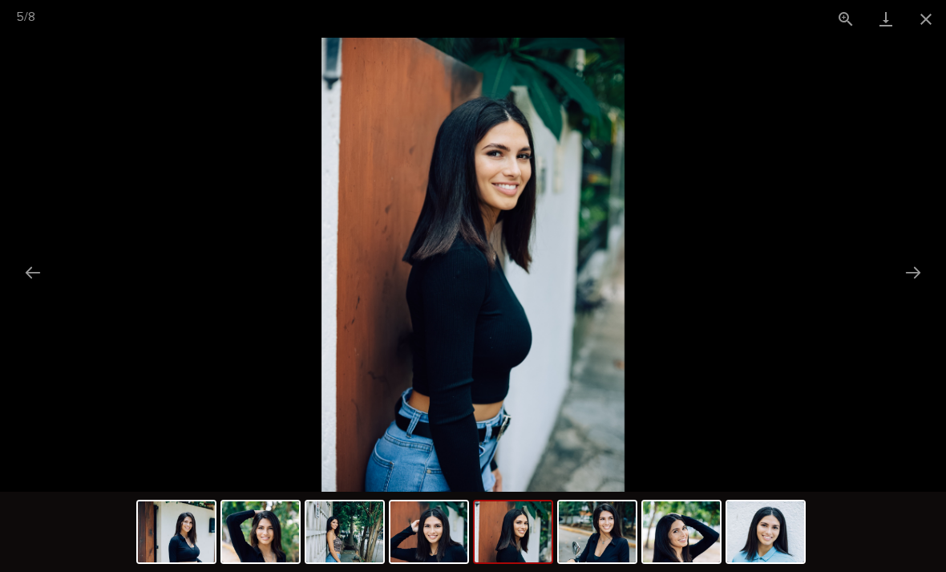
click at [913, 275] on button "Next slide" at bounding box center [913, 272] width 34 height 31
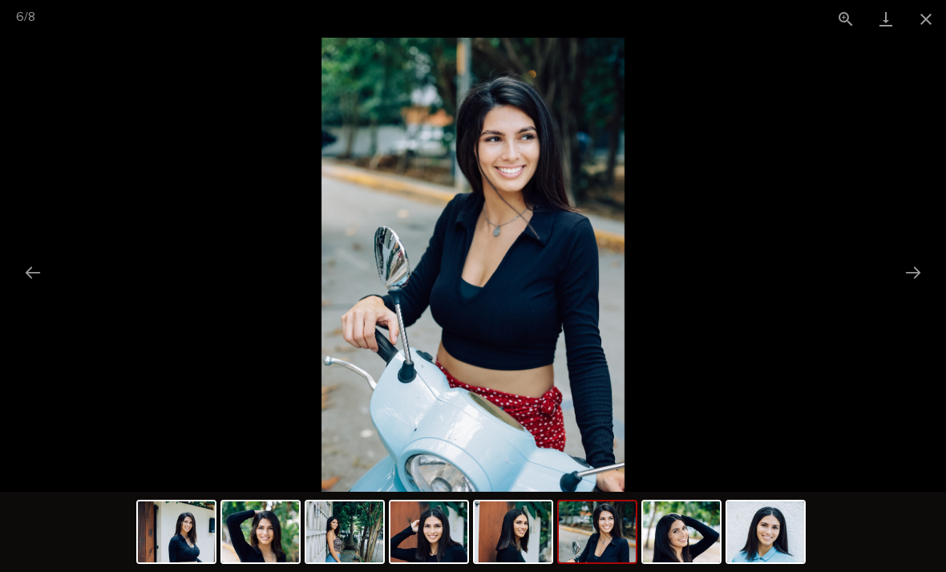
click at [914, 268] on button "Next slide" at bounding box center [913, 272] width 34 height 31
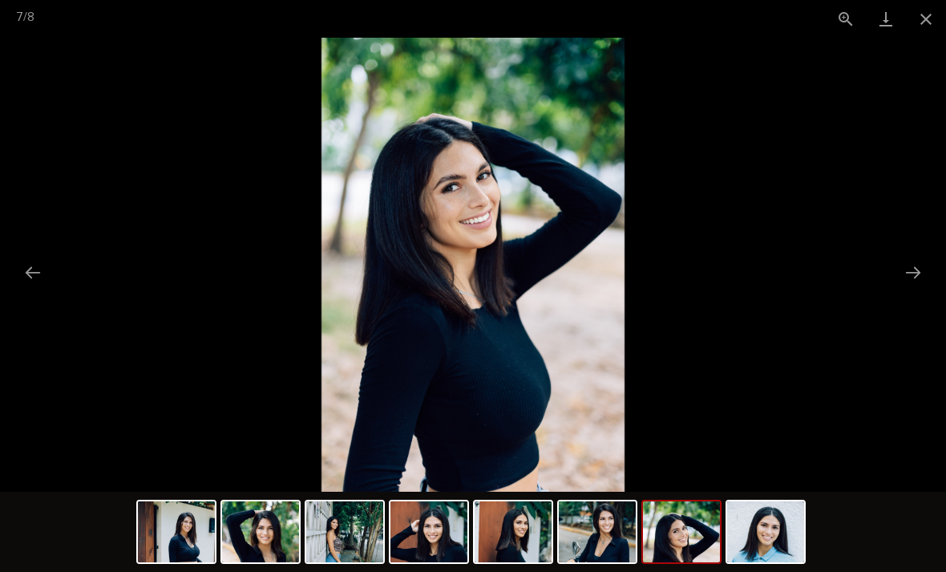
click at [907, 262] on button "Next slide" at bounding box center [913, 272] width 34 height 31
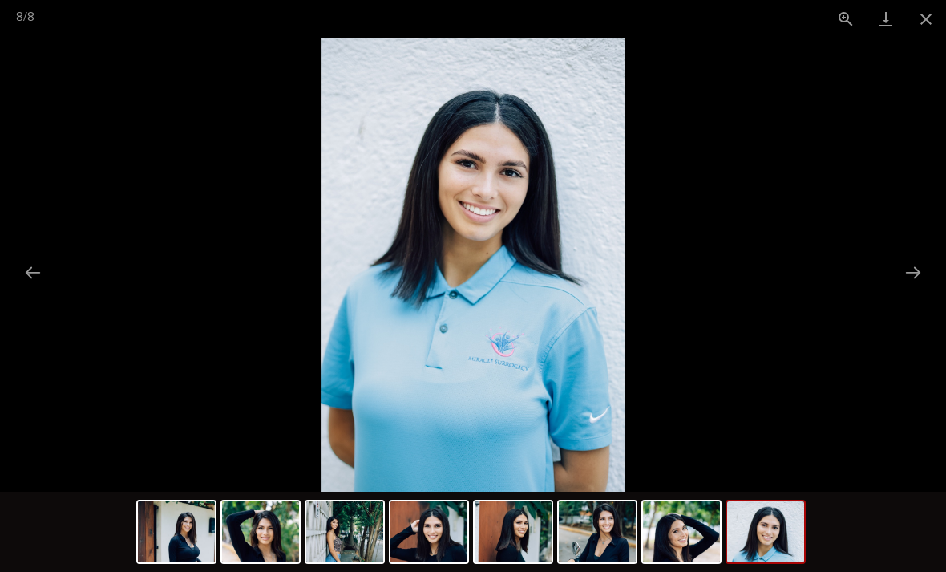
click at [912, 276] on button "Next slide" at bounding box center [913, 272] width 34 height 31
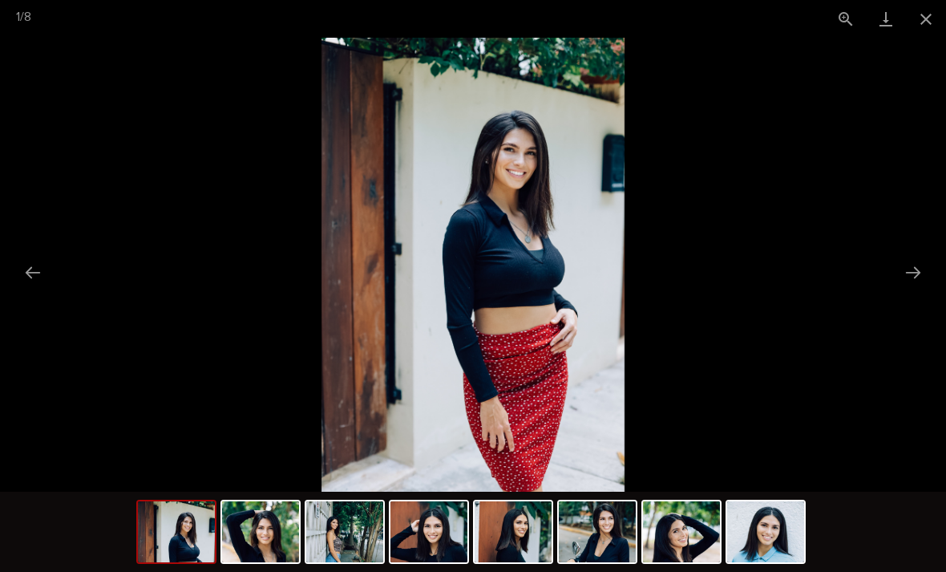
click at [924, 19] on button "Close gallery" at bounding box center [926, 19] width 40 height 38
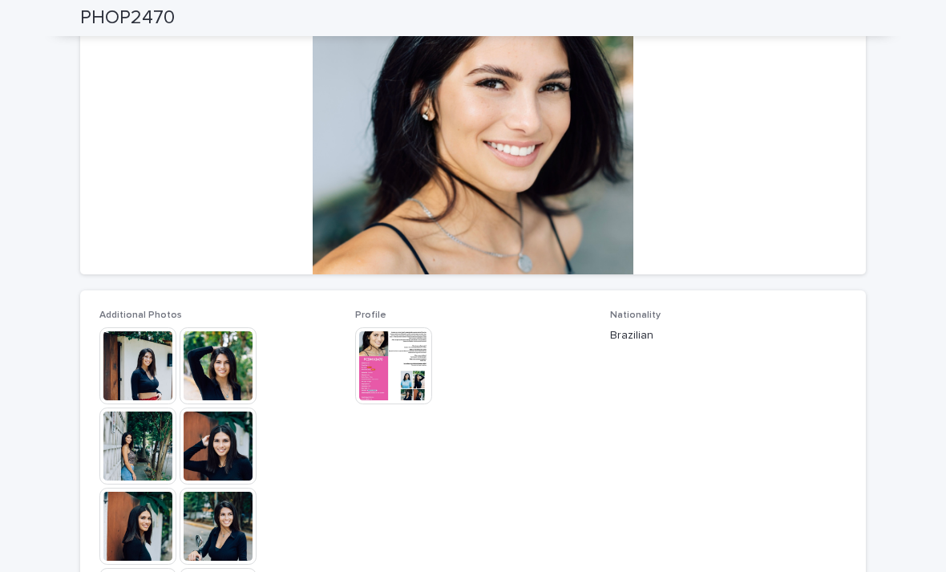
click at [395, 374] on img at bounding box center [393, 365] width 77 height 77
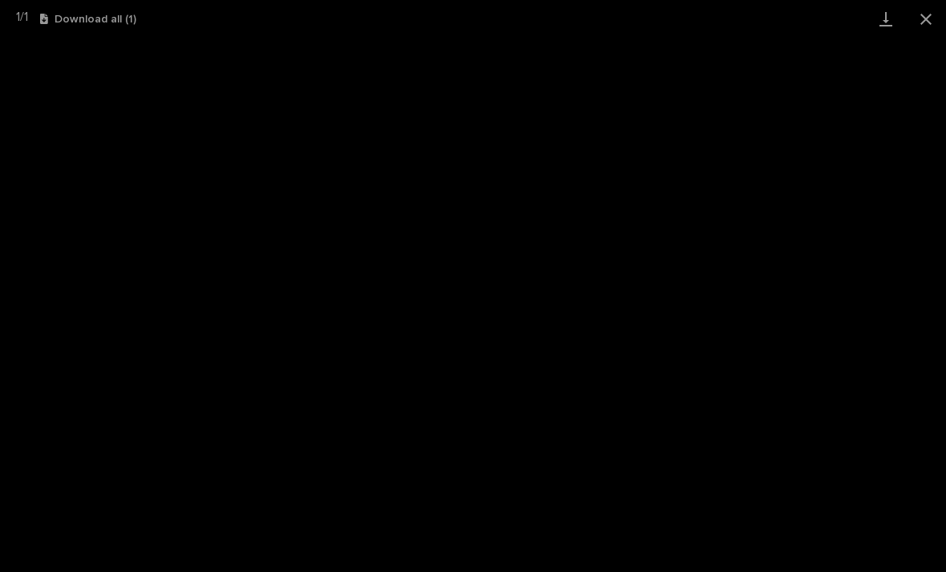
click at [891, 16] on link "Download" at bounding box center [886, 19] width 40 height 38
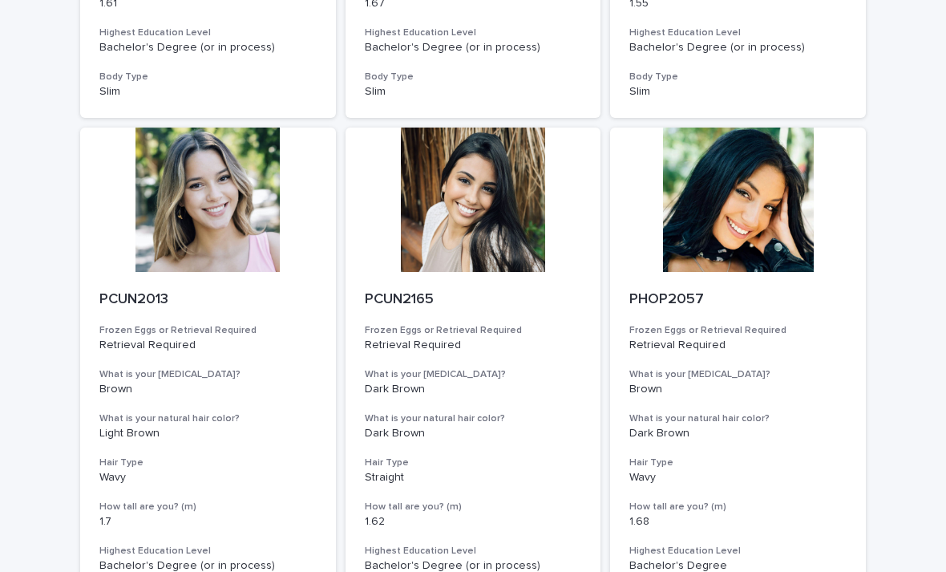
scroll to position [590, 0]
click at [241, 246] on div at bounding box center [208, 199] width 256 height 144
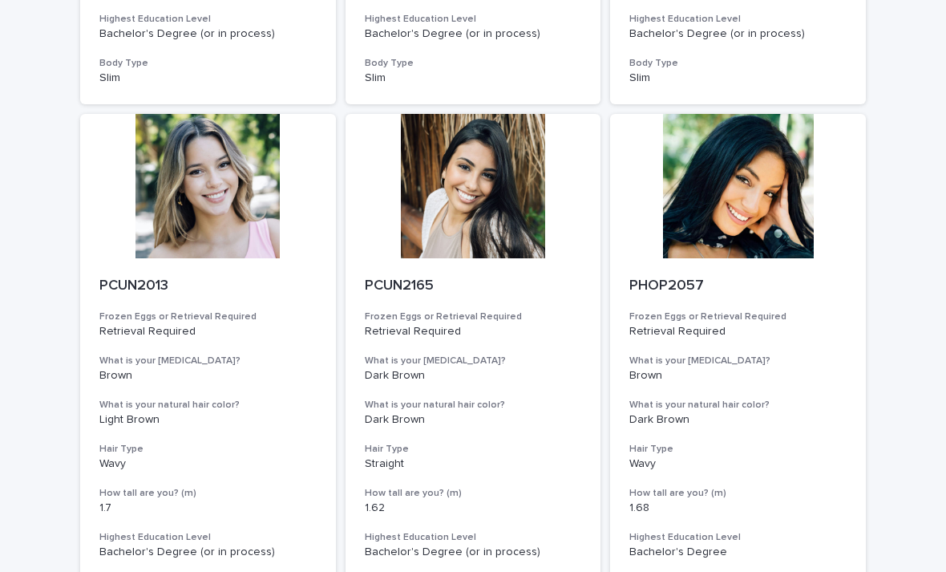
scroll to position [604, 0]
click at [233, 220] on div at bounding box center [208, 186] width 256 height 144
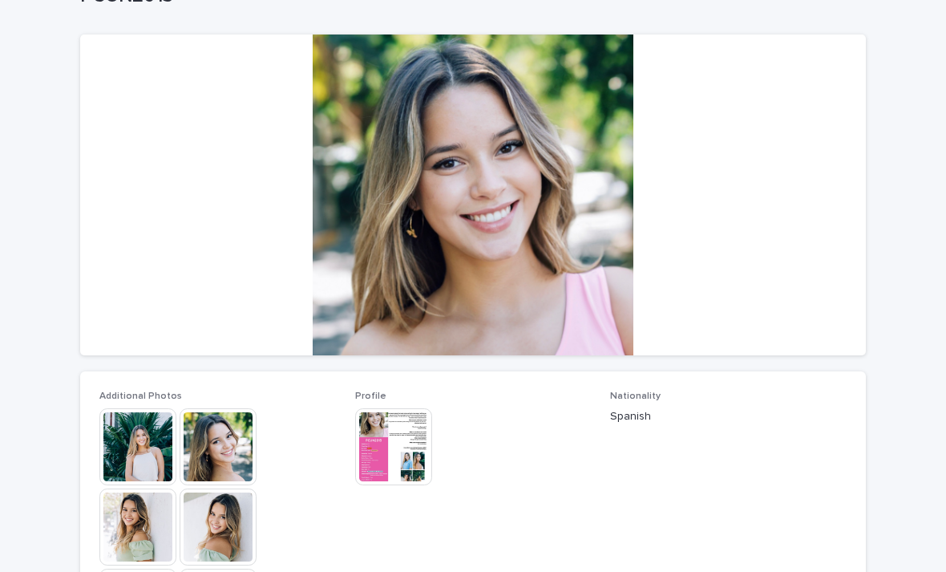
scroll to position [116, 0]
click at [139, 430] on img at bounding box center [137, 446] width 77 height 77
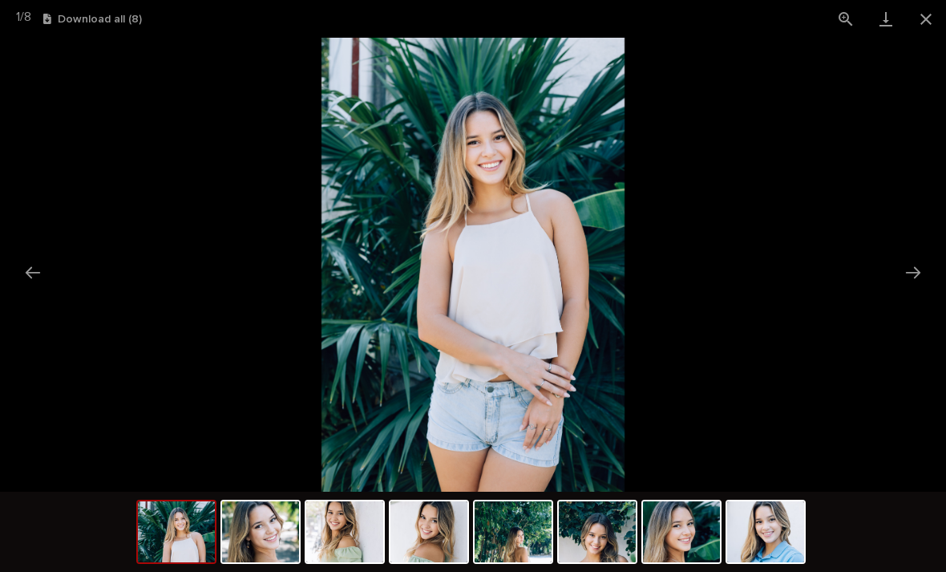
click at [909, 271] on button "Next slide" at bounding box center [913, 272] width 34 height 31
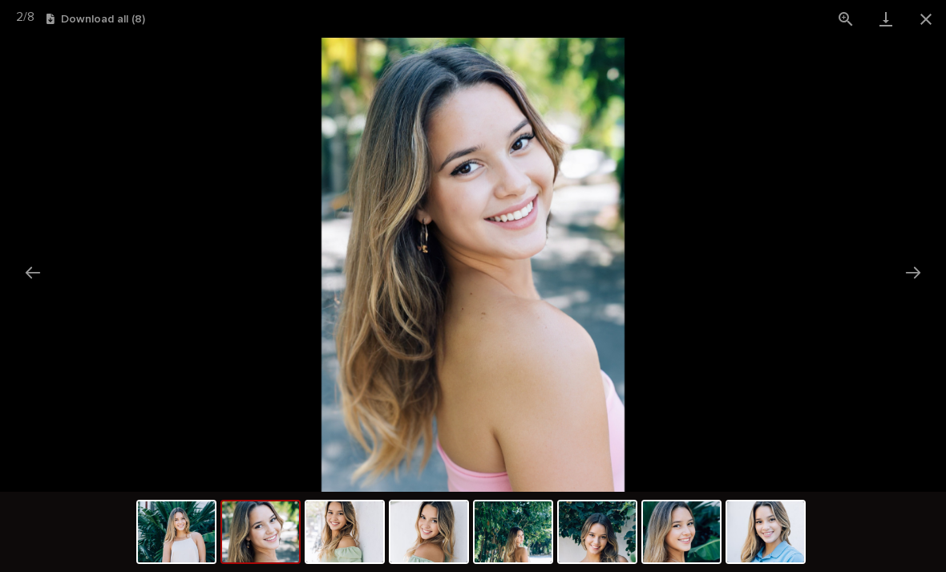
click at [908, 273] on button "Next slide" at bounding box center [913, 272] width 34 height 31
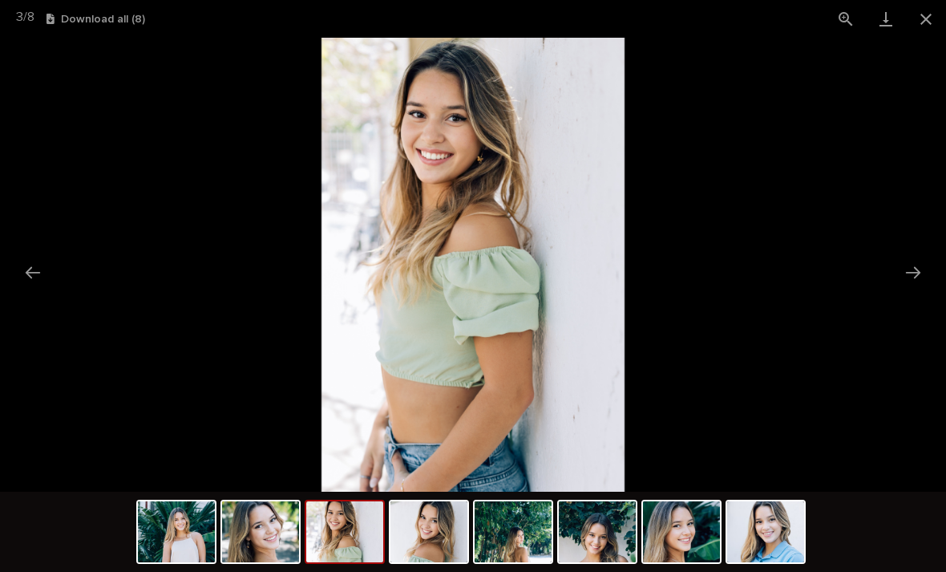
click at [909, 271] on button "Next slide" at bounding box center [913, 272] width 34 height 31
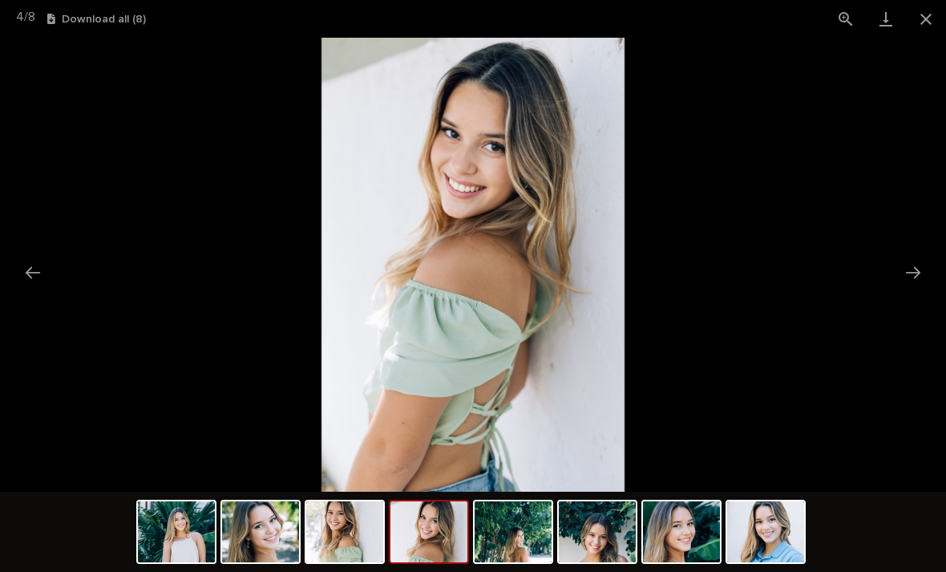
click at [912, 273] on button "Next slide" at bounding box center [913, 272] width 34 height 31
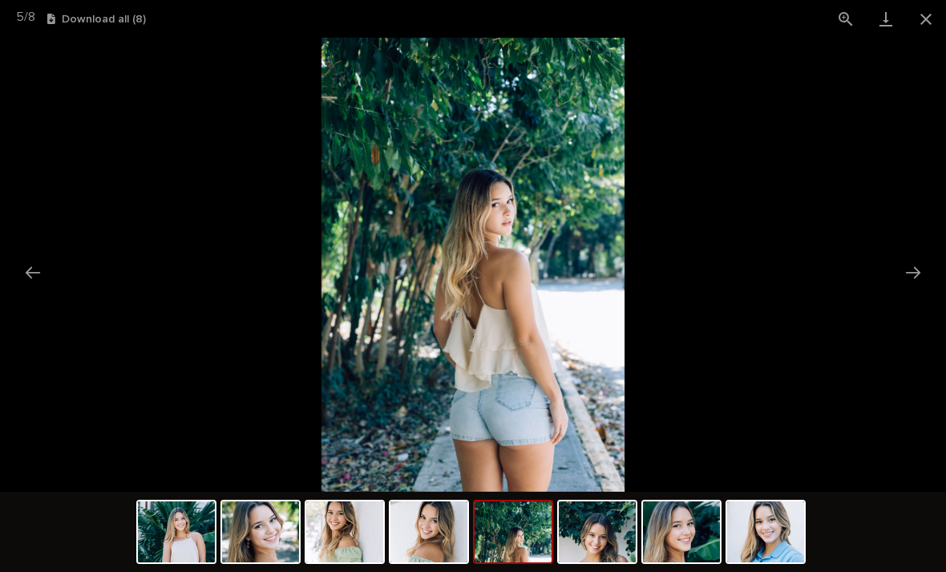
click at [908, 273] on button "Next slide" at bounding box center [913, 272] width 34 height 31
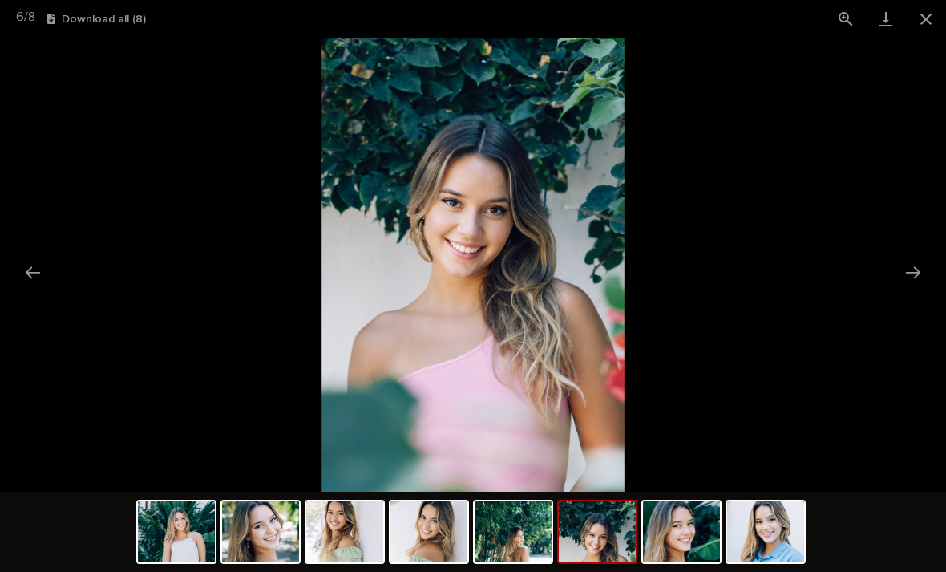
click at [916, 273] on button "Next slide" at bounding box center [913, 272] width 34 height 31
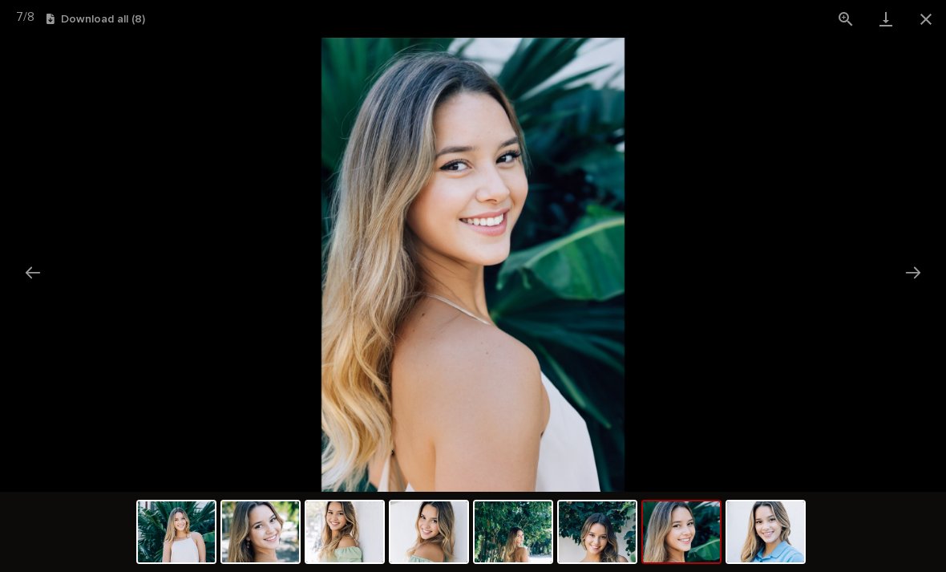
click at [911, 273] on button "Next slide" at bounding box center [913, 272] width 34 height 31
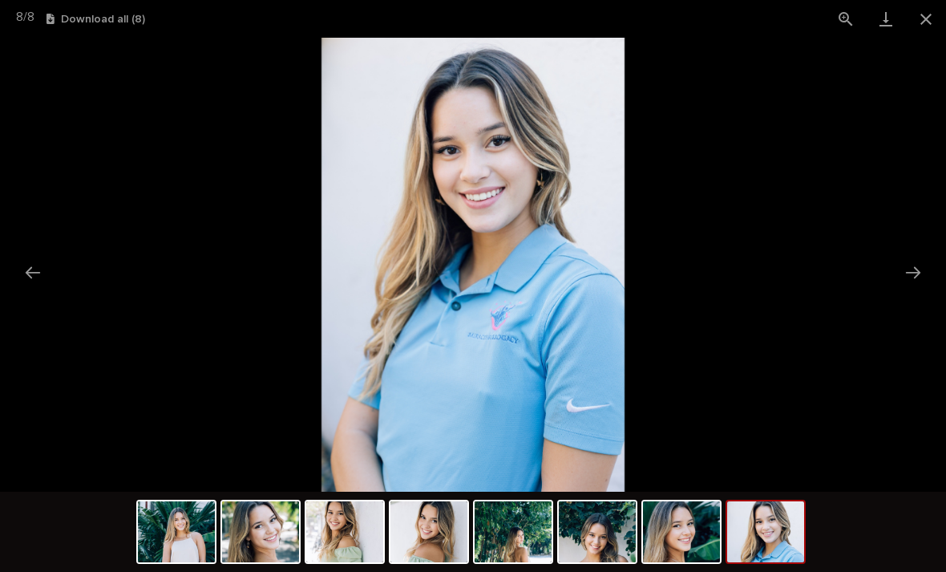
click at [910, 273] on button "Next slide" at bounding box center [913, 272] width 34 height 31
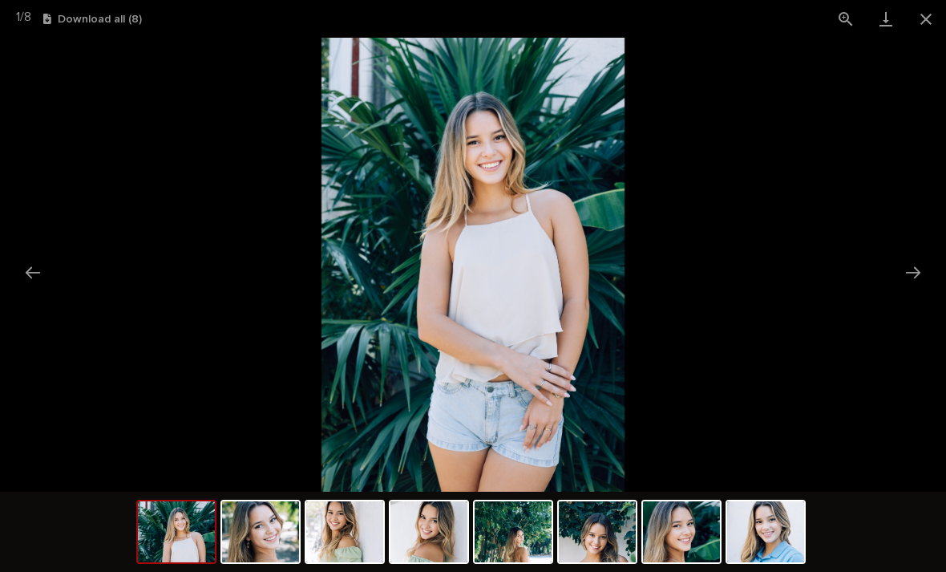
click at [905, 274] on button "Next slide" at bounding box center [913, 272] width 34 height 31
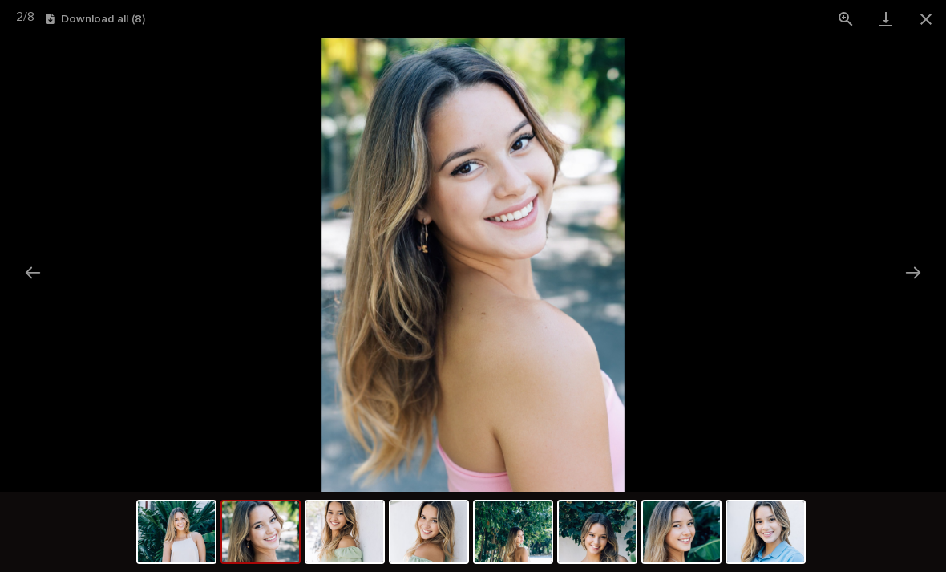
click at [937, 25] on button "Close gallery" at bounding box center [926, 19] width 40 height 38
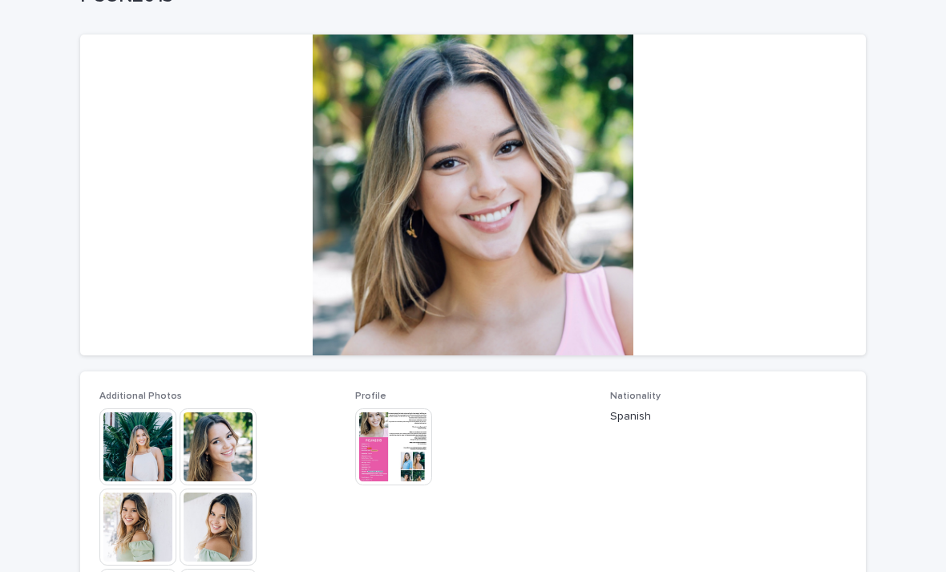
click at [415, 448] on img at bounding box center [393, 446] width 77 height 77
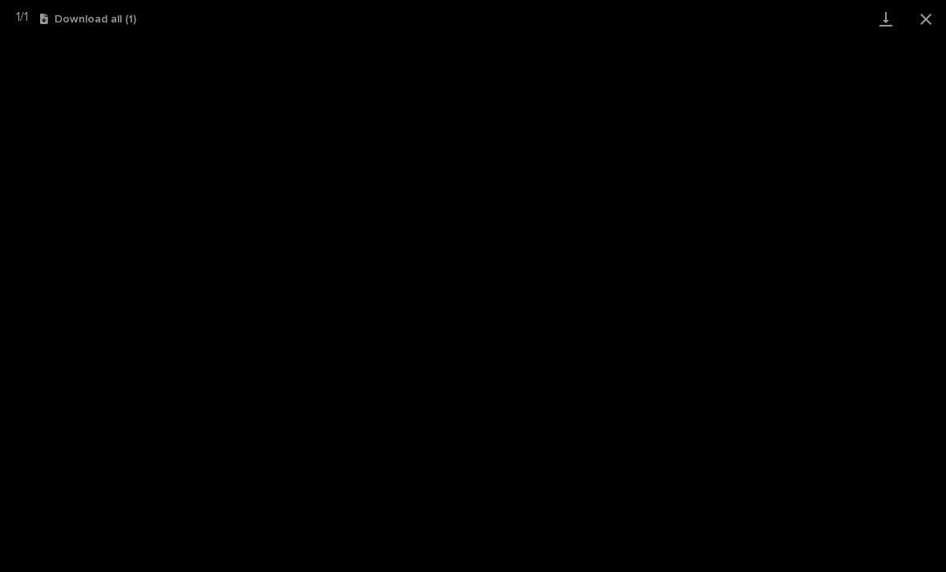
click at [870, 24] on link "Download" at bounding box center [886, 19] width 40 height 38
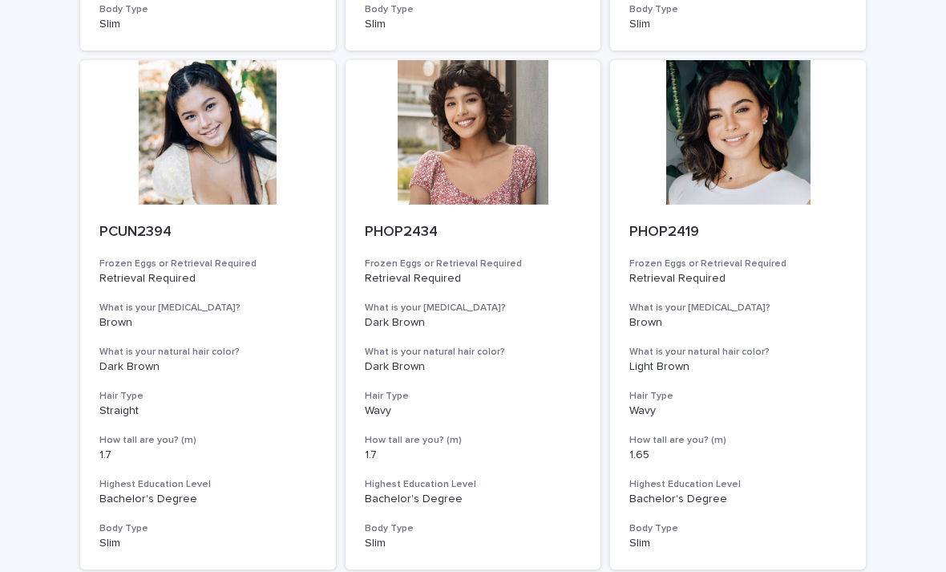
scroll to position [1175, 0]
click at [769, 168] on div at bounding box center [738, 132] width 256 height 144
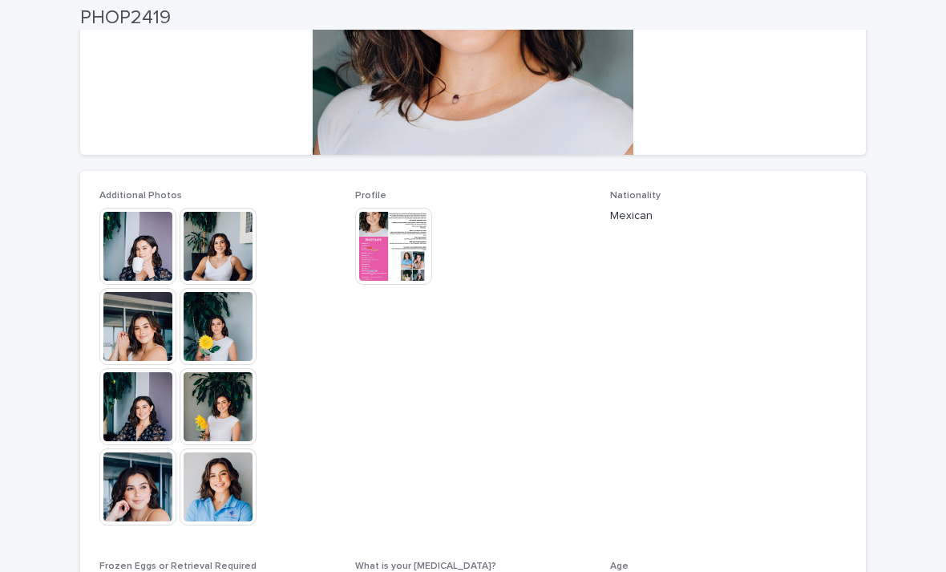
scroll to position [314, 0]
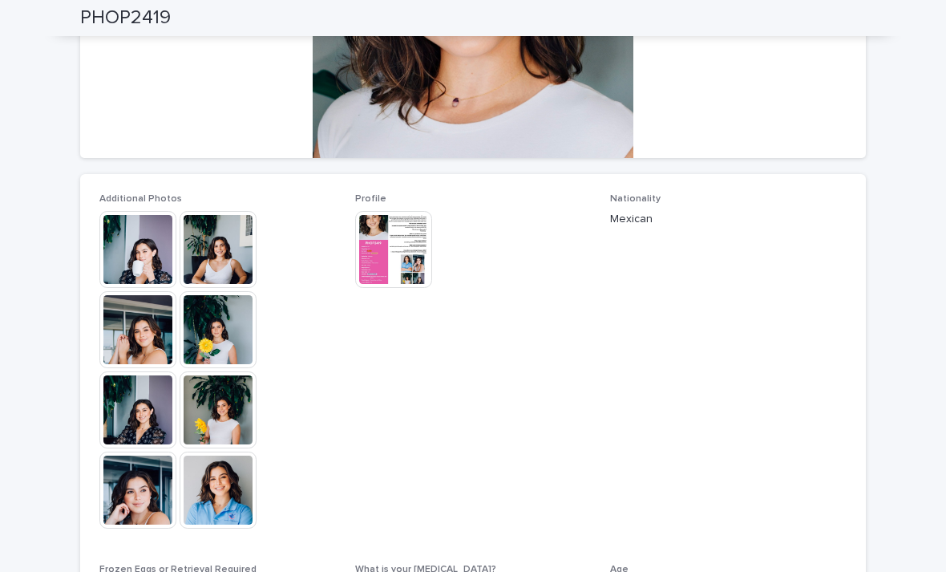
click at [138, 250] on img at bounding box center [137, 249] width 77 height 77
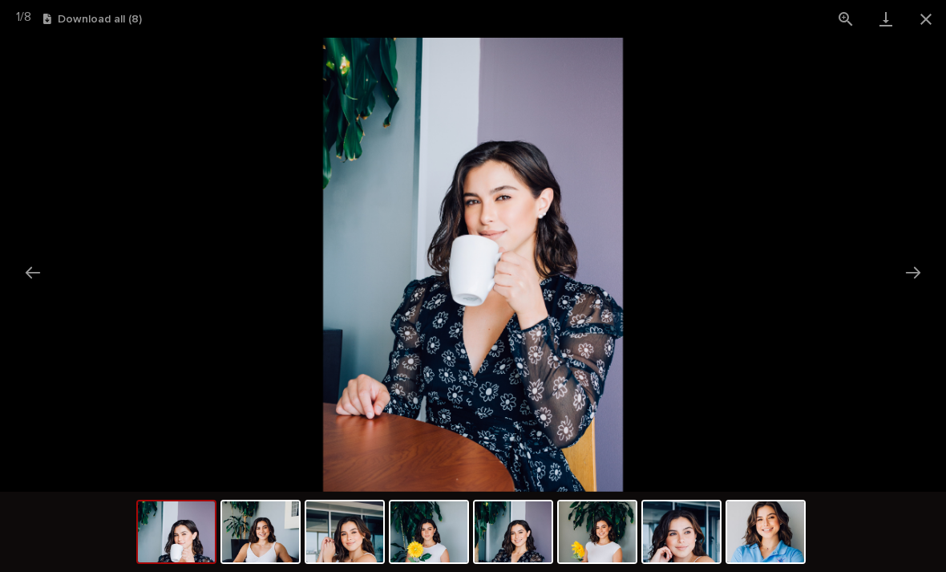
click at [920, 278] on button "Next slide" at bounding box center [913, 272] width 34 height 31
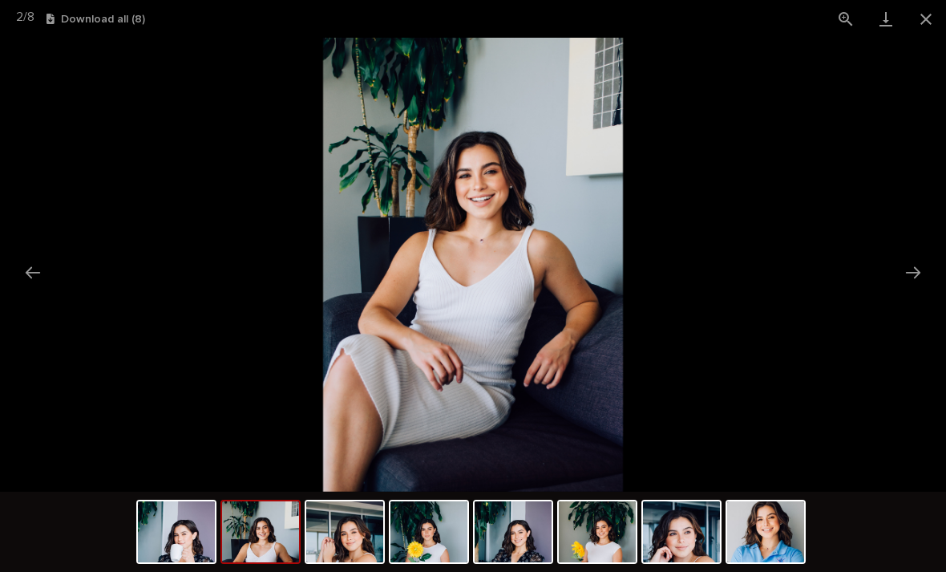
click at [908, 281] on button "Next slide" at bounding box center [913, 272] width 34 height 31
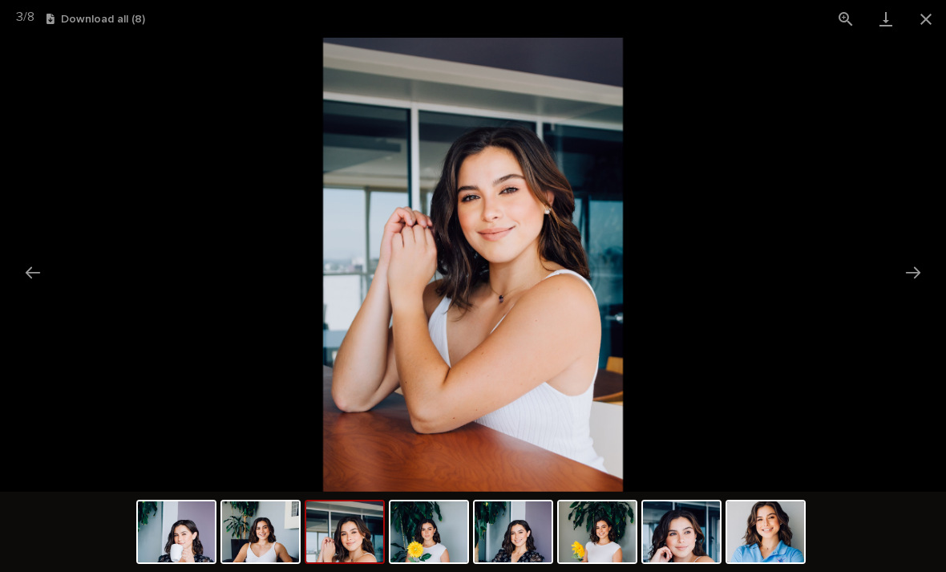
click at [903, 276] on button "Next slide" at bounding box center [913, 272] width 34 height 31
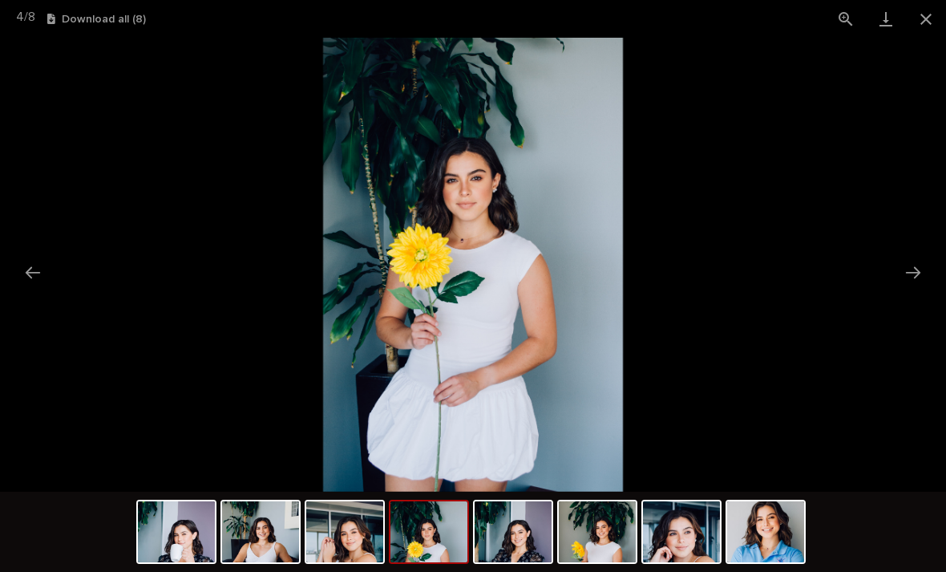
click at [907, 274] on button "Next slide" at bounding box center [913, 272] width 34 height 31
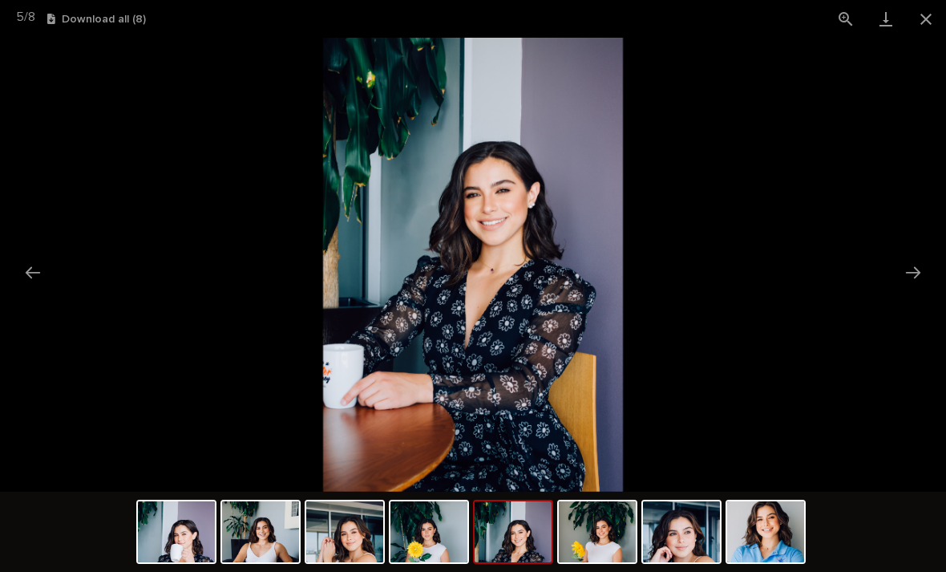
click at [896, 277] on button "Next slide" at bounding box center [913, 272] width 34 height 31
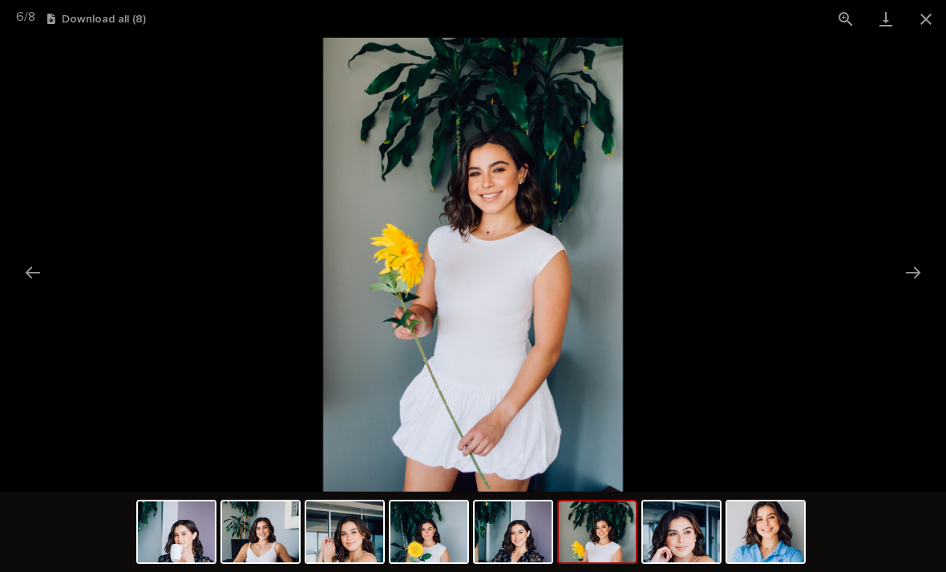
click at [912, 277] on button "Next slide" at bounding box center [913, 272] width 34 height 31
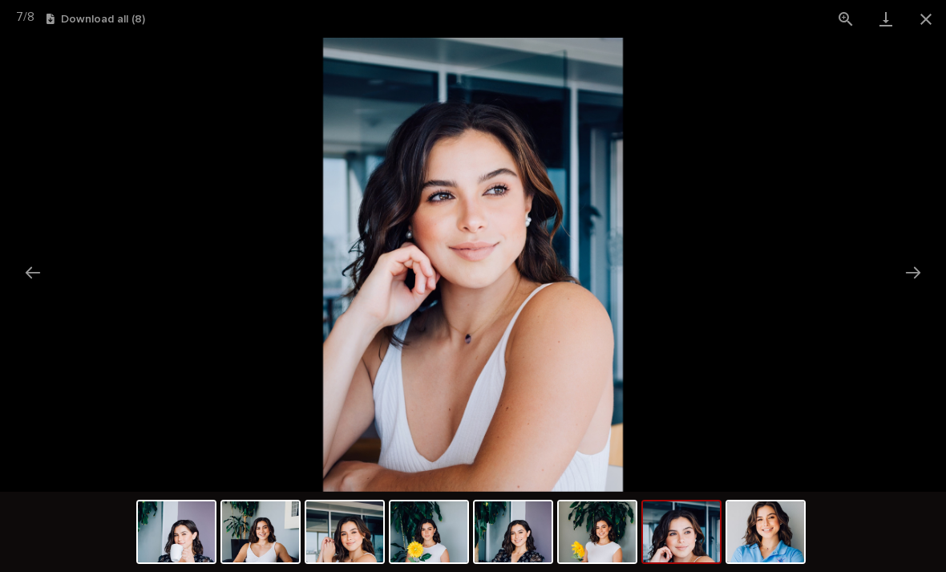
click at [906, 272] on button "Next slide" at bounding box center [913, 272] width 34 height 31
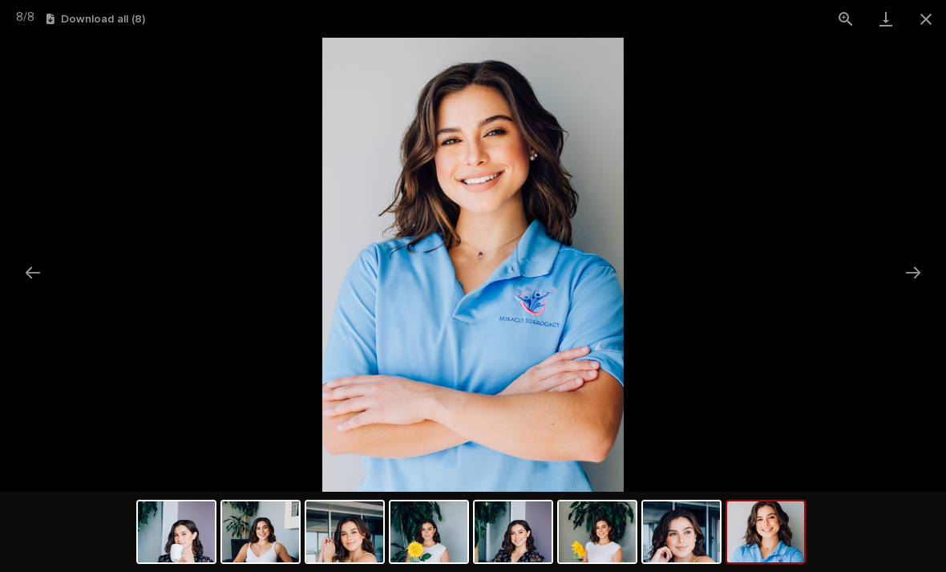
click at [915, 275] on button "Next slide" at bounding box center [913, 272] width 34 height 31
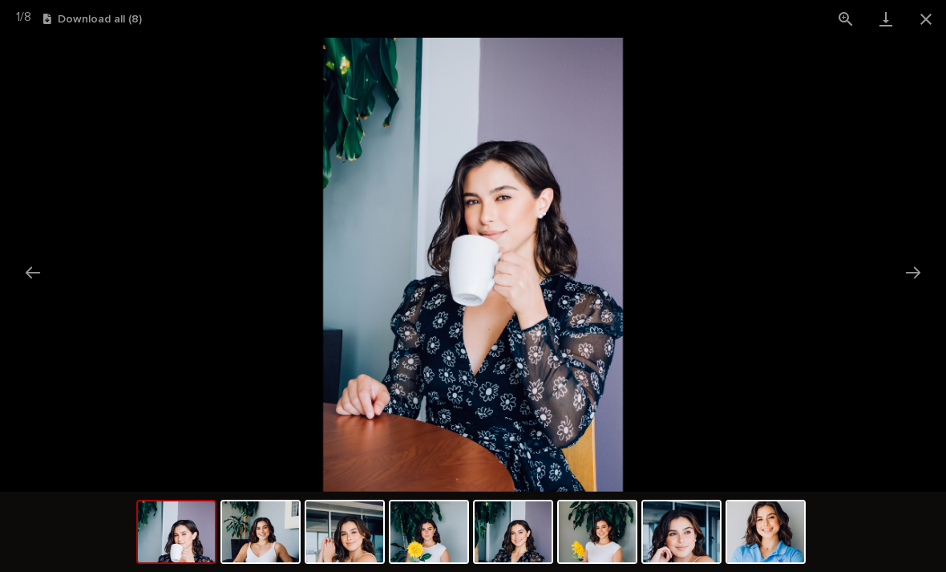
click at [925, 17] on button "Close gallery" at bounding box center [926, 19] width 40 height 38
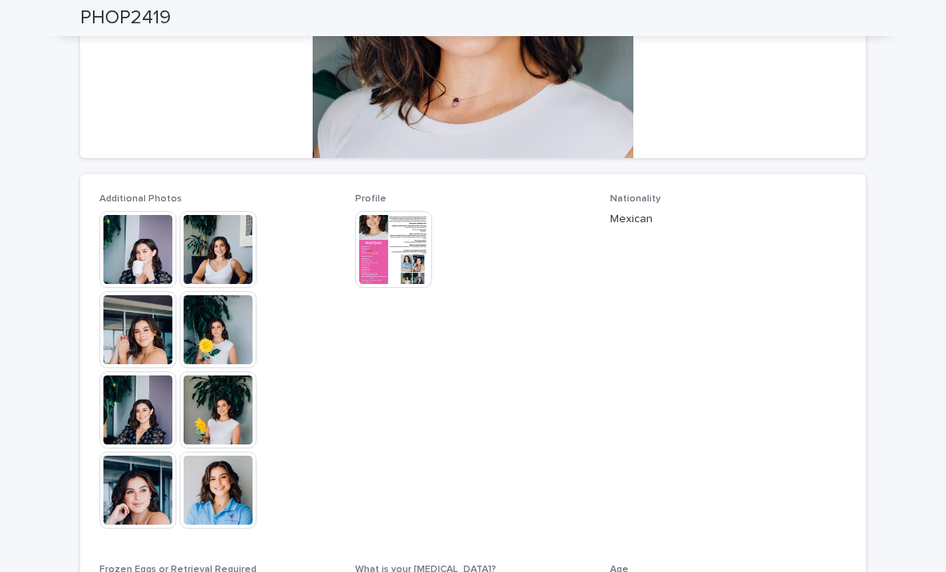
click at [399, 260] on img at bounding box center [393, 249] width 77 height 77
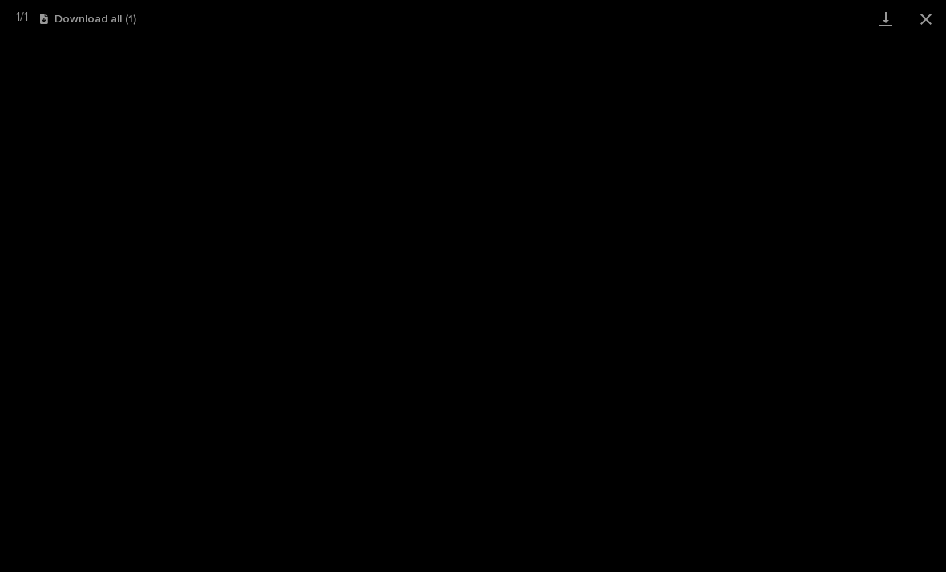
click at [891, 22] on link "Download" at bounding box center [886, 19] width 40 height 38
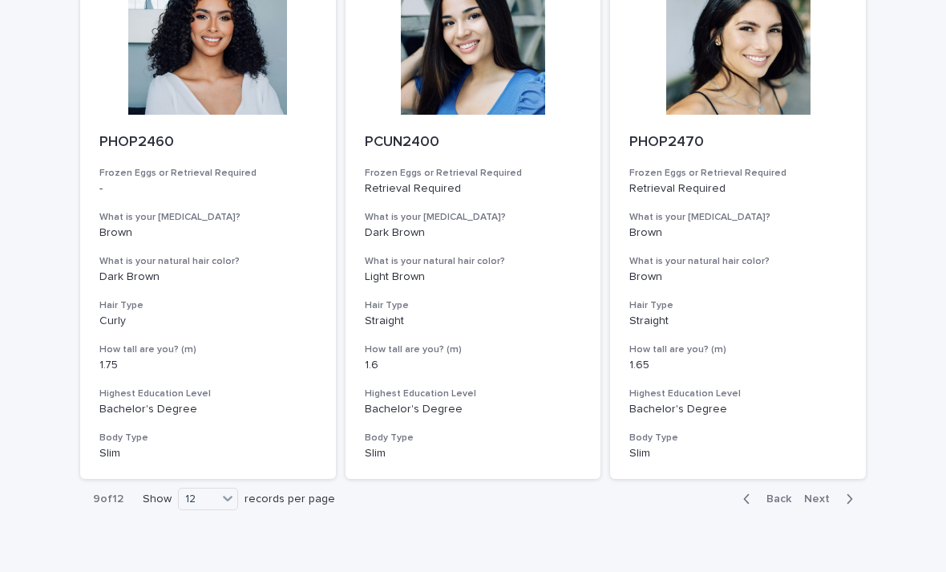
scroll to position [1782, 0]
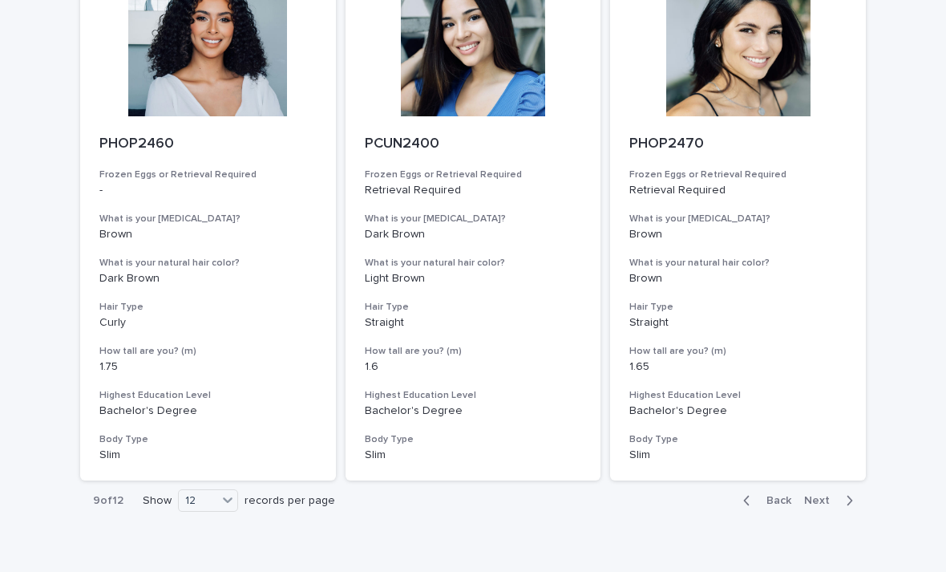
click at [819, 495] on span "Next" at bounding box center [821, 500] width 35 height 11
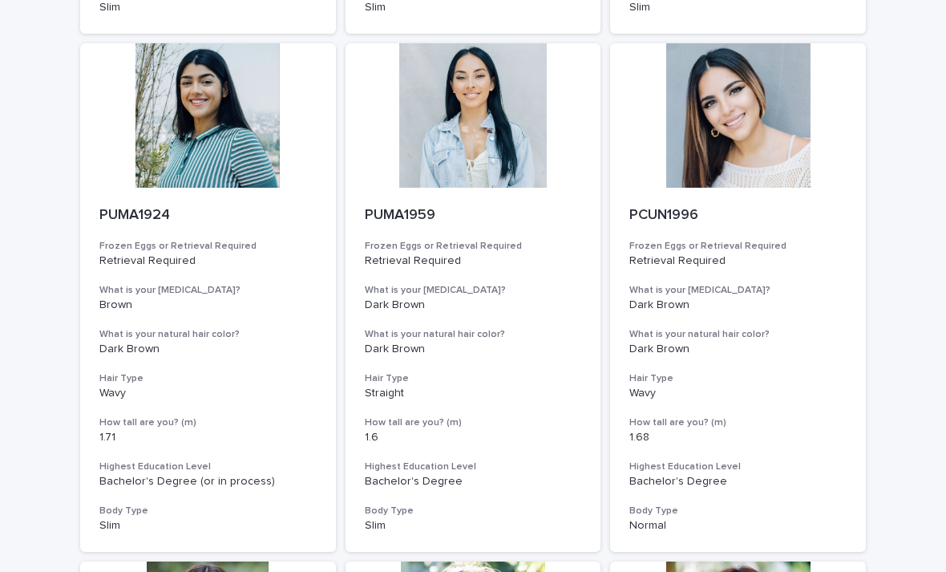
scroll to position [674, 0]
click at [748, 137] on div at bounding box center [738, 115] width 256 height 144
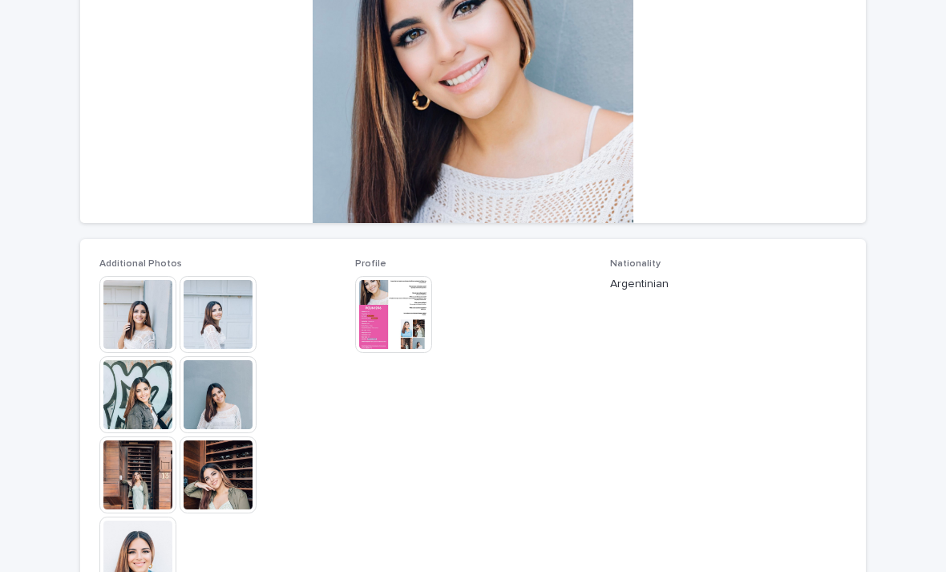
scroll to position [248, 0]
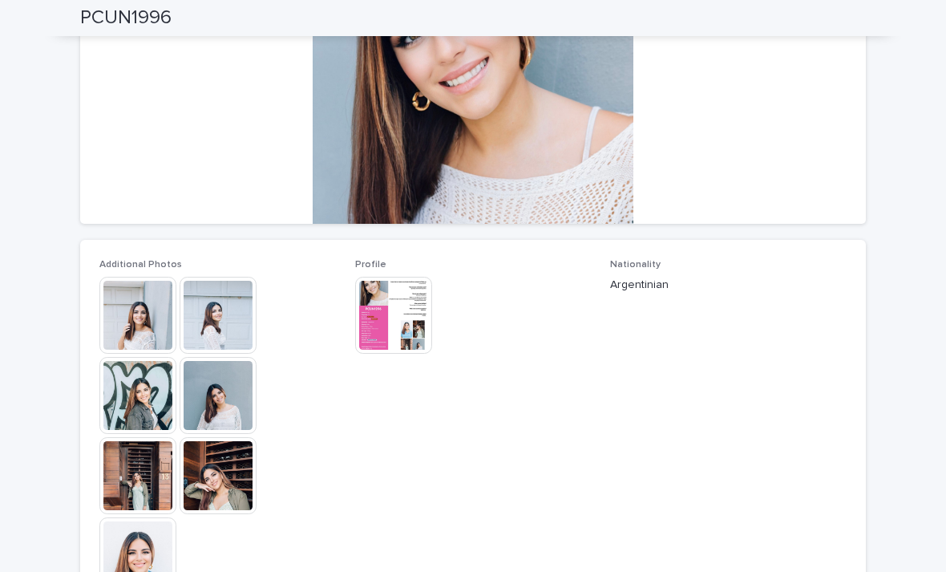
click at [139, 312] on img at bounding box center [137, 315] width 77 height 77
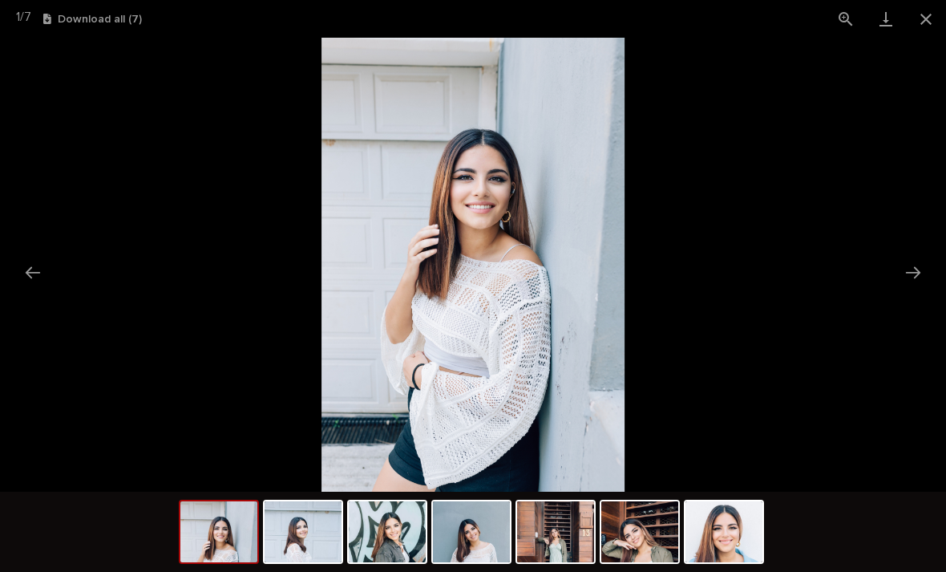
click at [912, 276] on button "Next slide" at bounding box center [913, 272] width 34 height 31
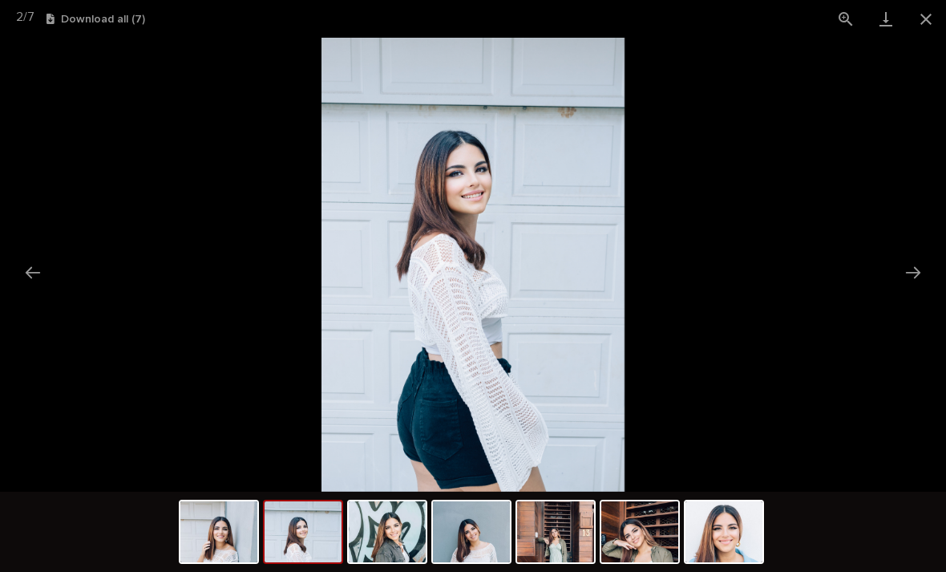
click at [900, 278] on button "Next slide" at bounding box center [913, 272] width 34 height 31
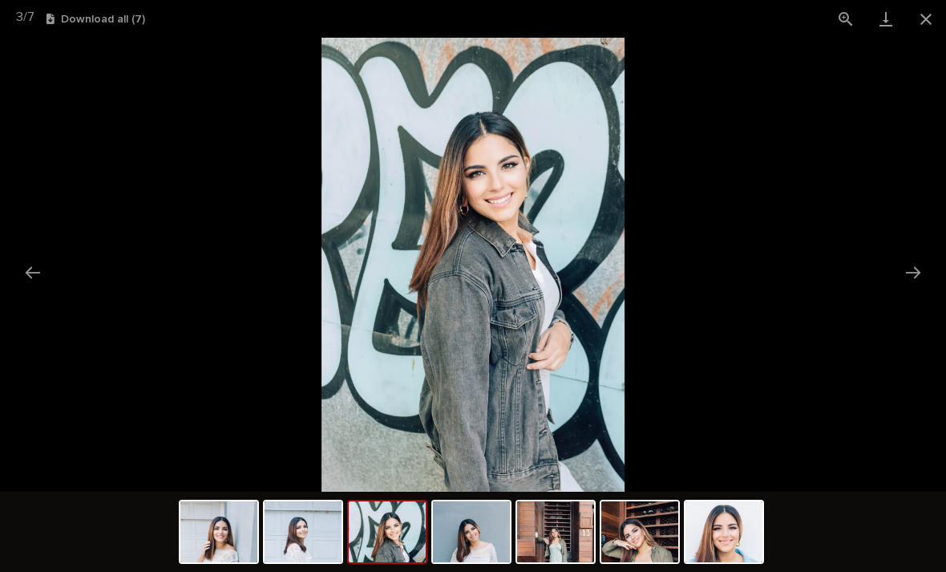
click at [914, 272] on button "Next slide" at bounding box center [913, 272] width 34 height 31
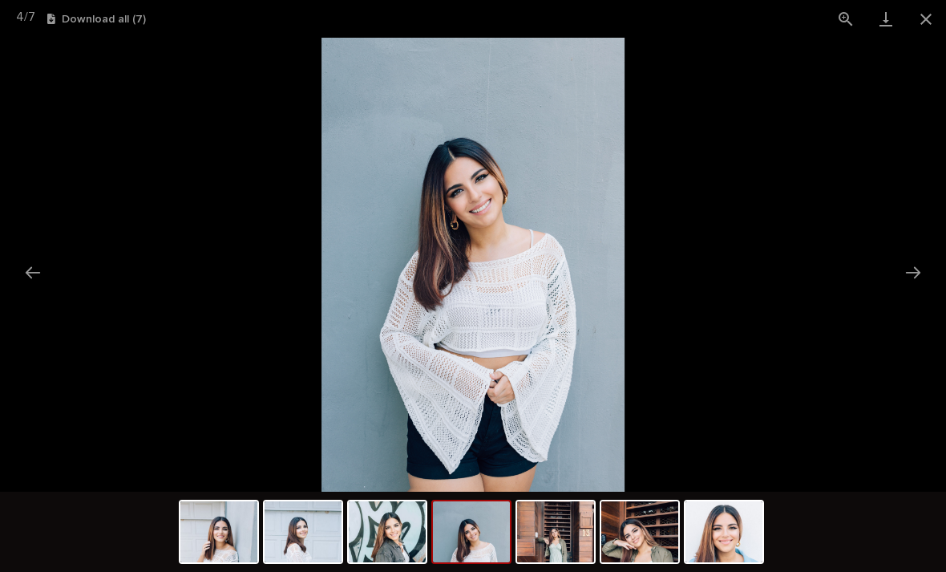
click at [913, 274] on button "Next slide" at bounding box center [913, 272] width 34 height 31
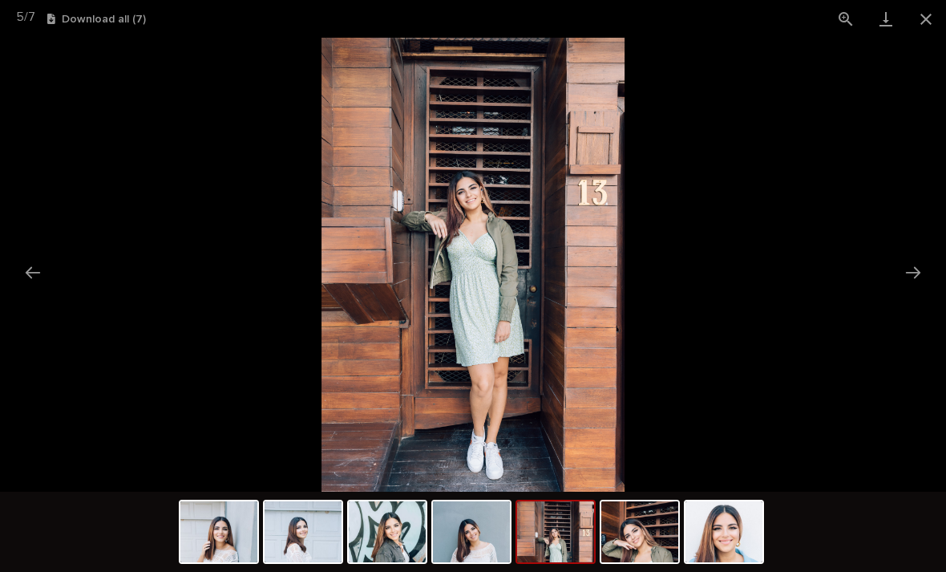
click at [913, 272] on button "Next slide" at bounding box center [913, 272] width 34 height 31
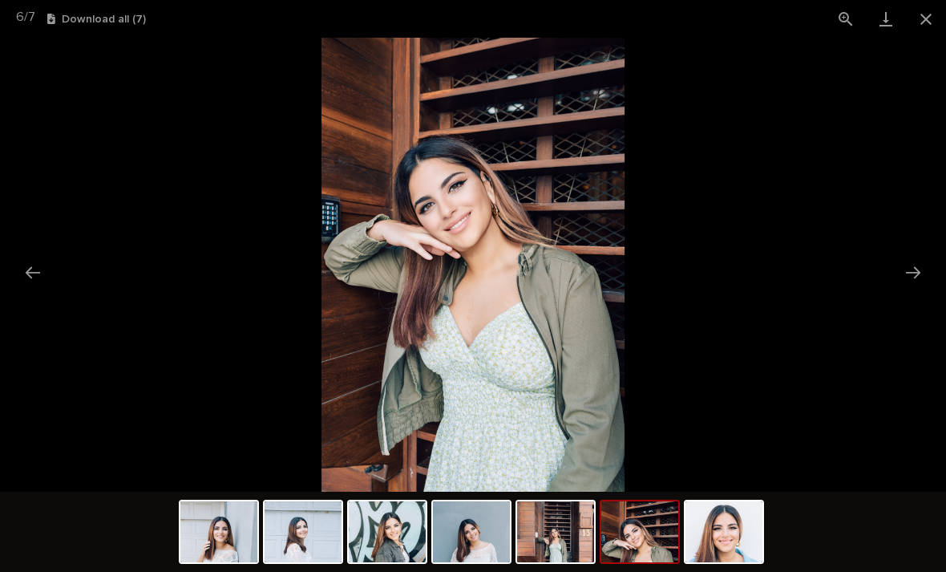
click at [900, 268] on button "Next slide" at bounding box center [913, 272] width 34 height 31
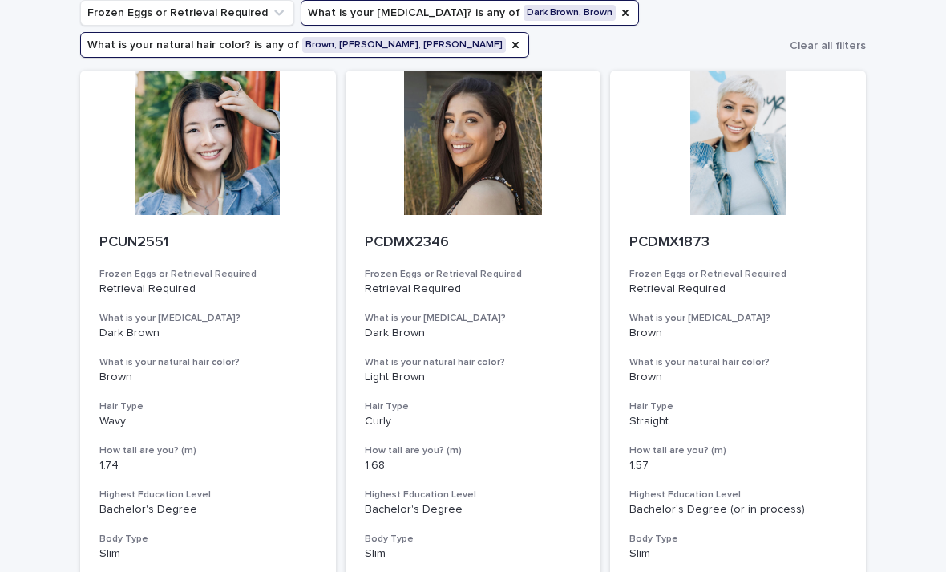
scroll to position [128, 0]
click at [233, 198] on div at bounding box center [208, 143] width 256 height 144
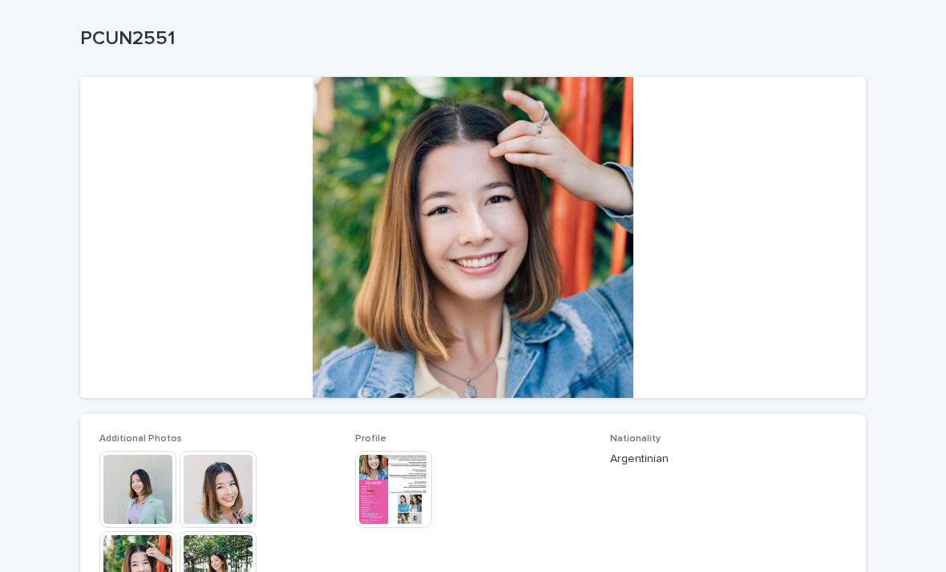
scroll to position [121, 0]
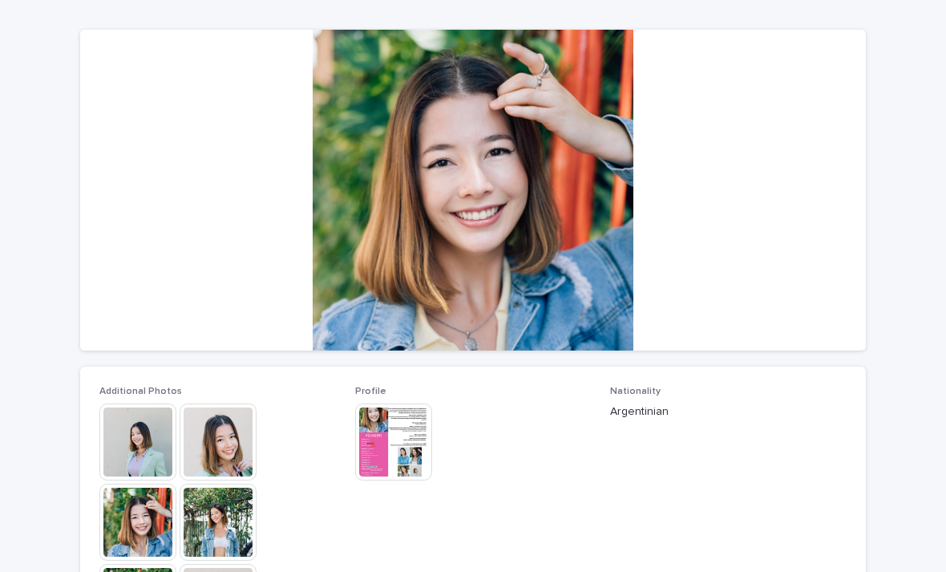
click at [136, 439] on img at bounding box center [137, 441] width 77 height 77
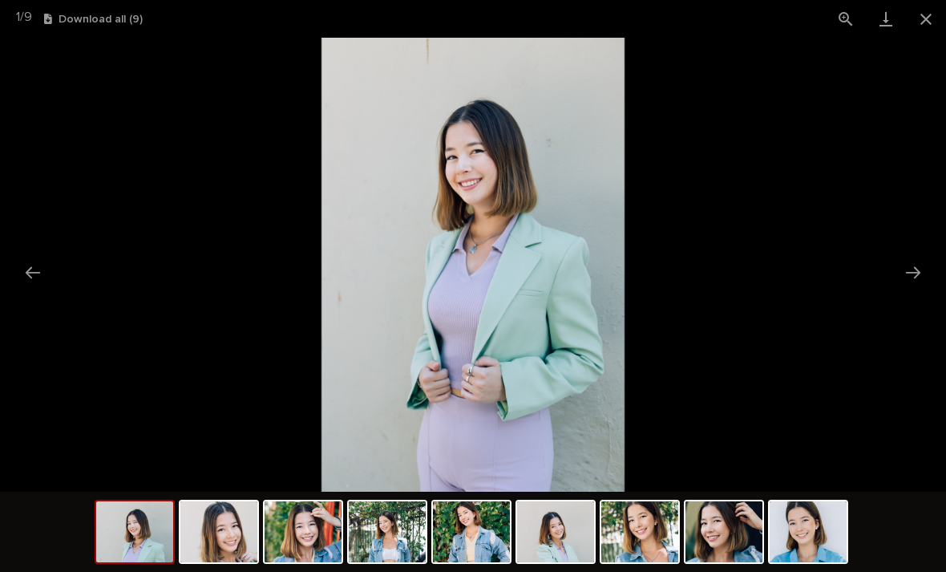
click at [918, 274] on button "Next slide" at bounding box center [913, 272] width 34 height 31
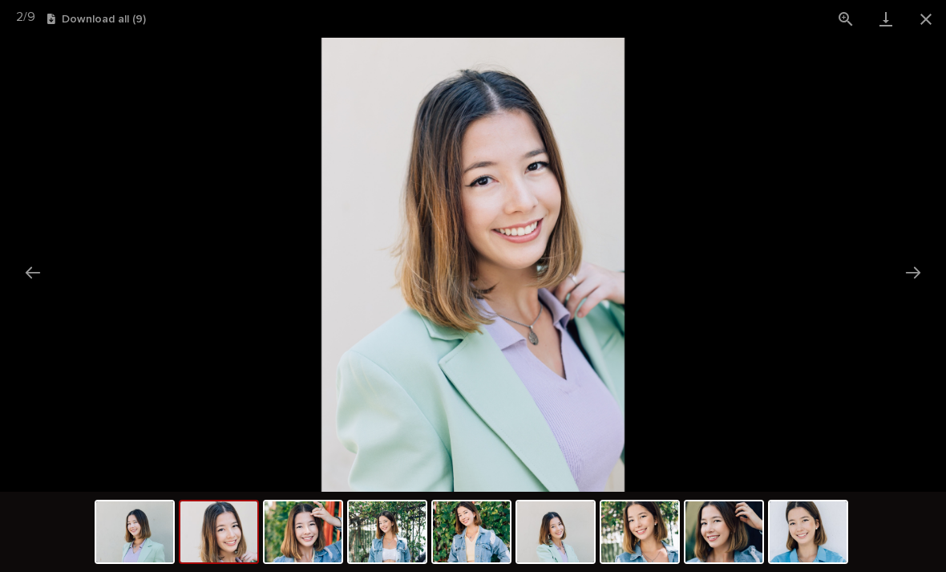
click at [913, 270] on button "Next slide" at bounding box center [913, 272] width 34 height 31
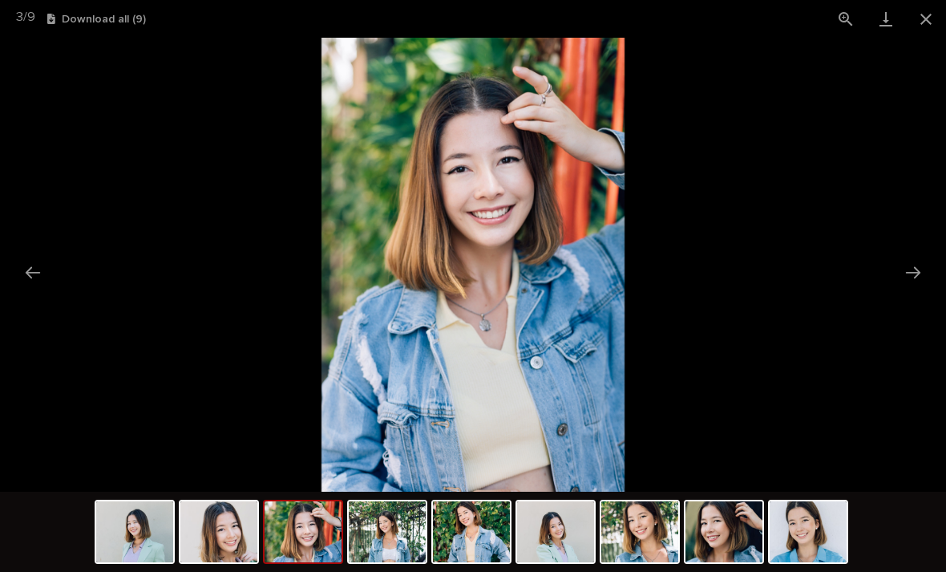
click at [917, 277] on button "Next slide" at bounding box center [913, 272] width 34 height 31
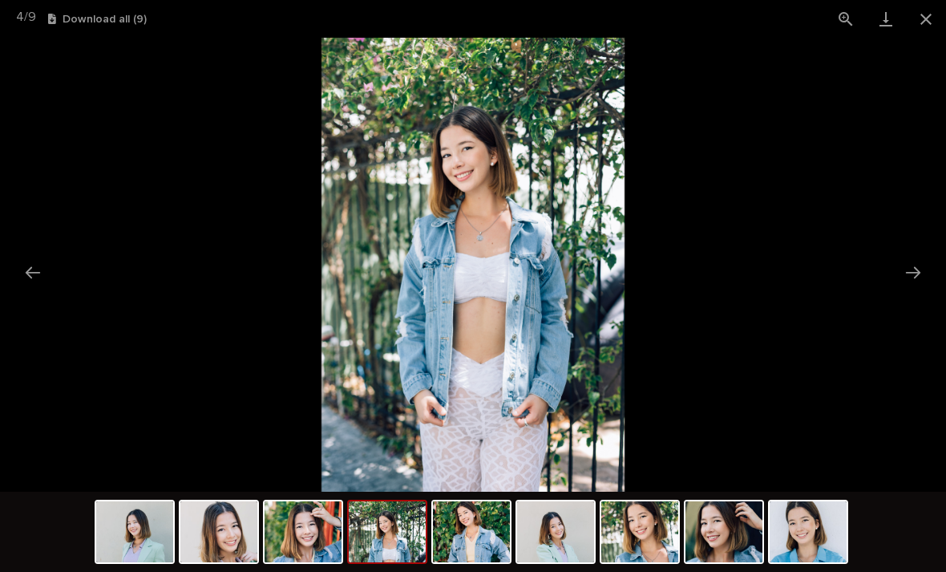
click at [914, 280] on button "Next slide" at bounding box center [913, 272] width 34 height 31
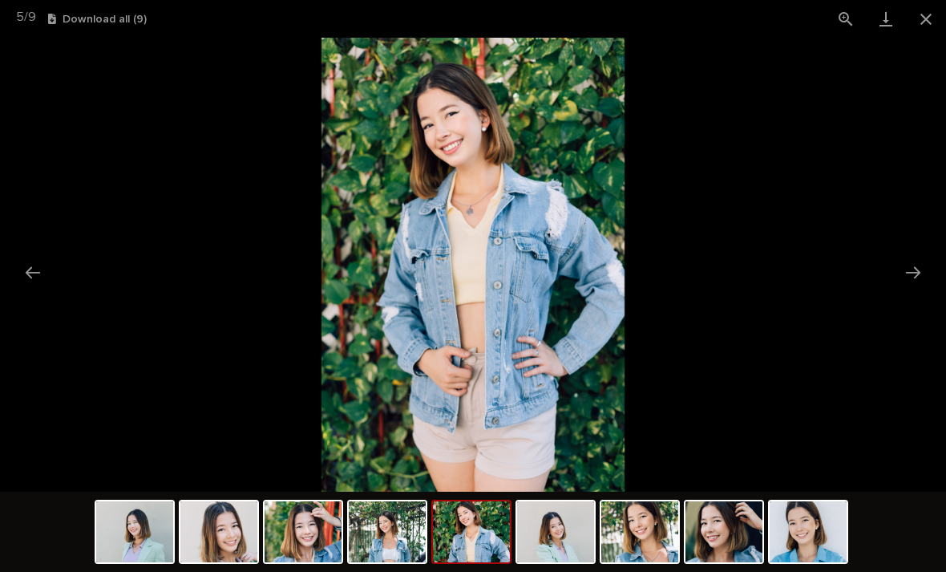
click at [915, 274] on button "Next slide" at bounding box center [913, 272] width 34 height 31
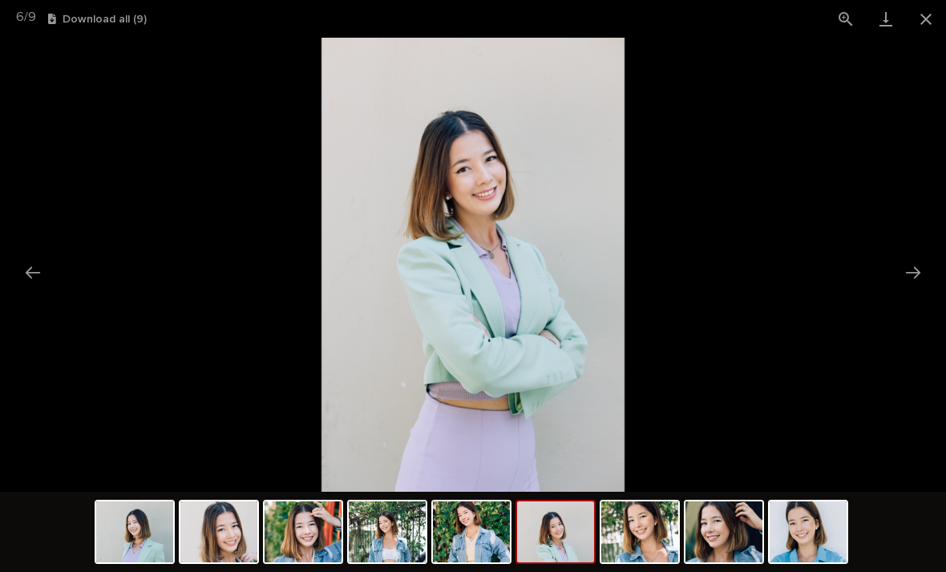
click at [908, 272] on button "Next slide" at bounding box center [913, 272] width 34 height 31
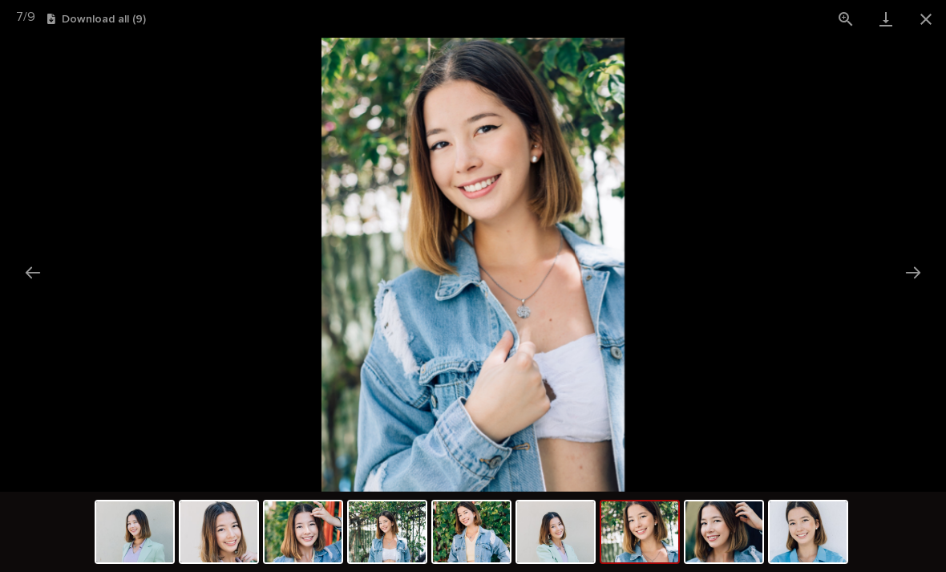
click at [910, 274] on button "Next slide" at bounding box center [913, 272] width 34 height 31
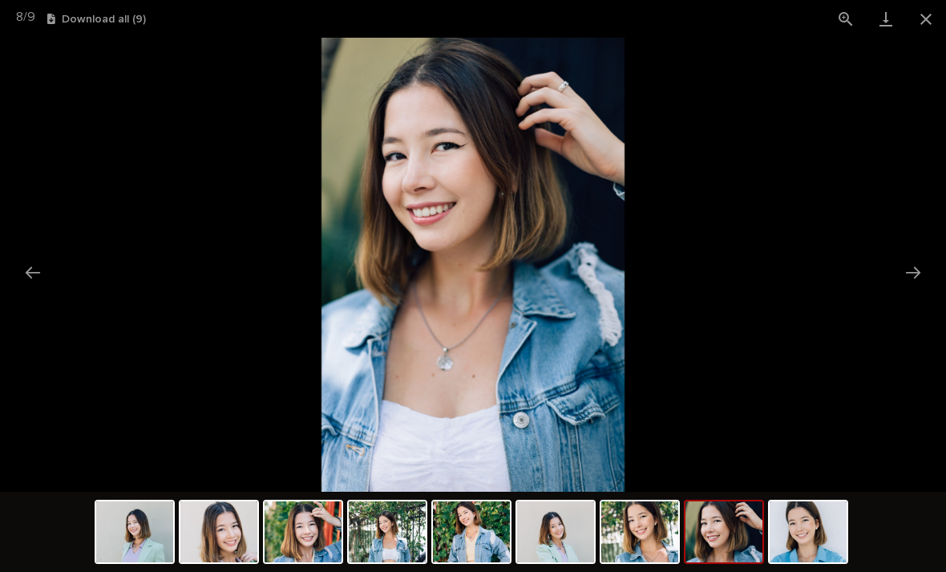
click at [908, 273] on button "Next slide" at bounding box center [913, 272] width 34 height 31
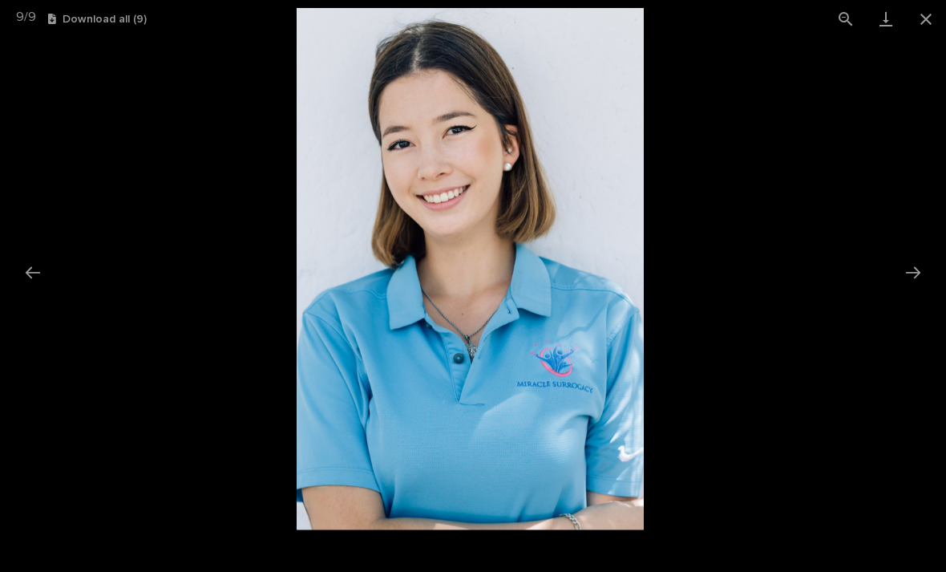
click at [937, 23] on button "Close gallery" at bounding box center [926, 19] width 40 height 38
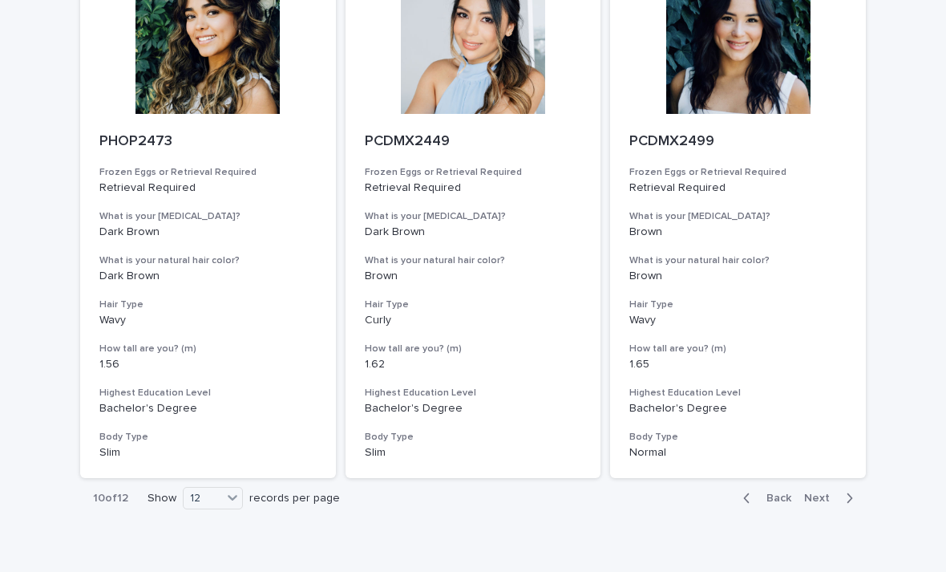
scroll to position [1782, 0]
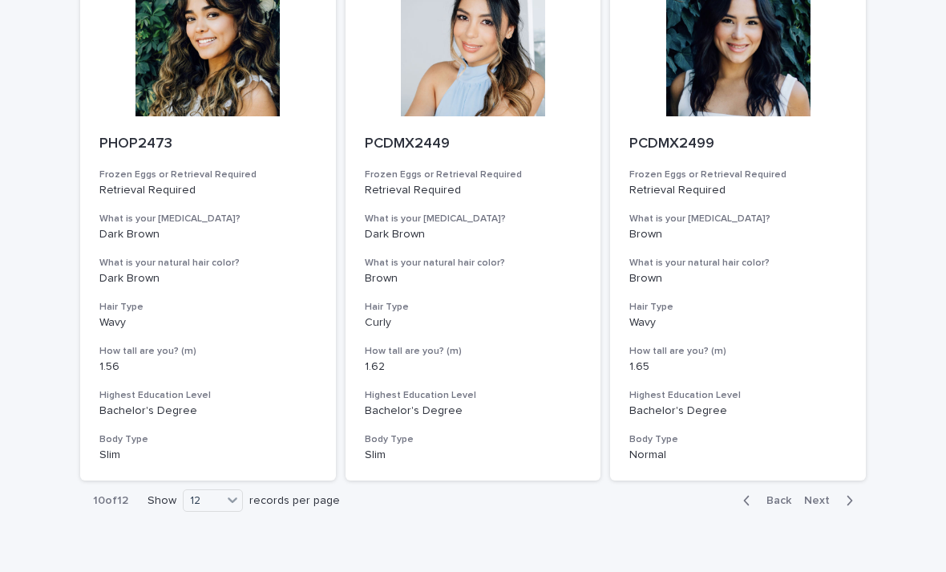
click at [820, 495] on span "Next" at bounding box center [821, 500] width 35 height 11
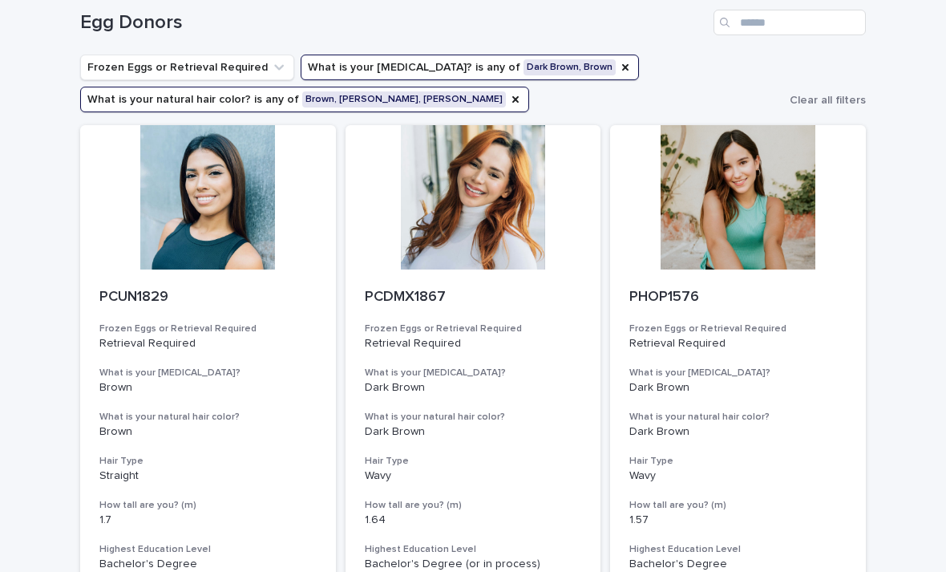
scroll to position [75, 0]
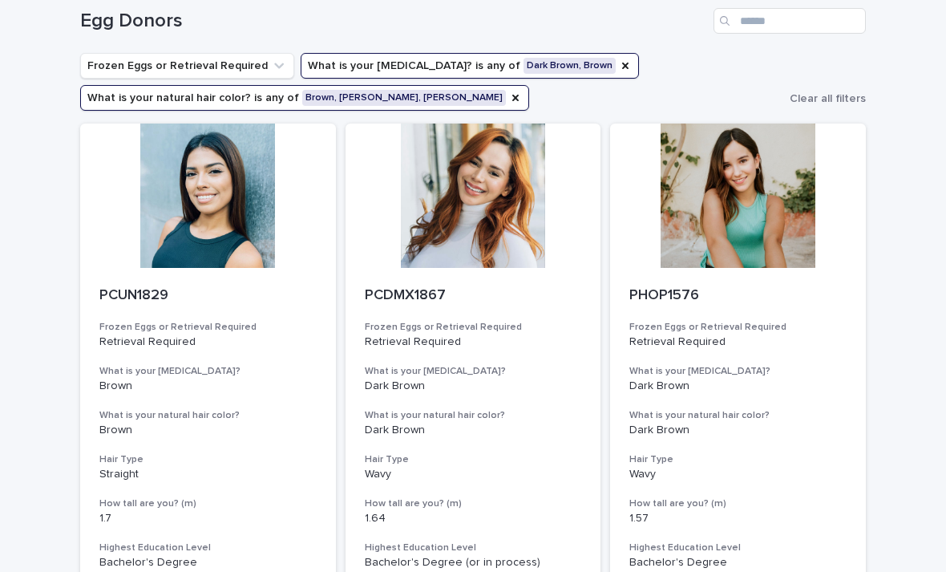
click at [746, 276] on div "PHOP1576 Frozen Eggs or Retrieval Required Retrieval Required What is your [MED…" at bounding box center [738, 450] width 256 height 365
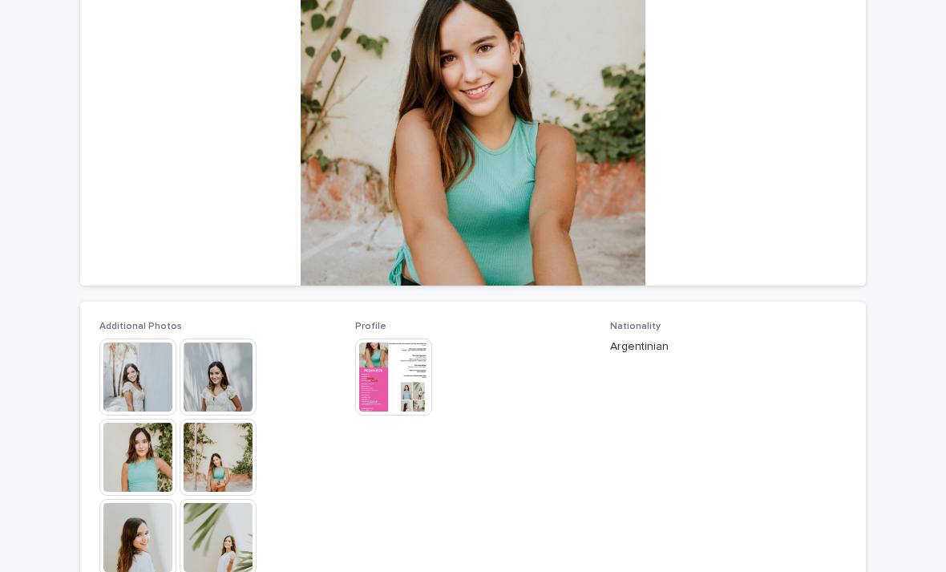
scroll to position [184, 0]
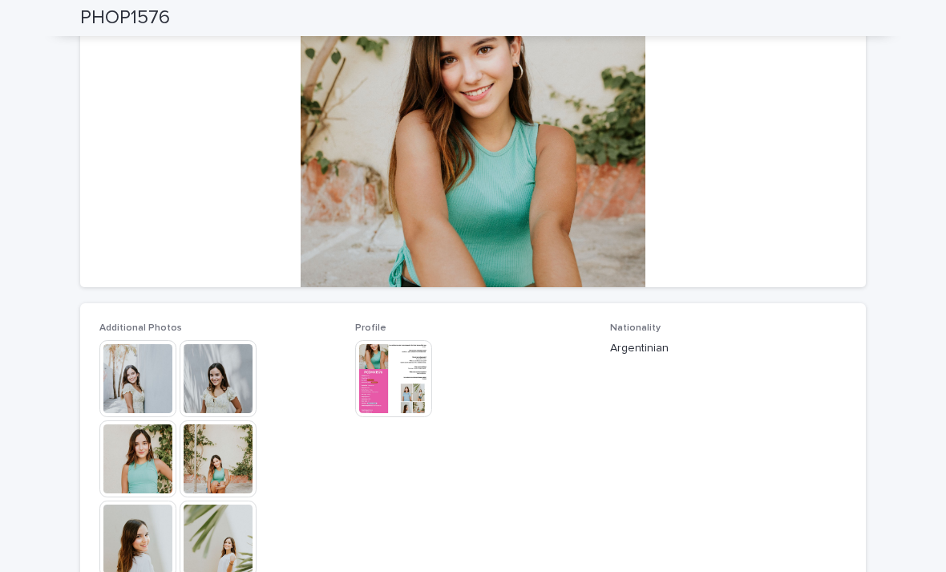
click at [132, 372] on img at bounding box center [137, 378] width 77 height 77
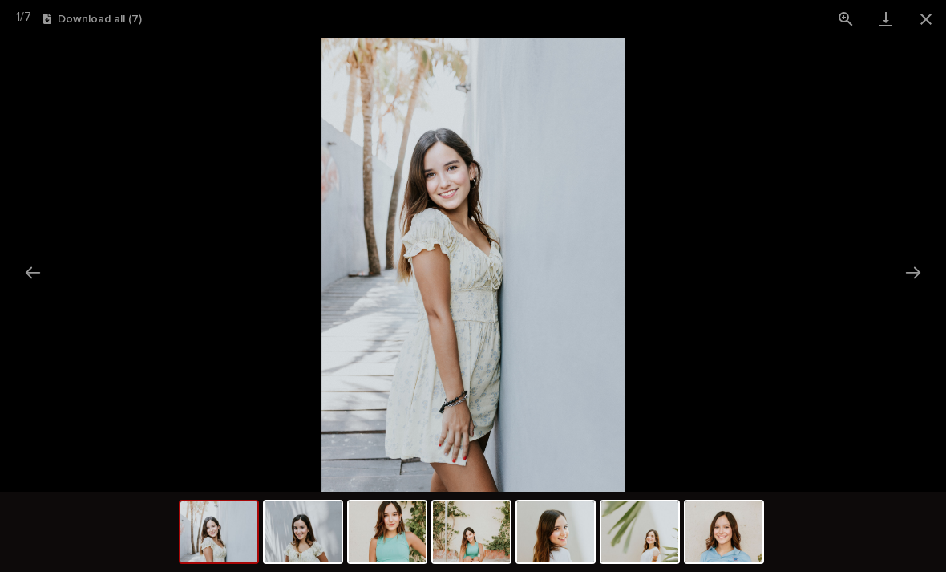
click at [906, 281] on button "Next slide" at bounding box center [913, 272] width 34 height 31
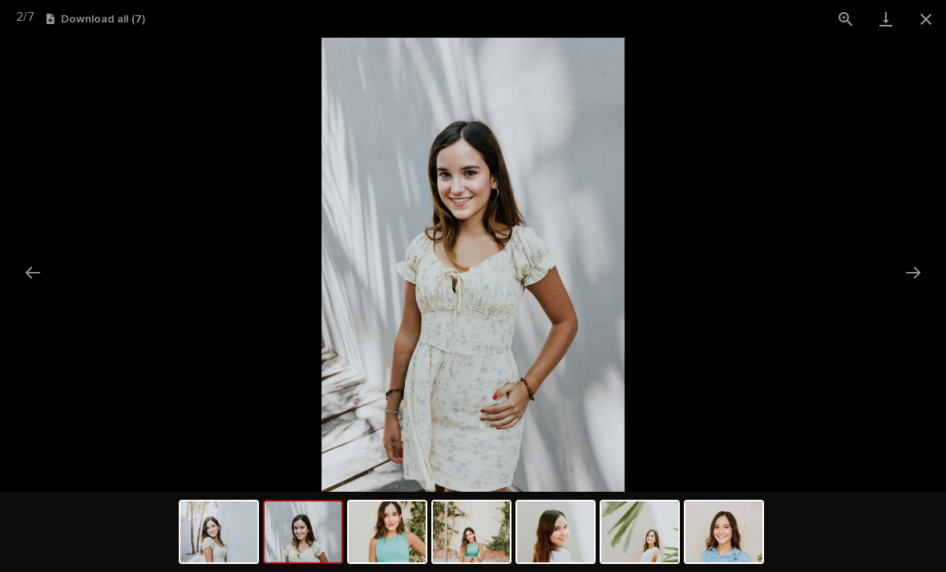
click at [912, 273] on button "Next slide" at bounding box center [913, 272] width 34 height 31
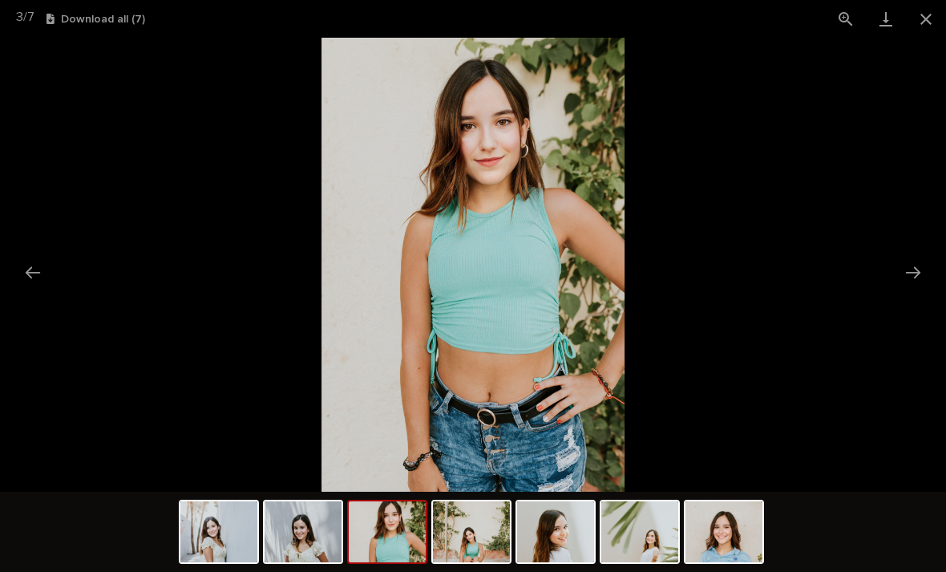
click at [910, 269] on button "Next slide" at bounding box center [913, 272] width 34 height 31
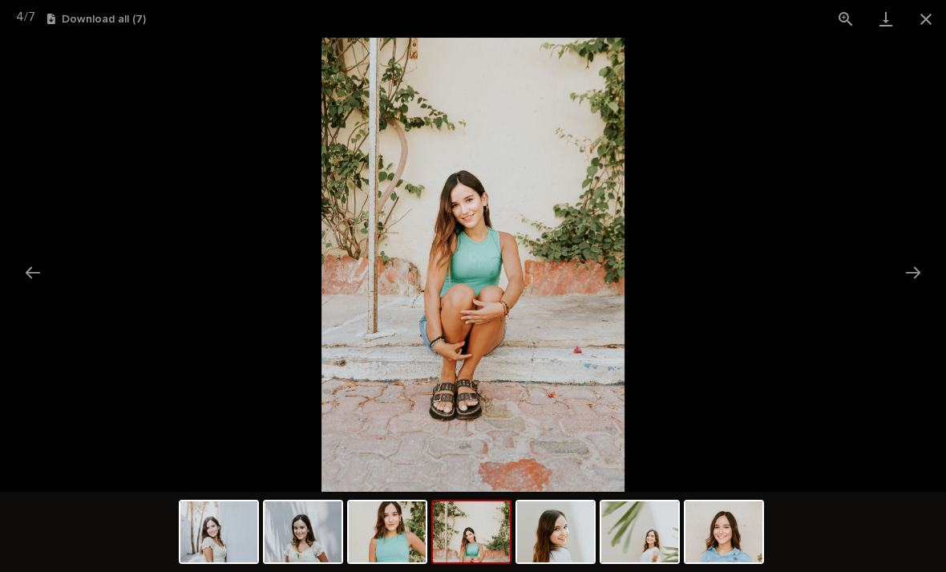
click at [908, 270] on button "Next slide" at bounding box center [913, 272] width 34 height 31
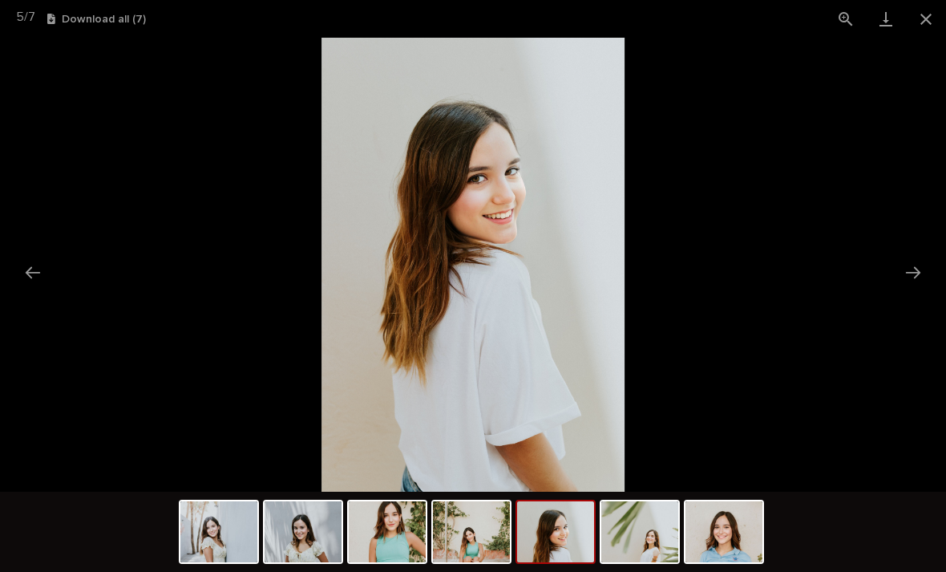
click at [904, 272] on button "Next slide" at bounding box center [913, 272] width 34 height 31
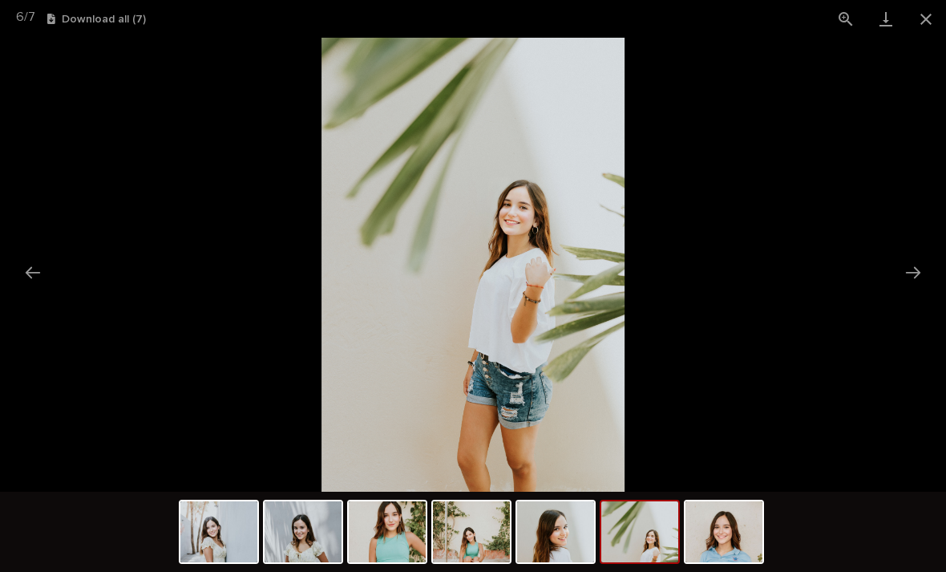
click at [906, 274] on button "Next slide" at bounding box center [913, 272] width 34 height 31
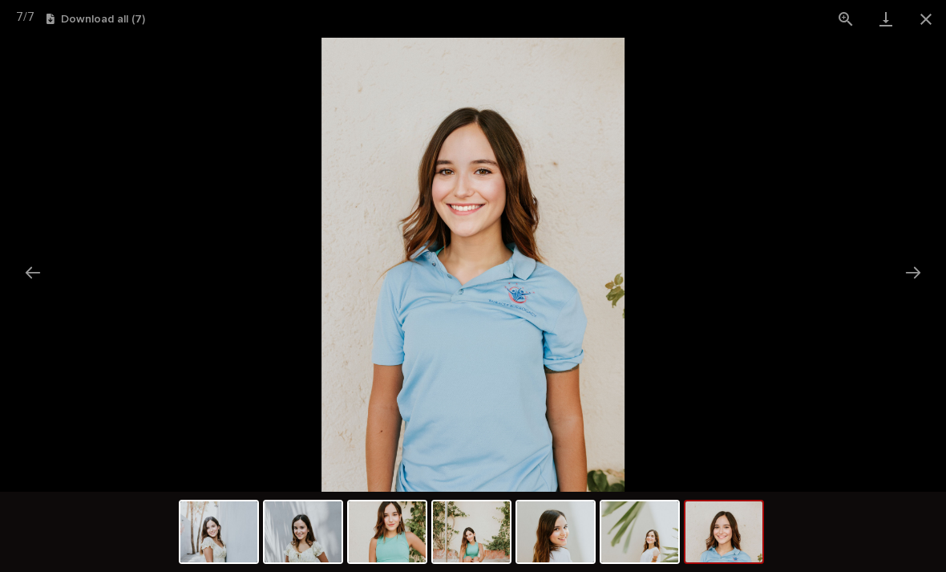
click at [902, 274] on button "Next slide" at bounding box center [913, 272] width 34 height 31
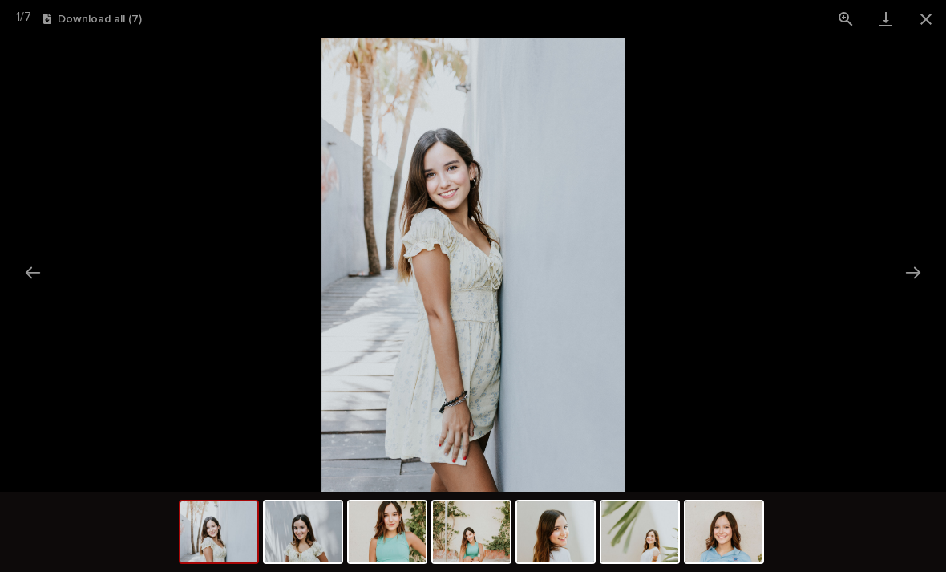
click at [908, 275] on button "Next slide" at bounding box center [913, 272] width 34 height 31
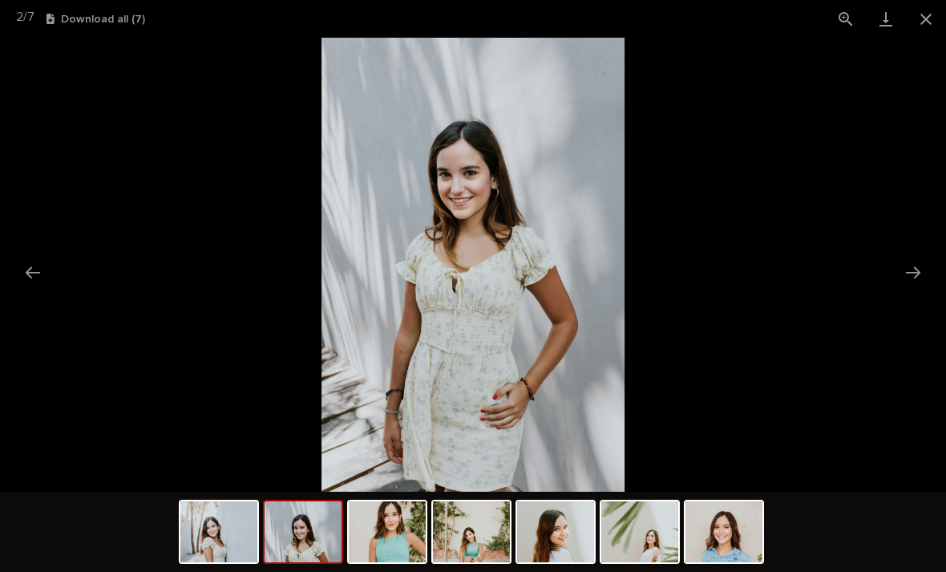
click at [929, 18] on button "Close gallery" at bounding box center [926, 19] width 40 height 38
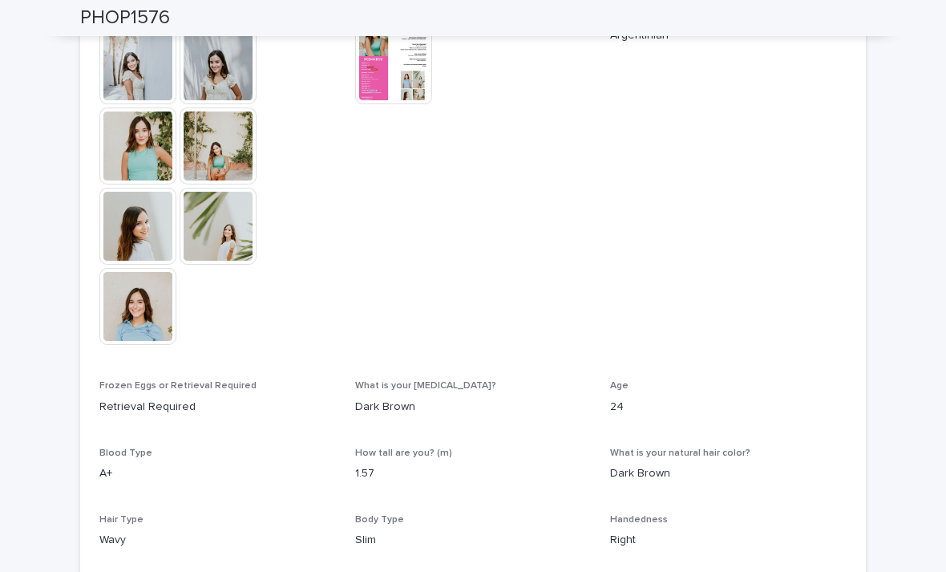
scroll to position [524, 0]
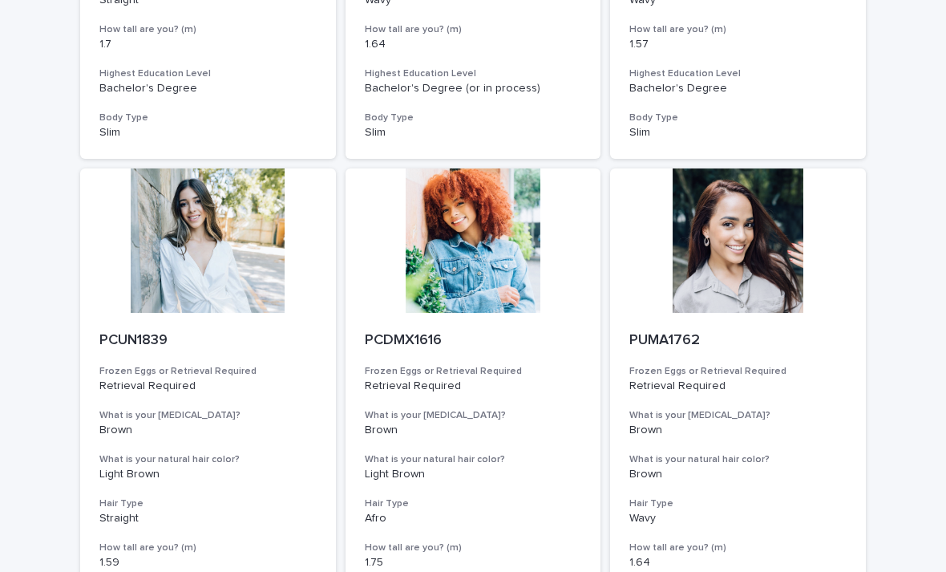
scroll to position [567, 0]
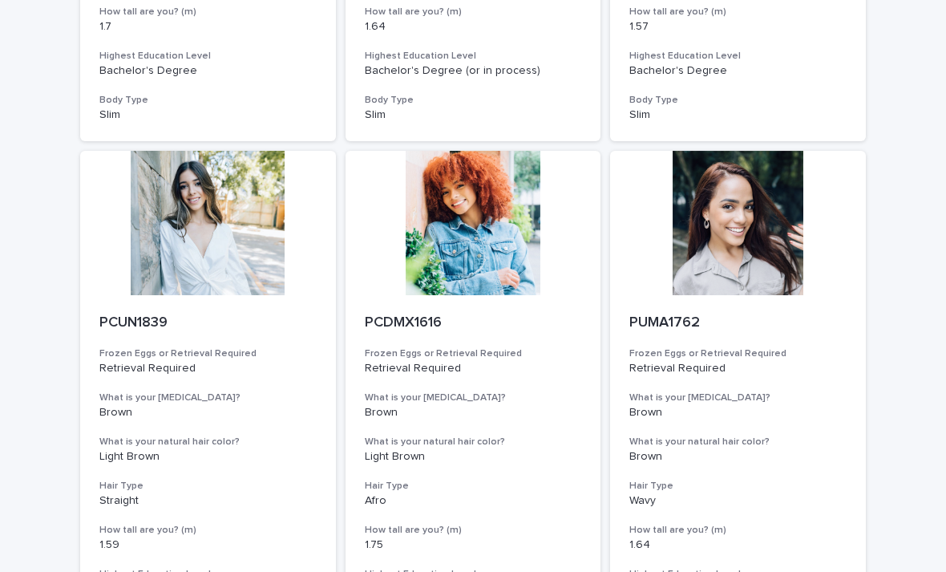
click at [236, 233] on div at bounding box center [208, 223] width 256 height 144
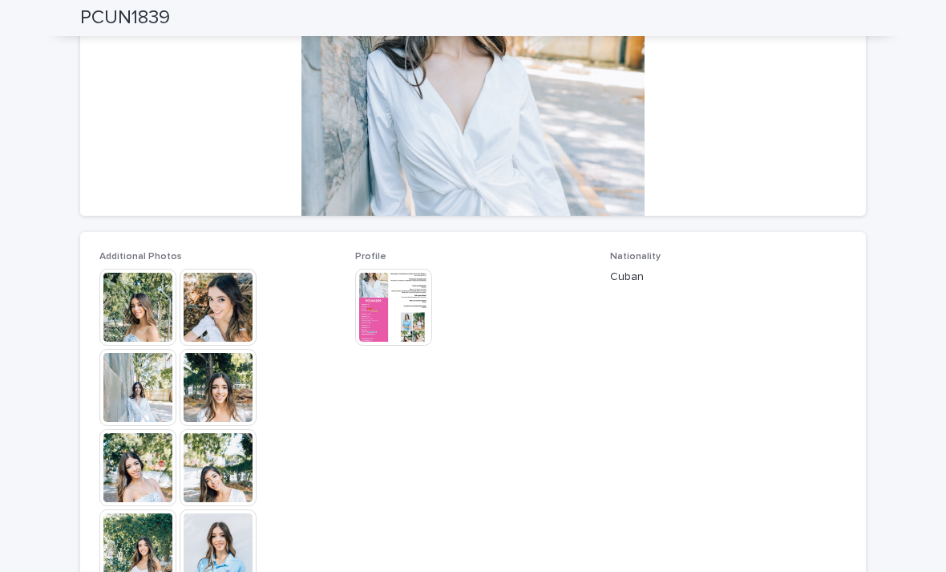
scroll to position [256, 0]
click at [222, 301] on img at bounding box center [218, 307] width 77 height 77
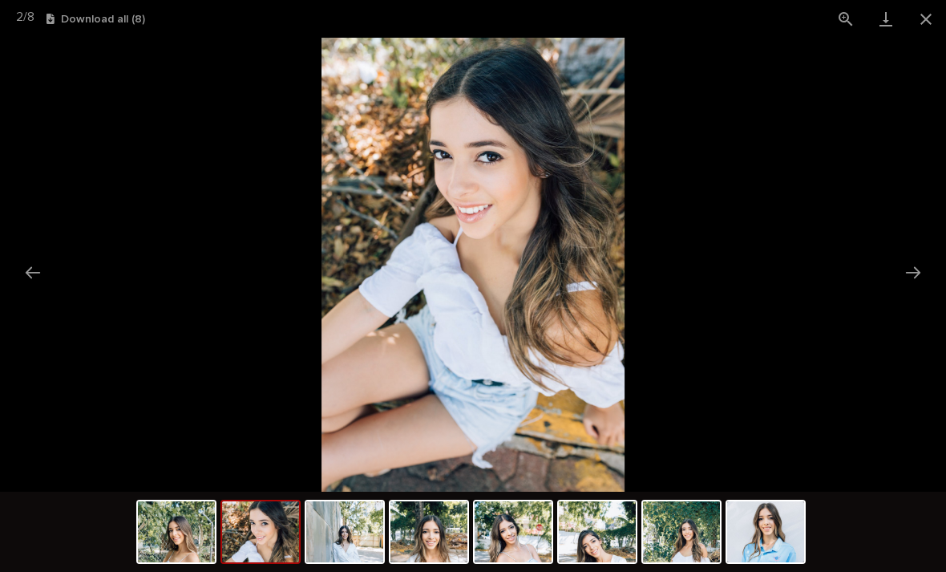
click at [901, 278] on button "Next slide" at bounding box center [913, 272] width 34 height 31
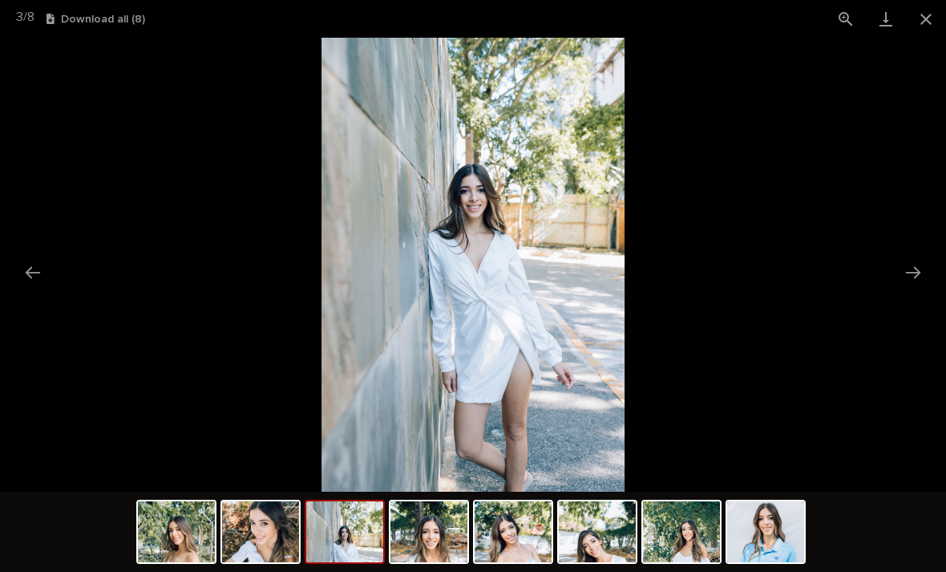
click at [936, 18] on button "Close gallery" at bounding box center [926, 19] width 40 height 38
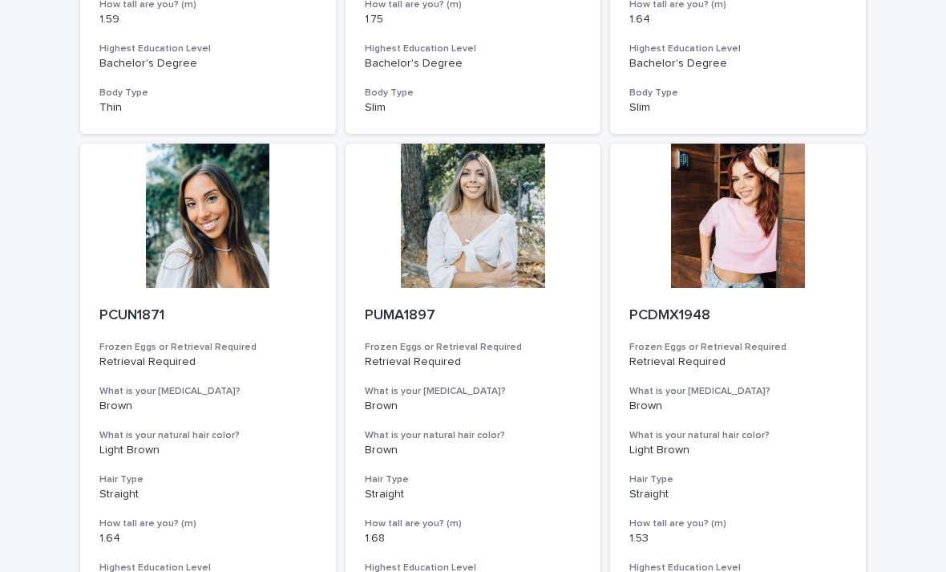
scroll to position [1092, 0]
click at [739, 253] on div at bounding box center [738, 216] width 256 height 144
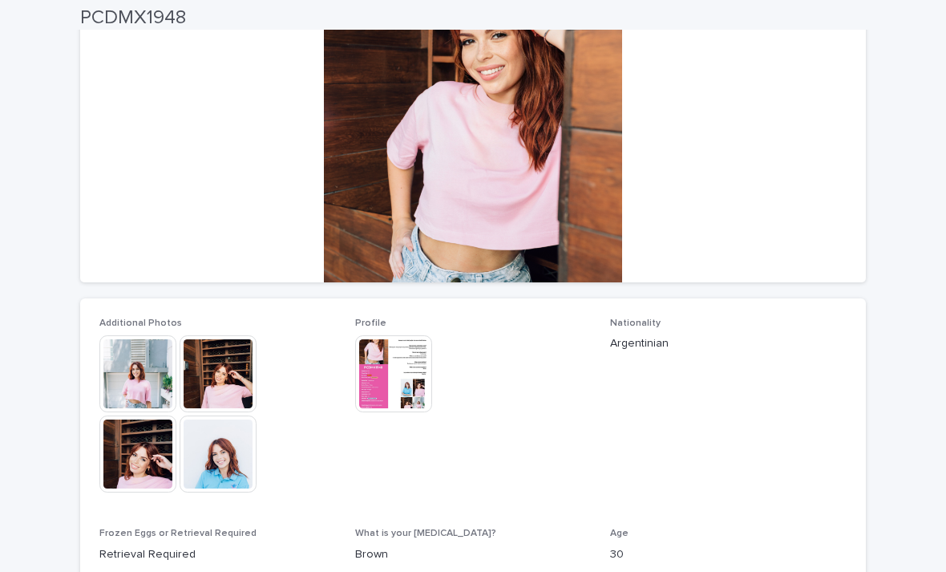
scroll to position [189, 0]
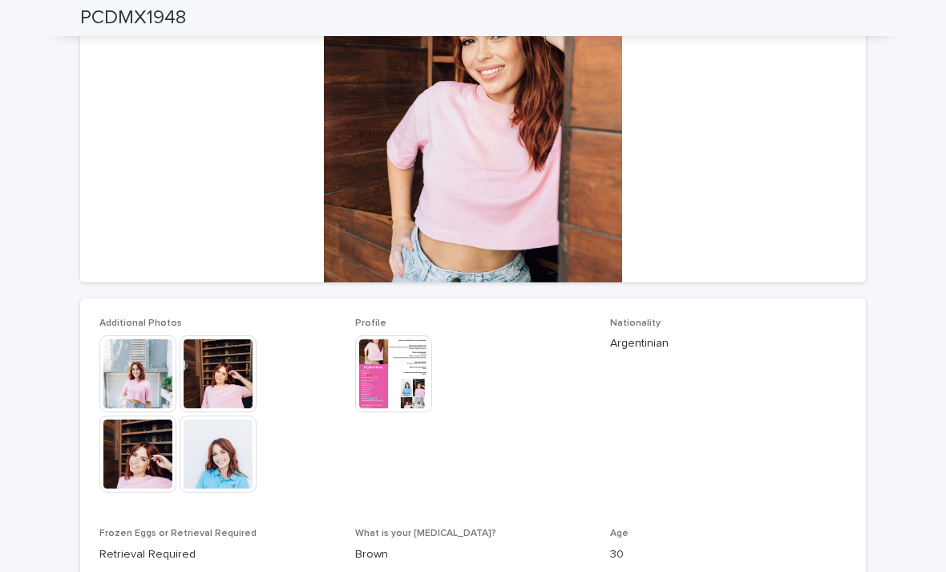
click at [396, 359] on img at bounding box center [393, 373] width 77 height 77
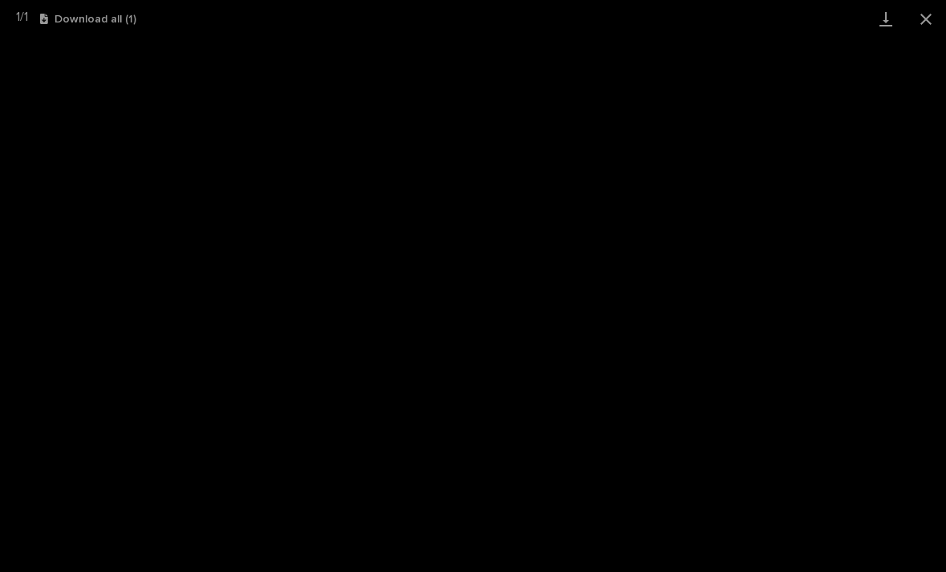
click at [933, 19] on button "Close gallery" at bounding box center [926, 19] width 40 height 38
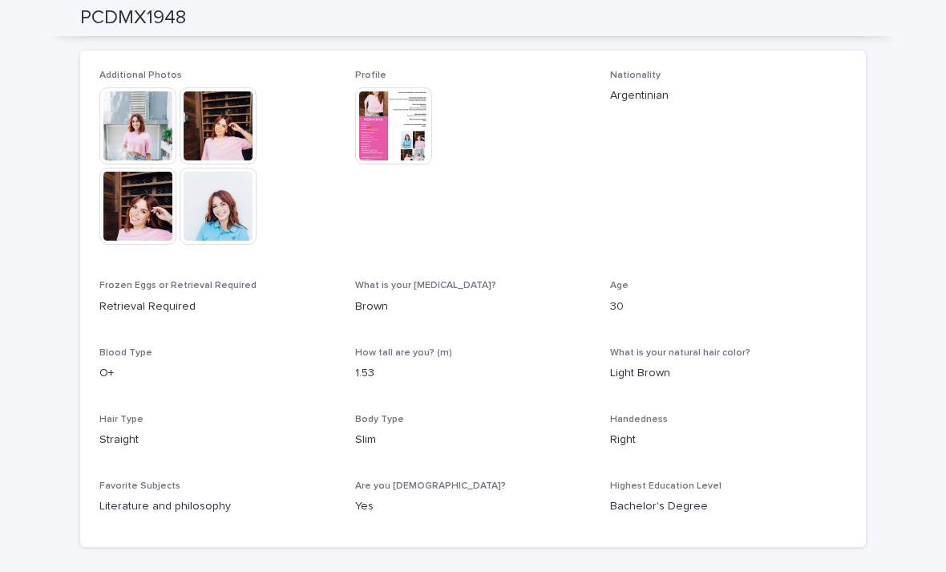
scroll to position [437, 0]
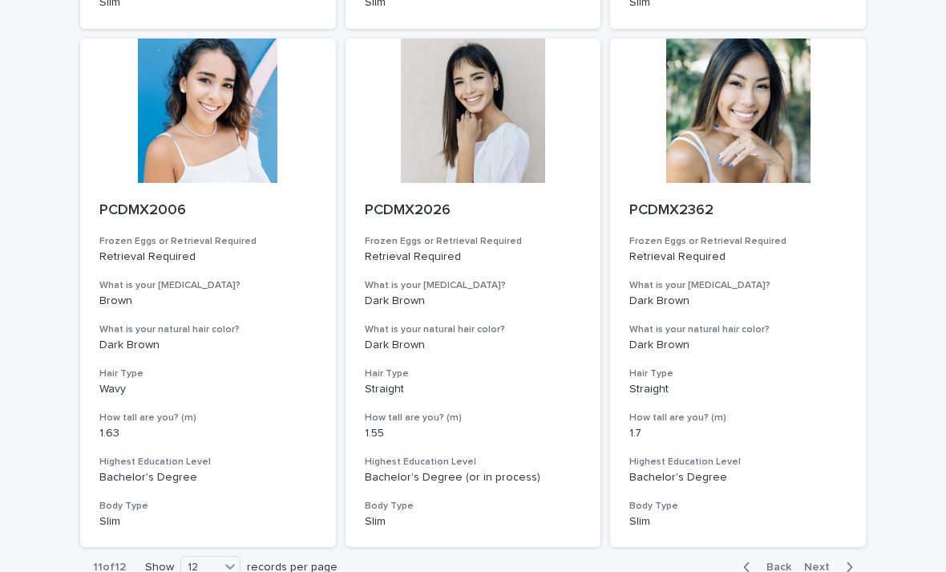
scroll to position [1716, 0]
click at [834, 561] on span "Next" at bounding box center [821, 566] width 35 height 11
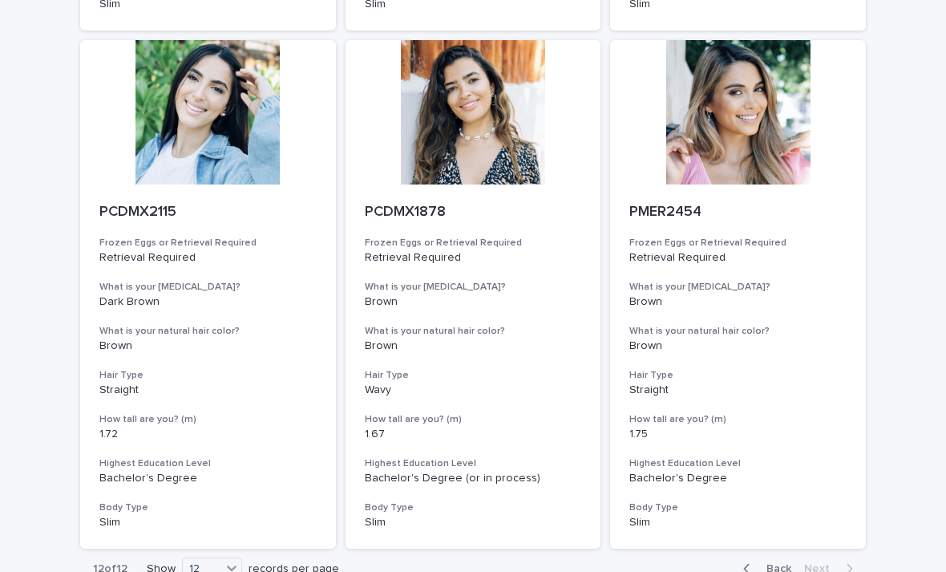
scroll to position [678, 0]
click at [758, 175] on div at bounding box center [738, 112] width 256 height 144
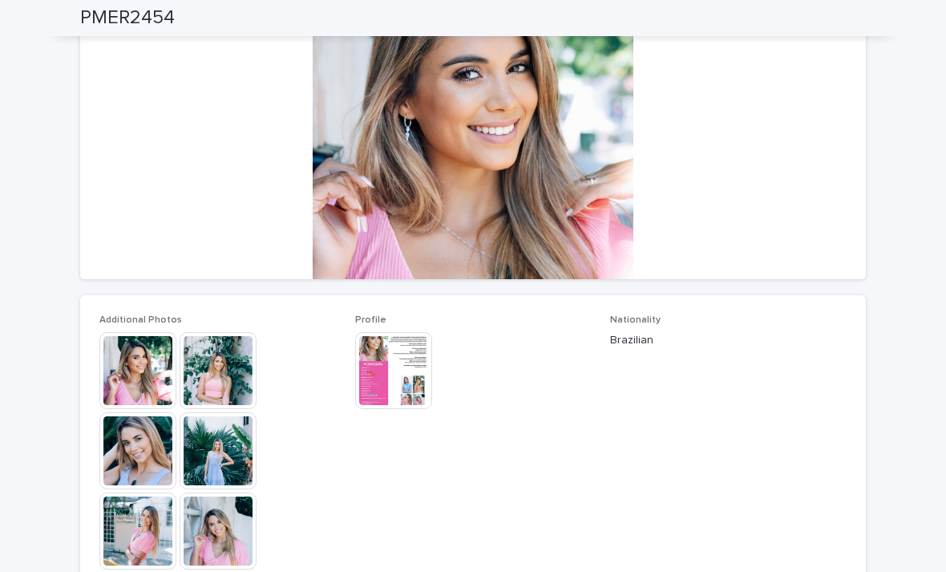
scroll to position [192, 0]
click at [407, 369] on img at bounding box center [393, 370] width 77 height 77
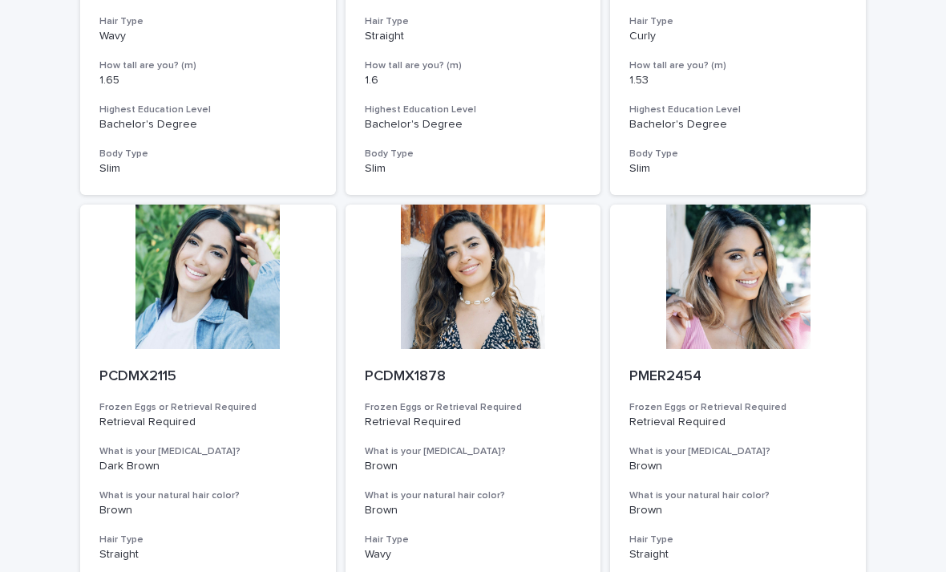
scroll to position [517, 0]
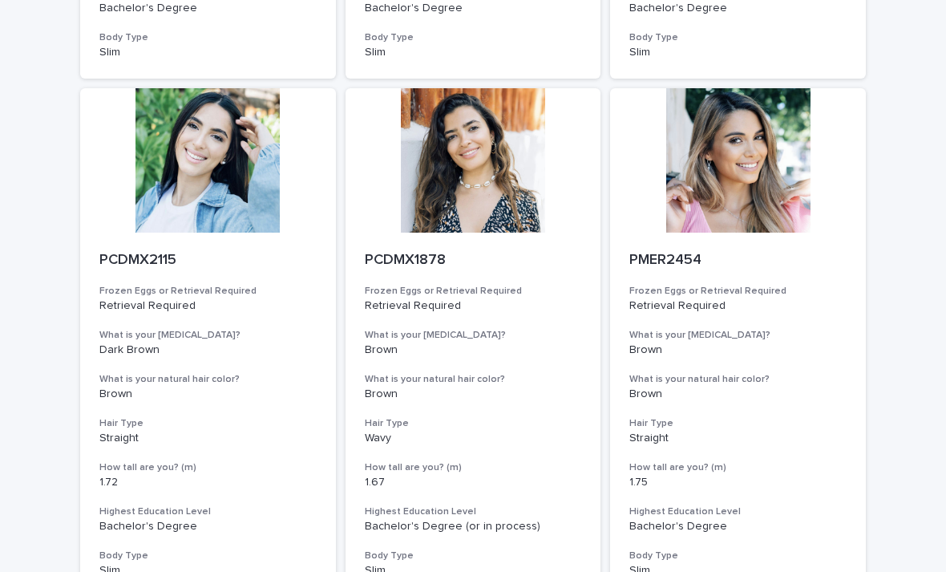
click at [792, 168] on div at bounding box center [738, 160] width 256 height 144
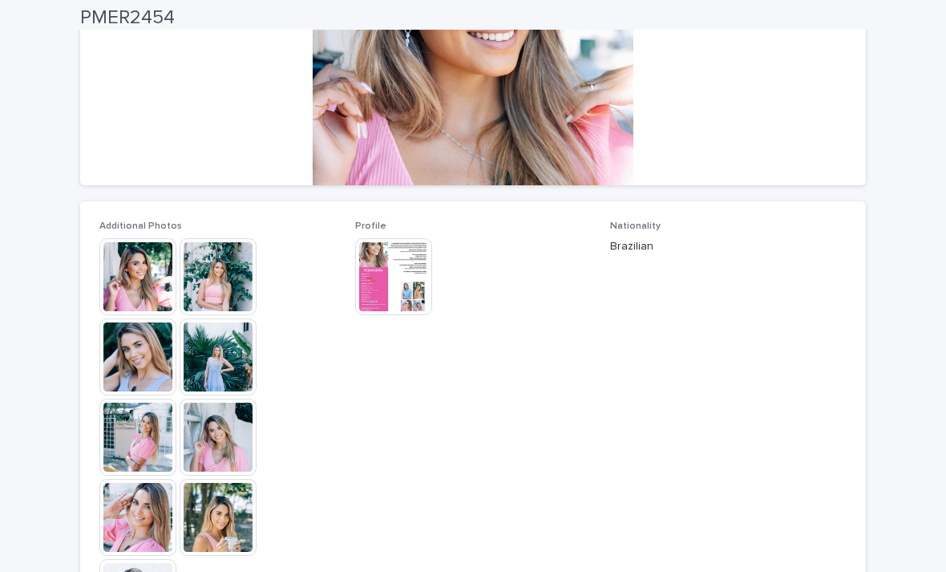
scroll to position [297, 0]
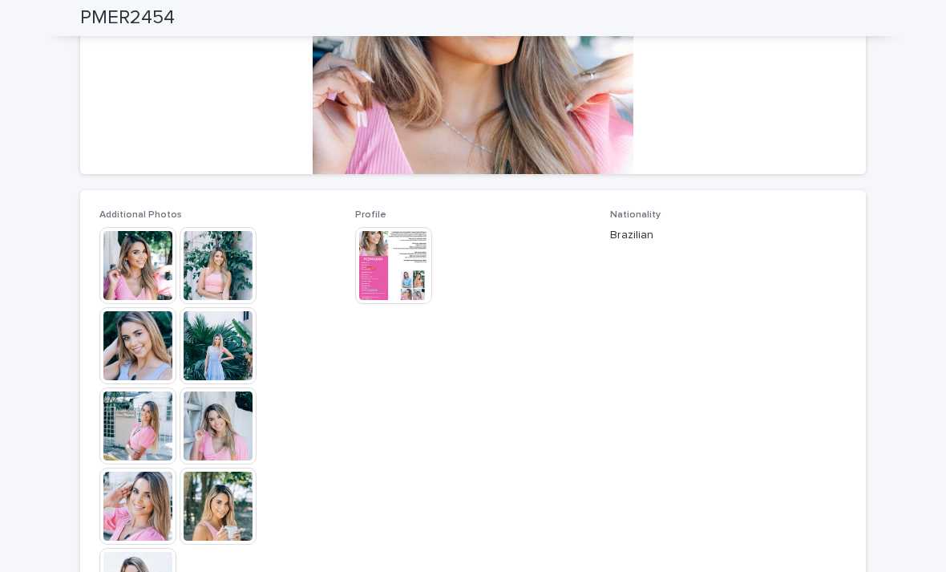
click at [154, 264] on img at bounding box center [137, 265] width 77 height 77
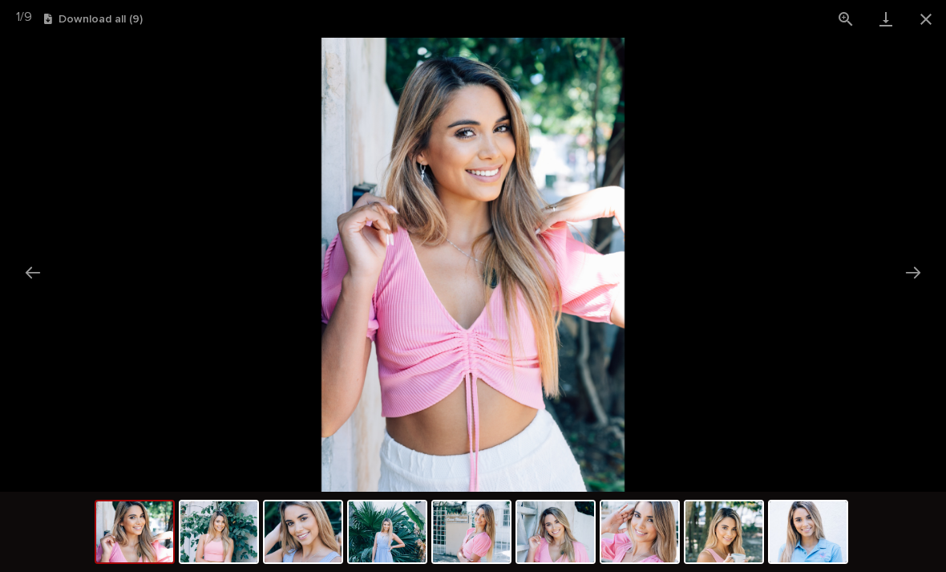
click at [927, 266] on button "Next slide" at bounding box center [913, 272] width 34 height 31
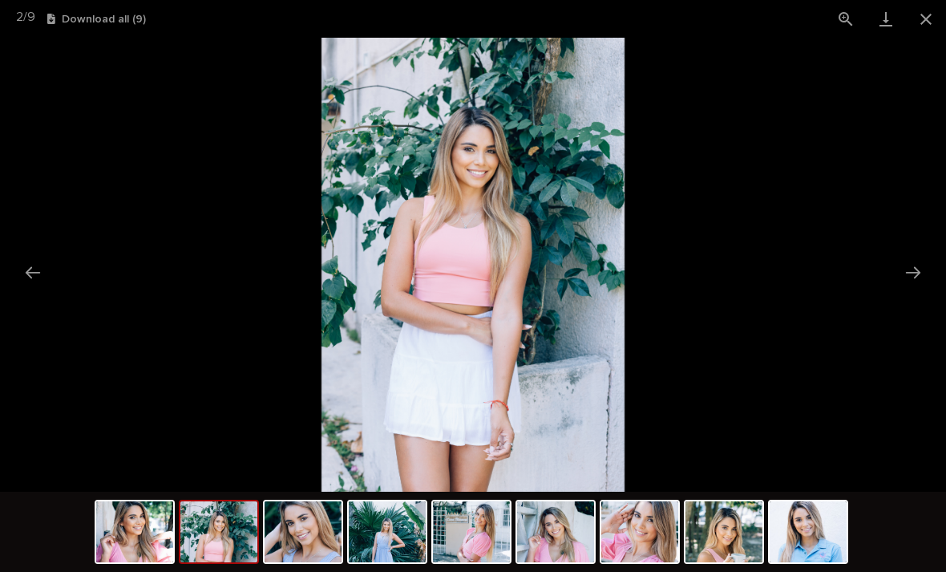
click at [928, 274] on button "Next slide" at bounding box center [913, 272] width 34 height 31
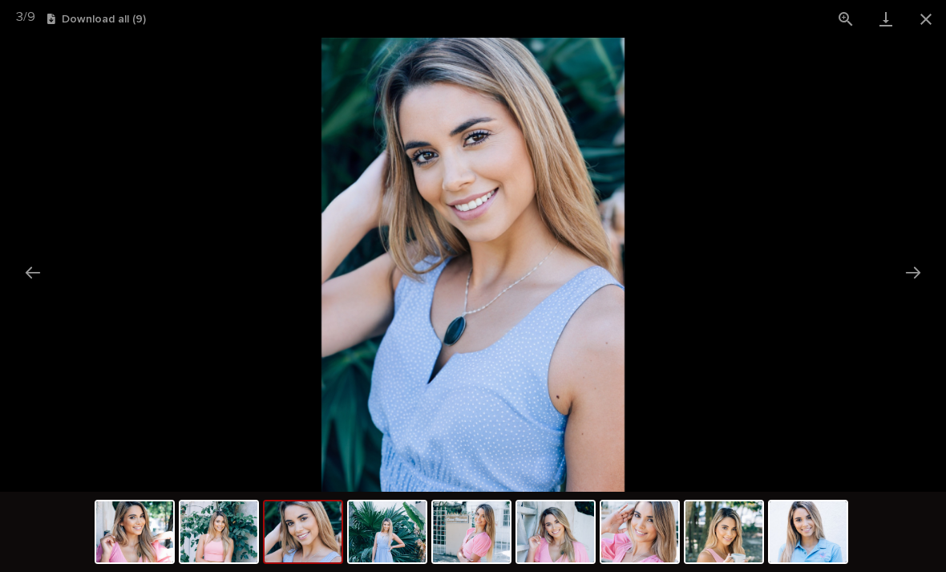
click at [916, 278] on button "Next slide" at bounding box center [913, 272] width 34 height 31
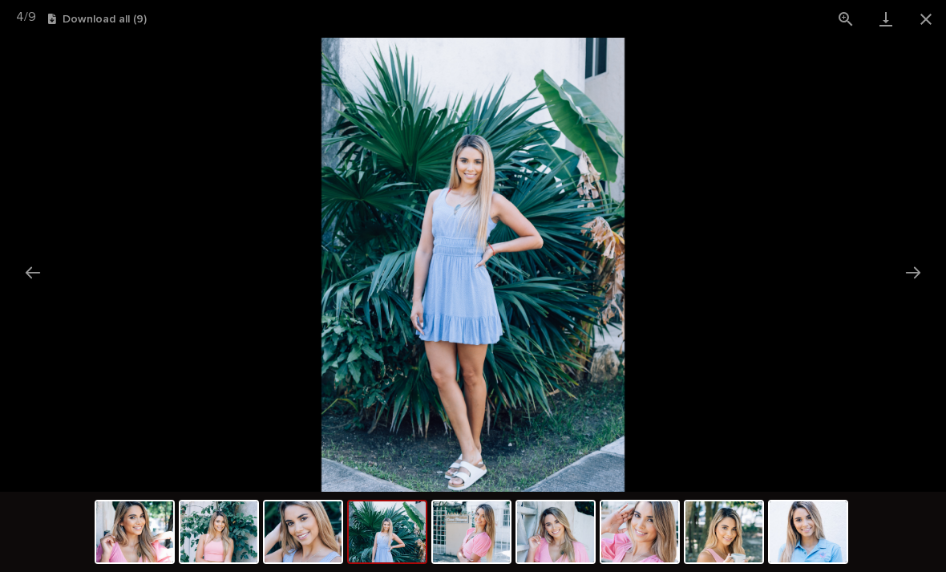
click at [41, 270] on button "Previous slide" at bounding box center [33, 272] width 34 height 31
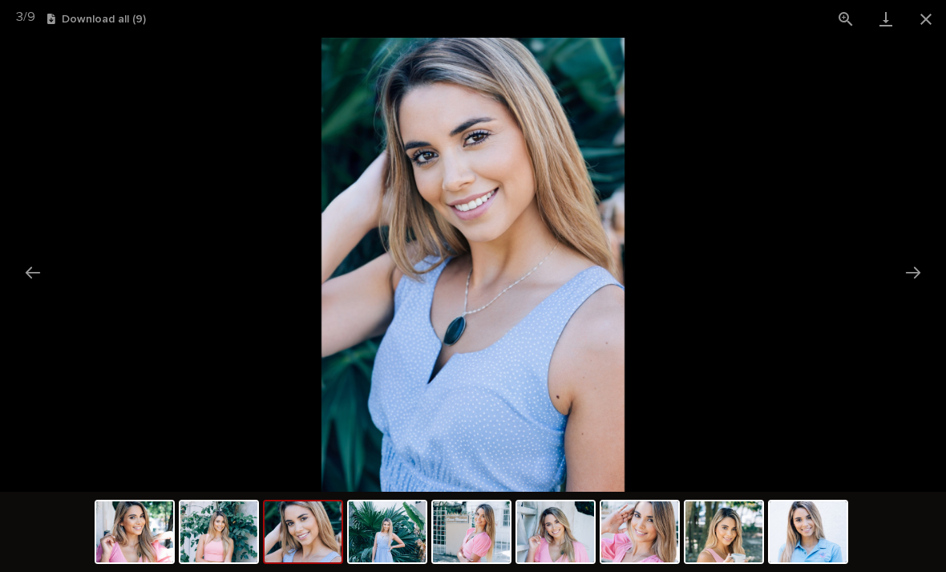
click at [904, 278] on button "Next slide" at bounding box center [913, 272] width 34 height 31
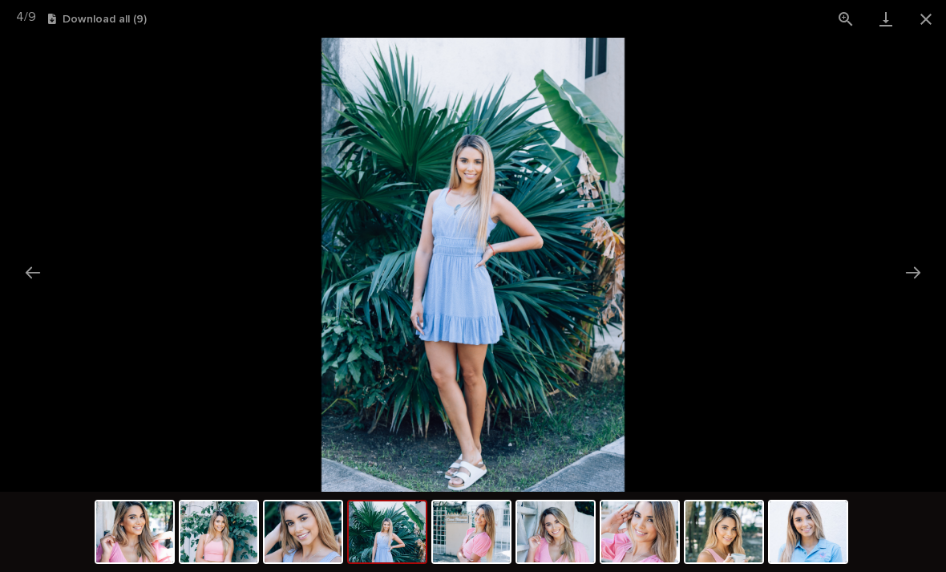
click at [912, 271] on button "Next slide" at bounding box center [913, 272] width 34 height 31
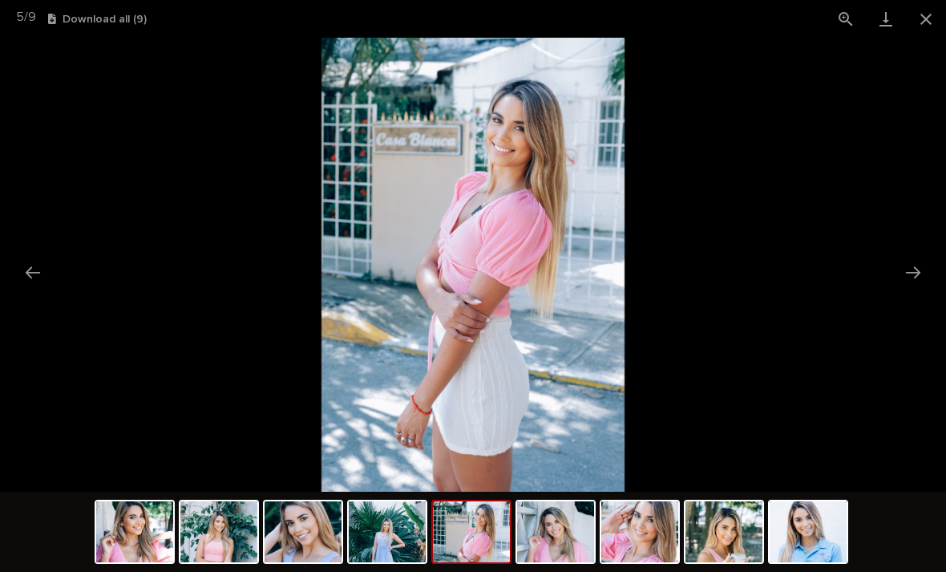
click at [926, 17] on button "Close gallery" at bounding box center [926, 19] width 40 height 38
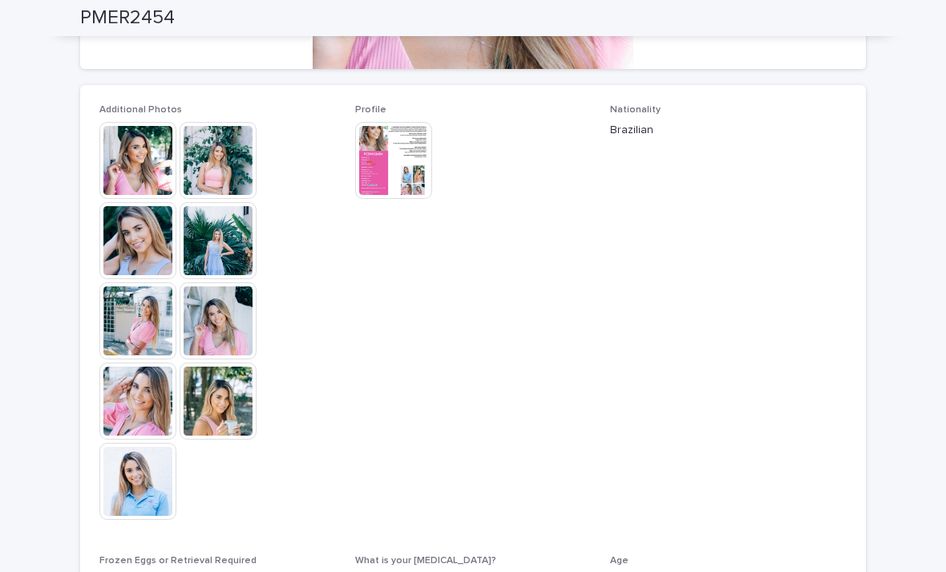
scroll to position [403, 0]
click at [231, 161] on img at bounding box center [218, 160] width 77 height 77
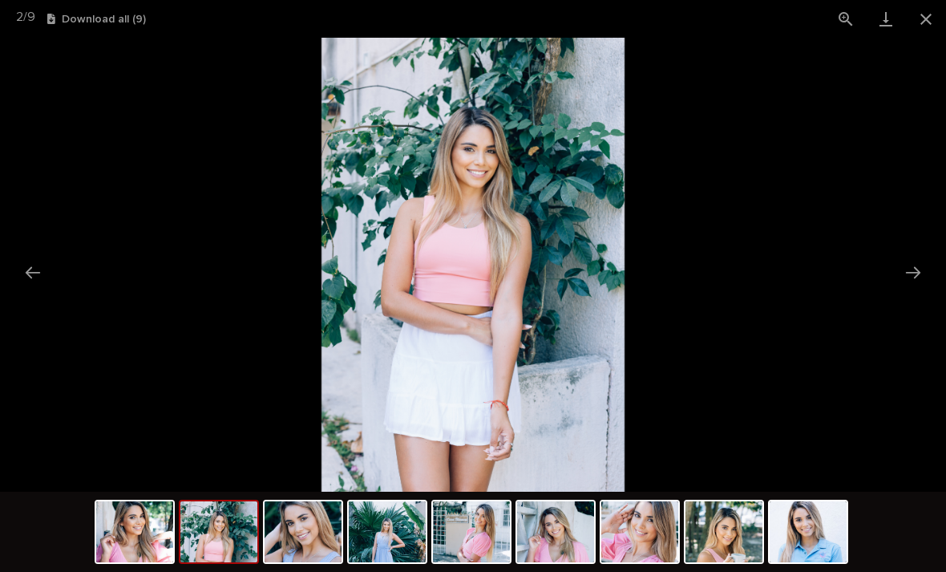
click at [919, 269] on button "Next slide" at bounding box center [913, 272] width 34 height 31
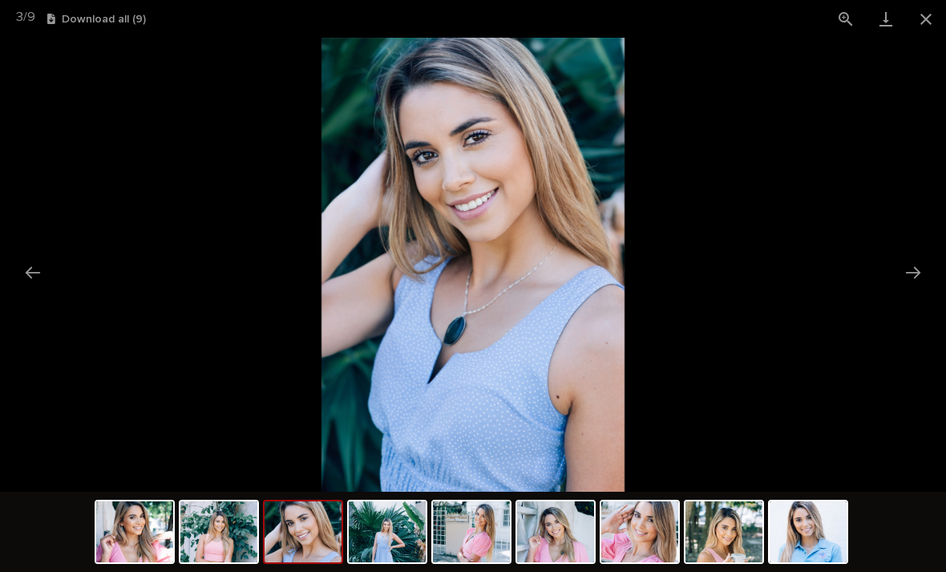
click at [915, 275] on button "Next slide" at bounding box center [913, 272] width 34 height 31
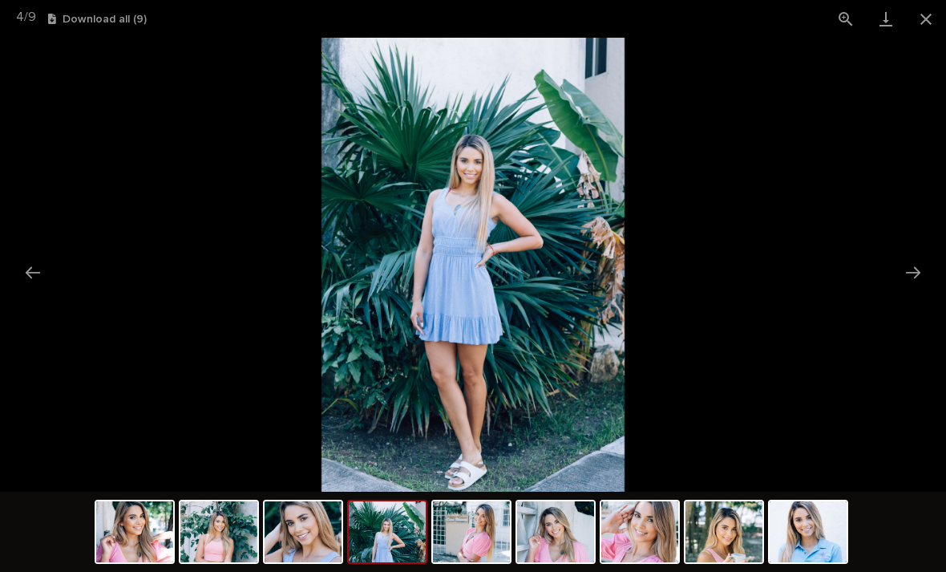
click at [912, 273] on button "Next slide" at bounding box center [913, 272] width 34 height 31
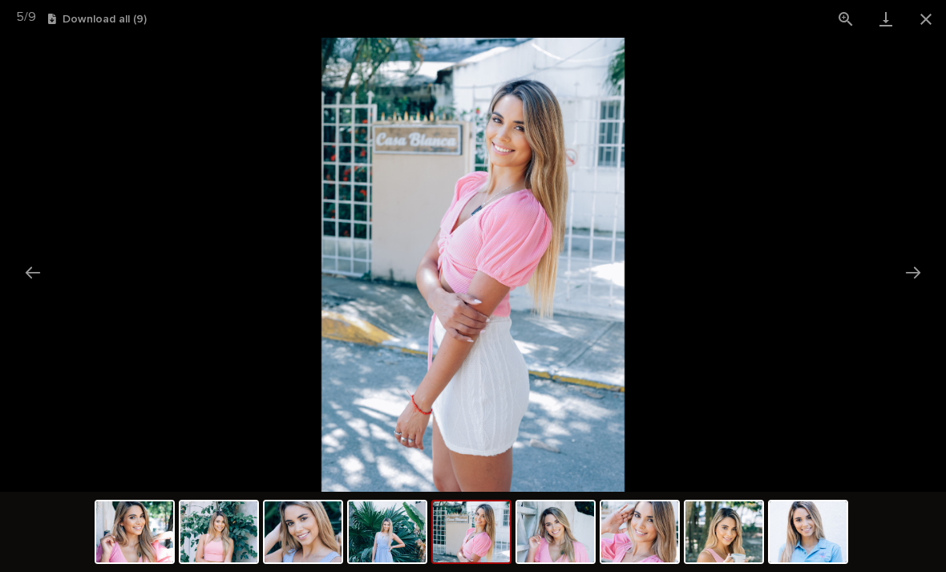
click at [911, 282] on button "Next slide" at bounding box center [913, 272] width 34 height 31
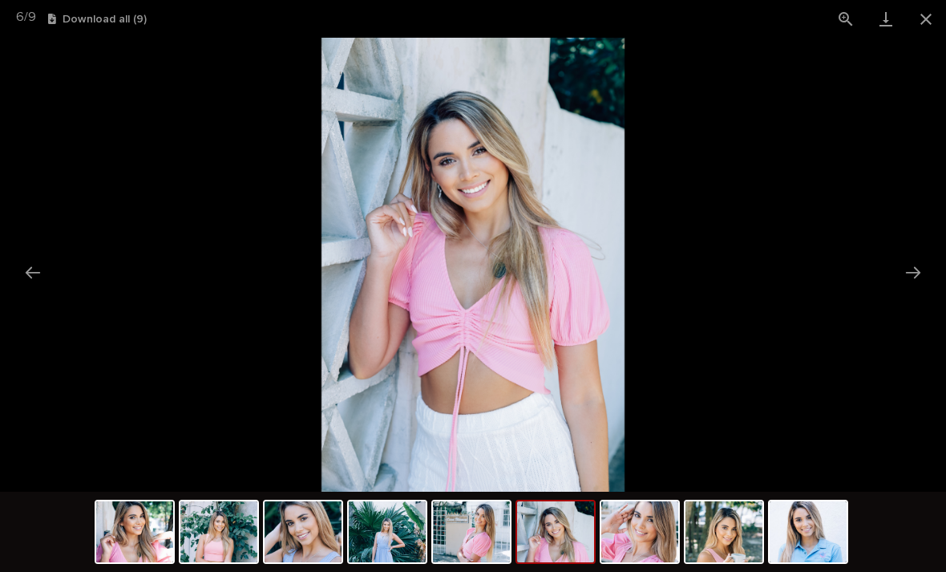
click at [914, 270] on button "Next slide" at bounding box center [913, 272] width 34 height 31
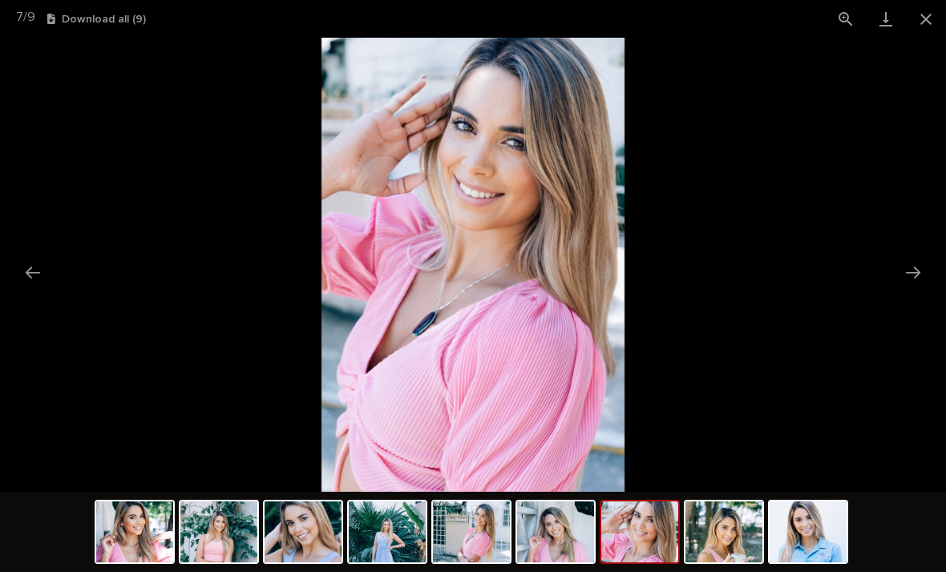
click at [917, 271] on button "Next slide" at bounding box center [913, 272] width 34 height 31
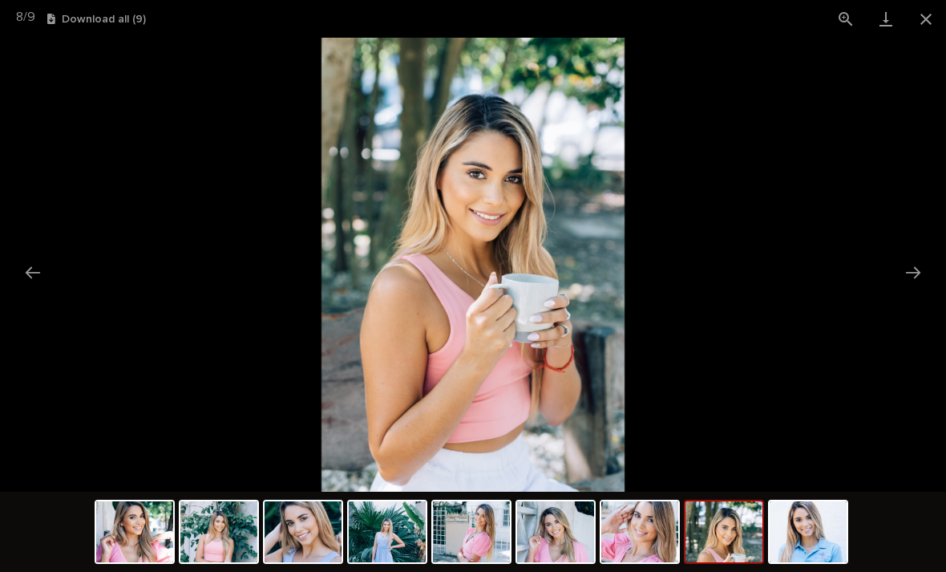
click at [916, 282] on button "Next slide" at bounding box center [913, 272] width 34 height 31
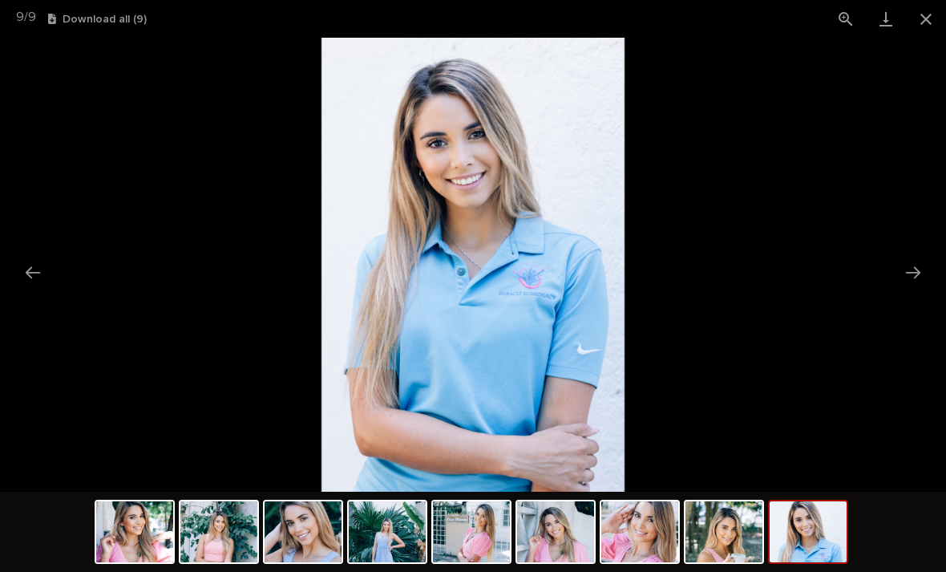
click at [931, 19] on button "Close gallery" at bounding box center [926, 19] width 40 height 38
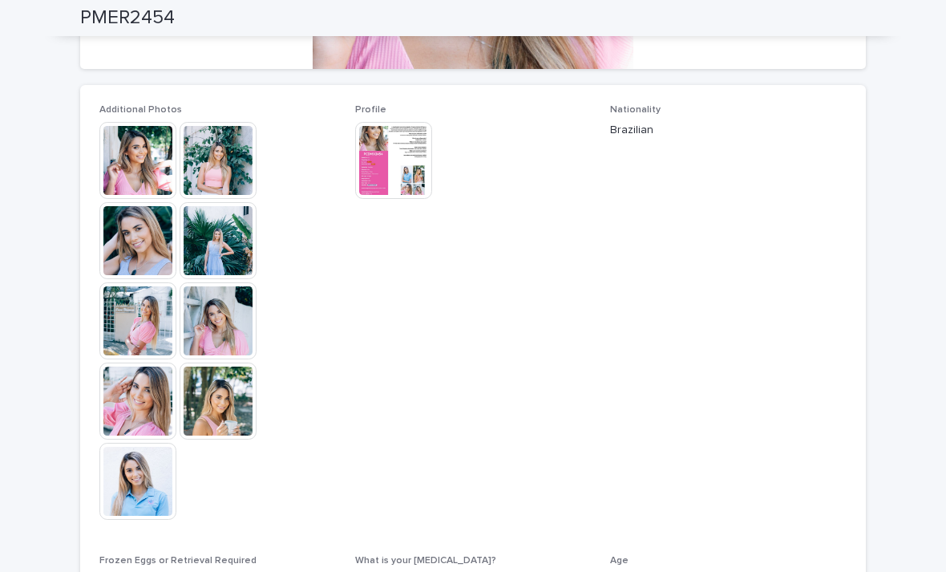
click at [411, 156] on img at bounding box center [393, 160] width 77 height 77
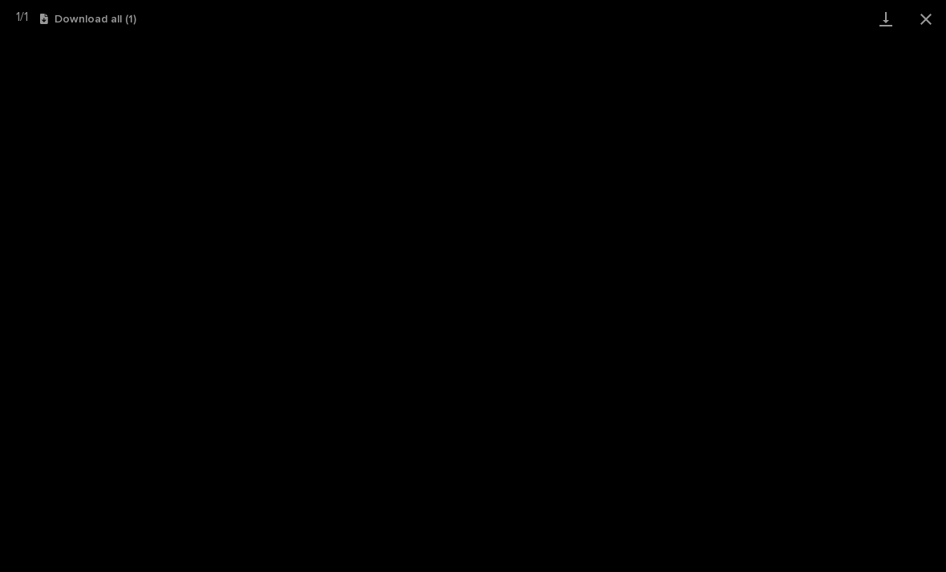
click at [891, 35] on link "Download" at bounding box center [886, 19] width 40 height 38
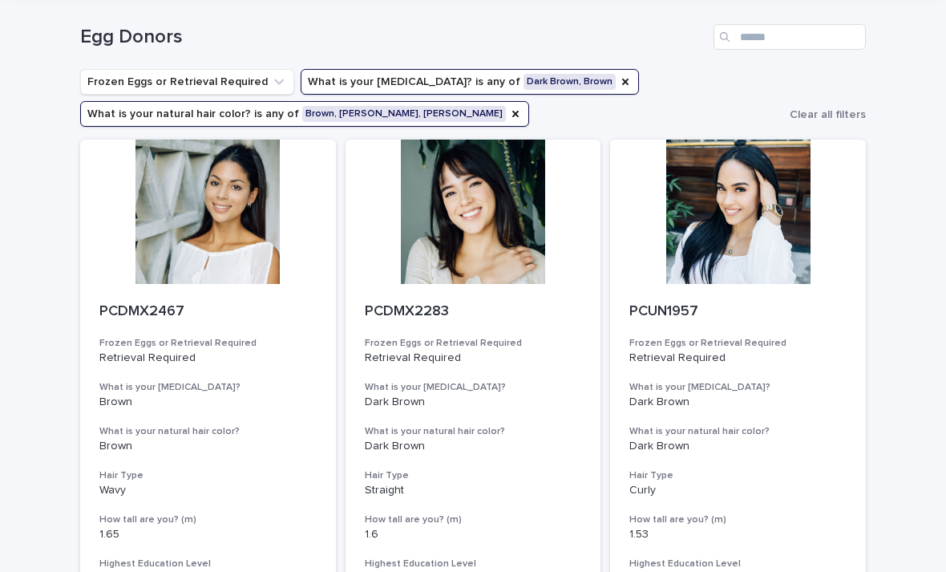
scroll to position [60, 0]
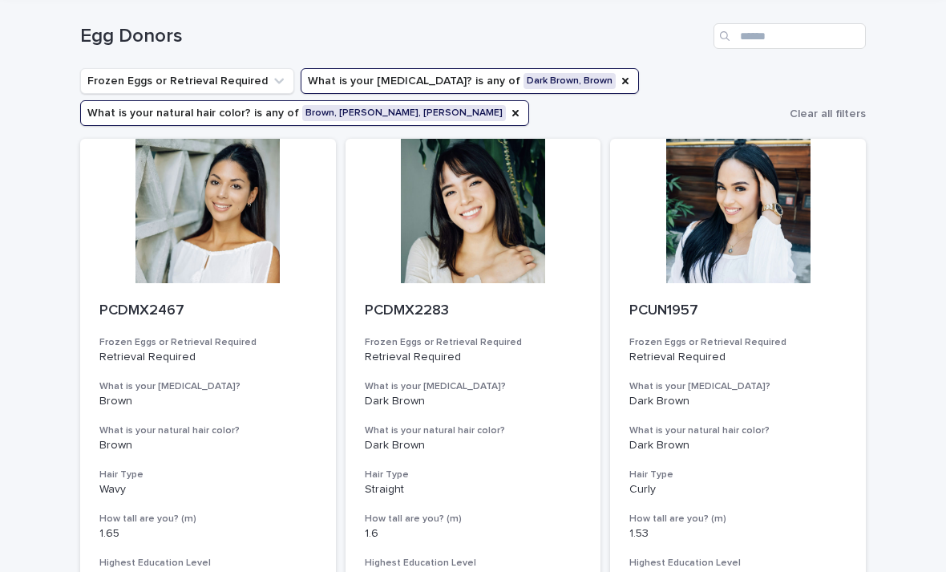
click at [496, 285] on div "PCDMX2283 Frozen Eggs or Retrieval Required Retrieval Required What is your [ME…" at bounding box center [474, 465] width 256 height 365
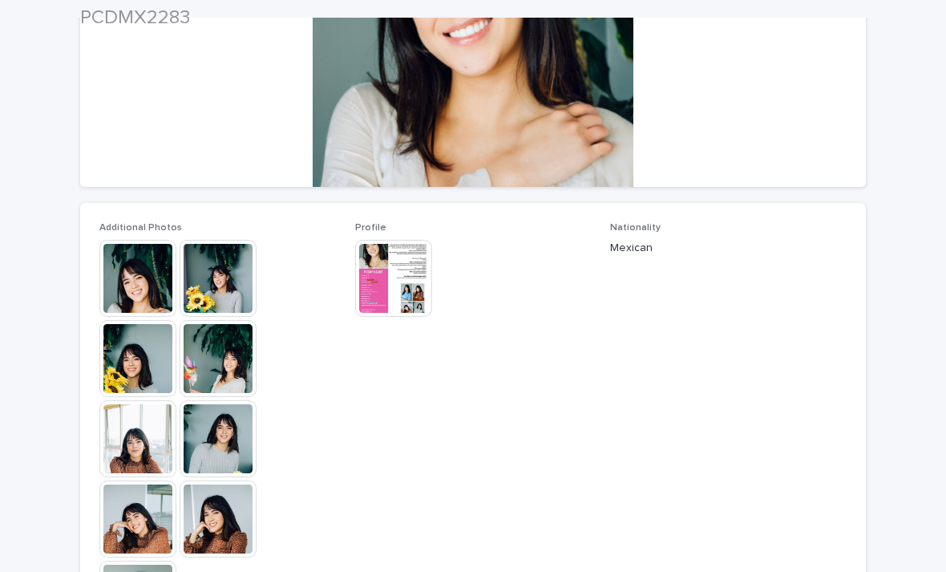
scroll to position [285, 0]
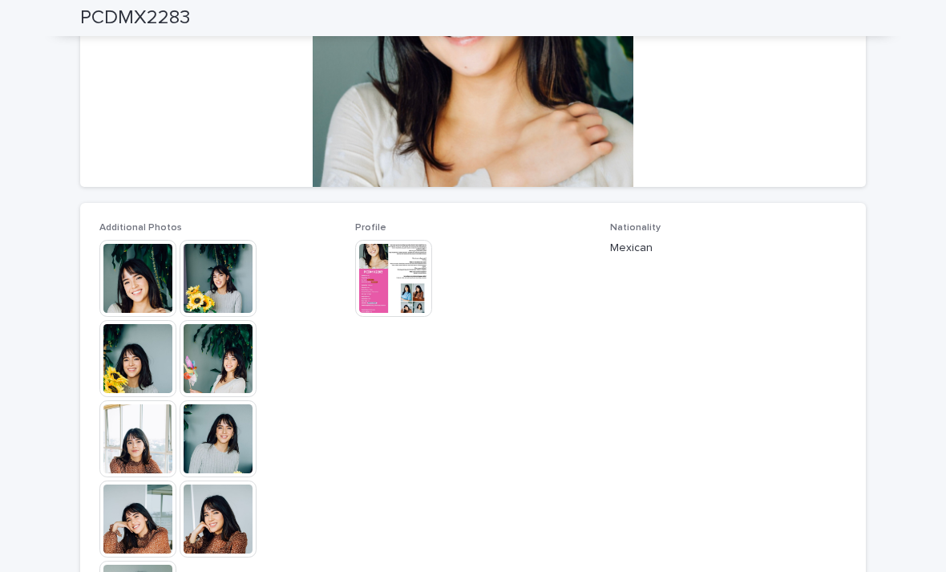
click at [133, 281] on img at bounding box center [137, 278] width 77 height 77
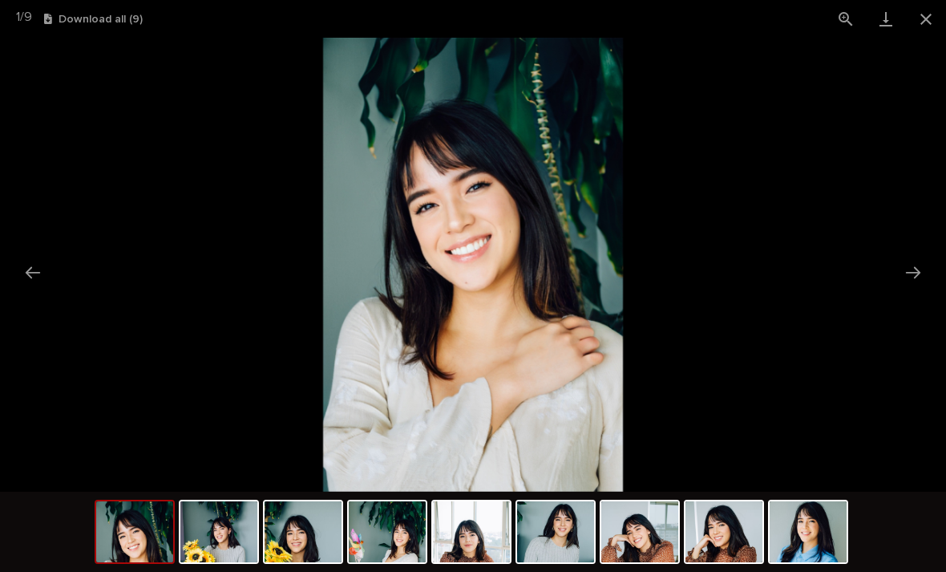
click at [921, 288] on picture at bounding box center [473, 265] width 946 height 454
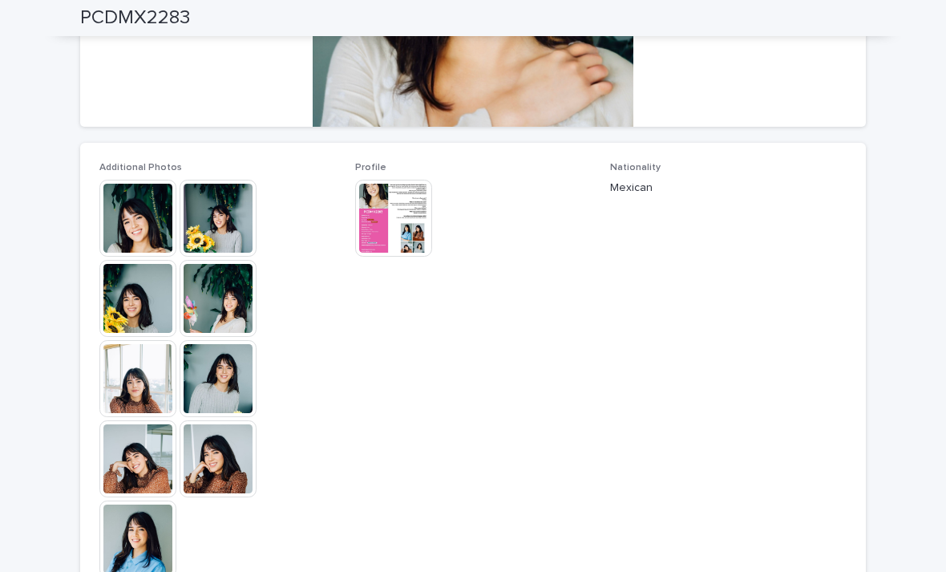
scroll to position [346, 0]
click at [143, 200] on img at bounding box center [137, 217] width 77 height 77
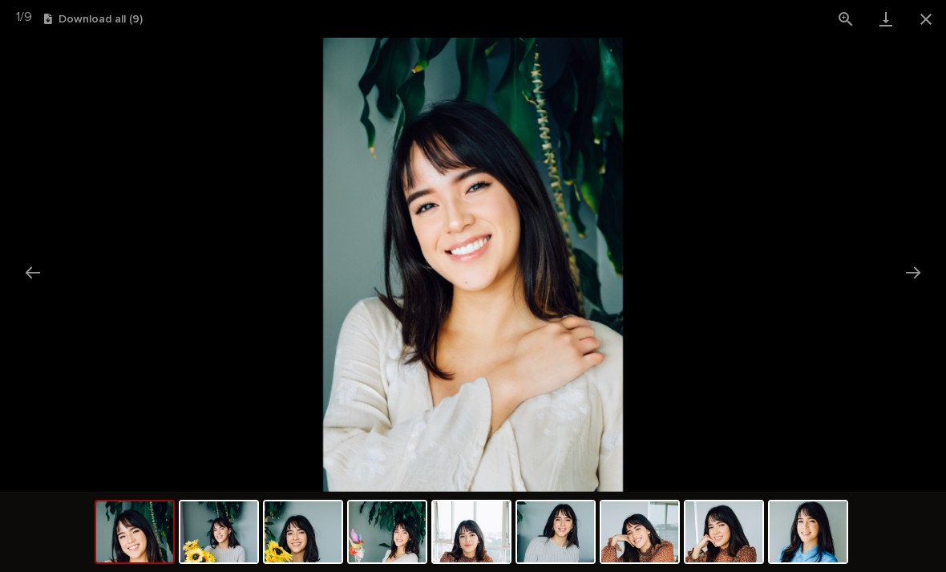
click at [921, 272] on button "Next slide" at bounding box center [913, 272] width 34 height 31
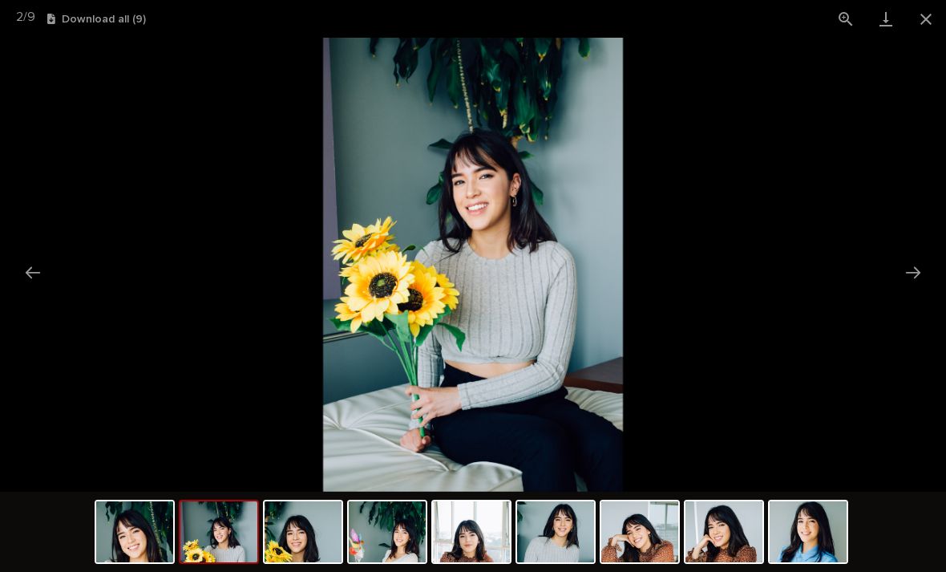
click at [916, 281] on button "Next slide" at bounding box center [913, 272] width 34 height 31
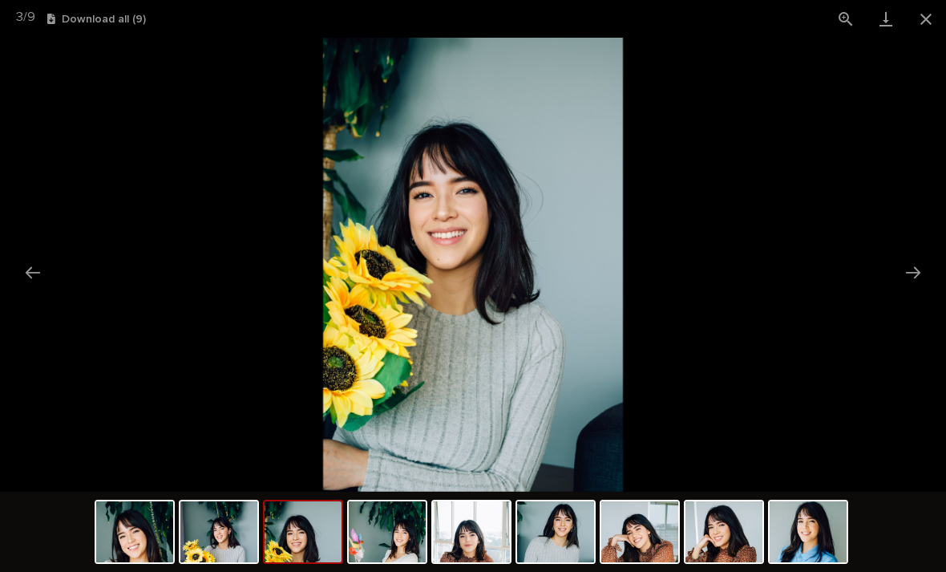
click at [916, 277] on button "Next slide" at bounding box center [913, 272] width 34 height 31
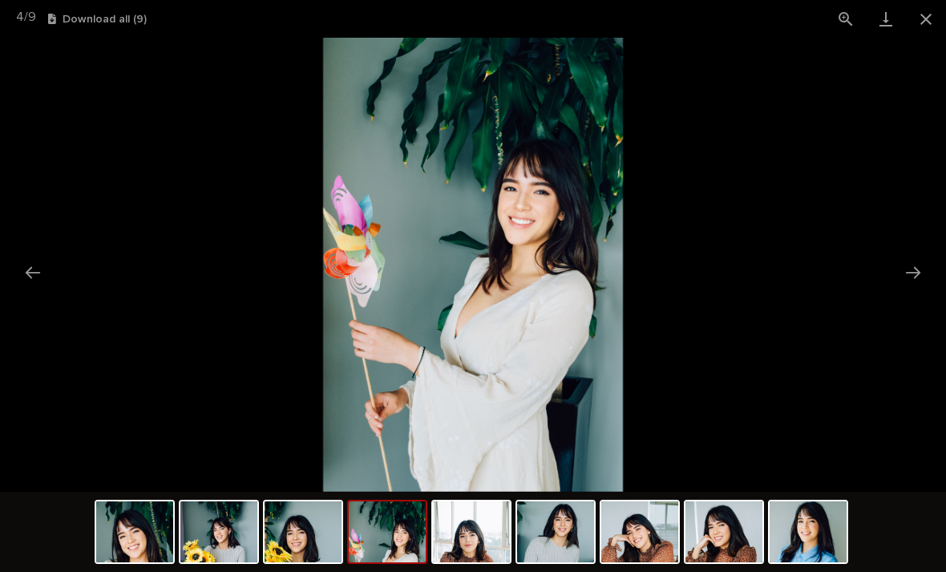
click at [917, 281] on button "Next slide" at bounding box center [913, 272] width 34 height 31
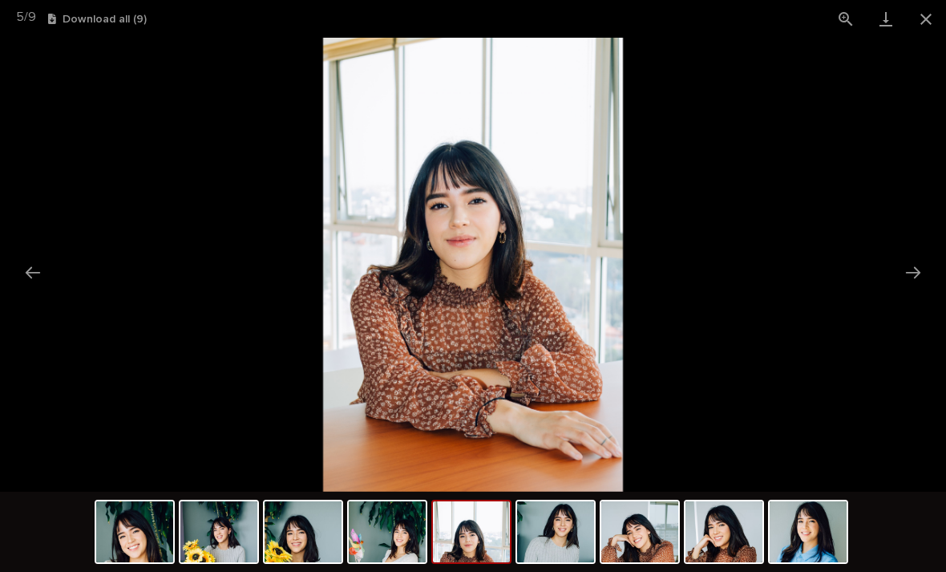
click at [916, 281] on button "Next slide" at bounding box center [913, 272] width 34 height 31
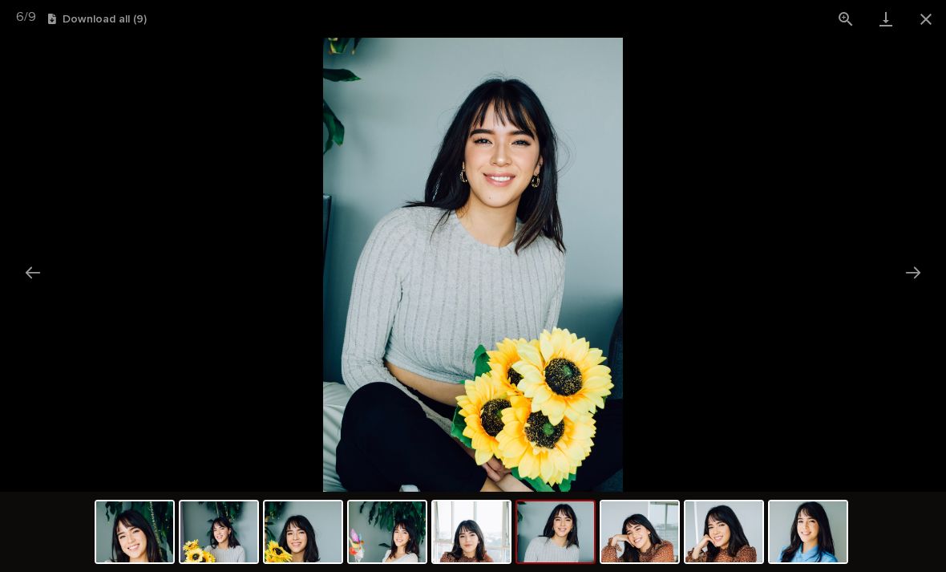
click at [912, 284] on button "Next slide" at bounding box center [913, 272] width 34 height 31
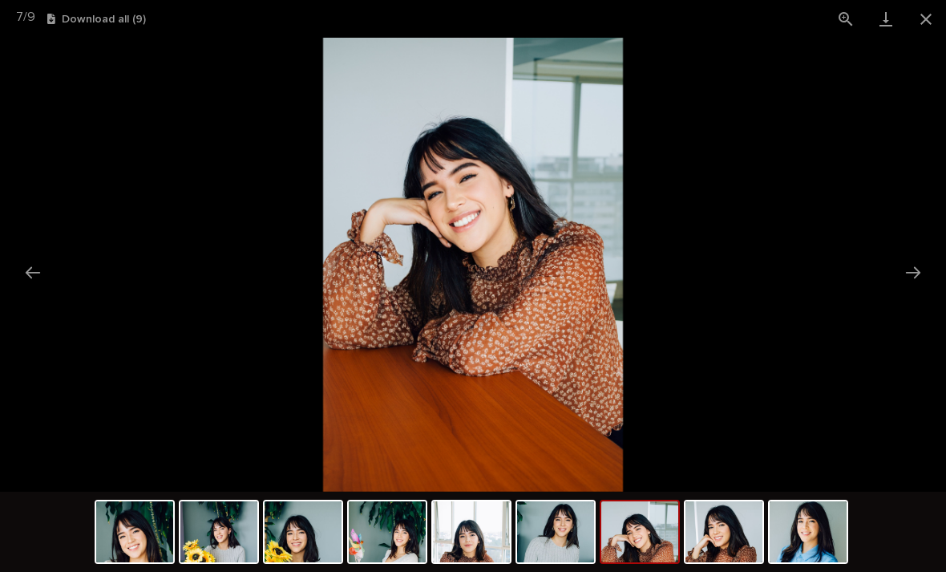
click at [913, 284] on button "Next slide" at bounding box center [913, 272] width 34 height 31
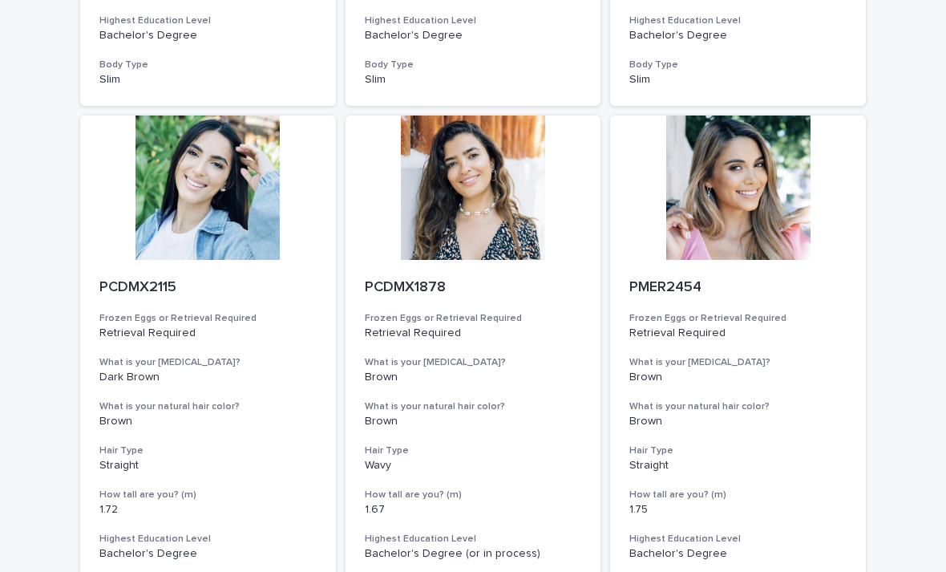
scroll to position [602, 0]
